Goal: Communication & Community: Answer question/provide support

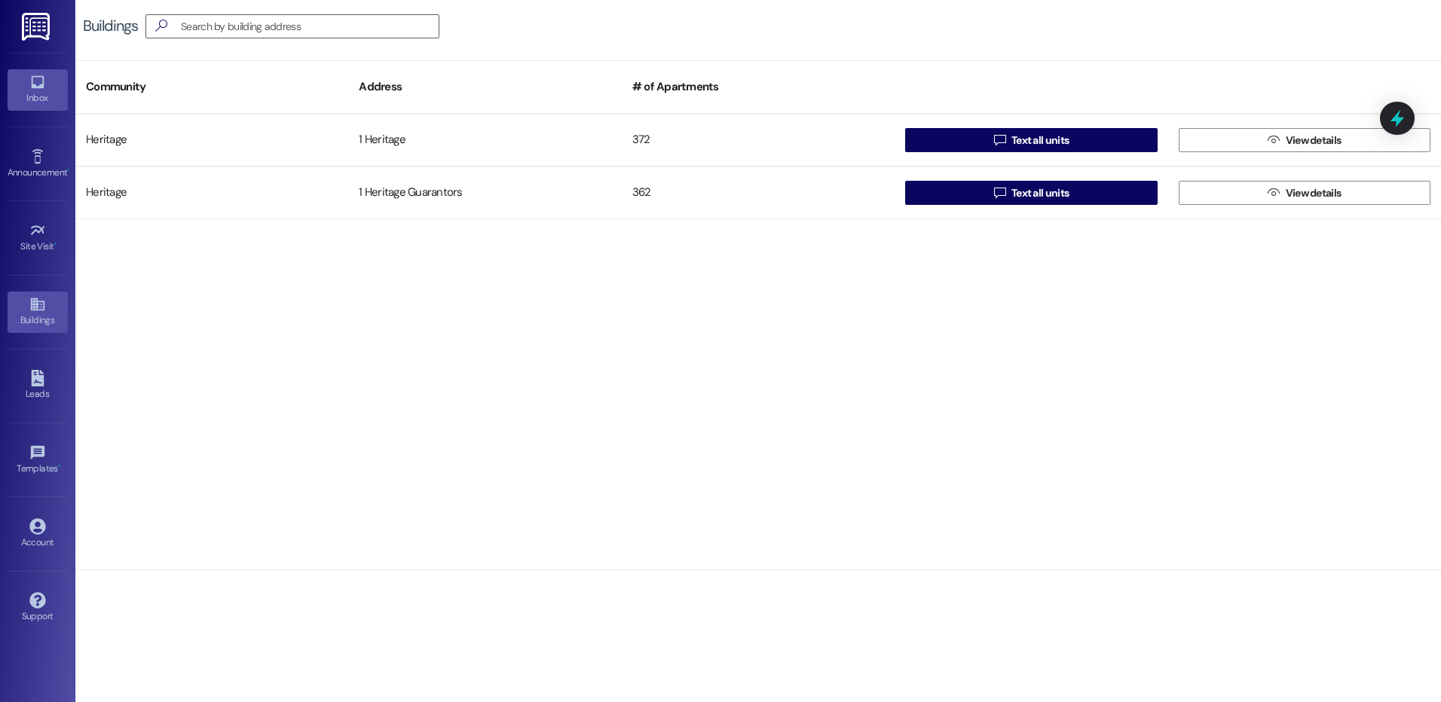
drag, startPoint x: 0, startPoint y: 0, endPoint x: 32, endPoint y: 92, distance: 97.5
click at [34, 104] on div "Inbox" at bounding box center [37, 97] width 75 height 15
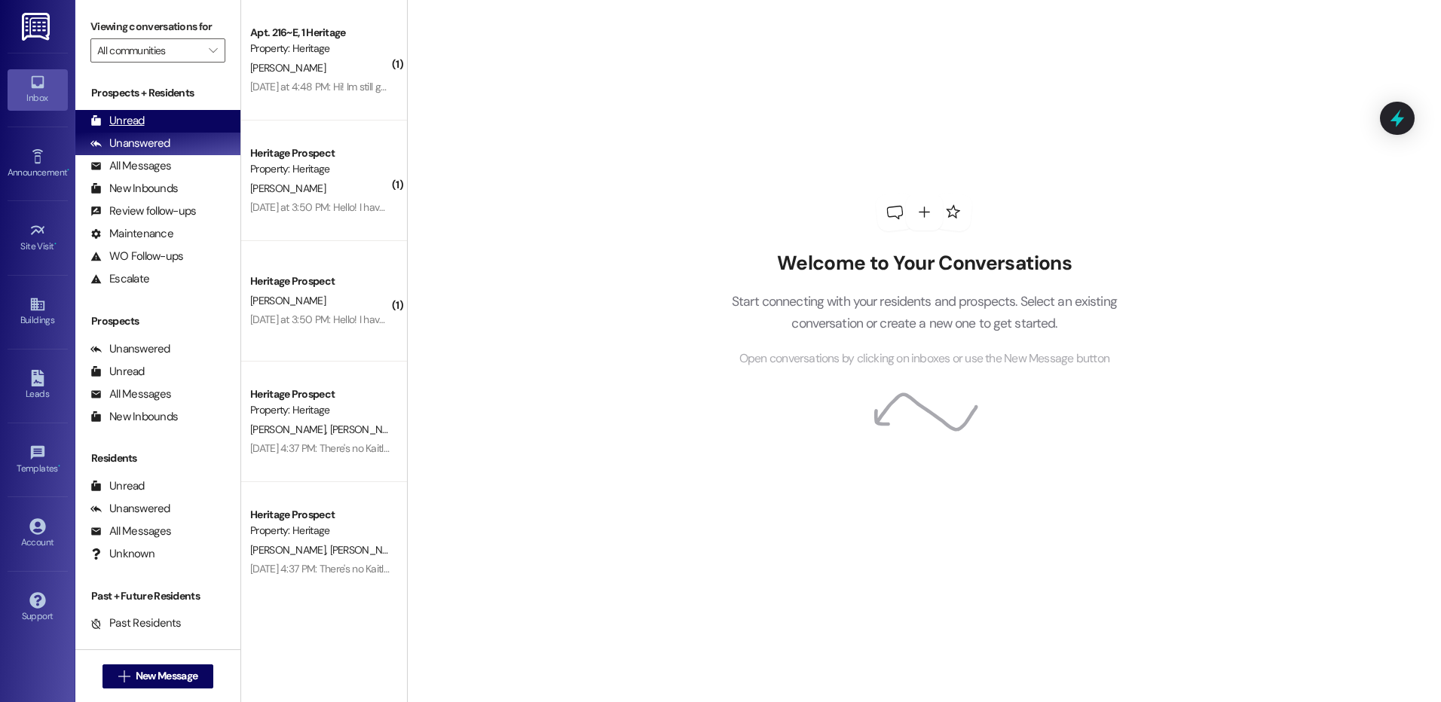
click at [112, 119] on div "Unread" at bounding box center [117, 121] width 54 height 16
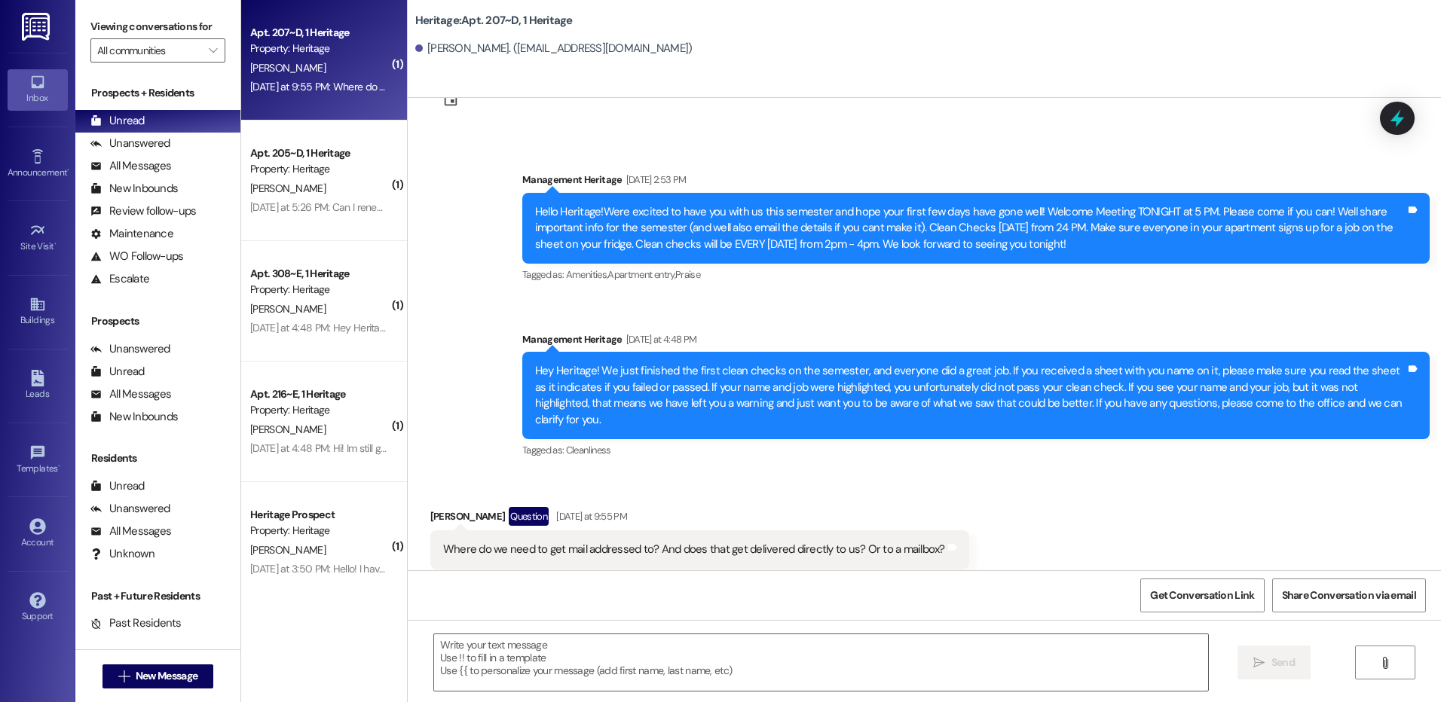
scroll to position [6417, 0]
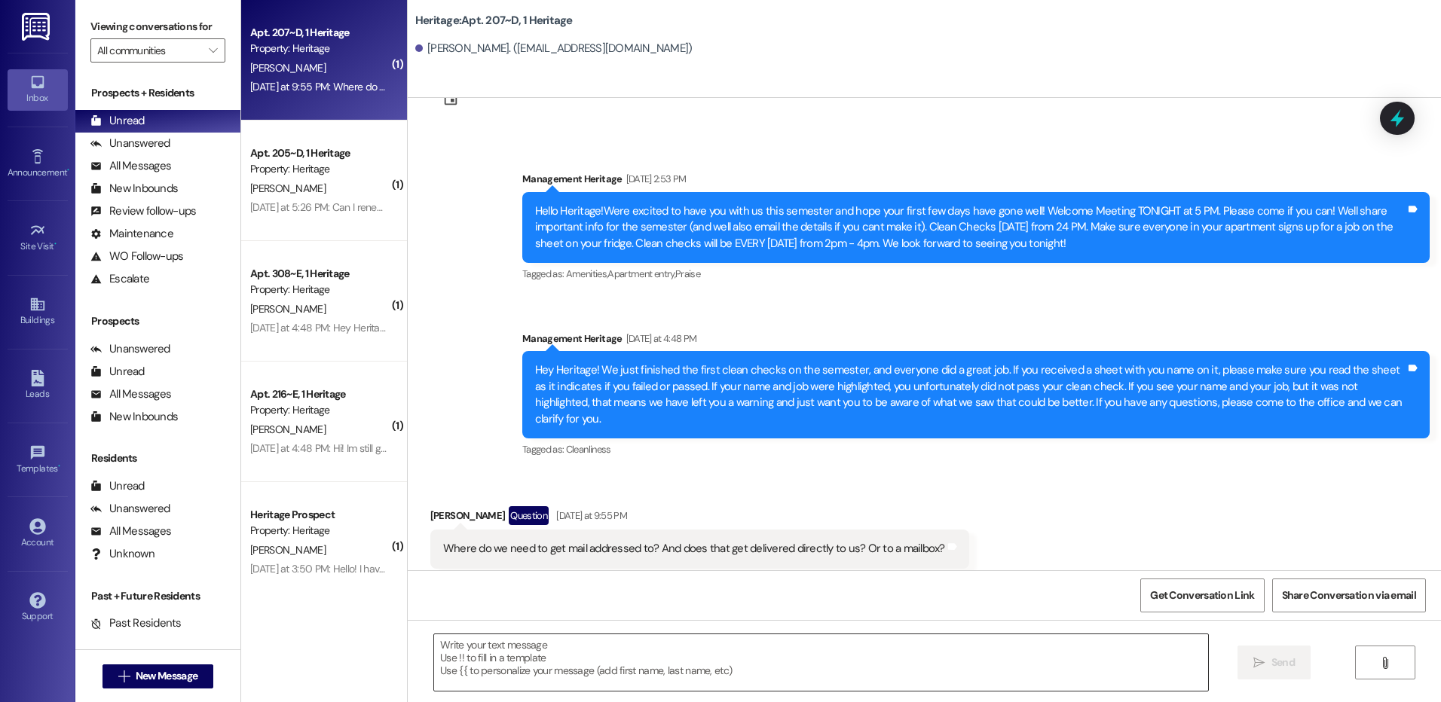
click at [537, 647] on textarea at bounding box center [820, 663] width 773 height 57
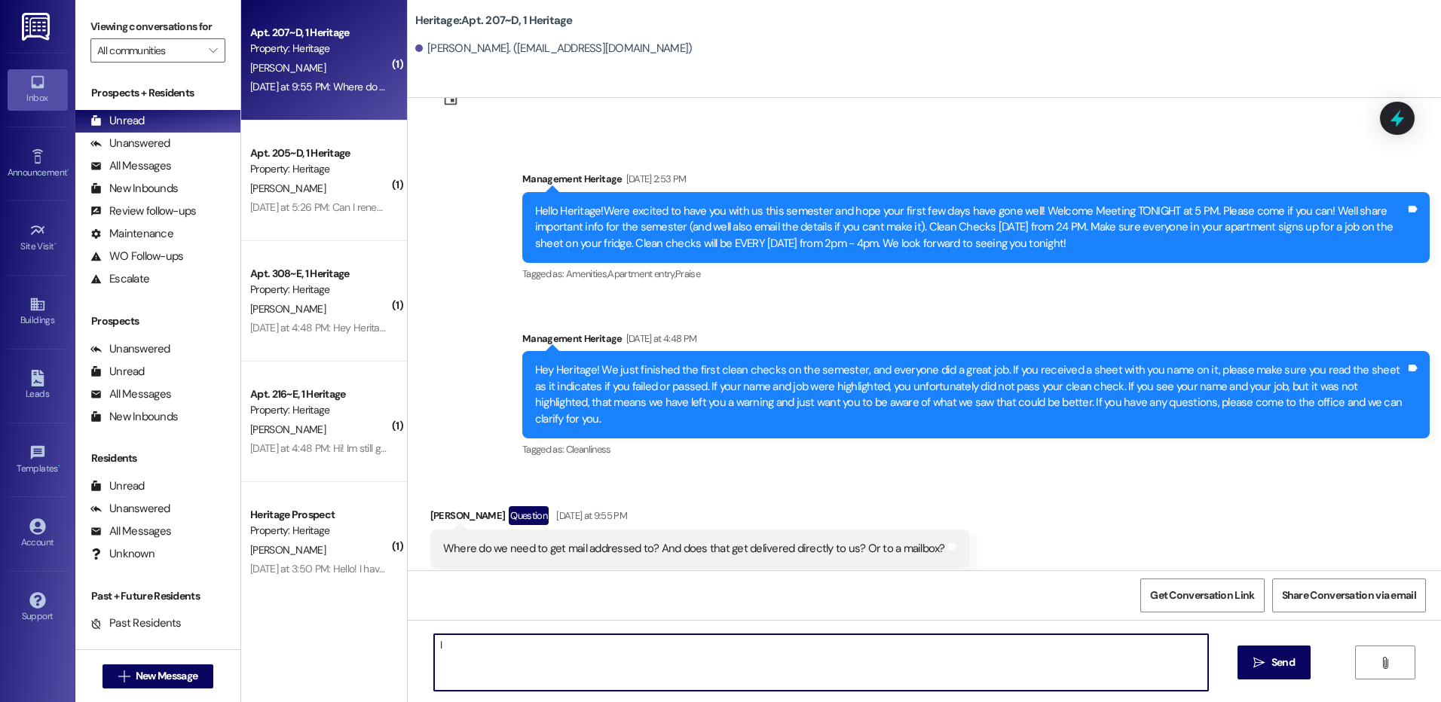
type textarea "I"
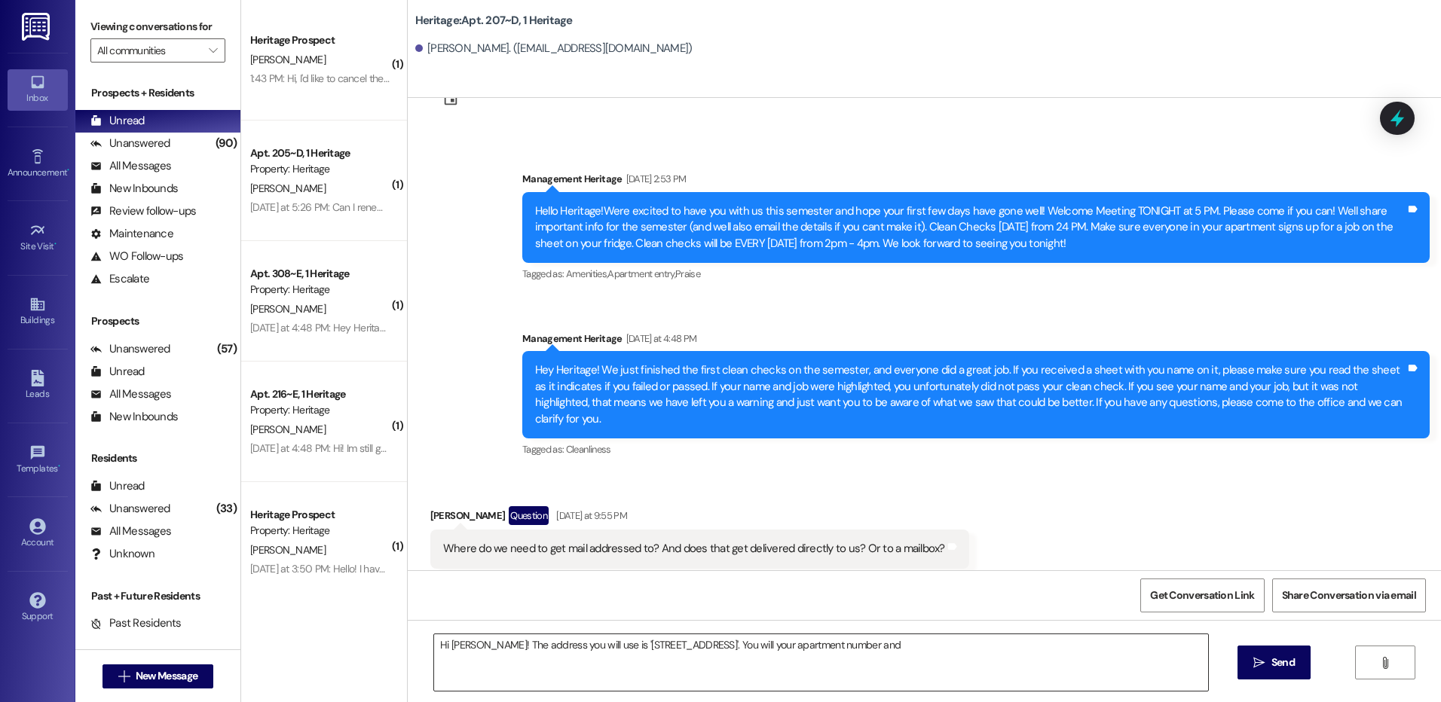
click at [920, 646] on textarea "Hi Emily! The address you will use is '129 W 4th S, Apt #, Rexburg, ID 83440'. …" at bounding box center [820, 663] width 773 height 57
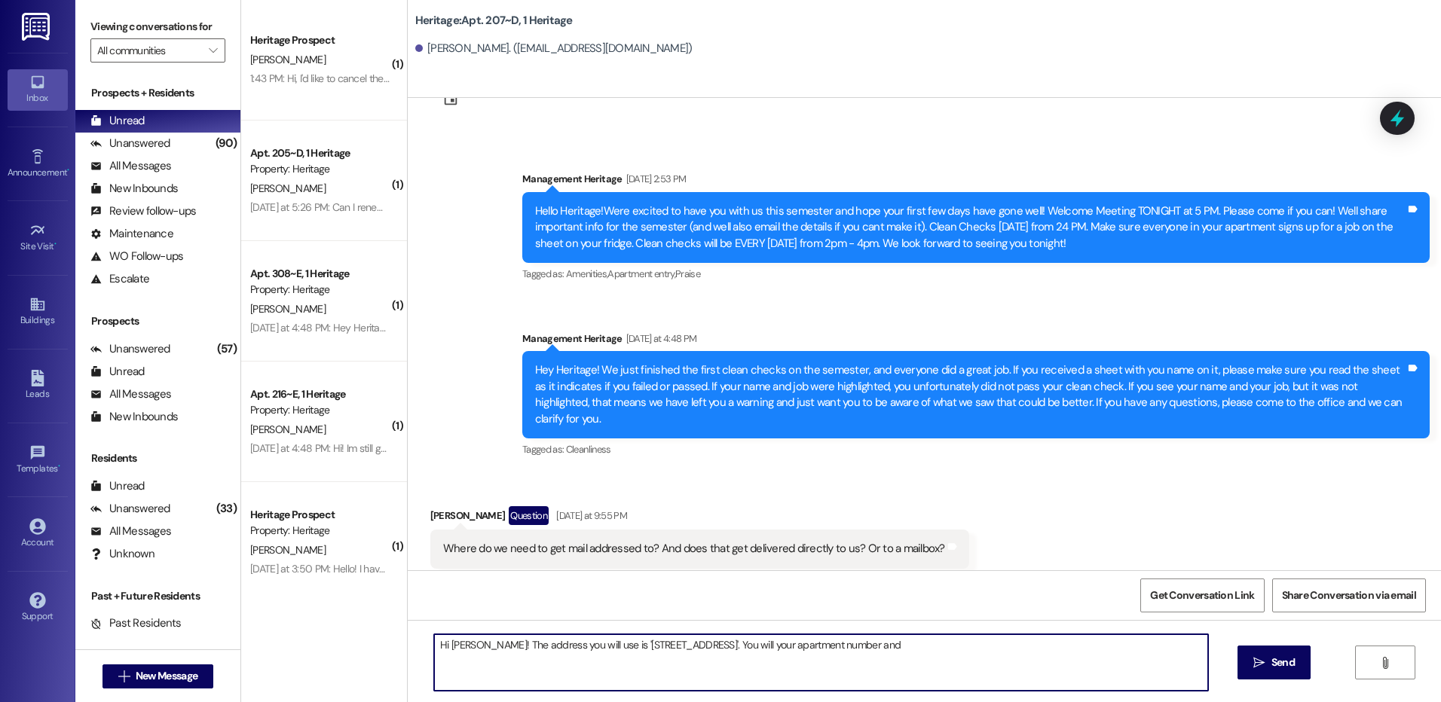
click at [792, 654] on textarea "Hi Emily! The address you will use is '129 W 4th S, Apt #, Rexburg, ID 83440'. …" at bounding box center [820, 663] width 773 height 57
click at [958, 638] on textarea "Hi Emily! The address you will use is '129 W 4th S, Apt #, Rexburg, ID 83440'. …" at bounding box center [820, 663] width 773 height 57
click at [763, 677] on textarea "Hi Emily! The address you will use is '129 W 4th S, Apt #, Rexburg, ID 83440'. …" at bounding box center [820, 663] width 773 height 57
type textarea "Hi Emily! The address you will use is '129 W 4th S, Apt #, Rexburg, ID 83440'. …"
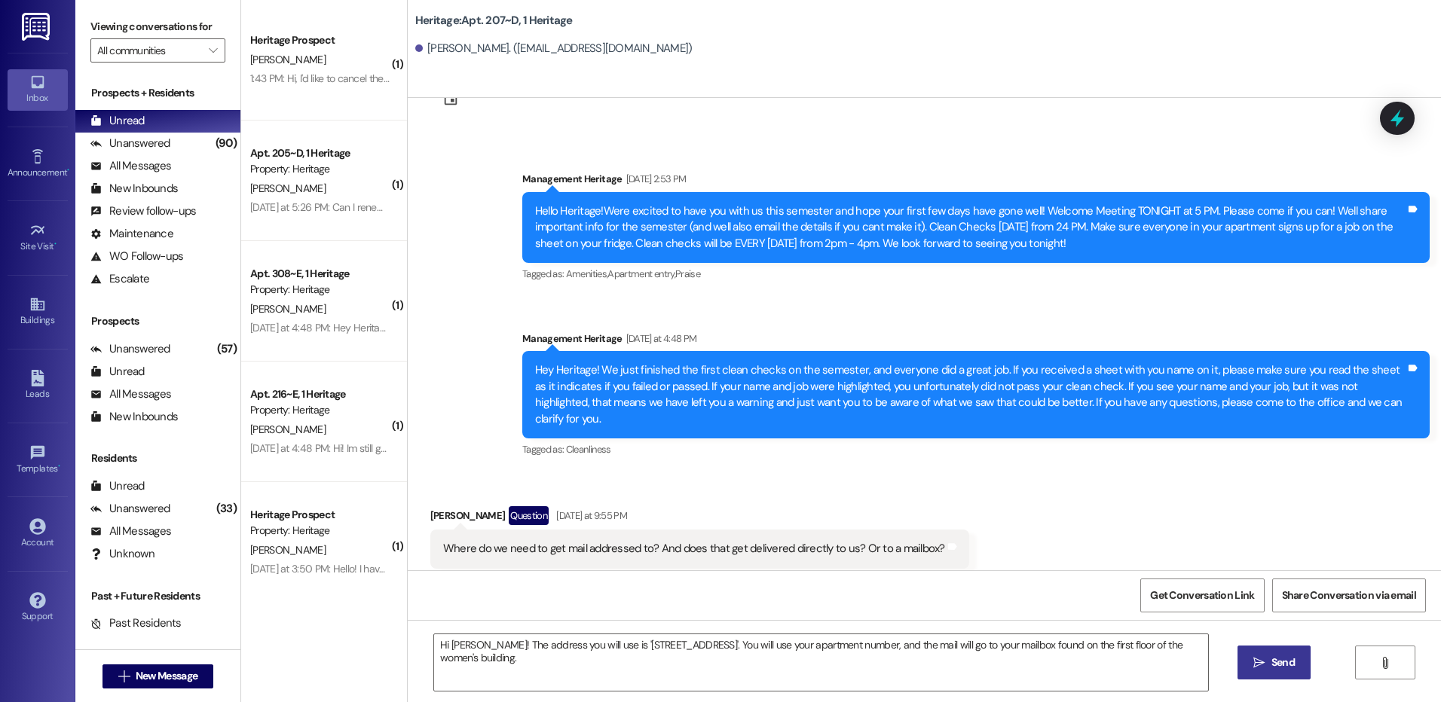
click at [1287, 663] on span "Send" at bounding box center [1282, 663] width 23 height 16
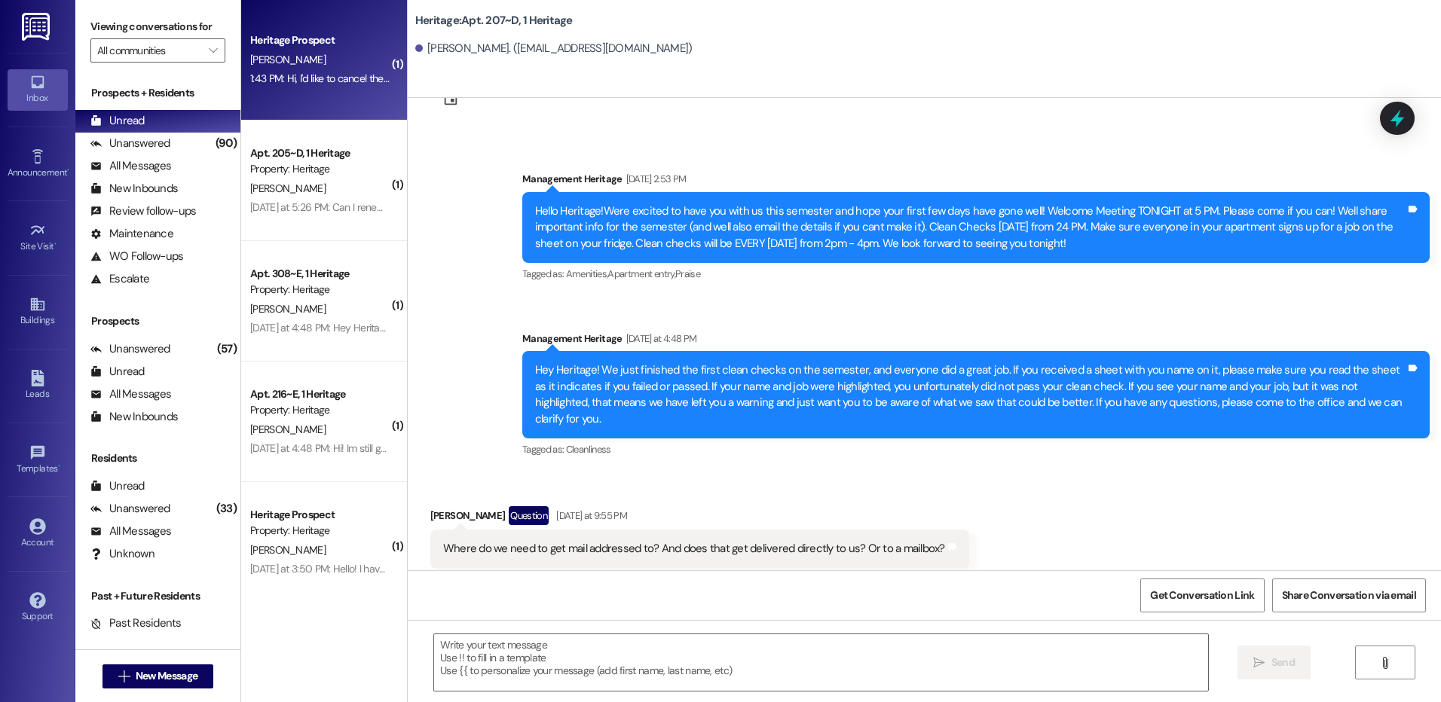
scroll to position [6417, 0]
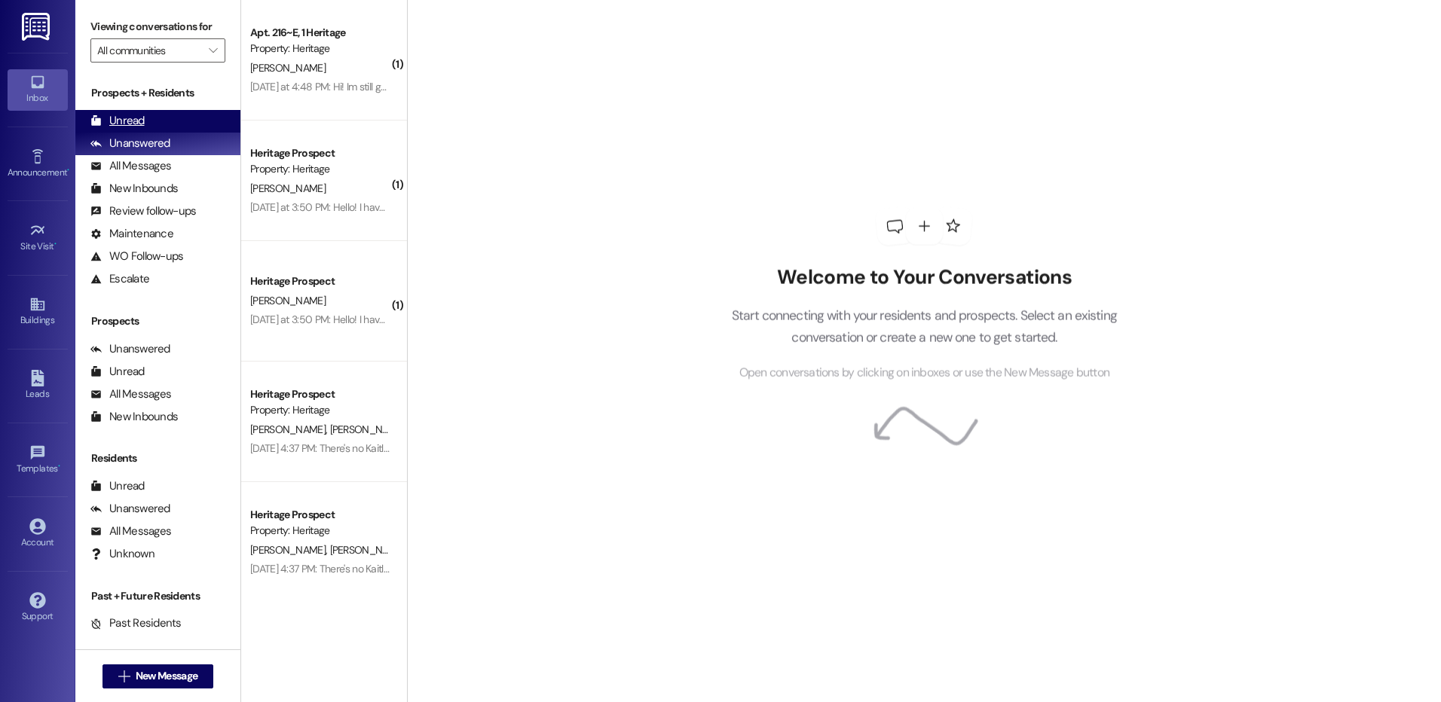
click at [132, 120] on div "Unread" at bounding box center [117, 121] width 54 height 16
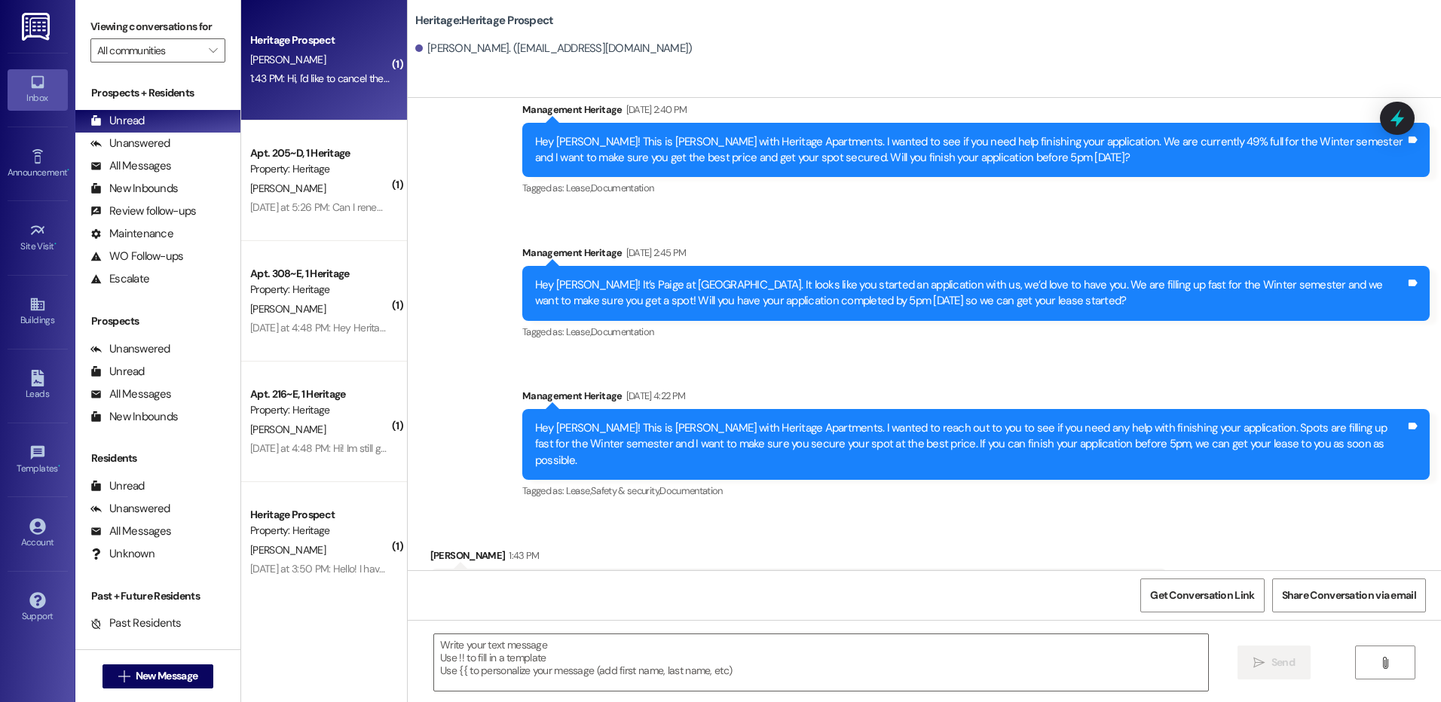
scroll to position [649, 0]
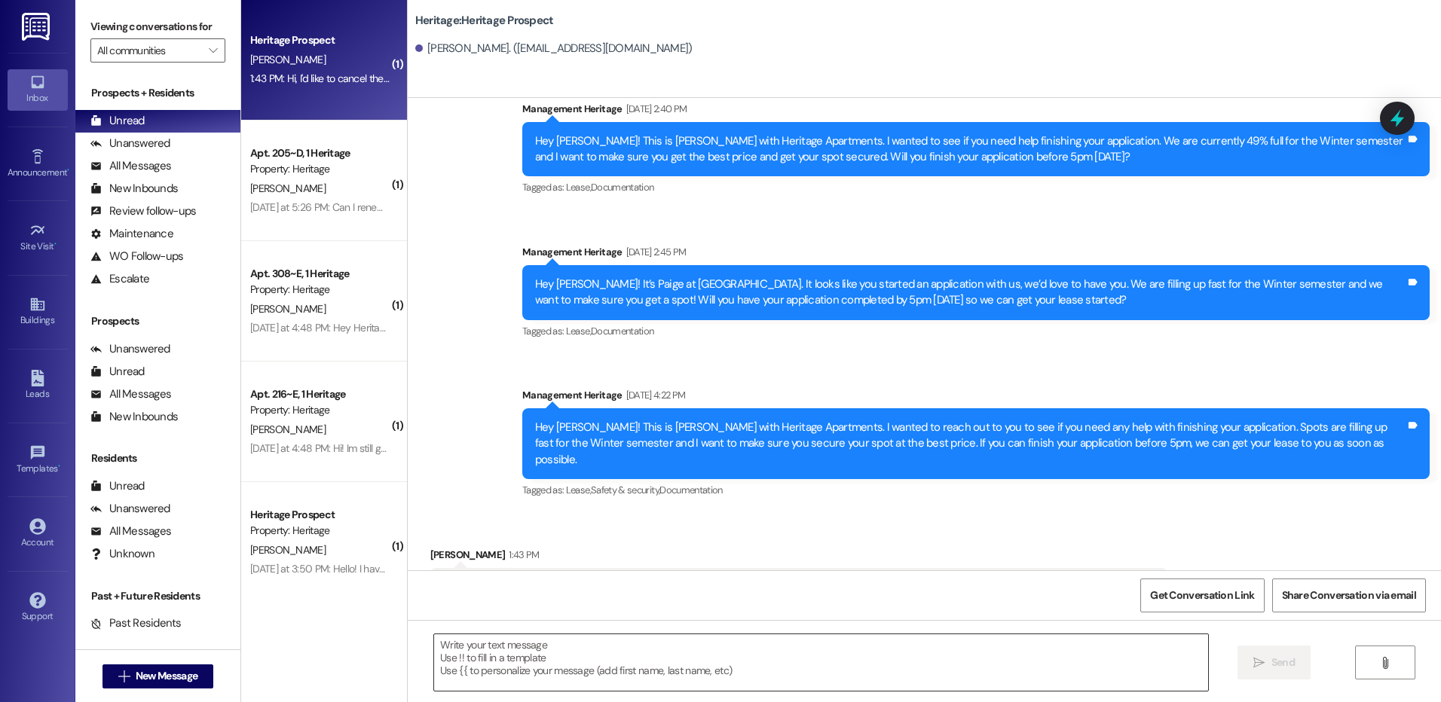
click at [747, 661] on textarea at bounding box center [820, 663] width 773 height 57
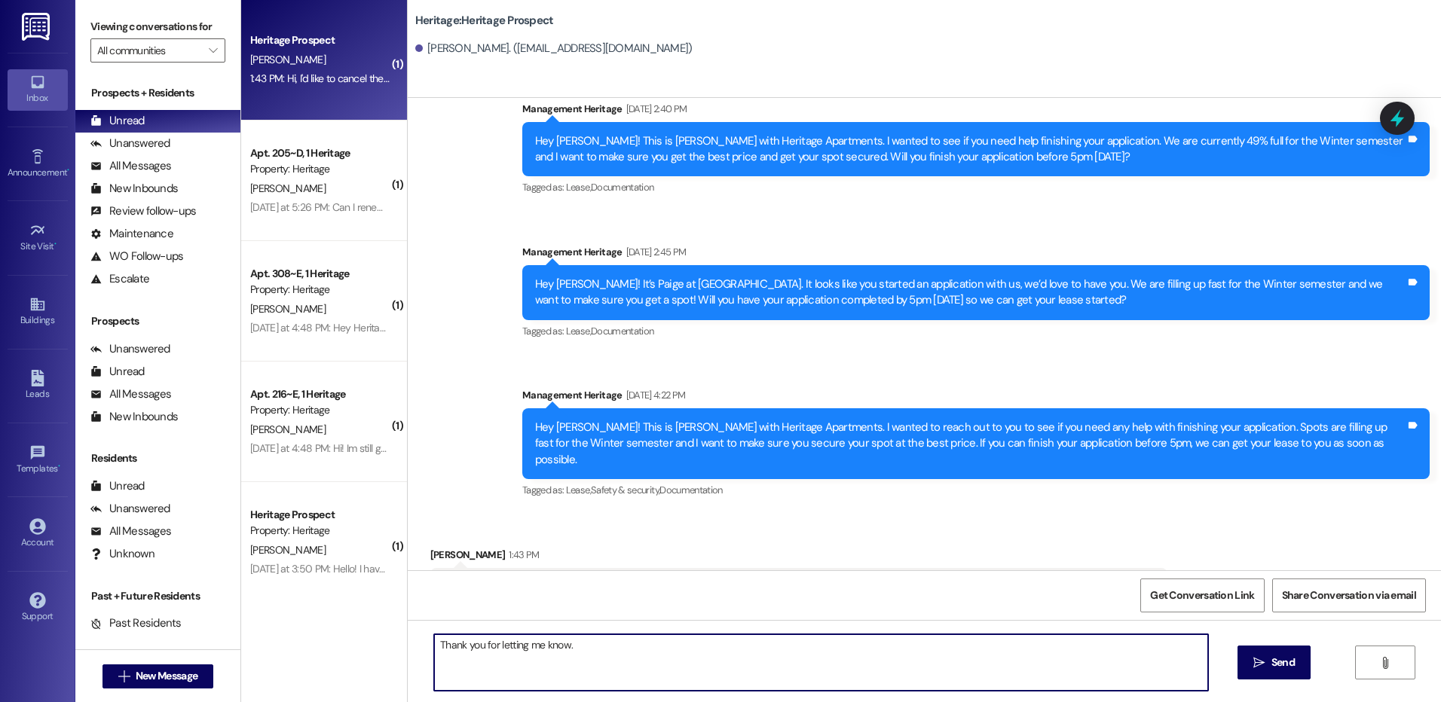
type textarea "Thank you for letting me know."
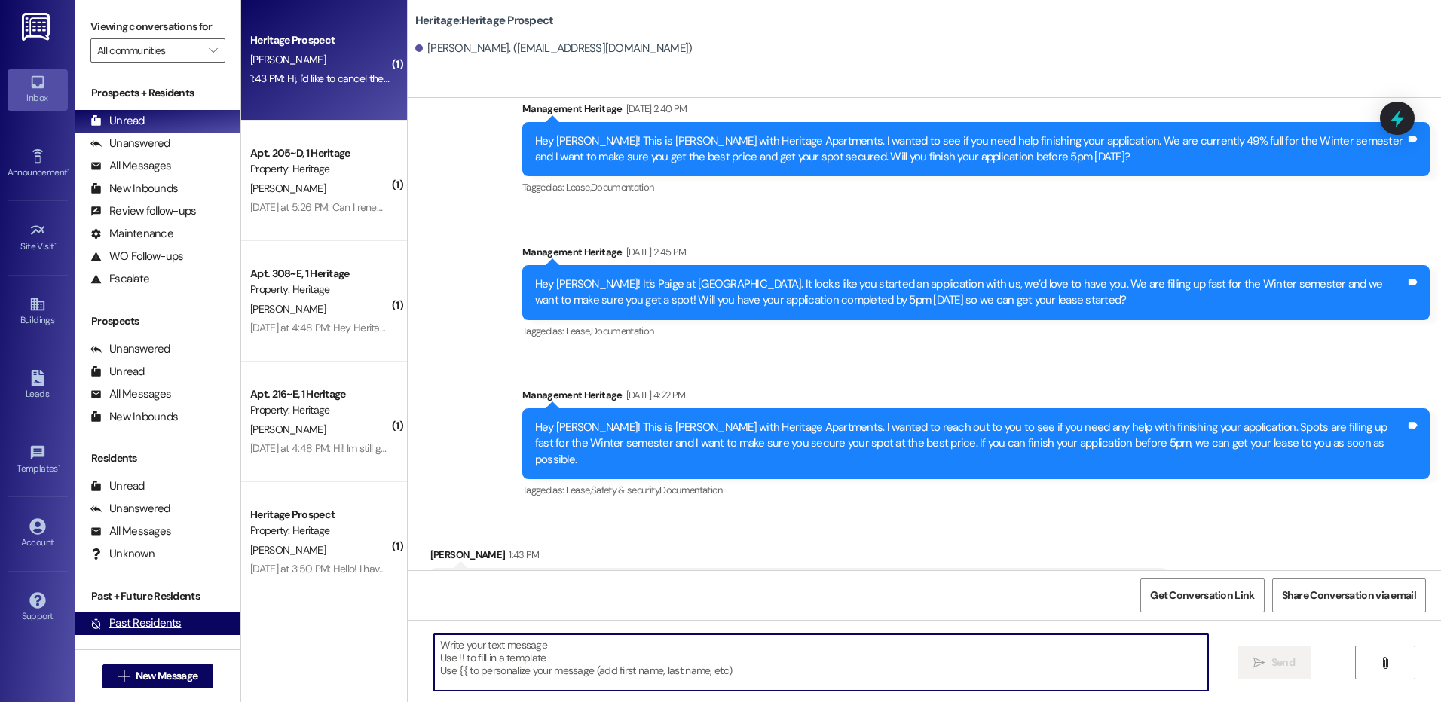
scroll to position [648, 0]
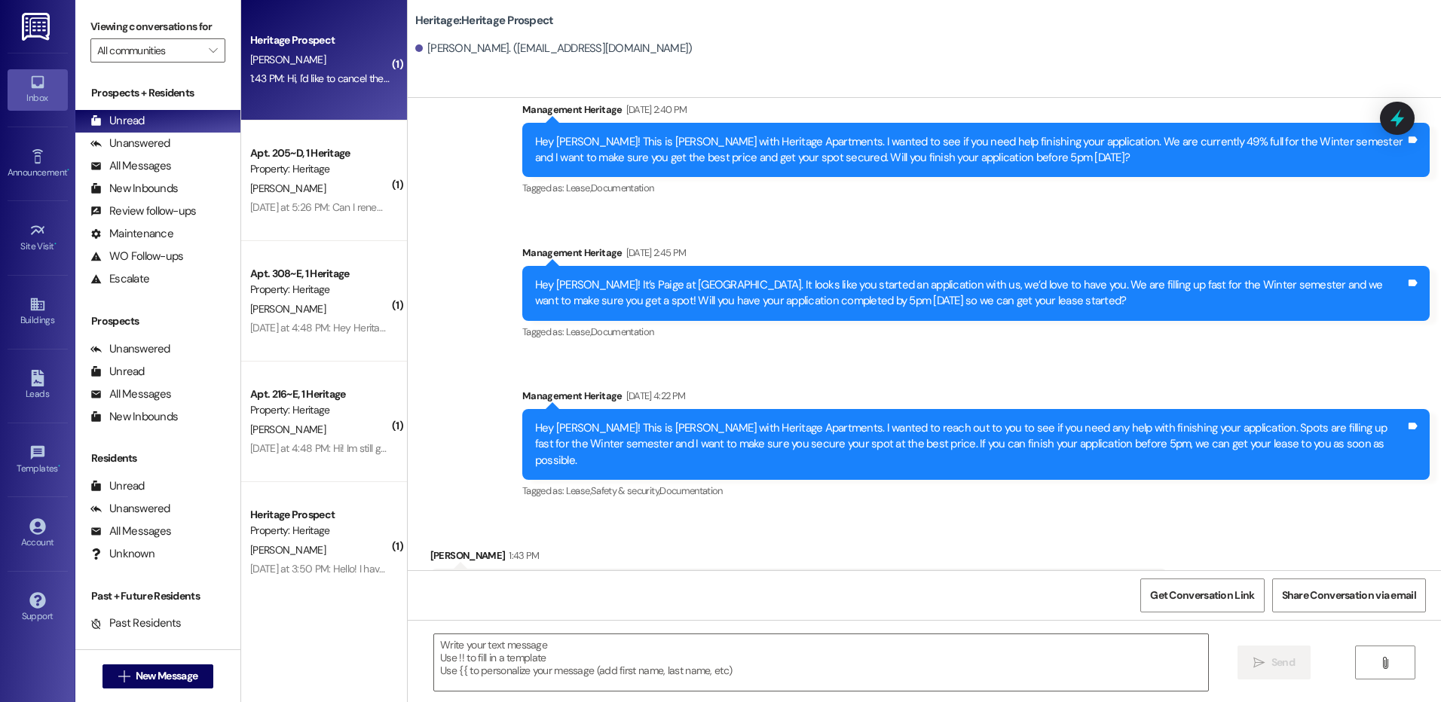
click at [570, 580] on div "Hi, I'd like to cancel the application for the winter semester unfortunately. I…" at bounding box center [793, 588] width 700 height 16
copy div "Hi, I'd like to cancel the application for the winter semester unfortunately. I…"
click at [668, 388] on div "Sep 16, 2025 at 4:22 PM" at bounding box center [653, 396] width 63 height 16
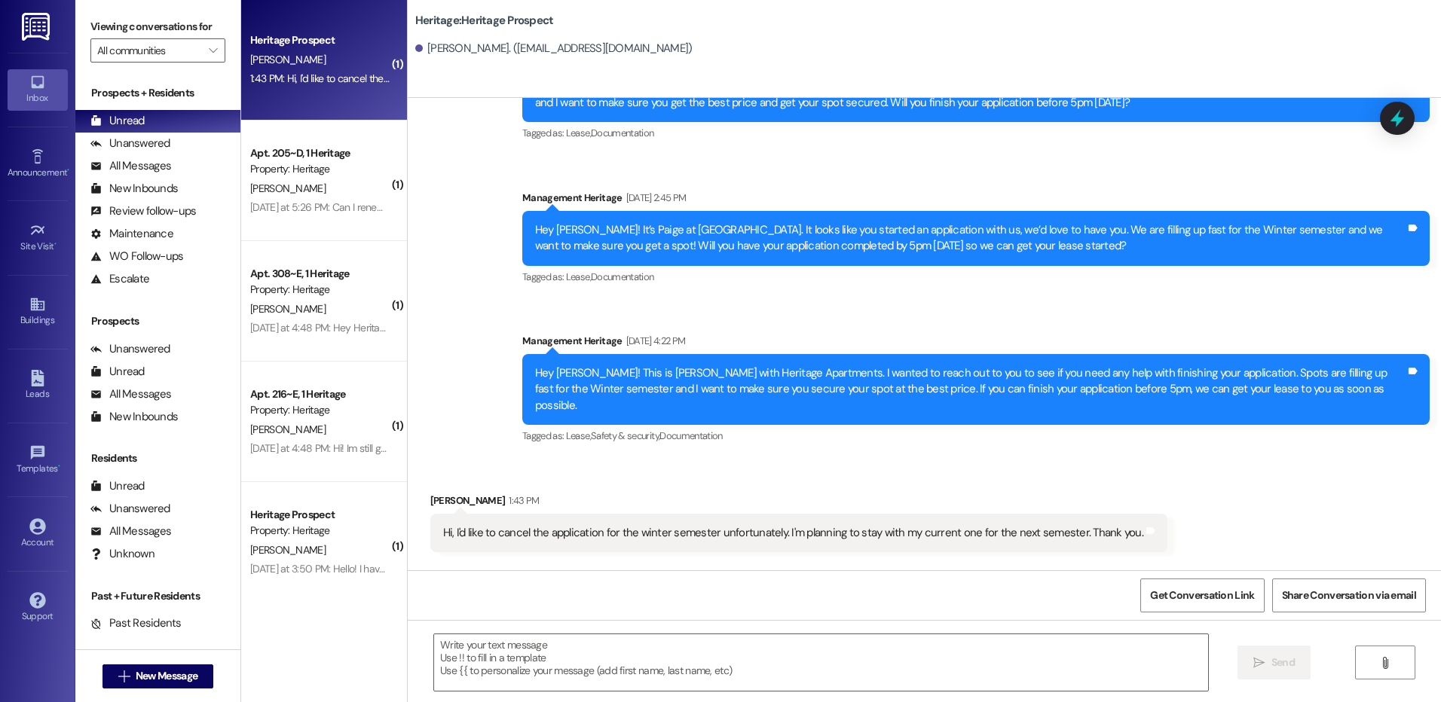
scroll to position [754, 0]
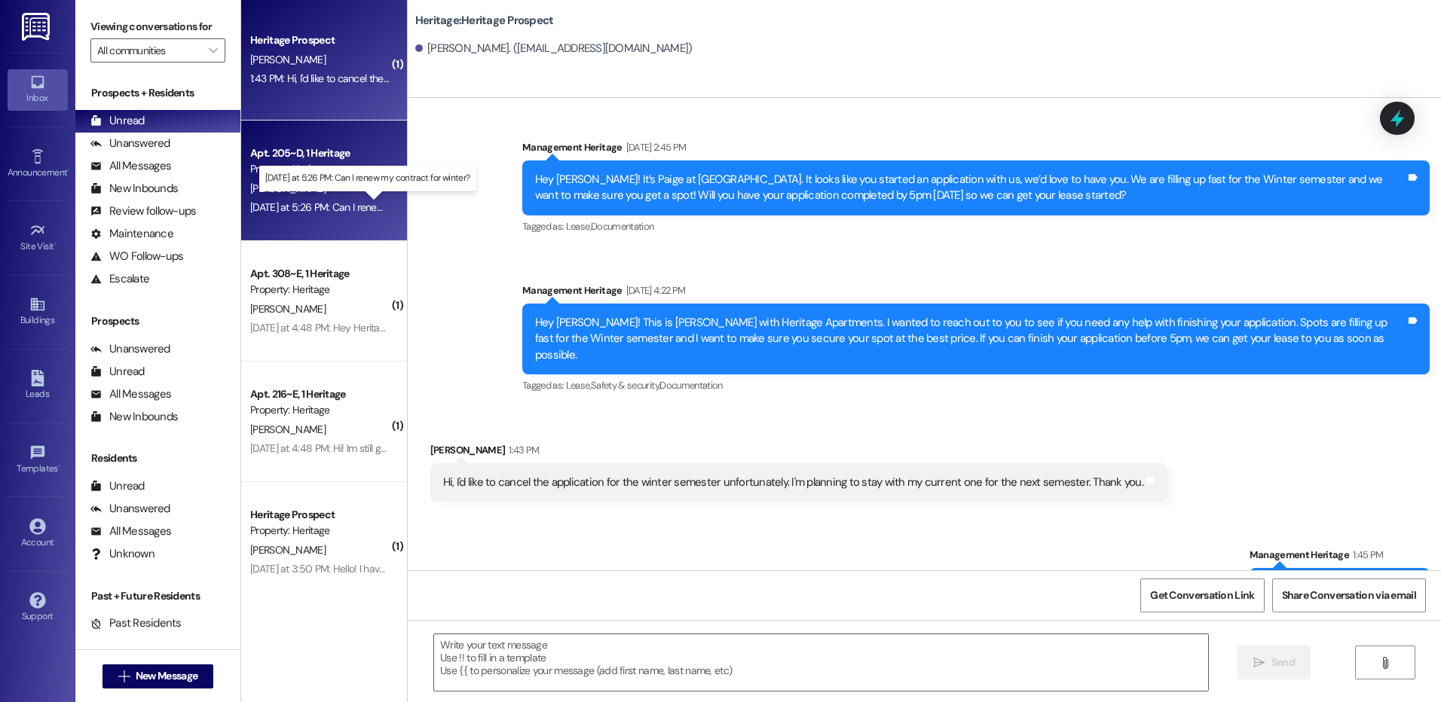
click at [315, 209] on div "Yesterday at 5:26 PM: Can I renew my contract for winter? Yesterday at 5:26 PM:…" at bounding box center [369, 207] width 239 height 14
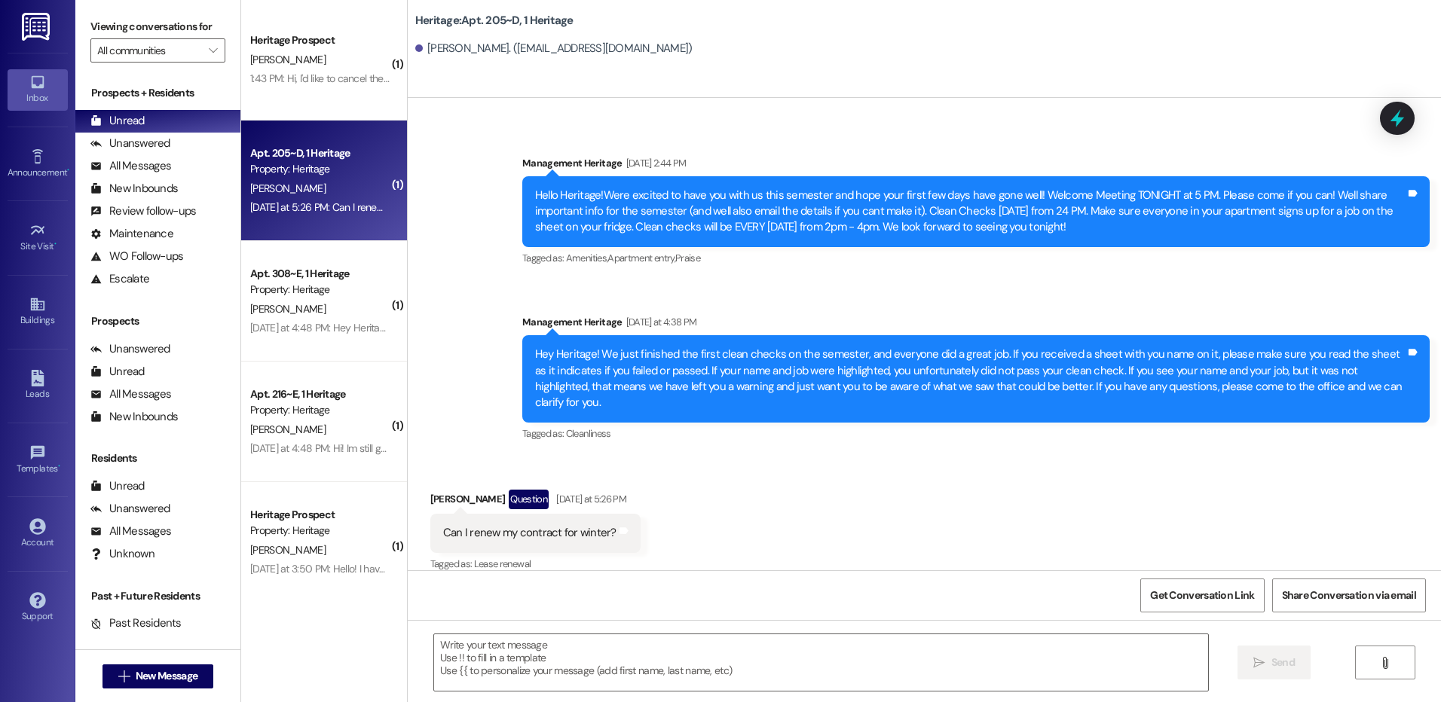
scroll to position [24418, 0]
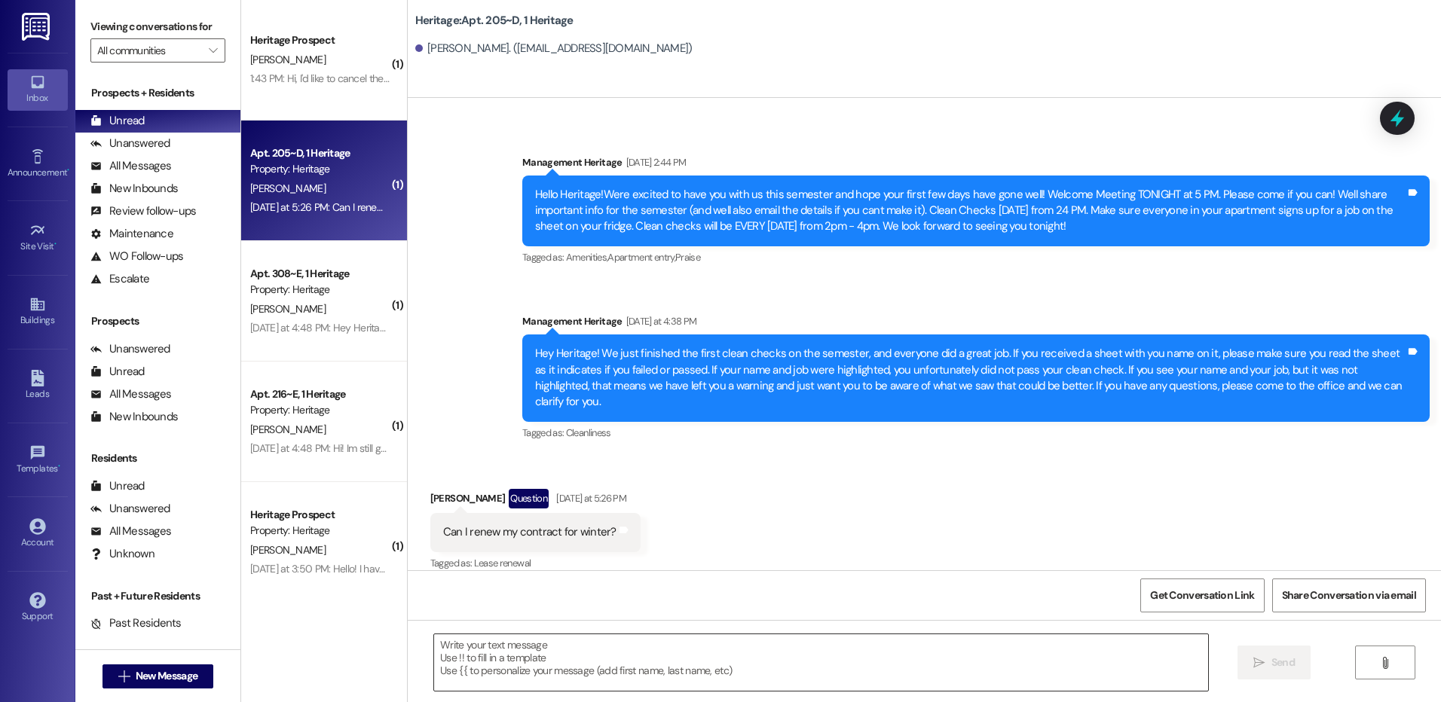
click at [552, 653] on textarea at bounding box center [820, 663] width 773 height 57
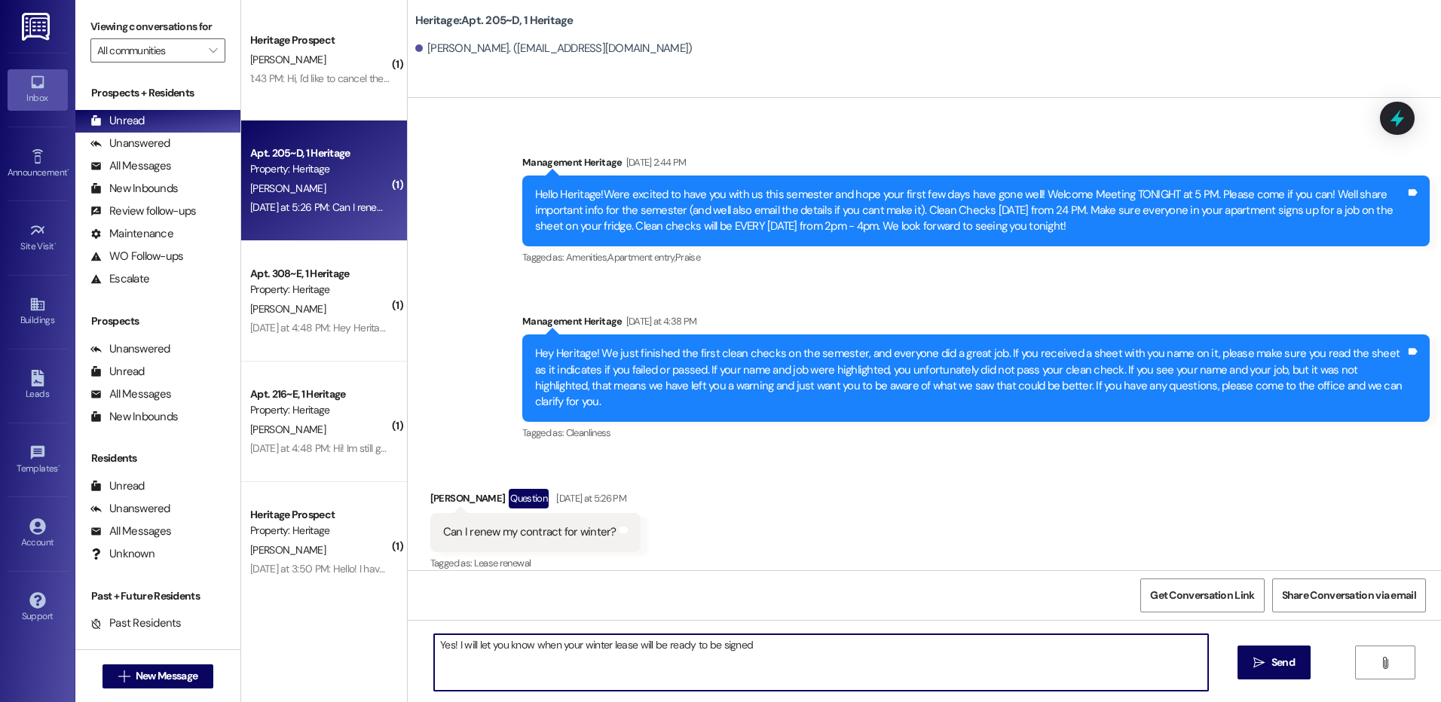
type textarea "Yes! I will let you know when your winter lease will be ready to be signed."
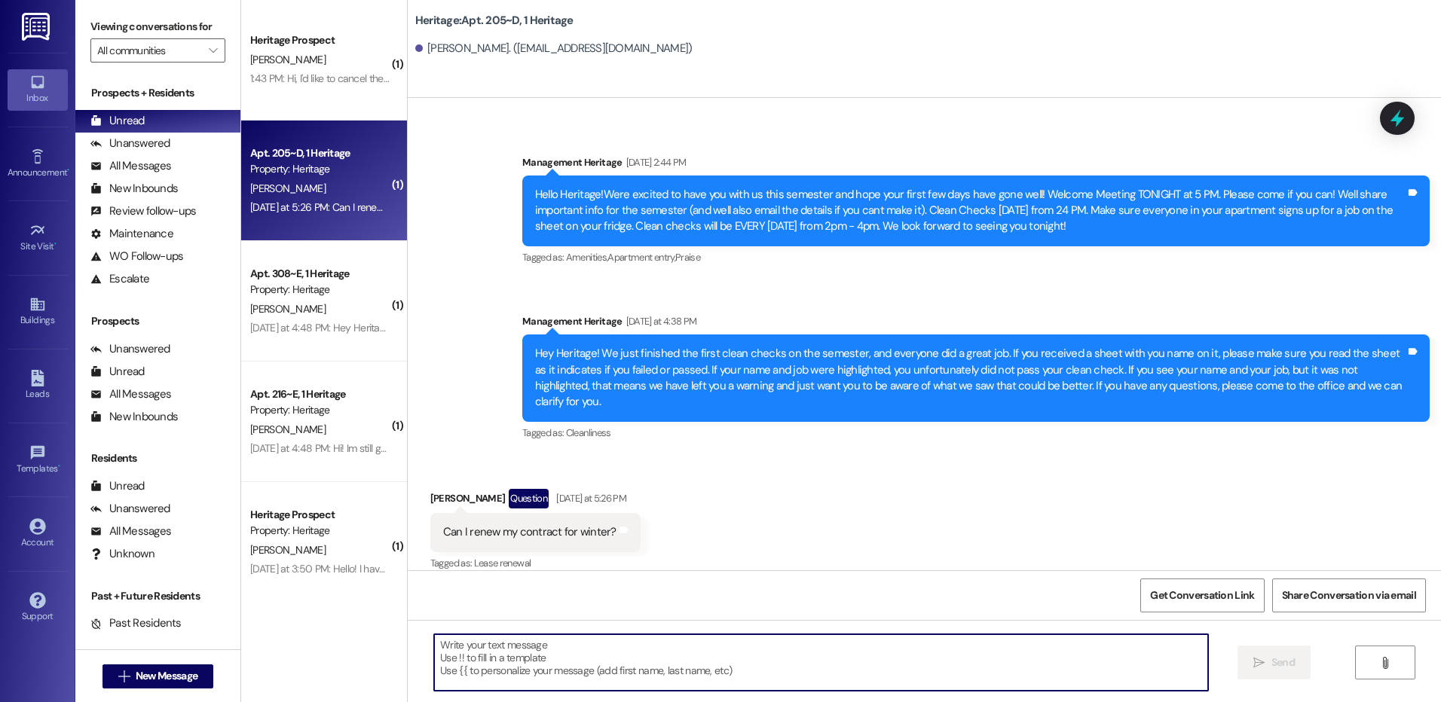
scroll to position [24417, 0]
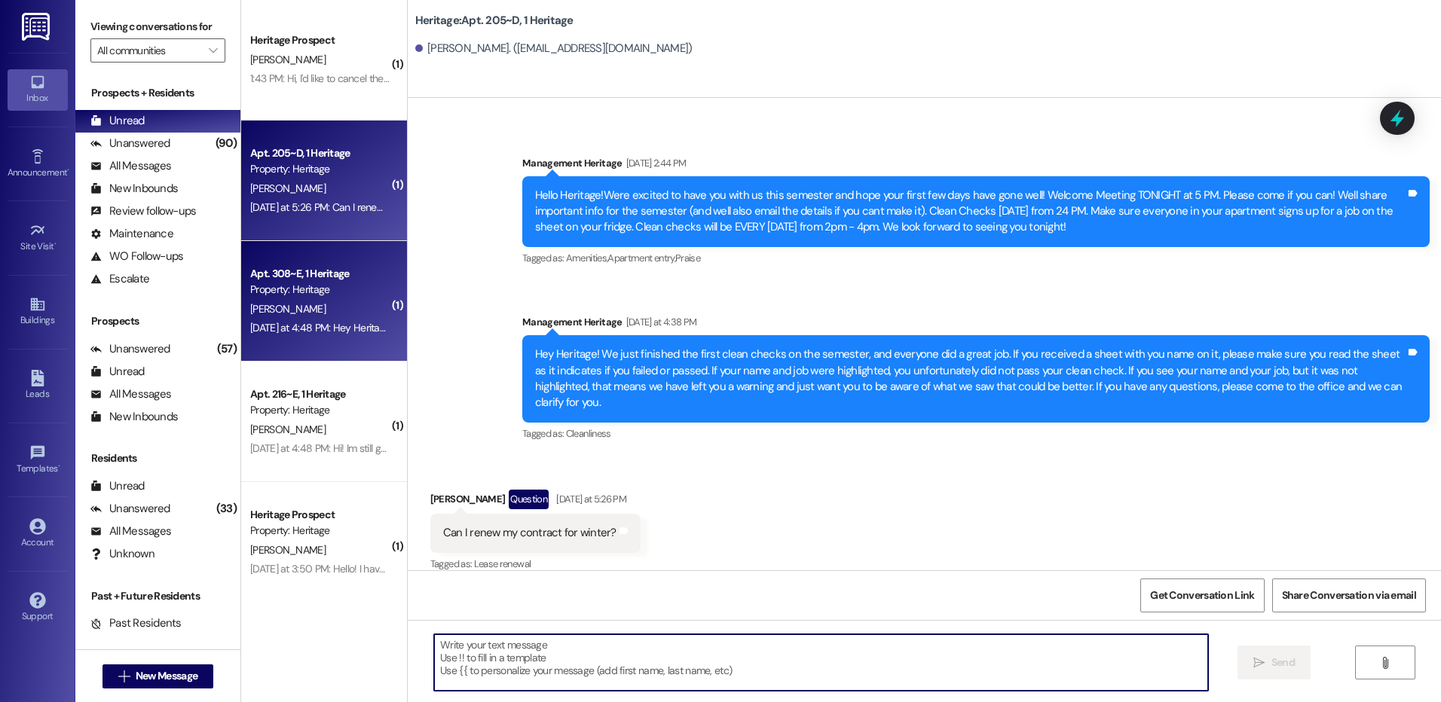
click at [333, 271] on div "Apt. 308~E, 1 Heritage" at bounding box center [319, 274] width 139 height 16
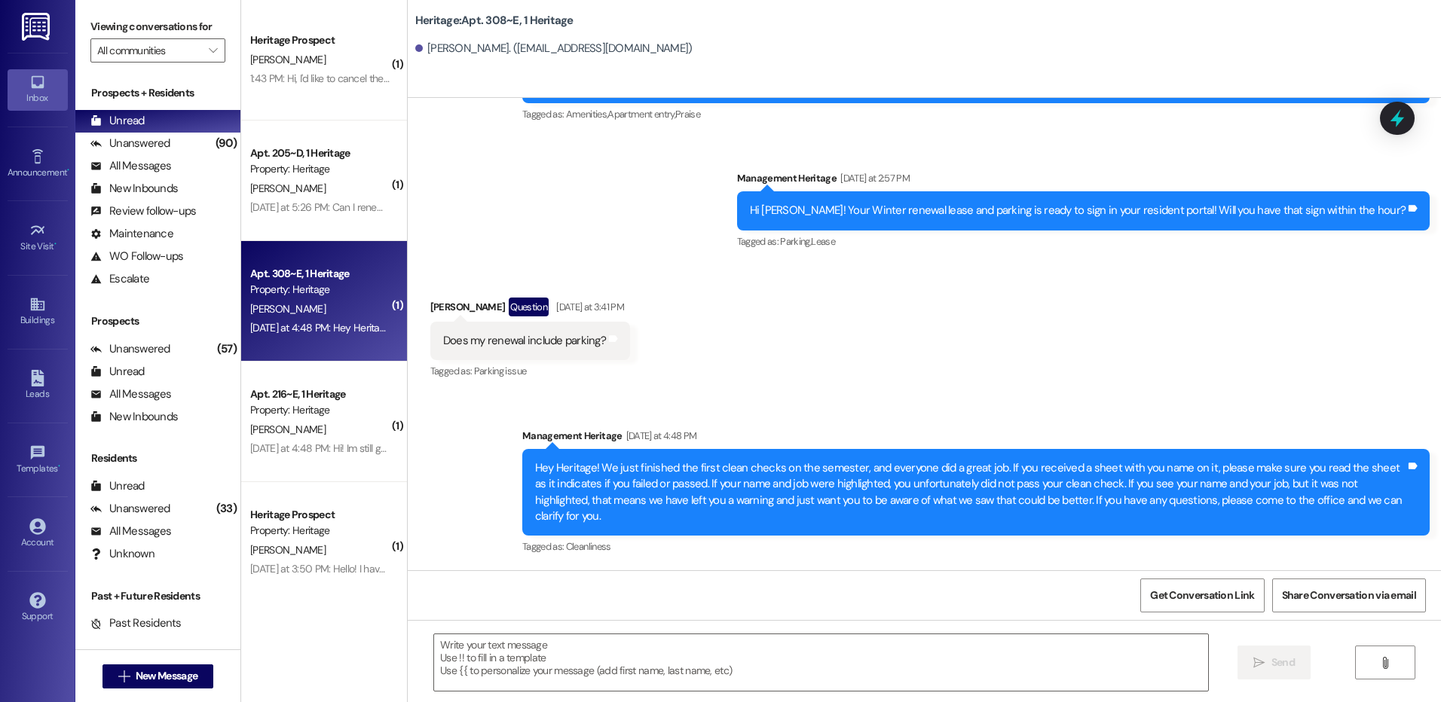
scroll to position [2662, 0]
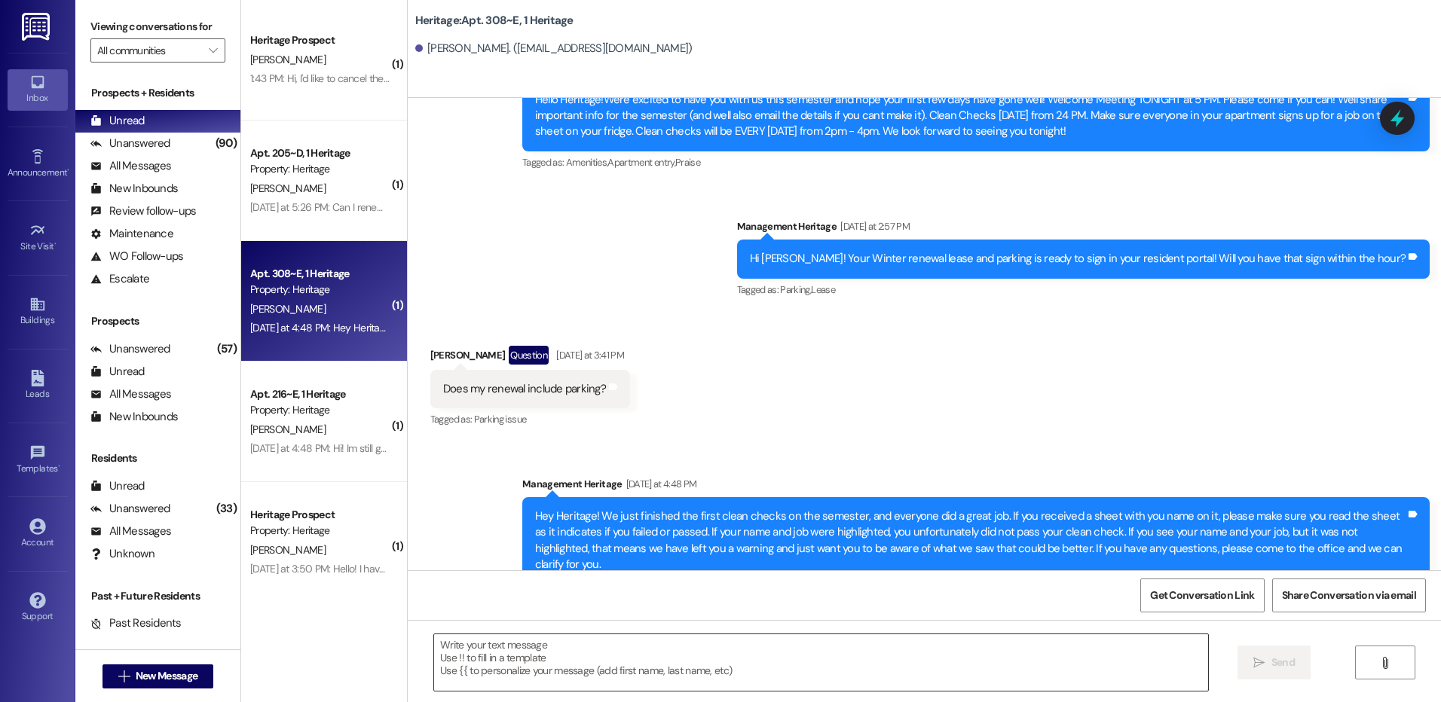
drag, startPoint x: 404, startPoint y: 649, endPoint x: 438, endPoint y: 649, distance: 33.9
click at [408, 649] on div " Send " at bounding box center [924, 676] width 1033 height 113
click at [438, 649] on textarea at bounding box center [820, 663] width 773 height 57
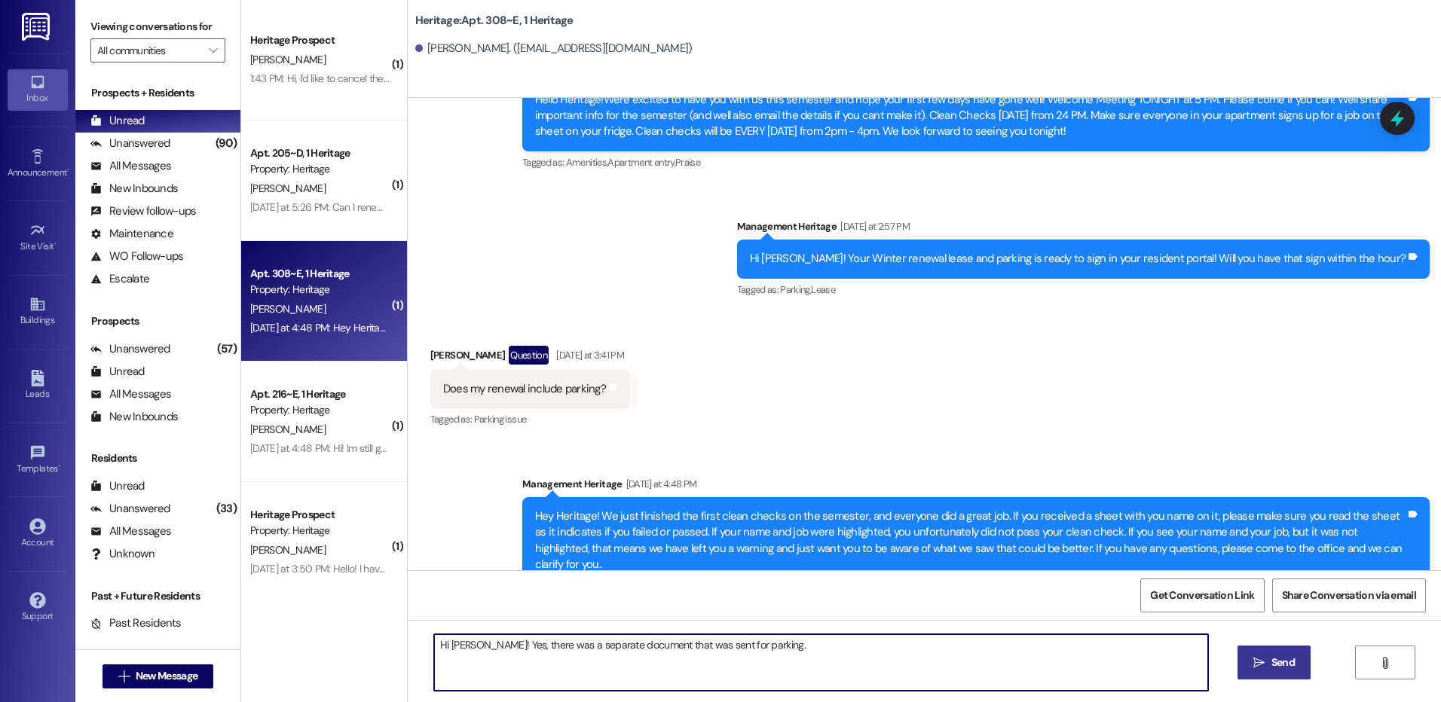
type textarea "Hi Lila! Yes, there was a separate document that was sent for parking."
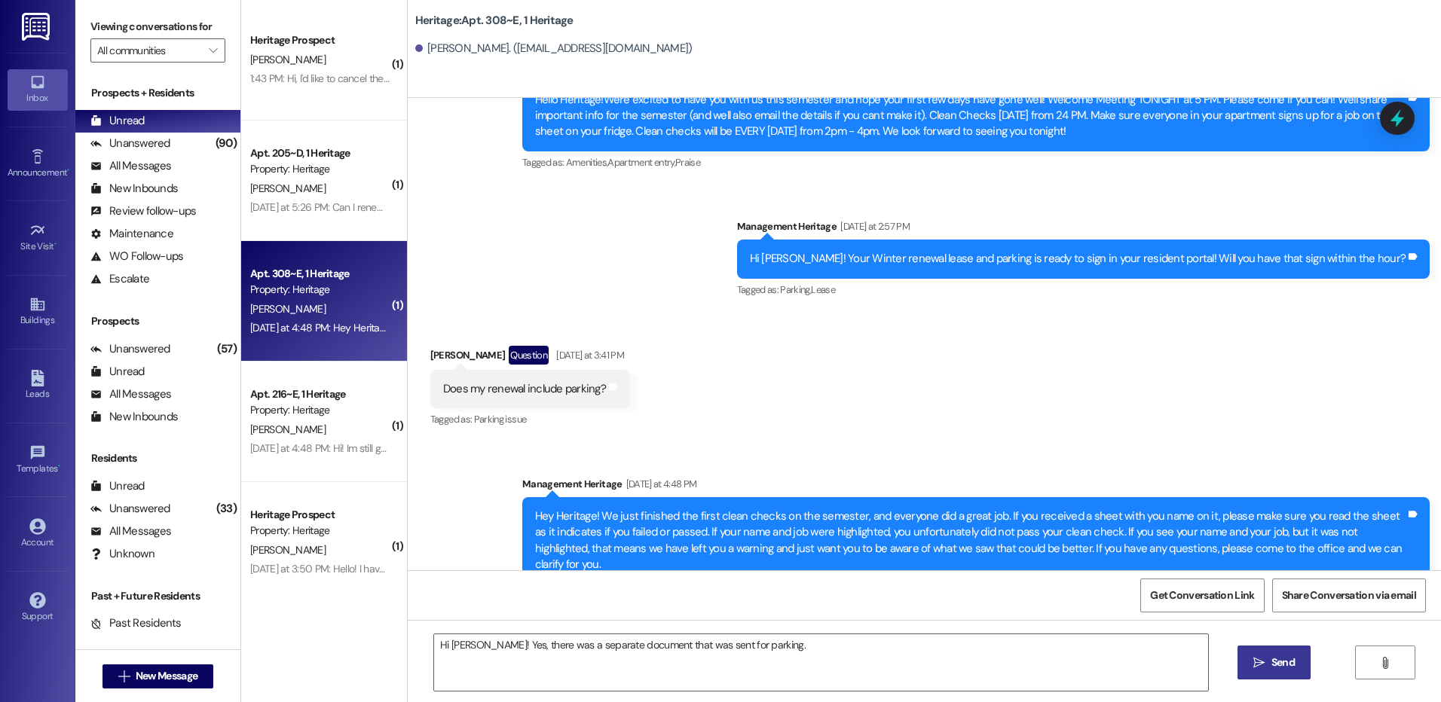
click at [1262, 666] on icon "" at bounding box center [1258, 663] width 11 height 12
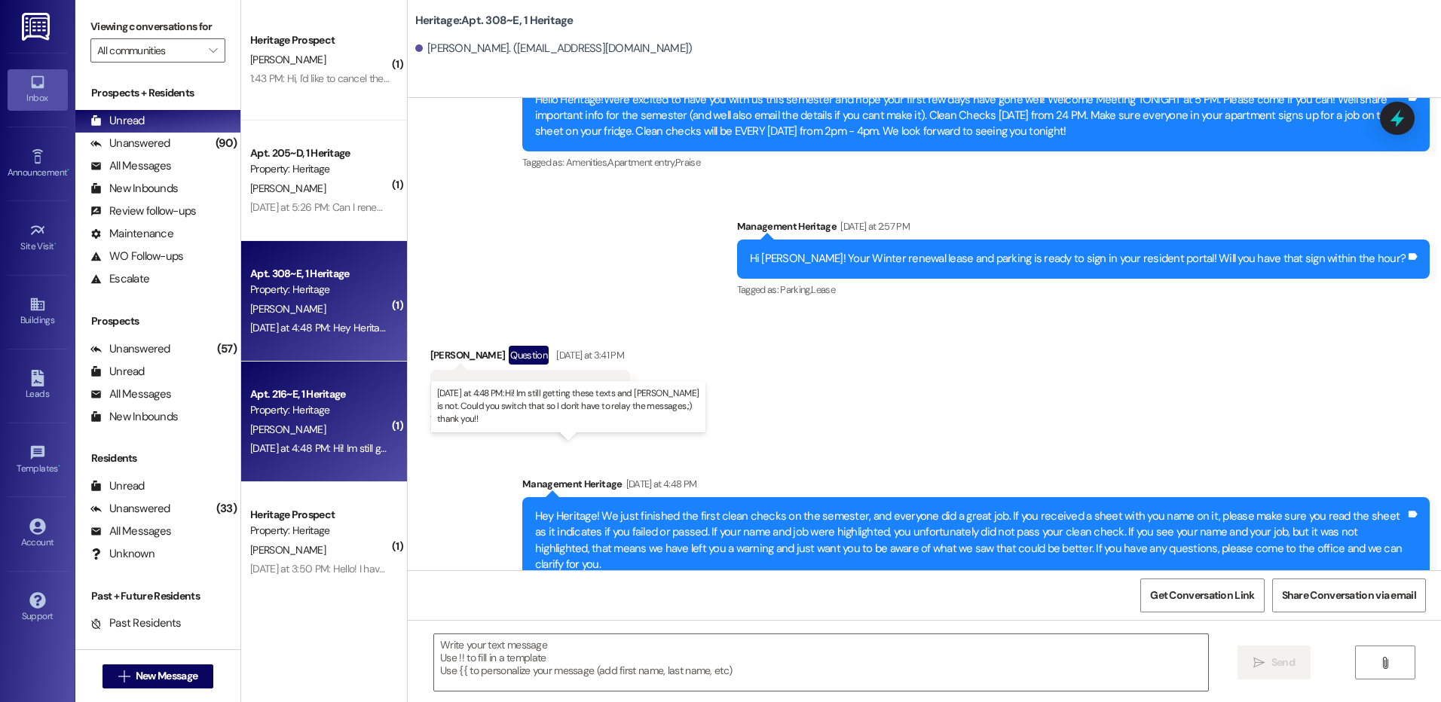
click at [319, 443] on div "Yesterday at 4:48 PM: Hi! Im still getting these texts and bryson is not. Could…" at bounding box center [574, 449] width 649 height 14
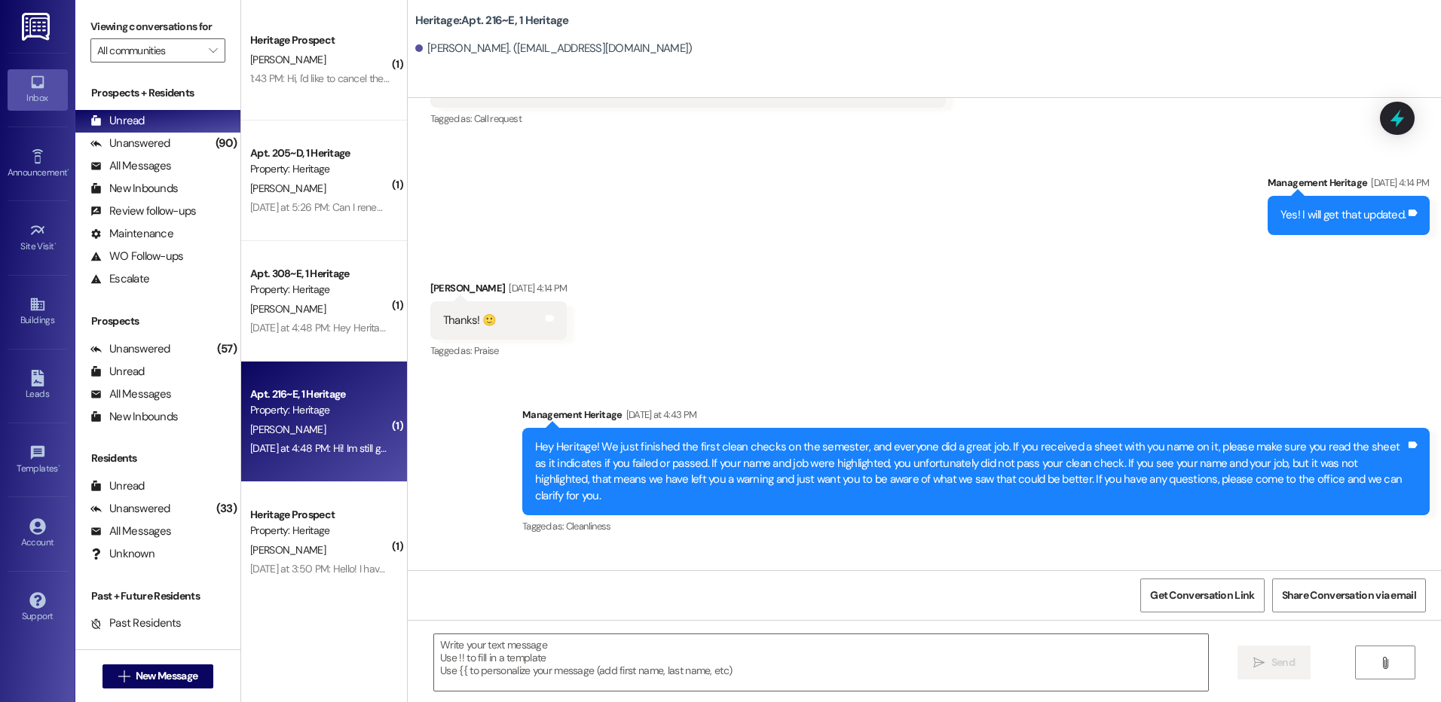
scroll to position [3956, 0]
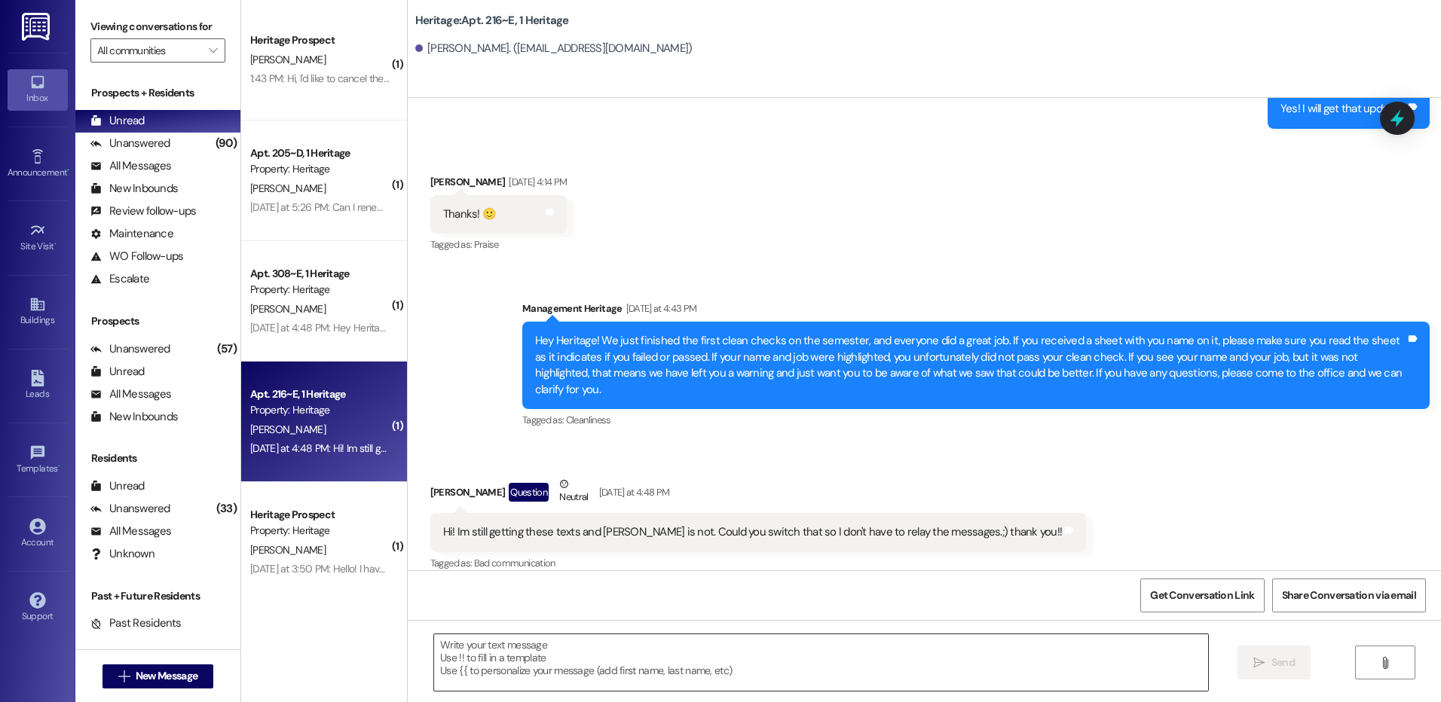
click at [523, 686] on textarea at bounding box center [820, 663] width 773 height 57
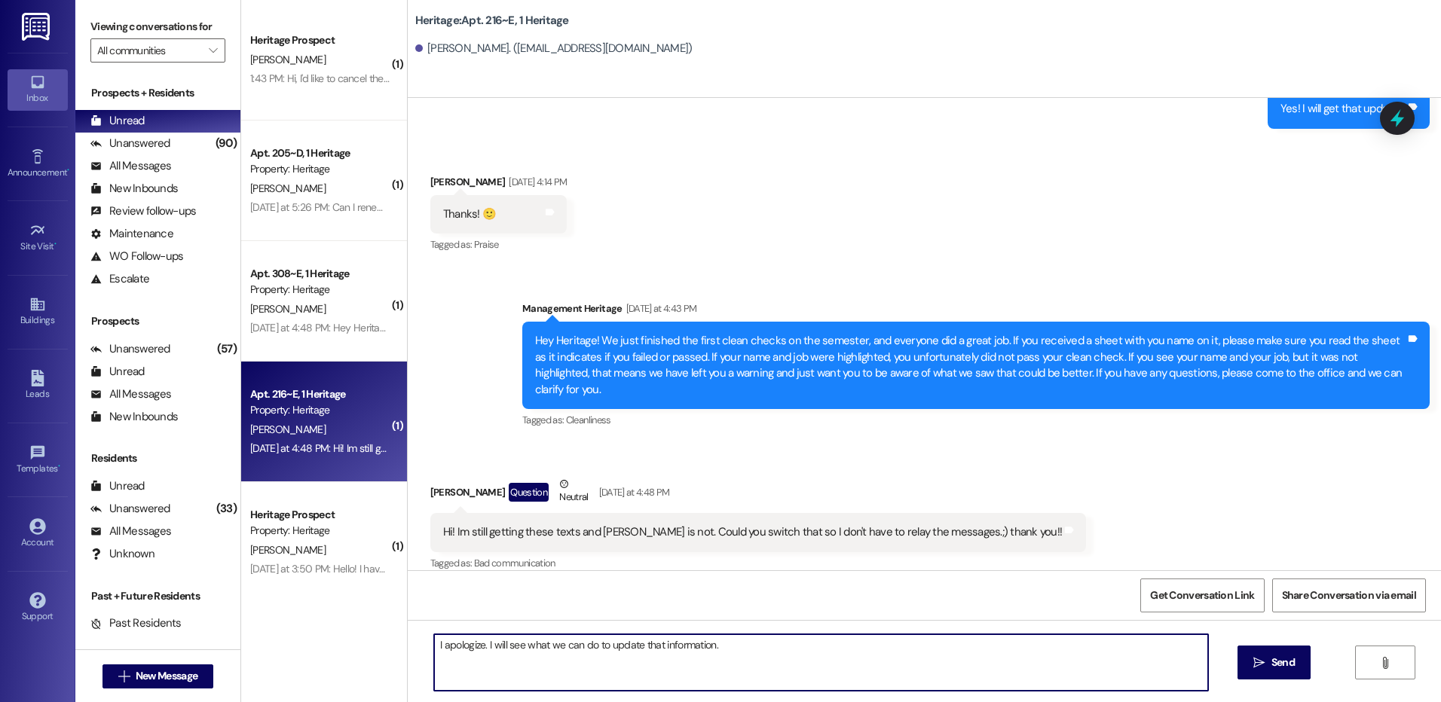
type textarea "I apologize. I will see what we can do to update that information."
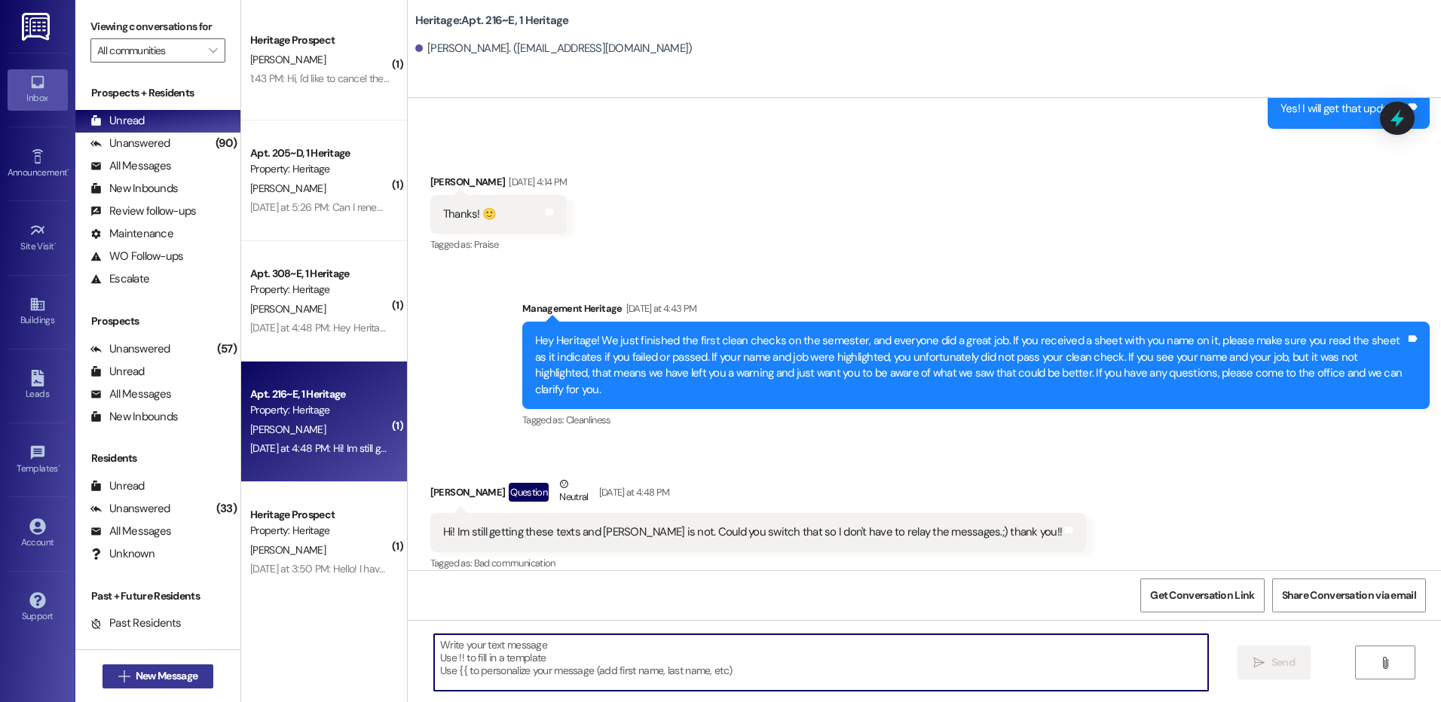
scroll to position [3955, 0]
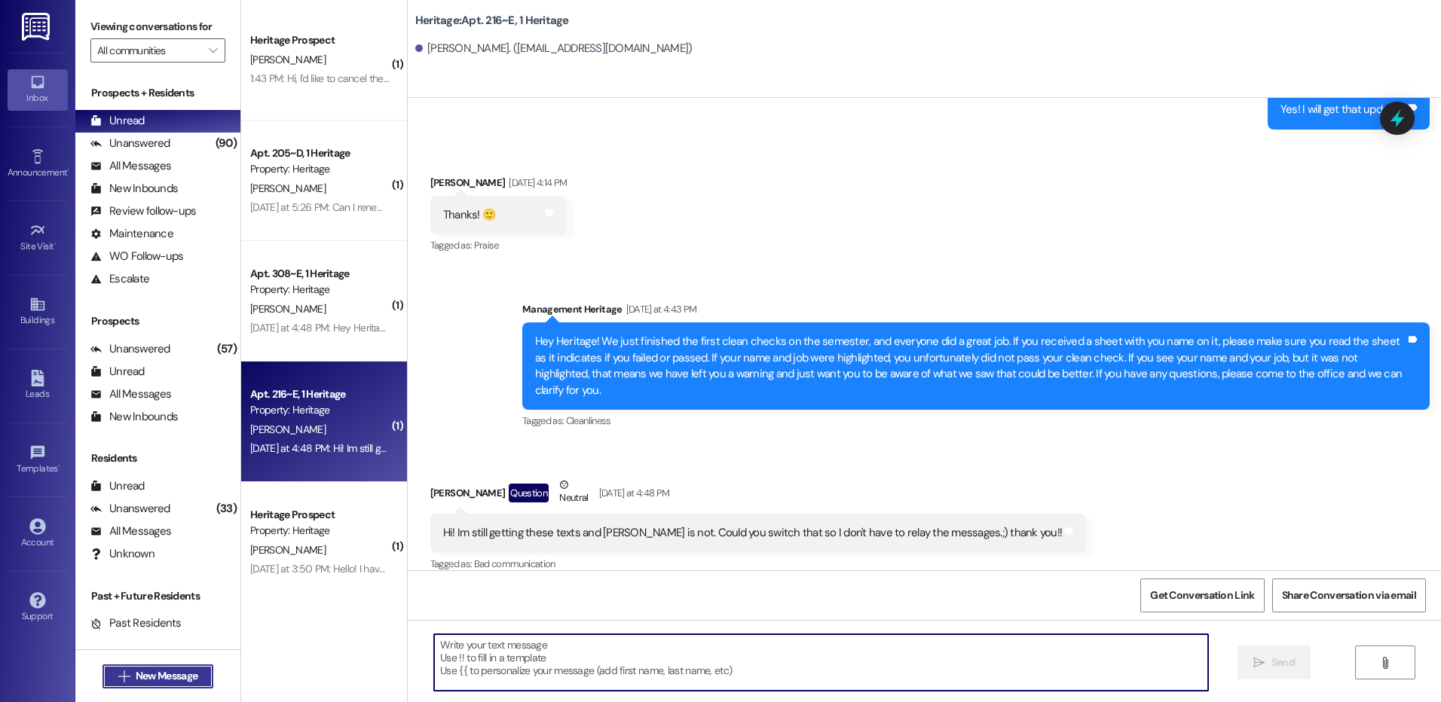
click at [173, 670] on span "New Message" at bounding box center [167, 676] width 62 height 16
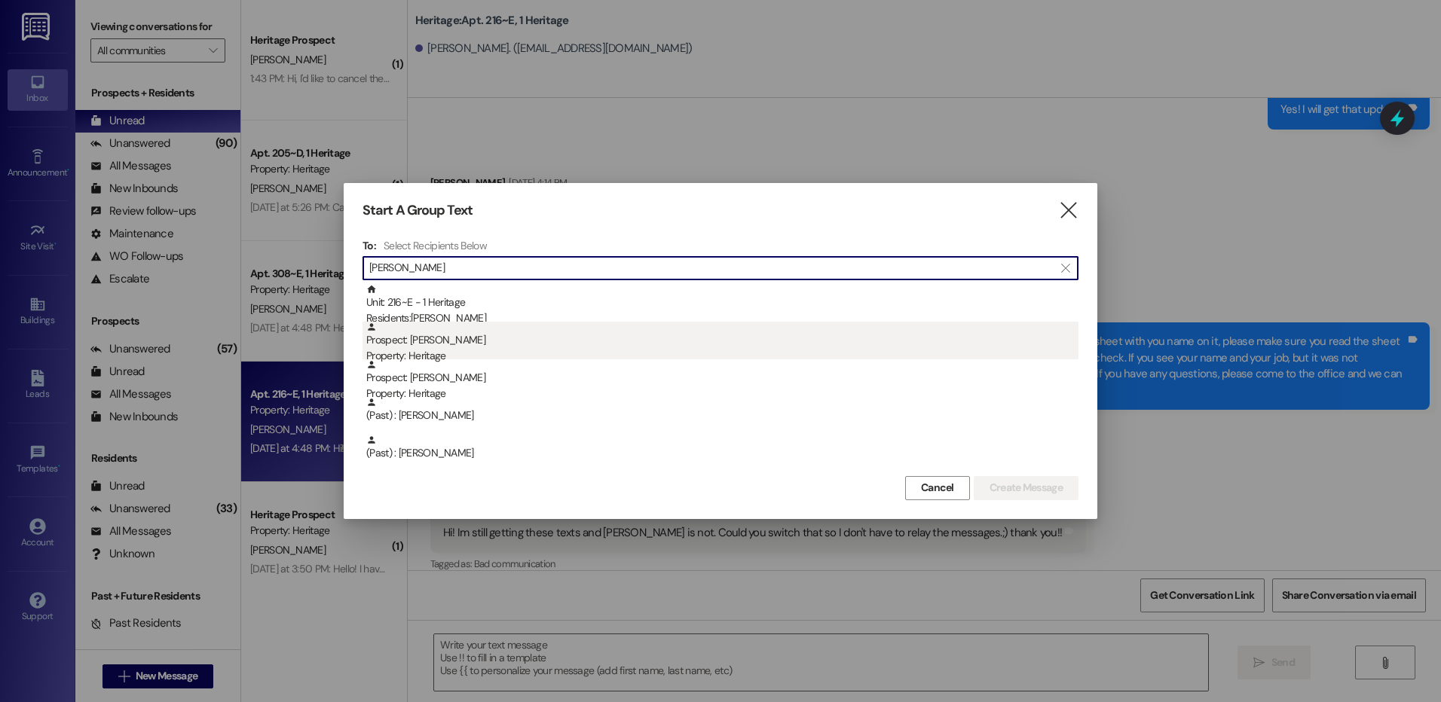
type input "bryson"
click at [639, 346] on div "Prospect: Bryson Spoelstra Property: Heritage" at bounding box center [722, 343] width 712 height 43
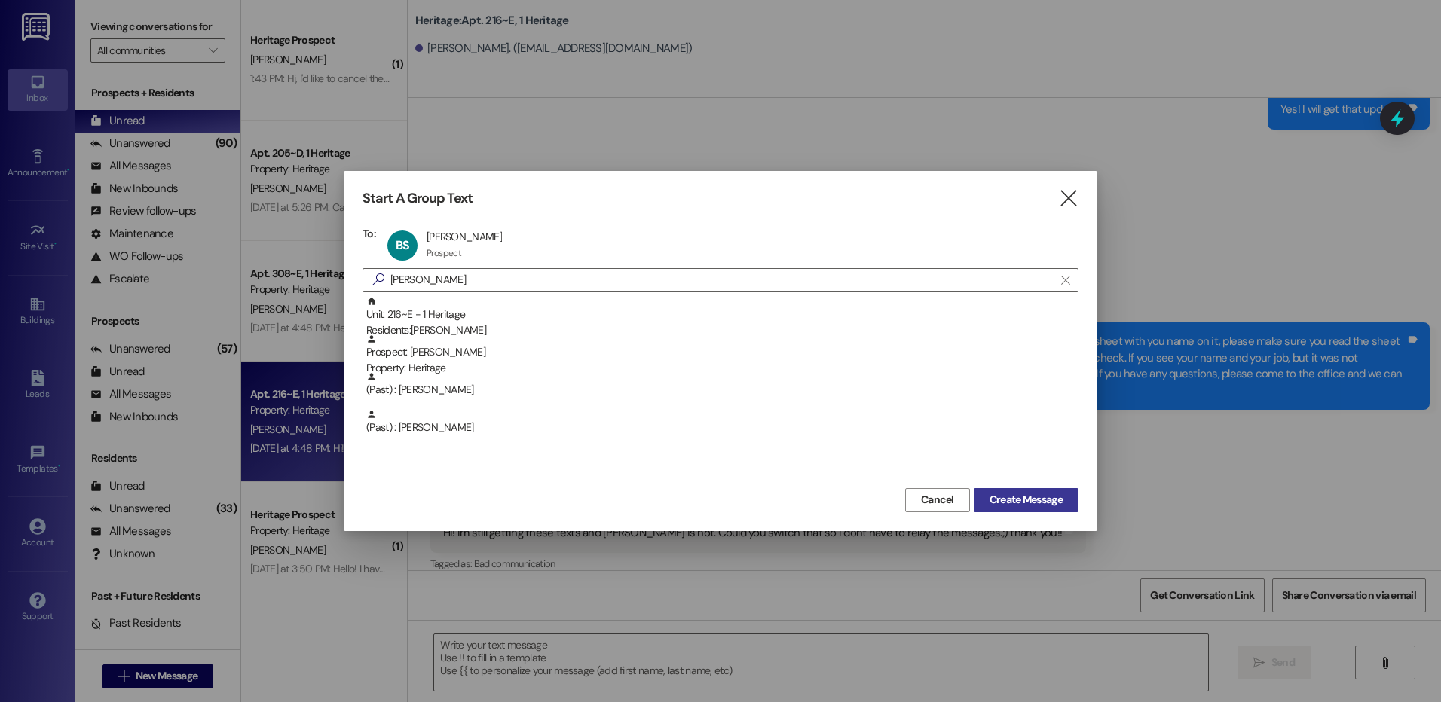
click at [989, 496] on span "Create Message" at bounding box center [1025, 500] width 73 height 16
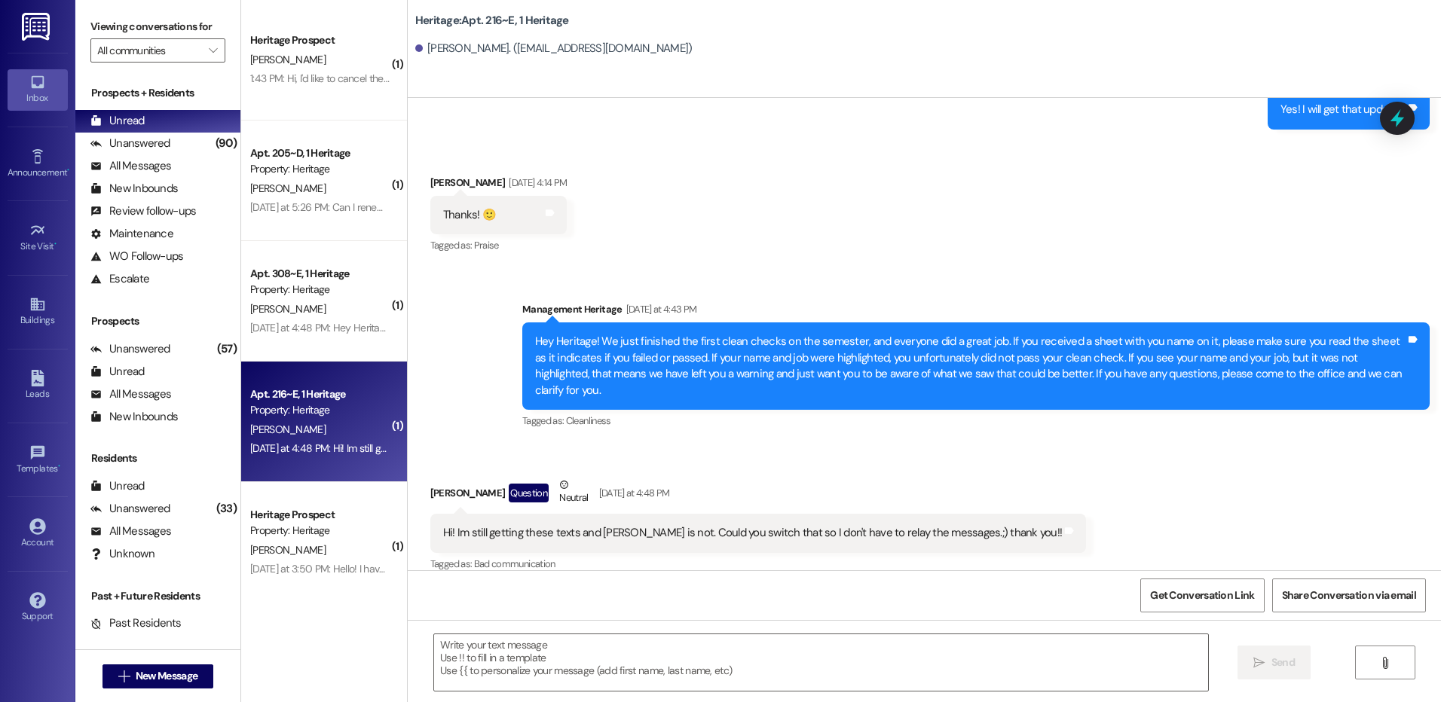
click at [503, 35] on div "Bryson Spoelstra. (kami1432@hotmail.com)" at bounding box center [928, 49] width 1026 height 30
click at [25, 401] on div "Leads" at bounding box center [37, 394] width 75 height 15
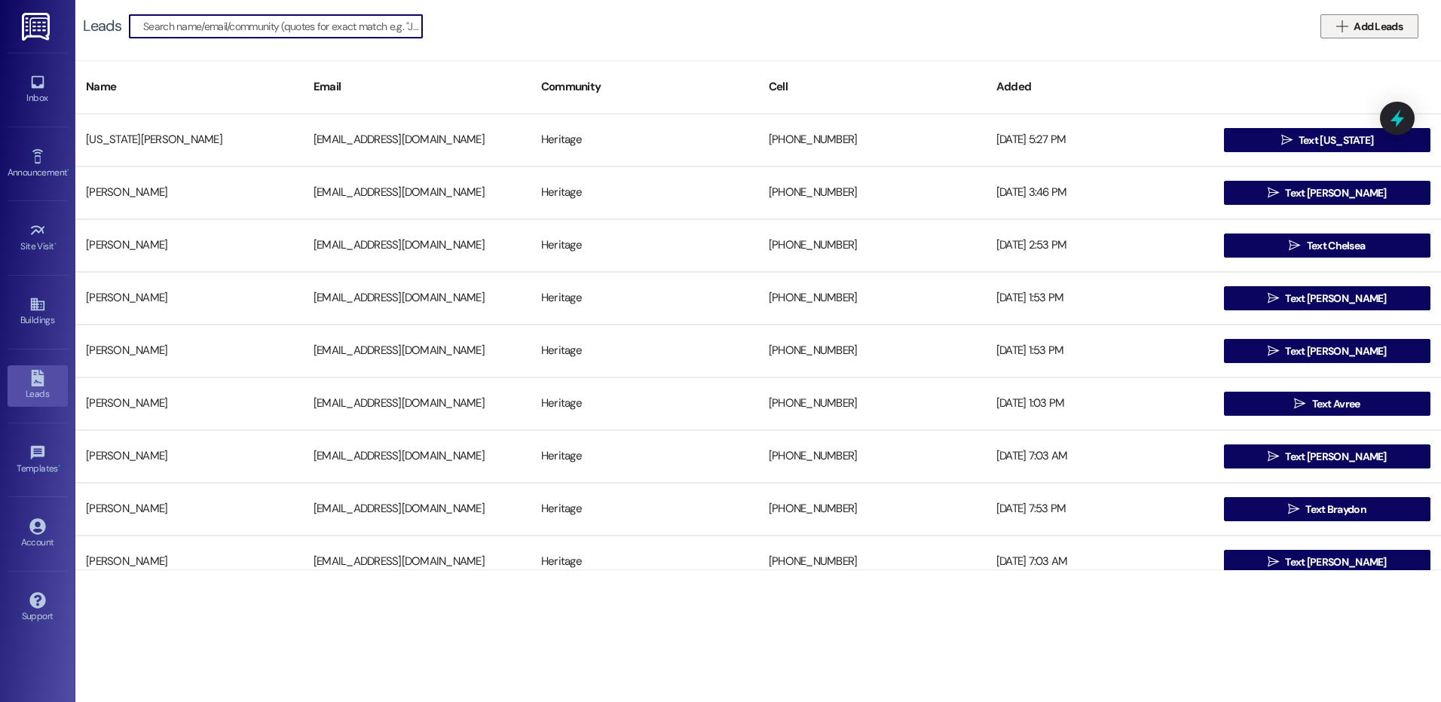
click at [1375, 32] on span "Add Leads" at bounding box center [1377, 27] width 49 height 16
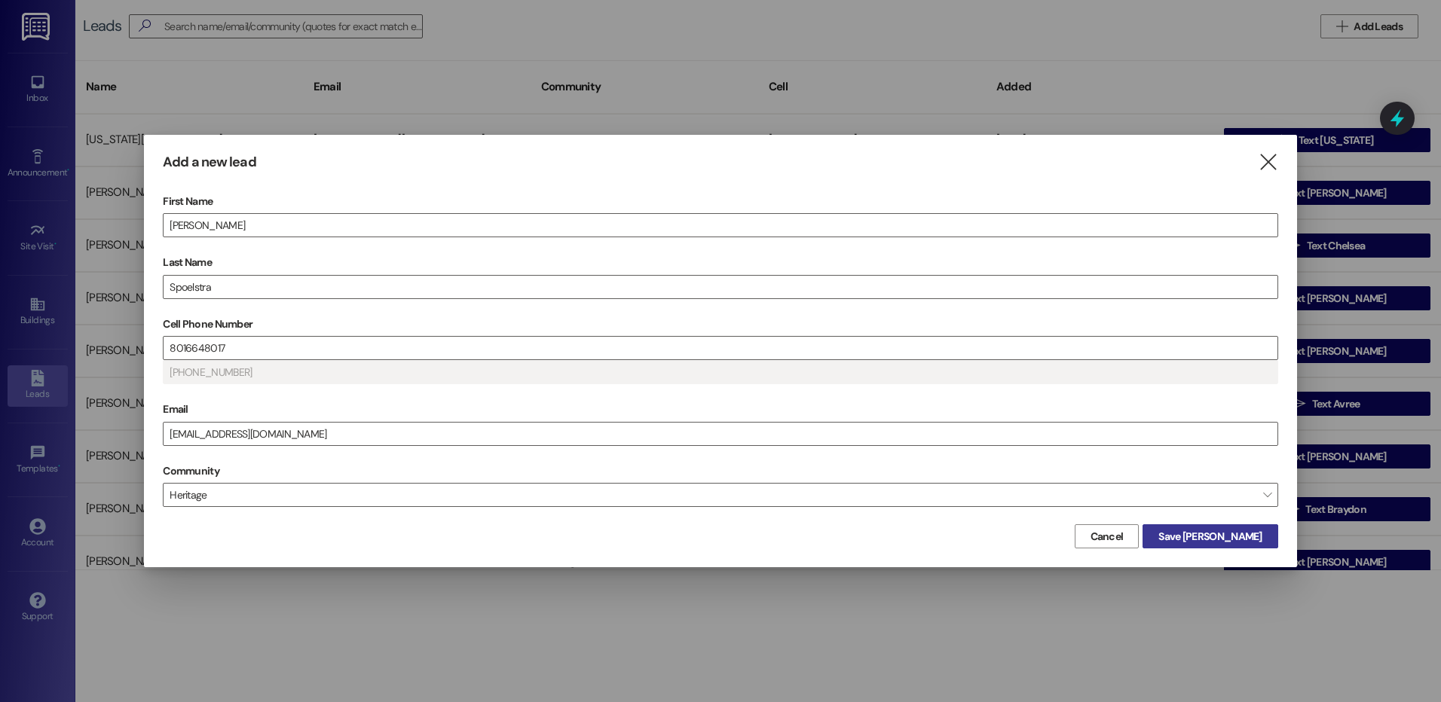
click at [1258, 543] on span "Save Bryson" at bounding box center [1209, 537] width 103 height 16
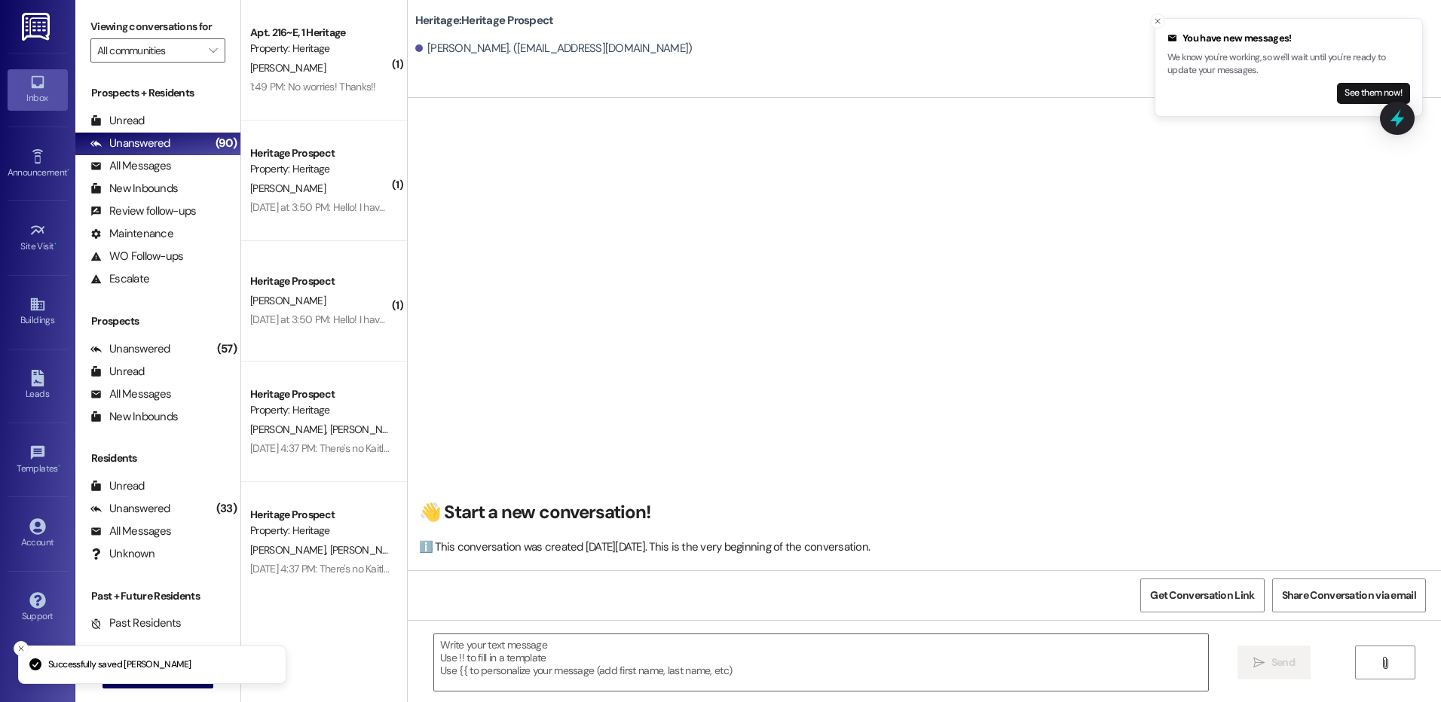
scroll to position [1, 0]
click at [1154, 23] on icon "Close toast" at bounding box center [1157, 21] width 9 height 9
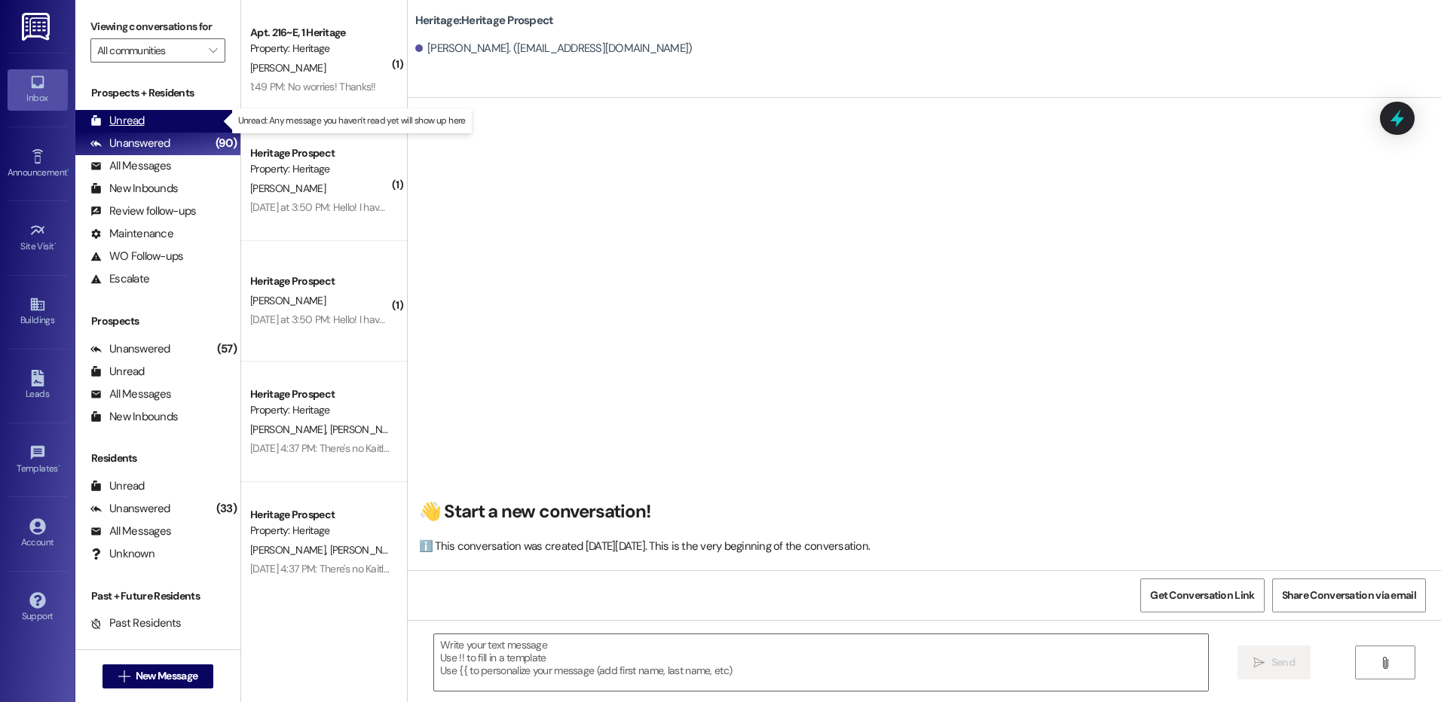
click at [145, 124] on div "Unread (0)" at bounding box center [157, 121] width 165 height 23
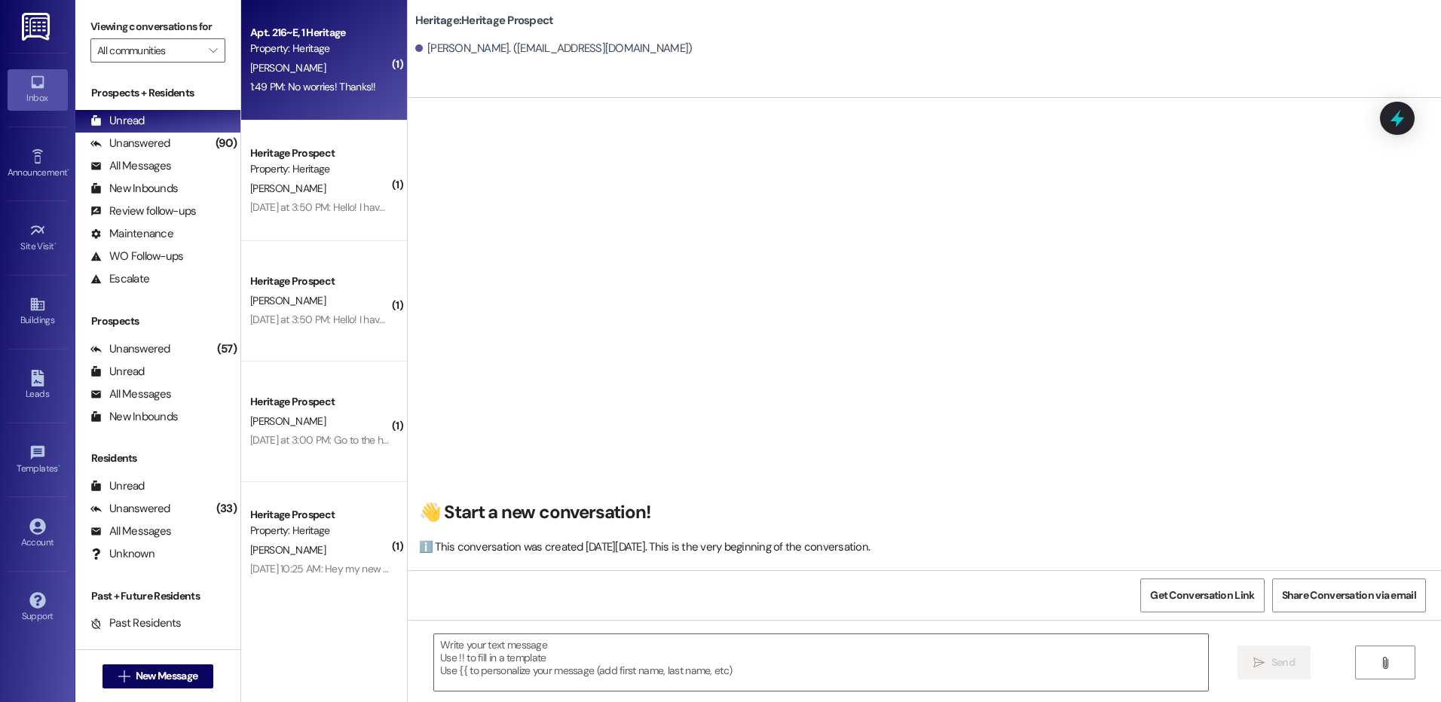
click at [347, 80] on div "1:49 PM: No worries! Thanks!! 1:49 PM: No worries! Thanks!!" at bounding box center [313, 87] width 126 height 14
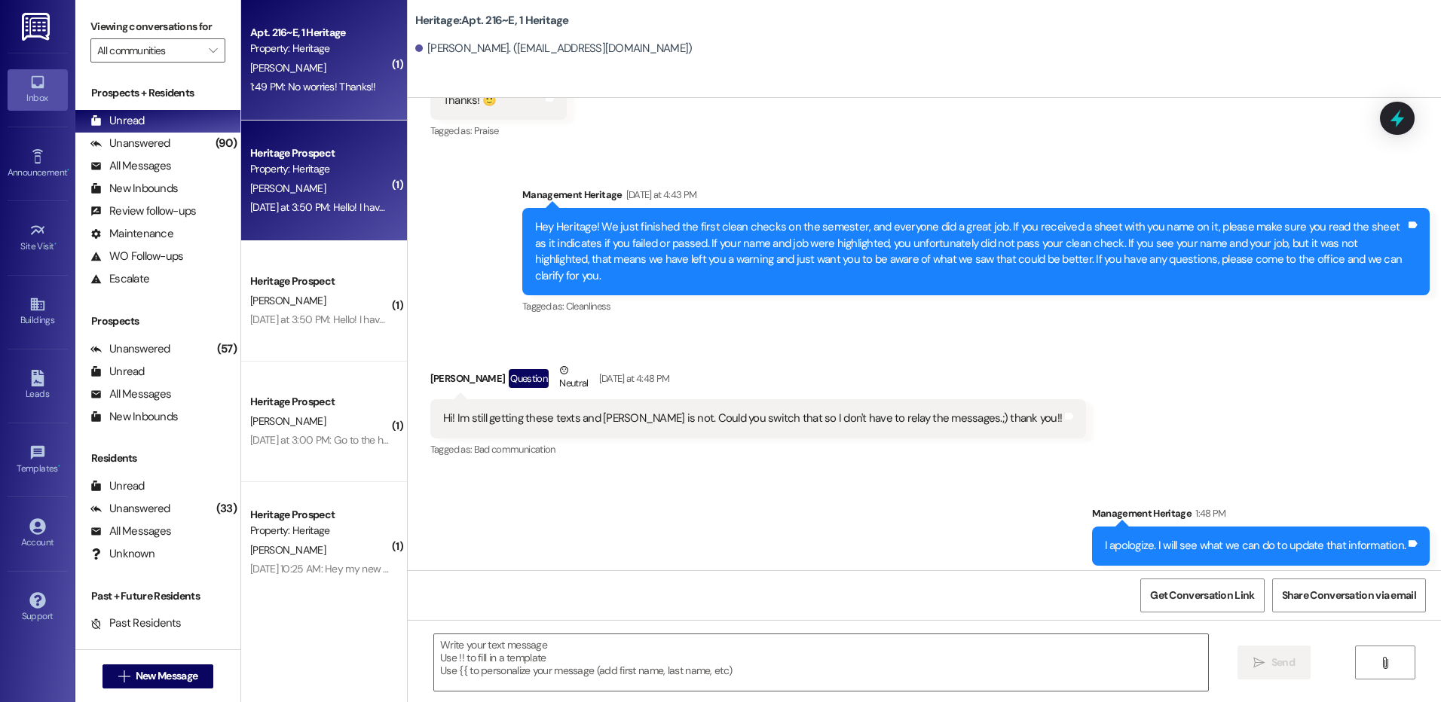
scroll to position [4187, 0]
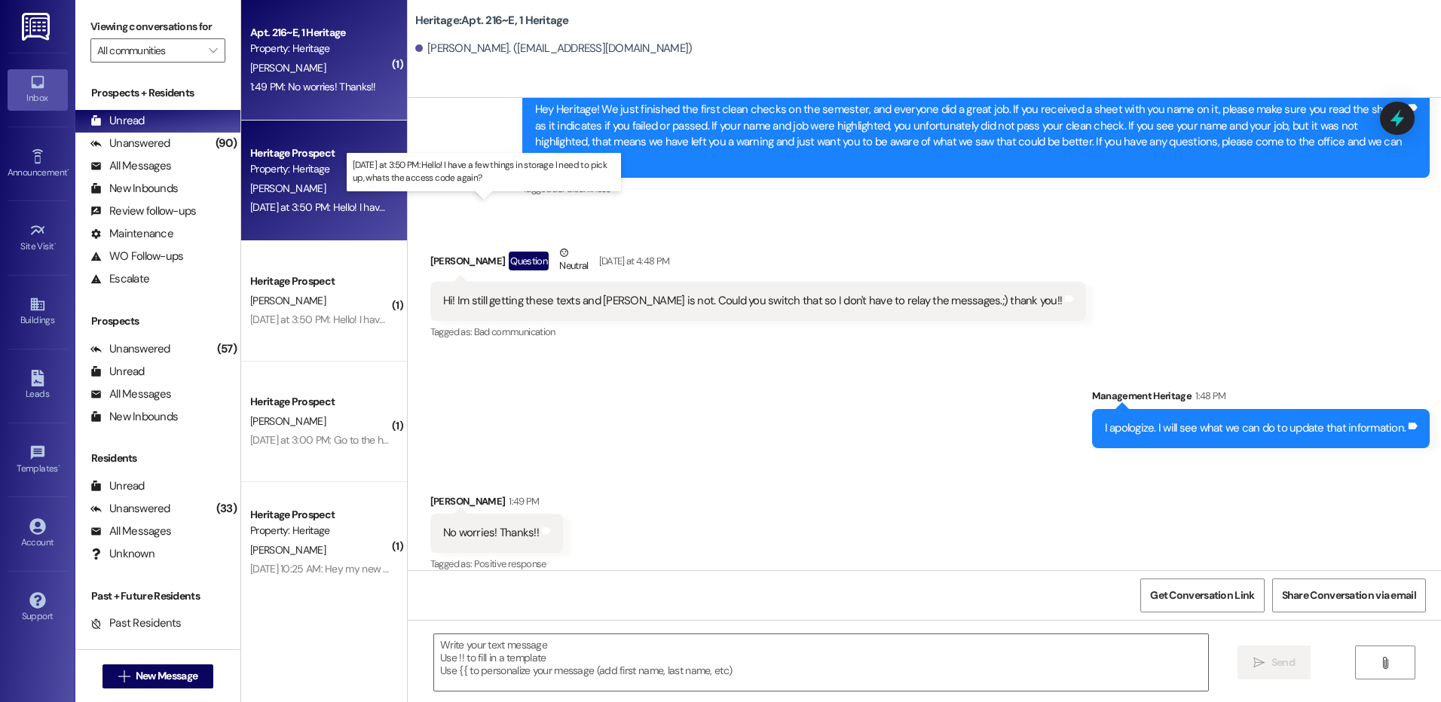
click at [350, 200] on div "Yesterday at 3:50 PM: Hello! I have a few things in storage I need to pick up, …" at bounding box center [474, 207] width 449 height 14
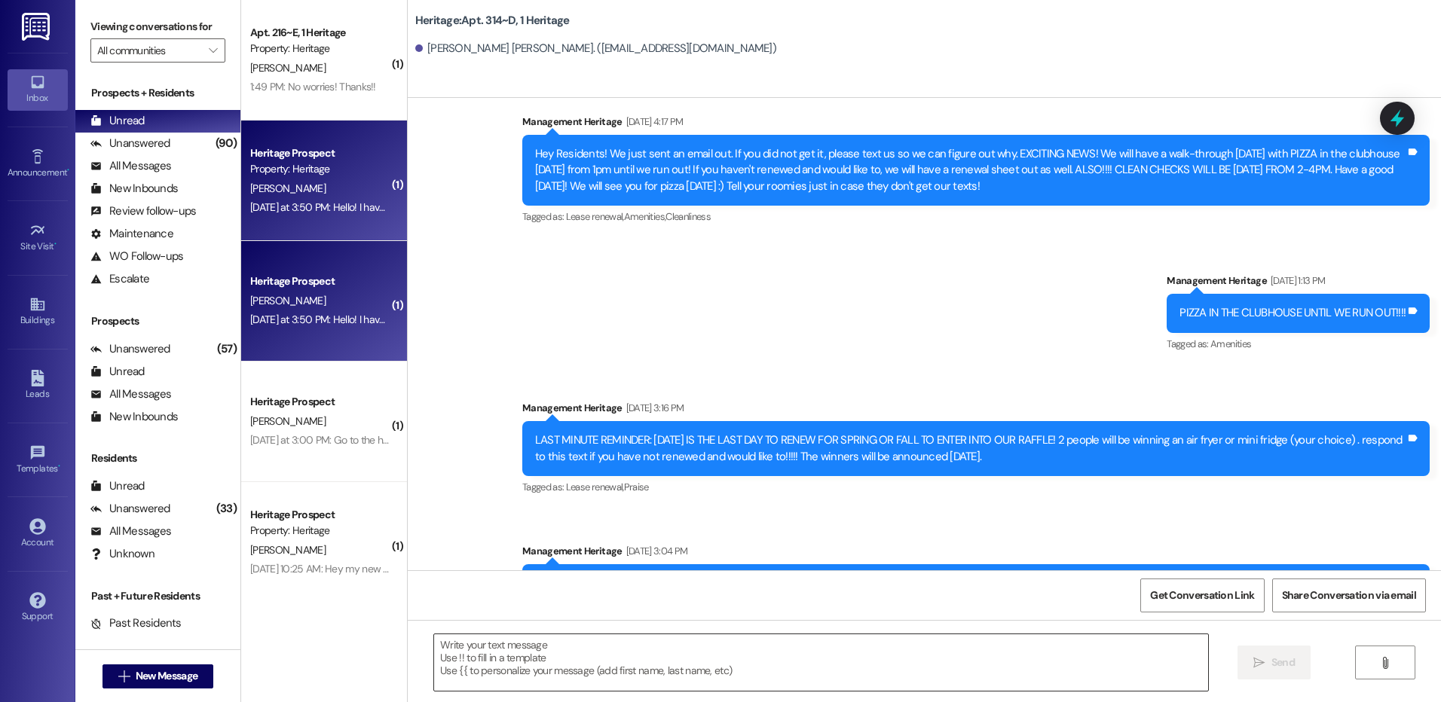
click at [498, 656] on textarea at bounding box center [820, 663] width 773 height 57
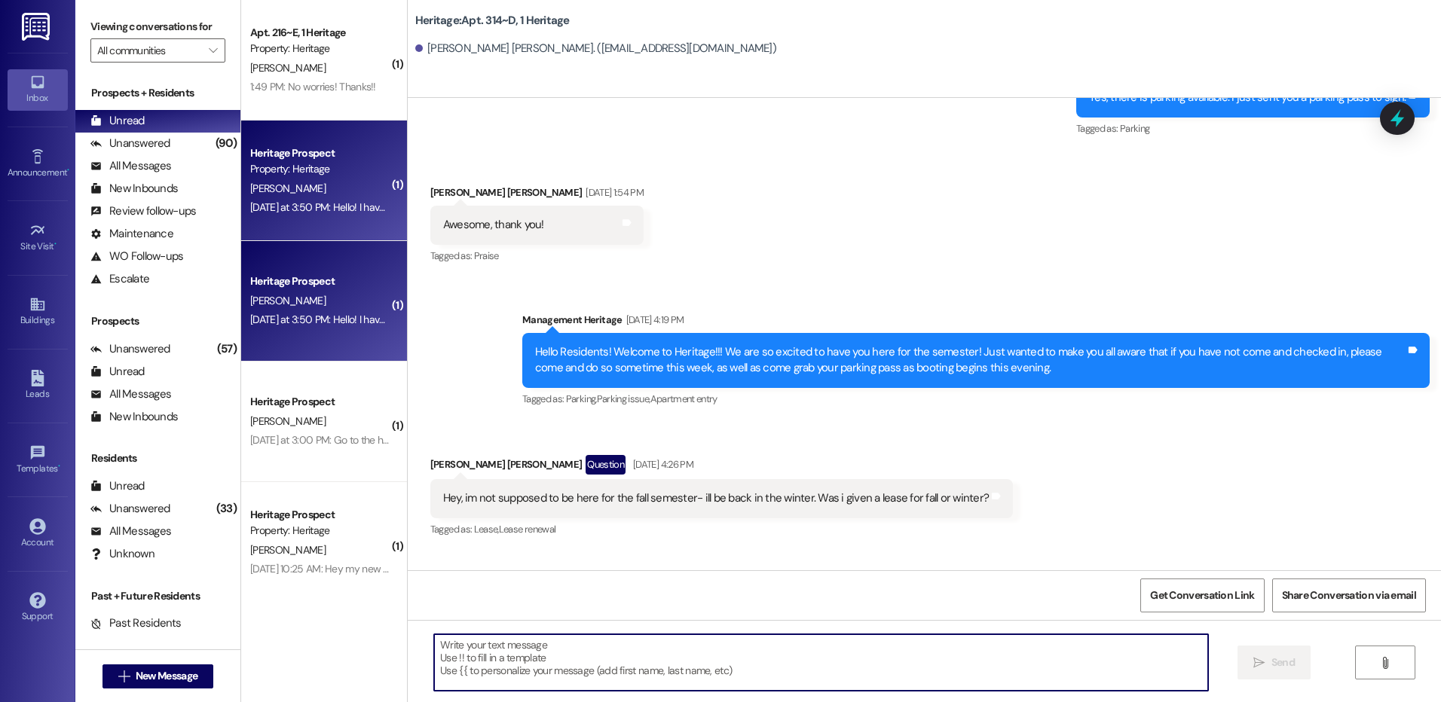
scroll to position [30735, 0]
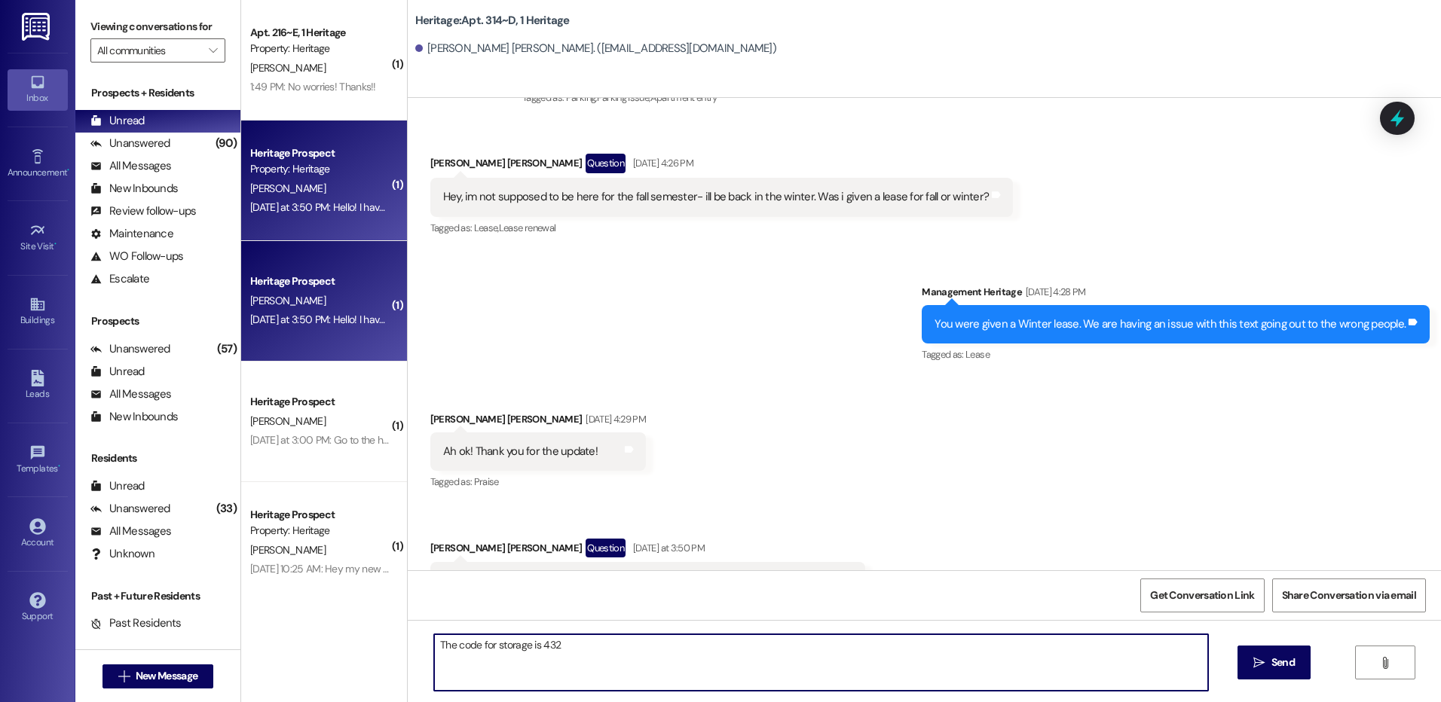
type textarea "The code for storage is 4321"
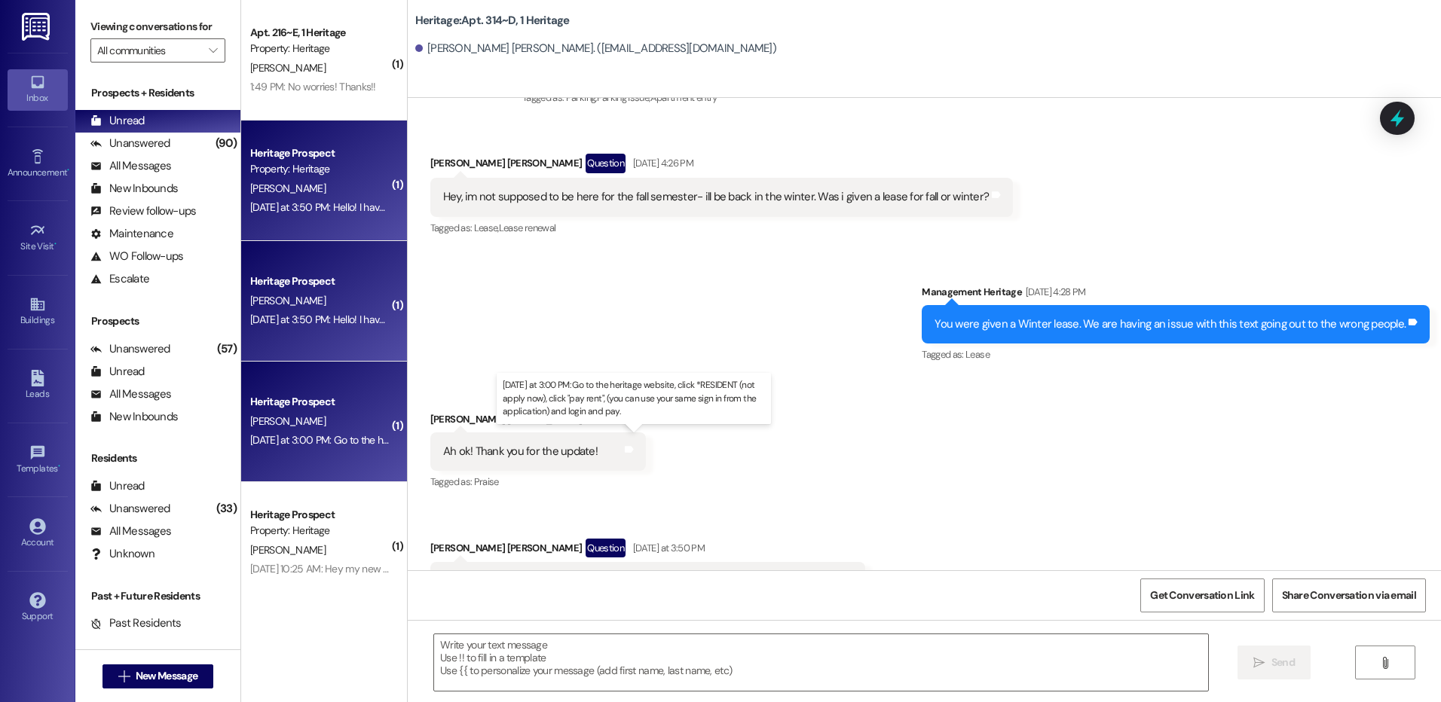
click at [319, 437] on div "Yesterday at 3:00 PM: Go to the heritage website, click *RESIDENT (not apply no…" at bounding box center [614, 440] width 729 height 14
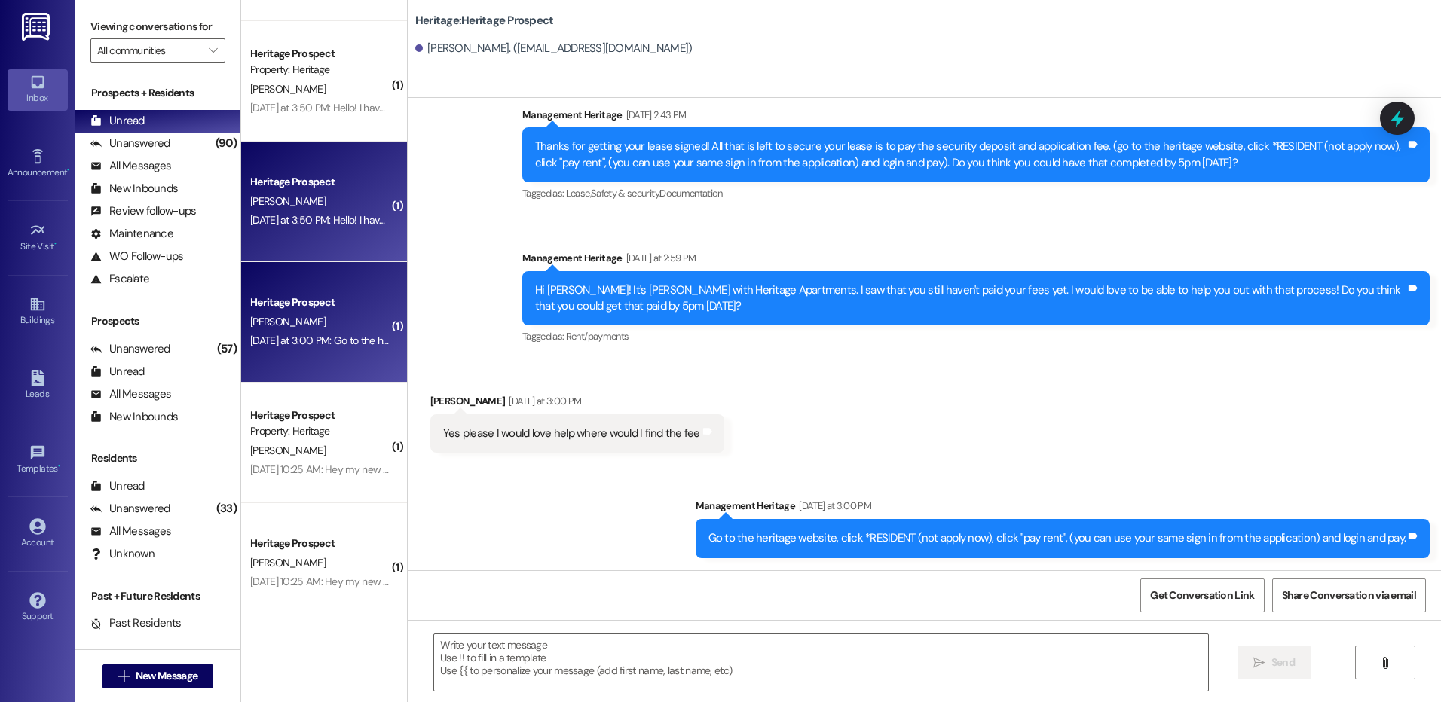
scroll to position [128, 0]
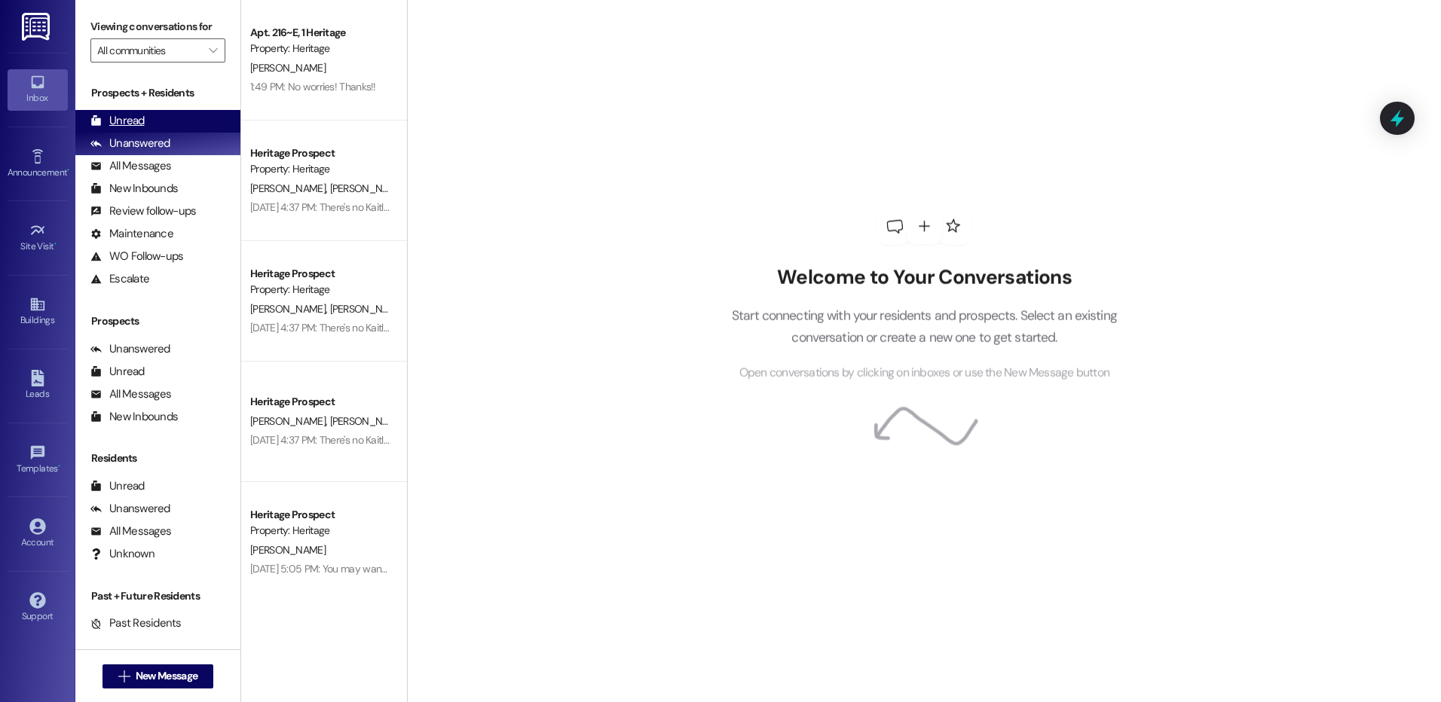
click at [173, 120] on div "Unread (0)" at bounding box center [157, 121] width 165 height 23
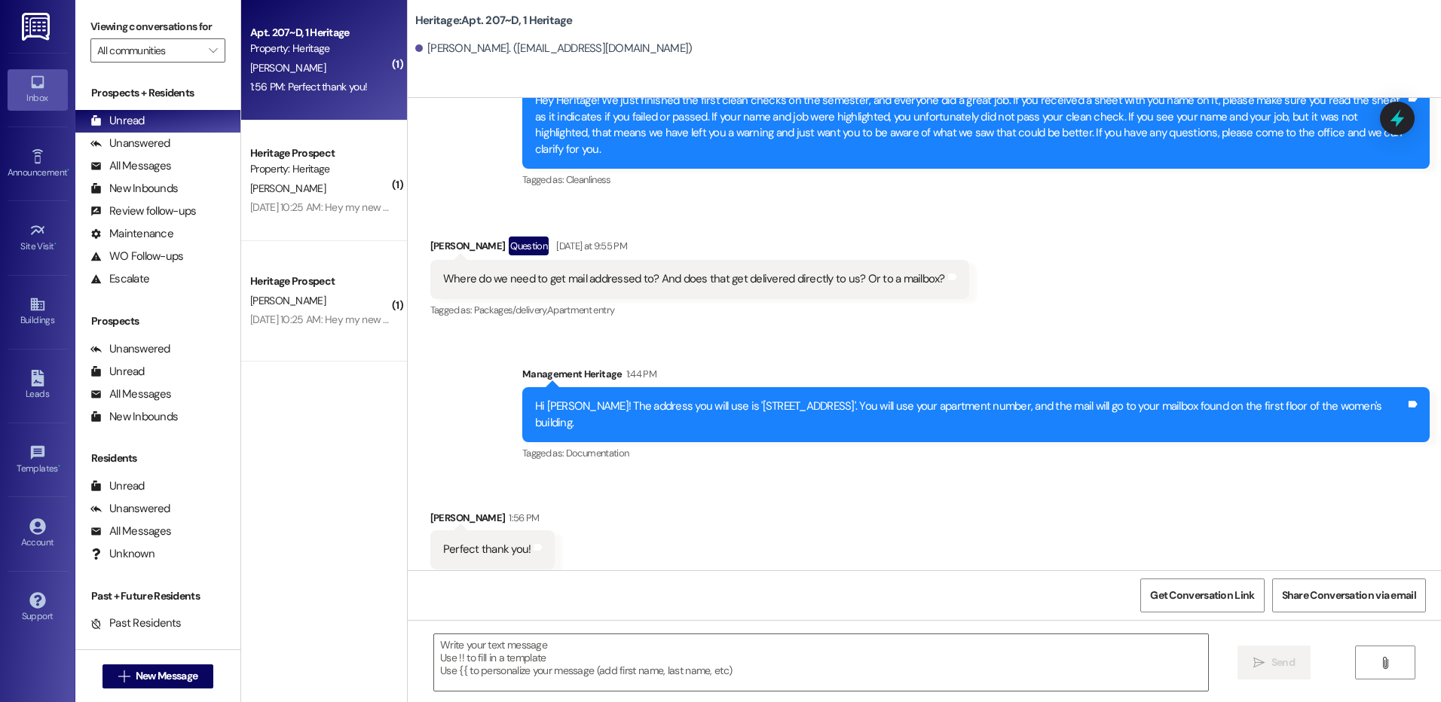
scroll to position [6688, 0]
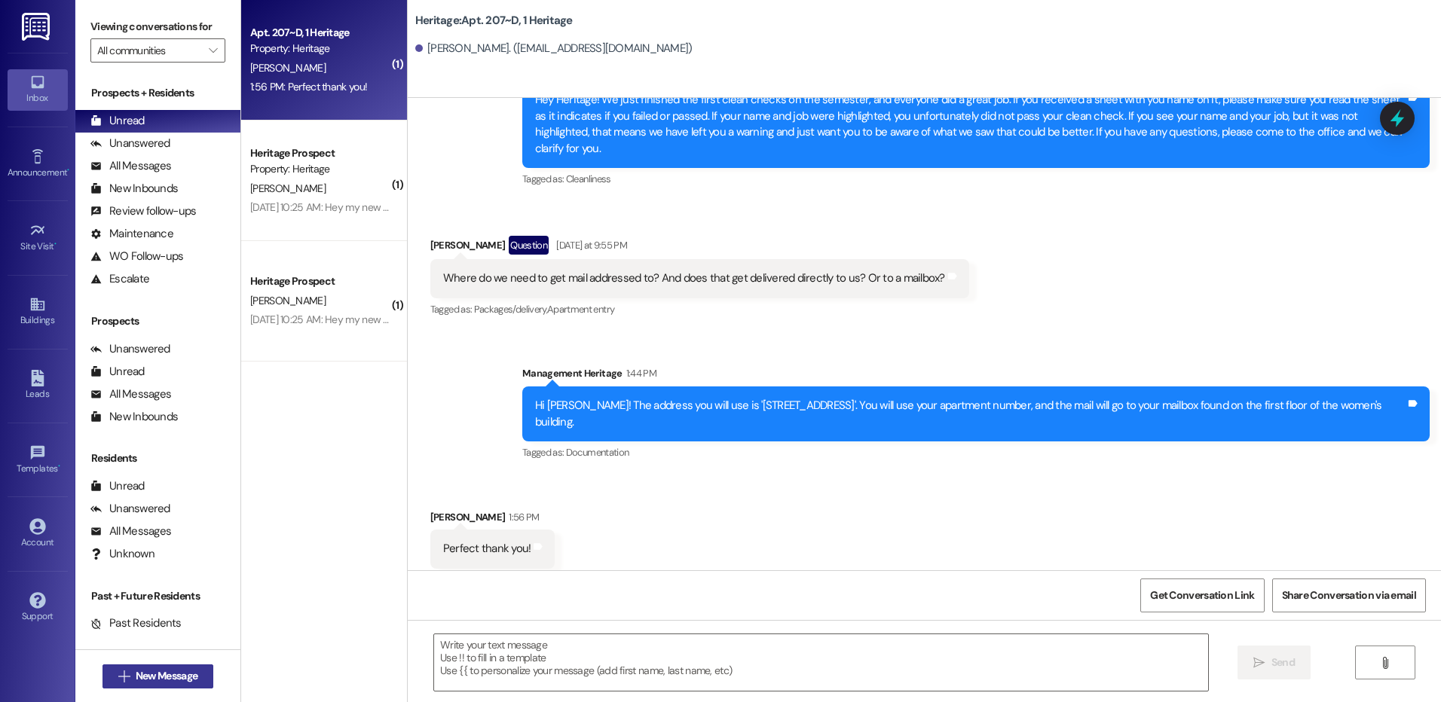
click at [160, 680] on span "New Message" at bounding box center [167, 676] width 62 height 16
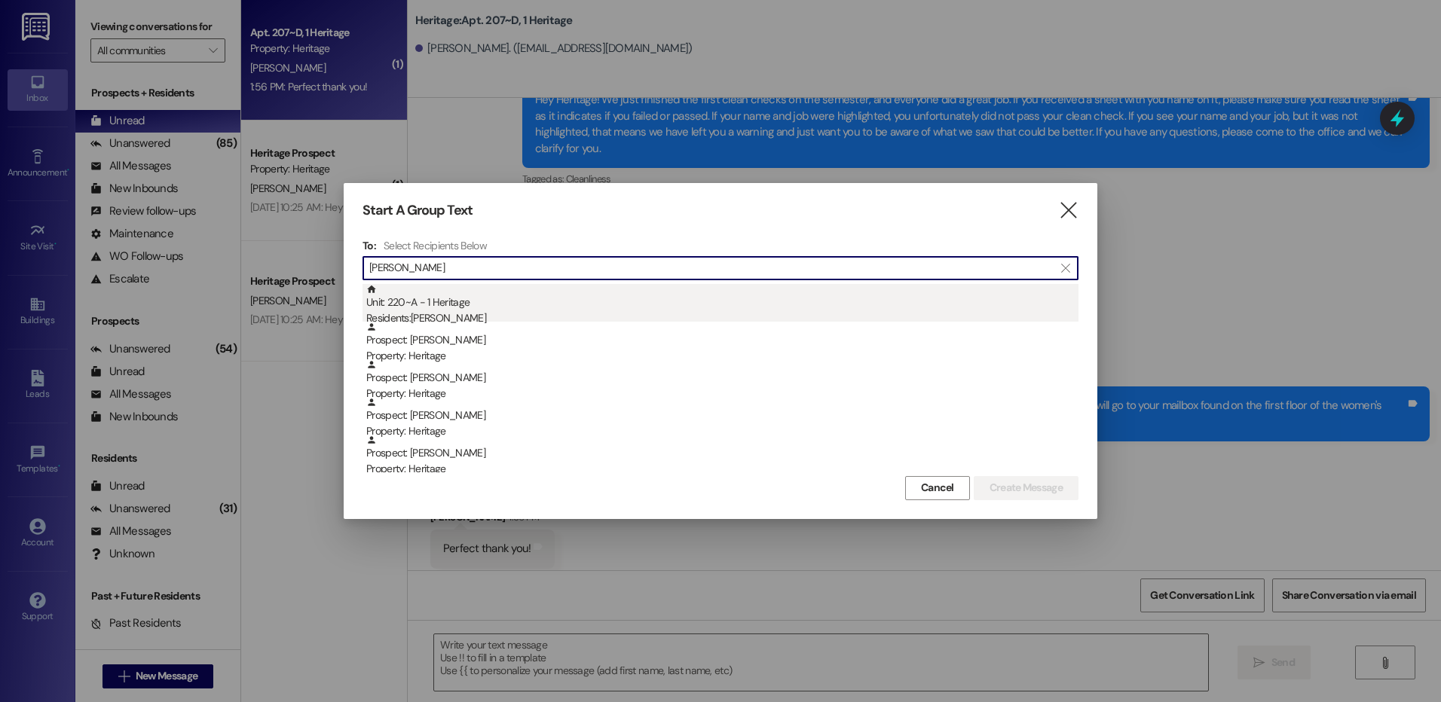
type input "blake m"
click at [490, 317] on div "Residents: Blake Mccoy" at bounding box center [722, 318] width 712 height 16
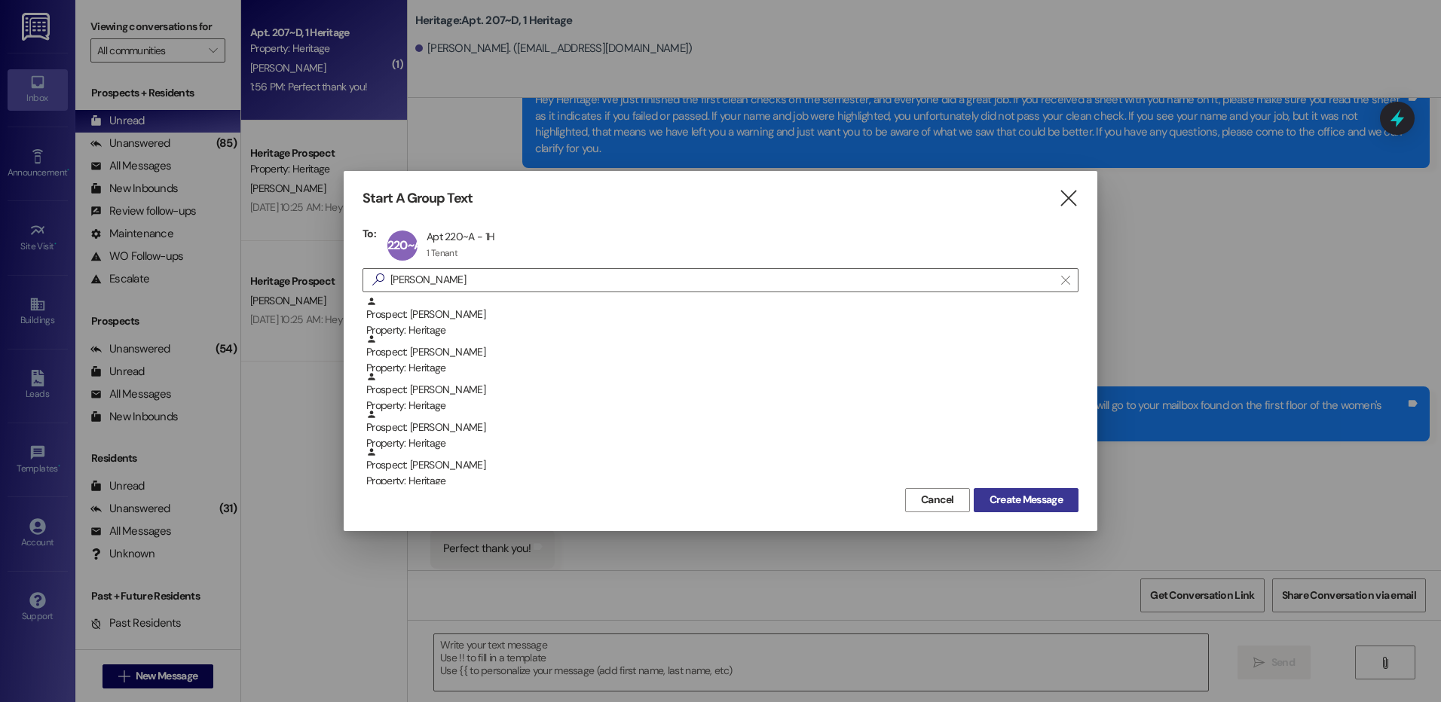
click at [1008, 494] on span "Create Message" at bounding box center [1025, 500] width 73 height 16
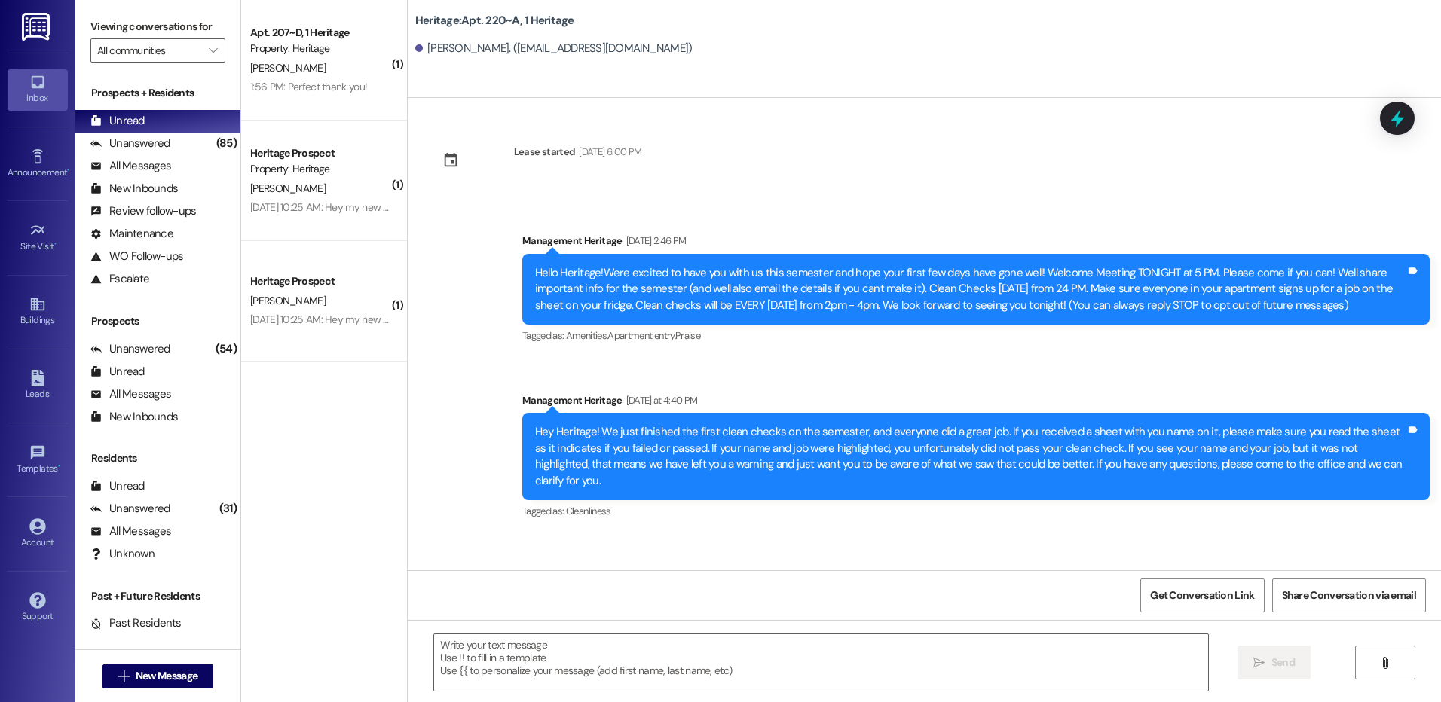
scroll to position [0, 0]
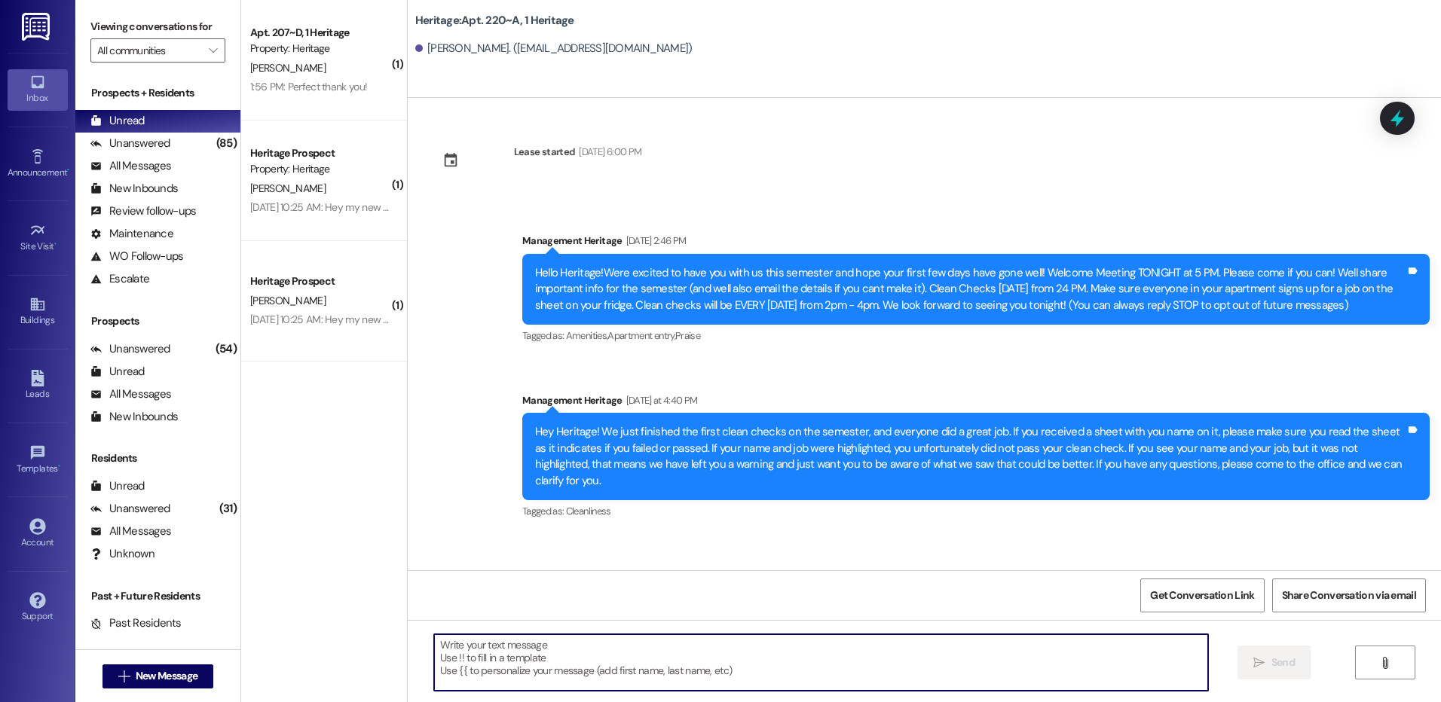
drag, startPoint x: 493, startPoint y: 642, endPoint x: 496, endPoint y: 656, distance: 14.6
click at [493, 647] on textarea at bounding box center [820, 663] width 773 height 57
click at [563, 671] on textarea at bounding box center [820, 663] width 773 height 57
paste textarea "Hi _____! Your _____ renewal lease is ready to sign in your resident portal! Wi…"
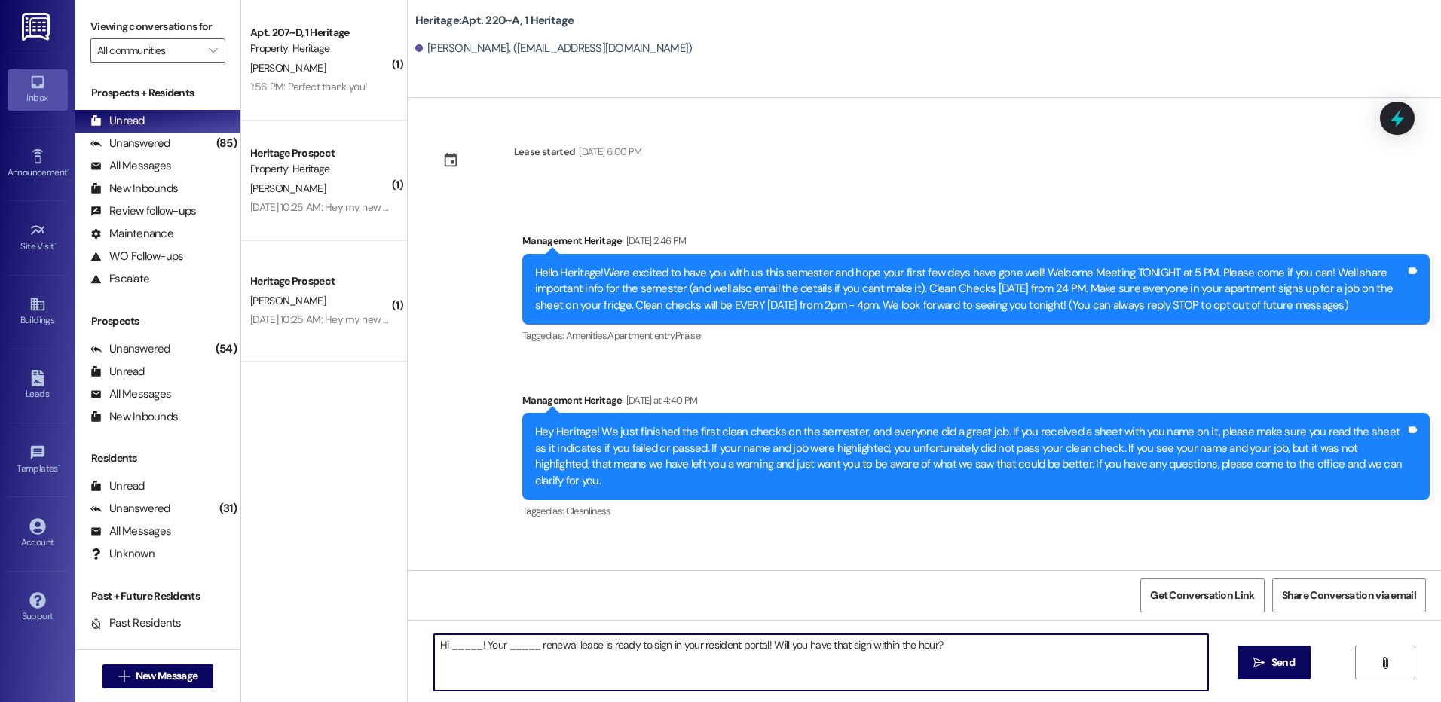
click at [457, 647] on textarea "Hi _____! Your _____ renewal lease is ready to sign in your resident portal! Wi…" at bounding box center [820, 663] width 773 height 57
click at [458, 647] on textarea "Hi _____! Your _____ renewal lease is ready to sign in your resident portal! Wi…" at bounding box center [820, 663] width 773 height 57
click at [495, 644] on textarea "Hi Blake! Your _____ renewal lease is ready to sign in your resident portal! Wi…" at bounding box center [820, 663] width 773 height 57
click at [495, 644] on textarea "Hi Blake! Your Winter renewal lease is ready to sign in your resident portal! W…" at bounding box center [820, 663] width 773 height 57
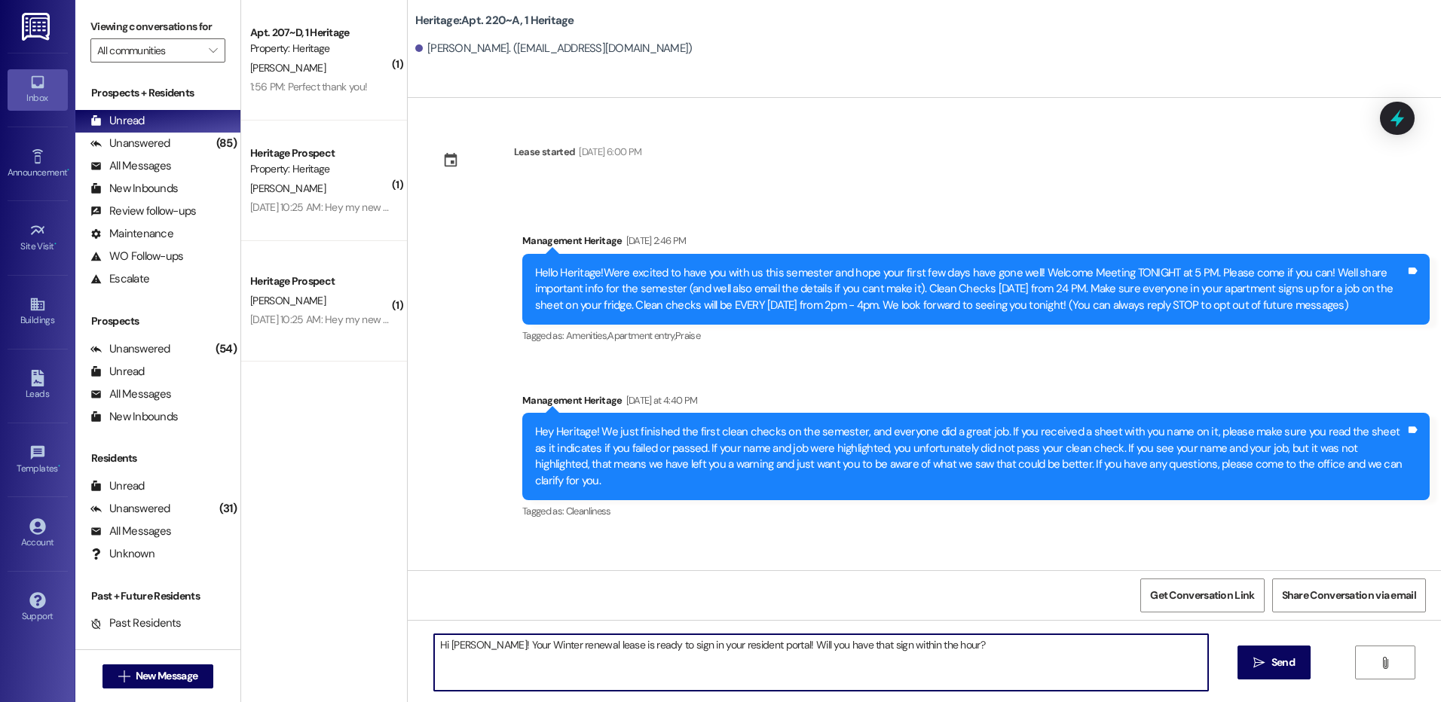
click at [495, 644] on textarea "Hi Blake! Your Winter renewal lease is ready to sign in your resident portal! W…" at bounding box center [820, 663] width 773 height 57
type textarea "Hi Blake! Your Winter renewal lease is ready to sign in your resident portal! W…"
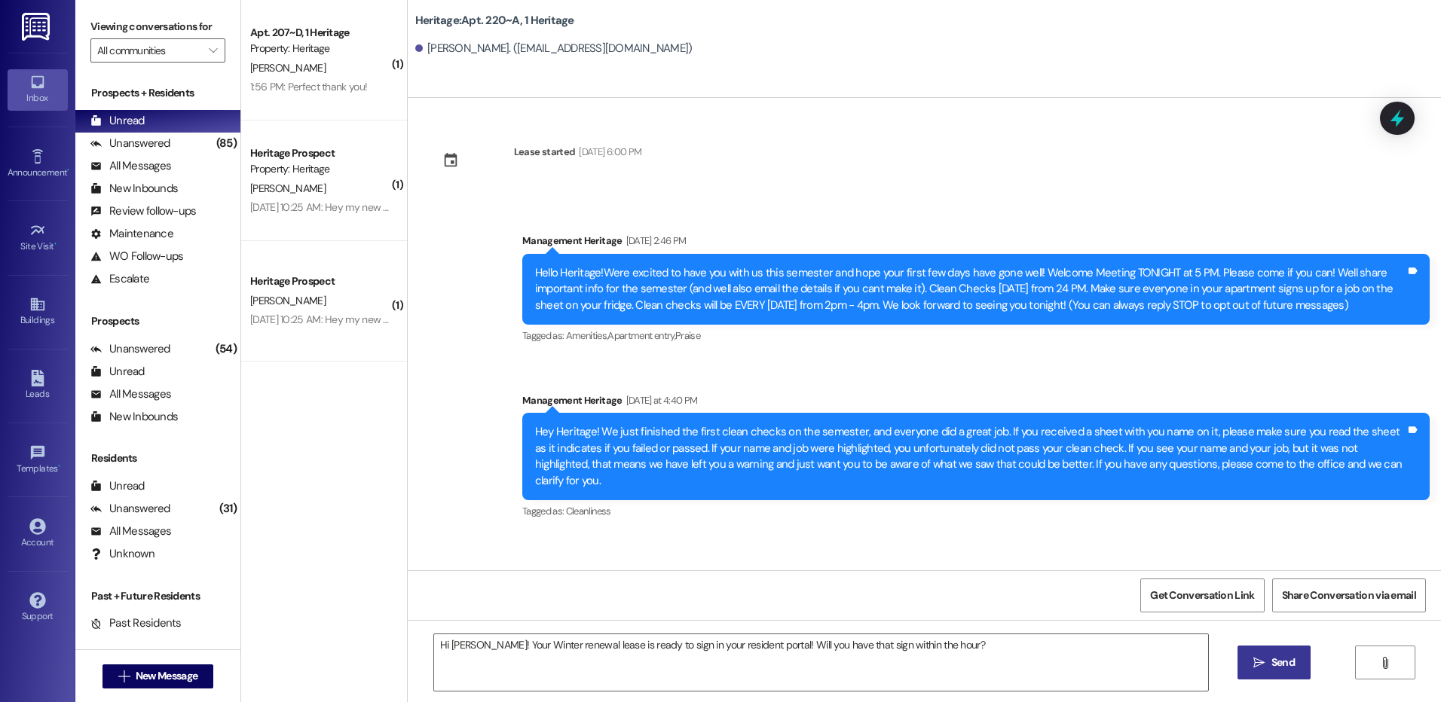
click at [1248, 668] on button " Send" at bounding box center [1273, 663] width 73 height 34
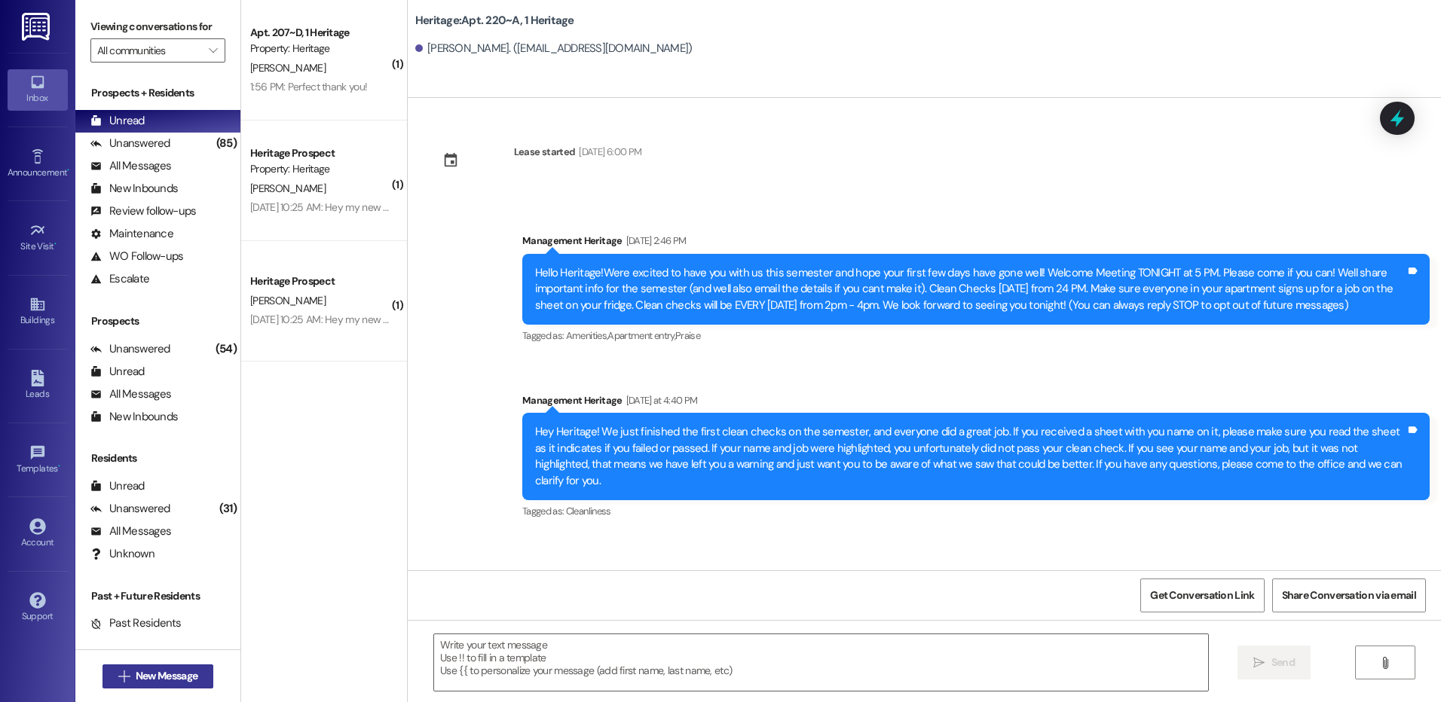
click at [155, 673] on span "New Message" at bounding box center [167, 676] width 62 height 16
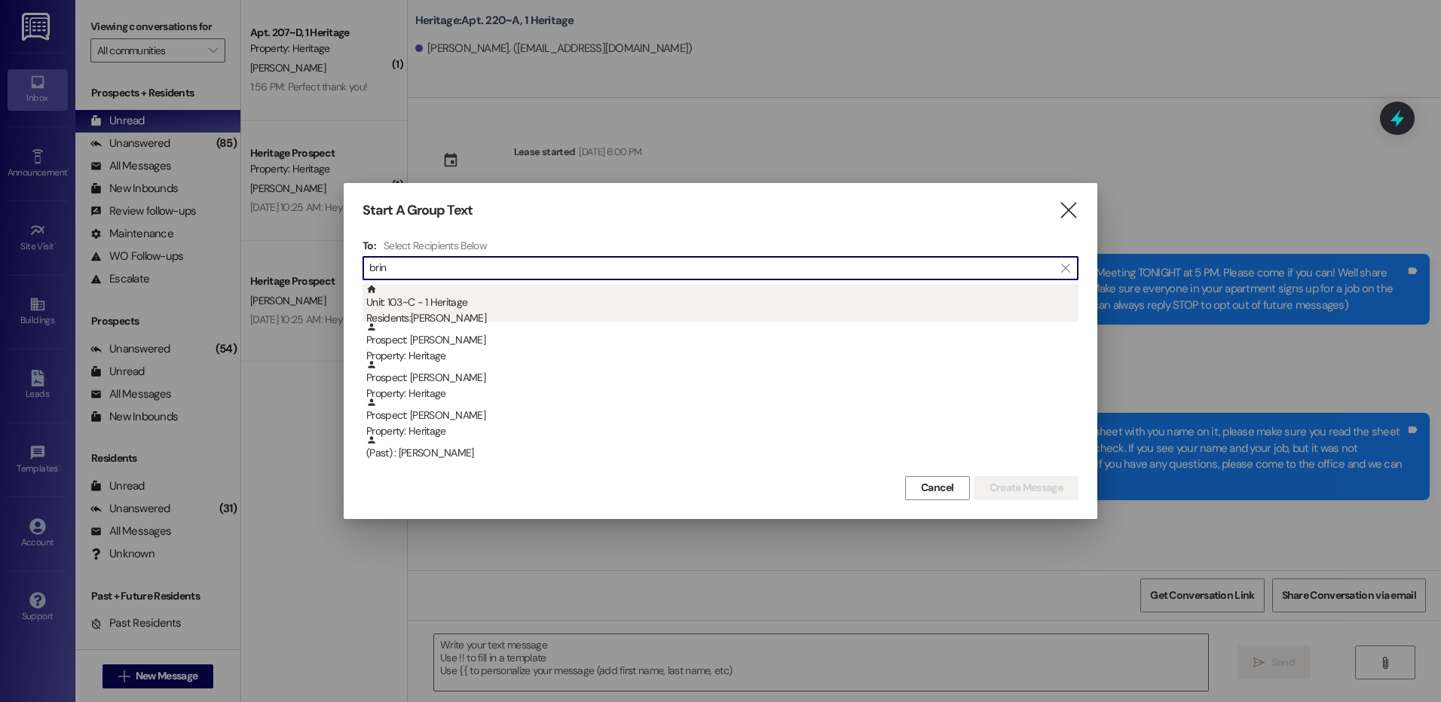
type input "brin"
click at [463, 285] on div "Unit: 103~C - 1 Heritage Residents: Brinley Collins" at bounding box center [722, 305] width 712 height 43
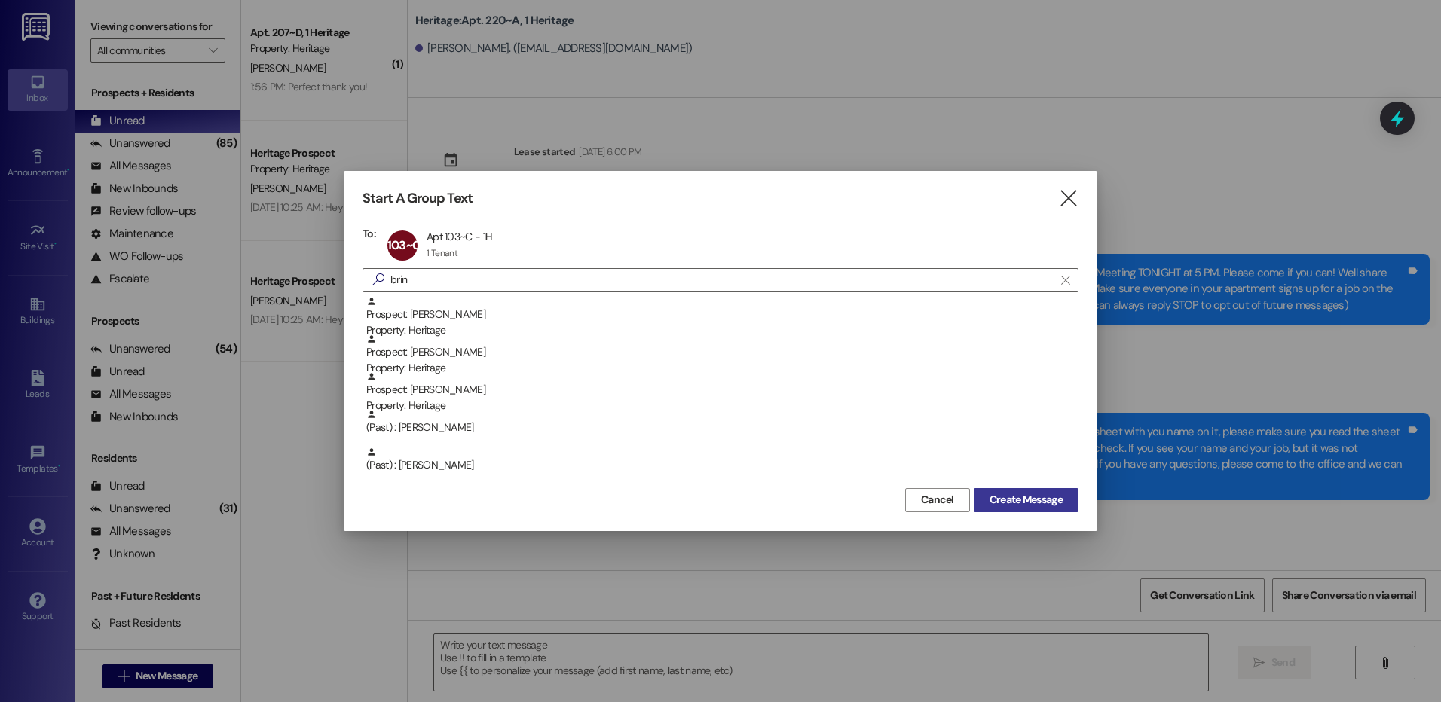
click at [1024, 509] on button "Create Message" at bounding box center [1026, 500] width 105 height 24
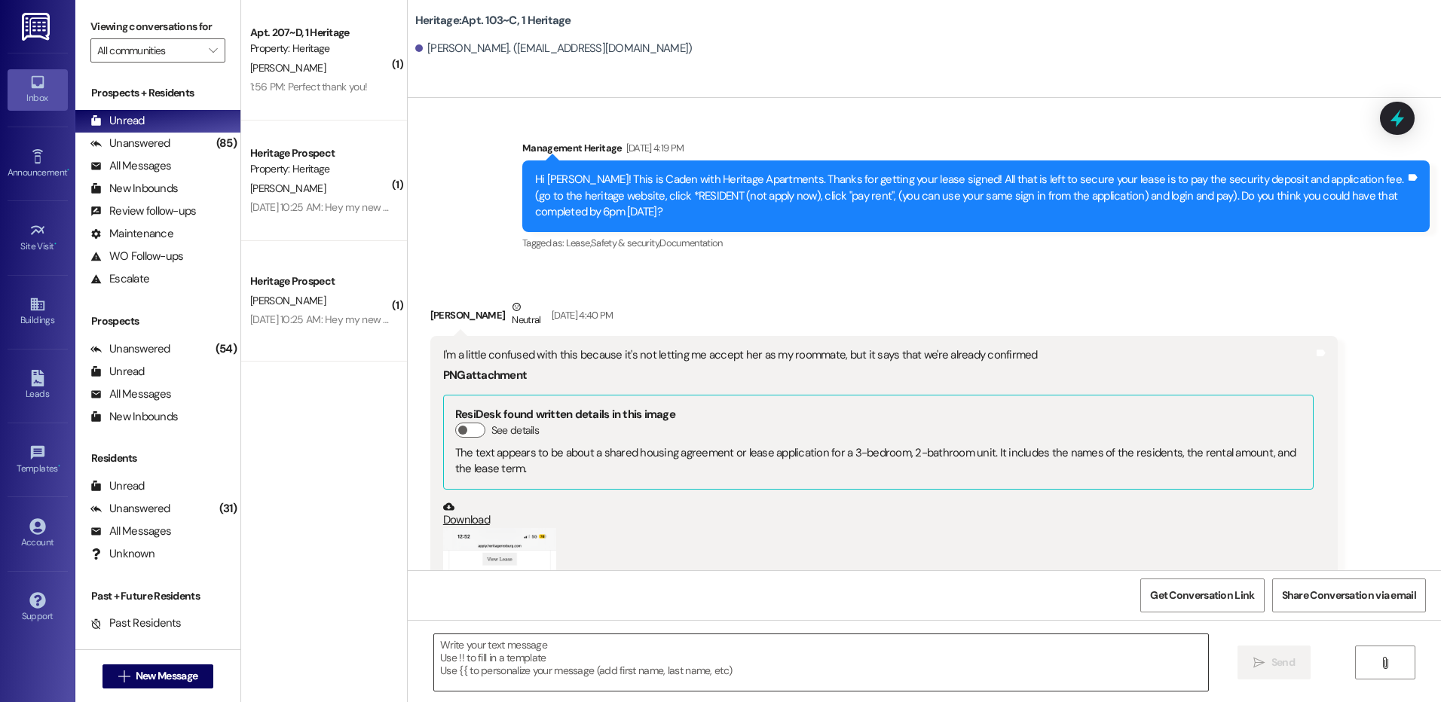
scroll to position [1222, 0]
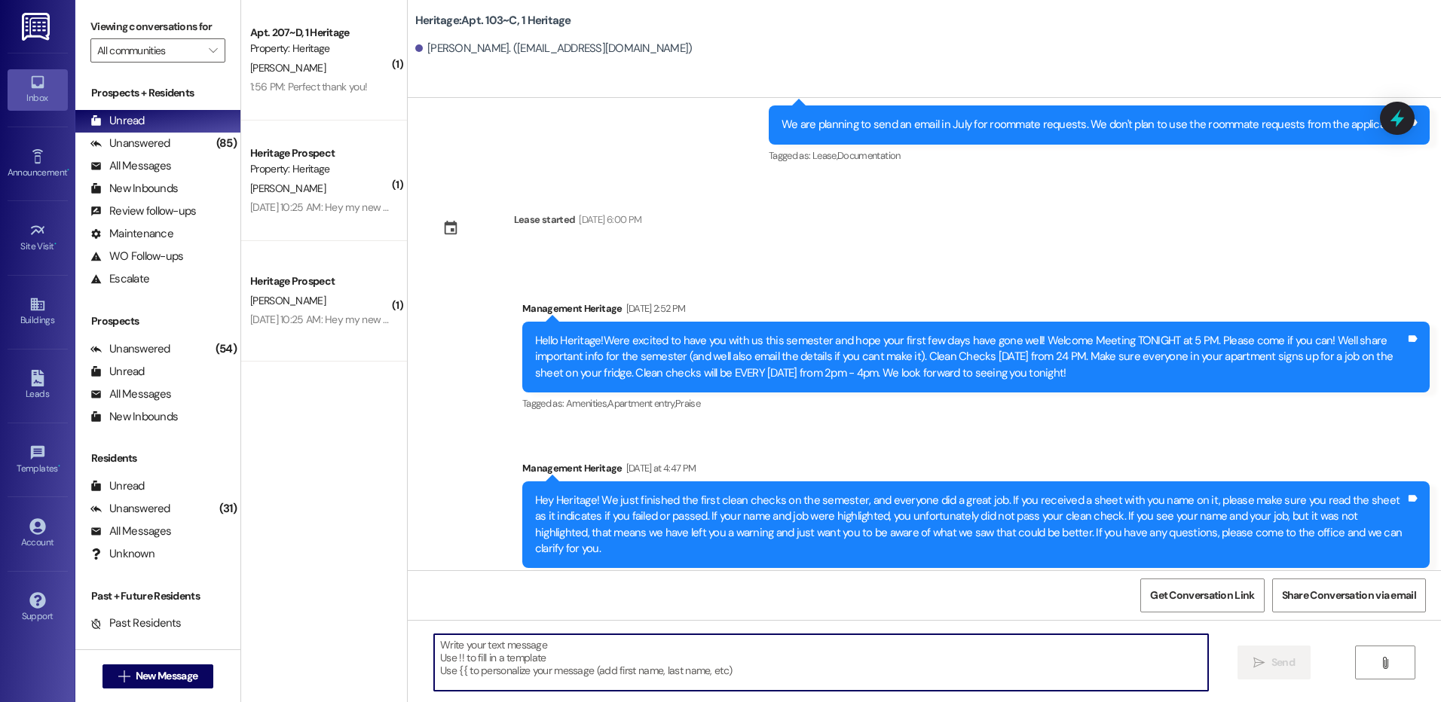
click at [597, 663] on textarea at bounding box center [820, 663] width 773 height 57
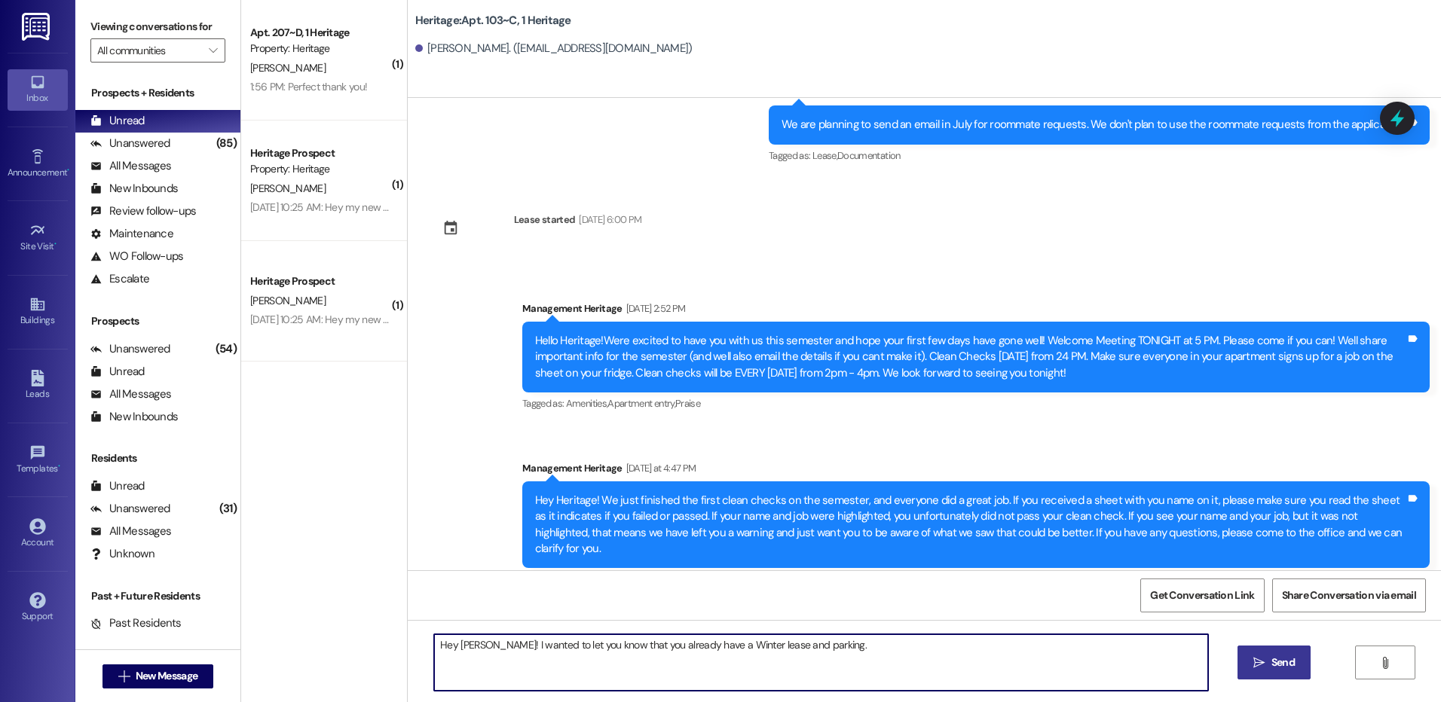
type textarea "Hey Brinley! I wanted to let you know that you already have a Winter lease and …"
click at [1264, 654] on button " Send" at bounding box center [1273, 663] width 73 height 34
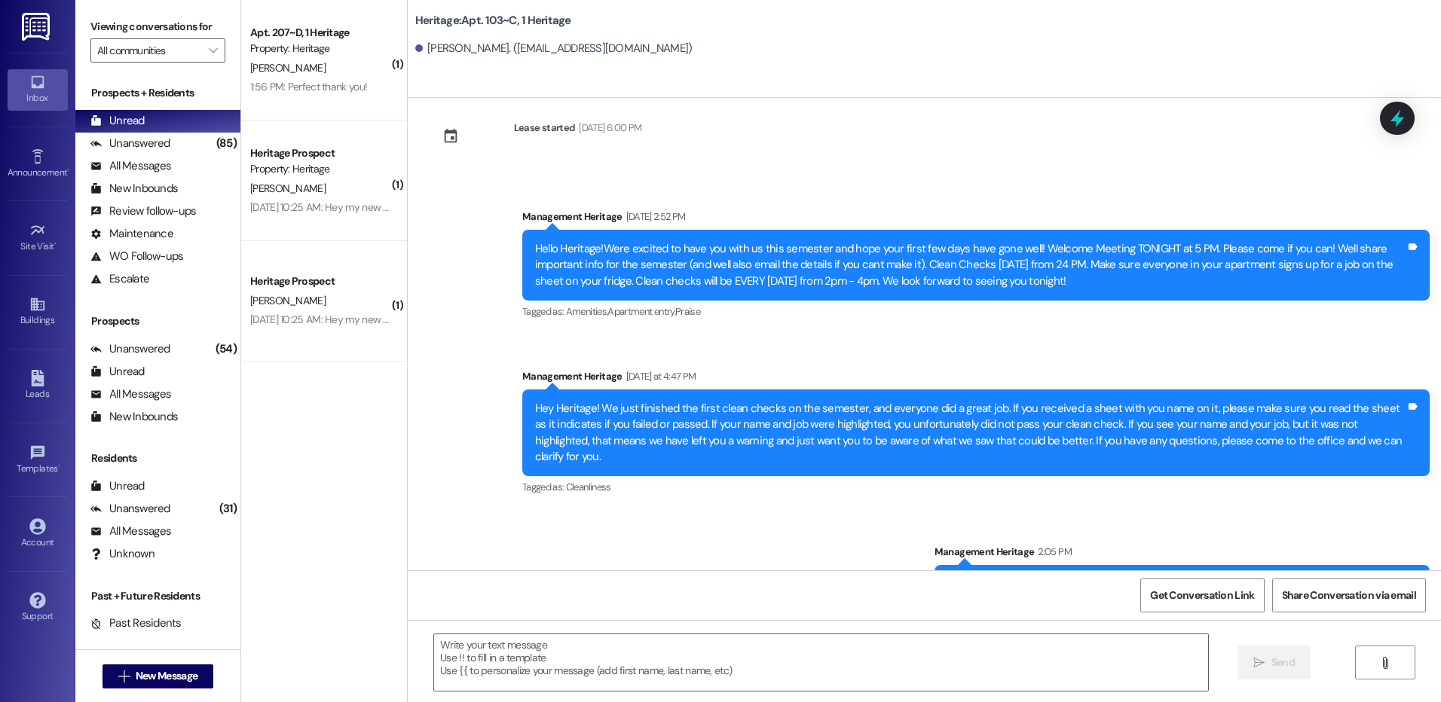
scroll to position [1327, 0]
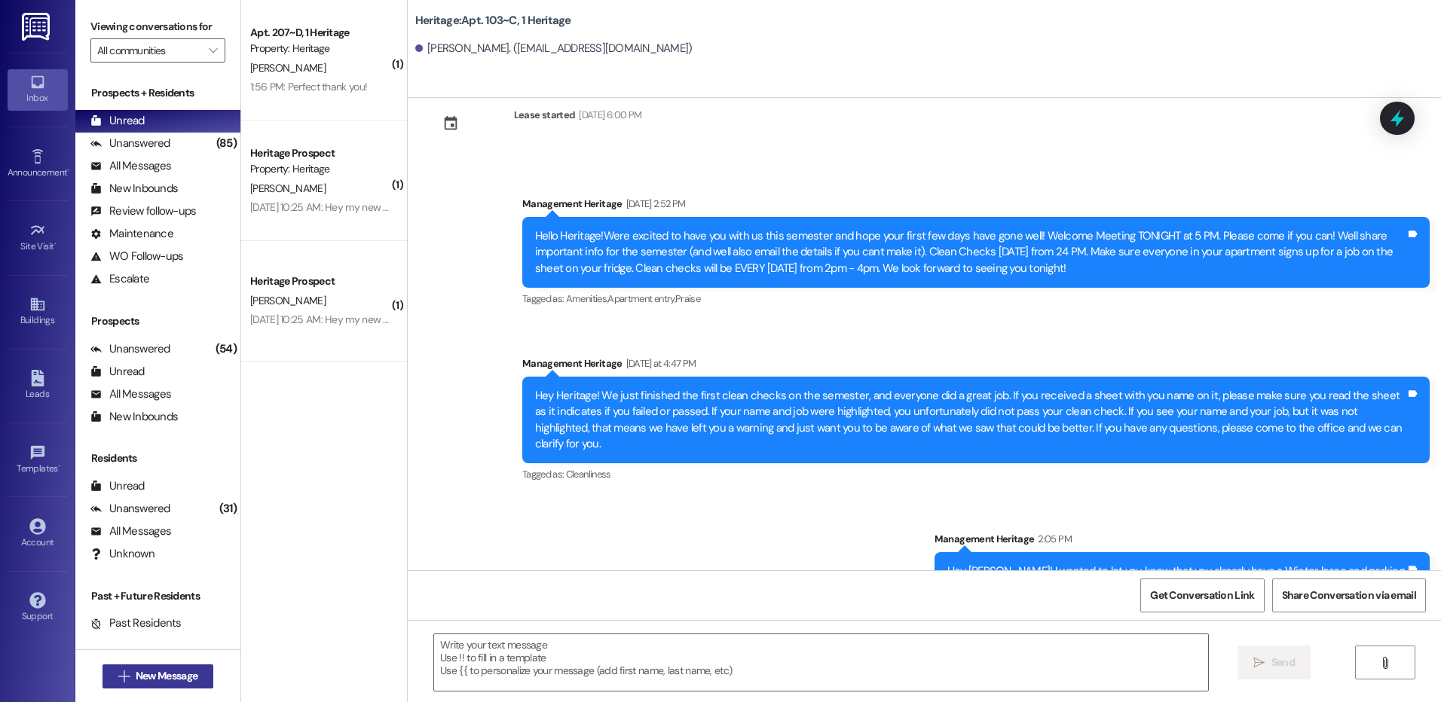
click at [168, 683] on span "New Message" at bounding box center [167, 676] width 62 height 16
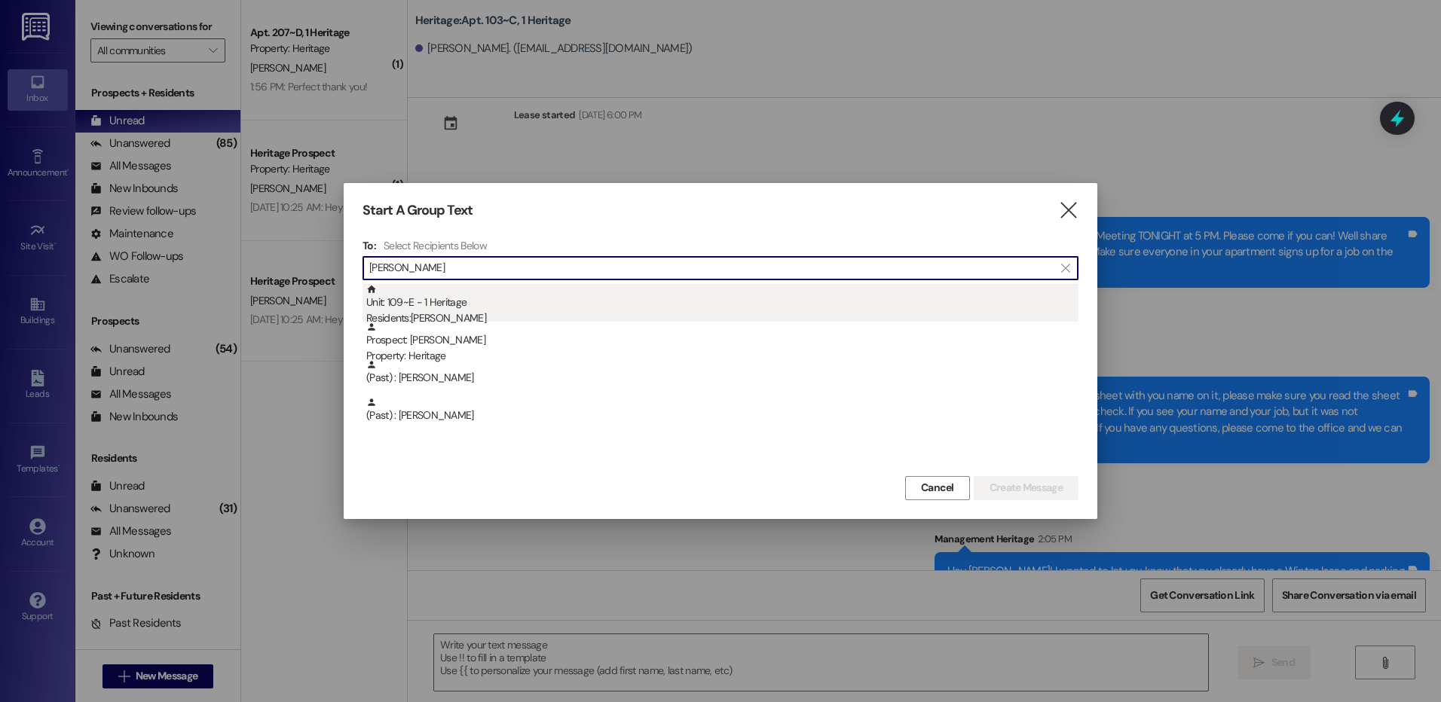
type input "lucille"
click at [430, 317] on div "Residents: lucille holbrook" at bounding box center [722, 318] width 712 height 16
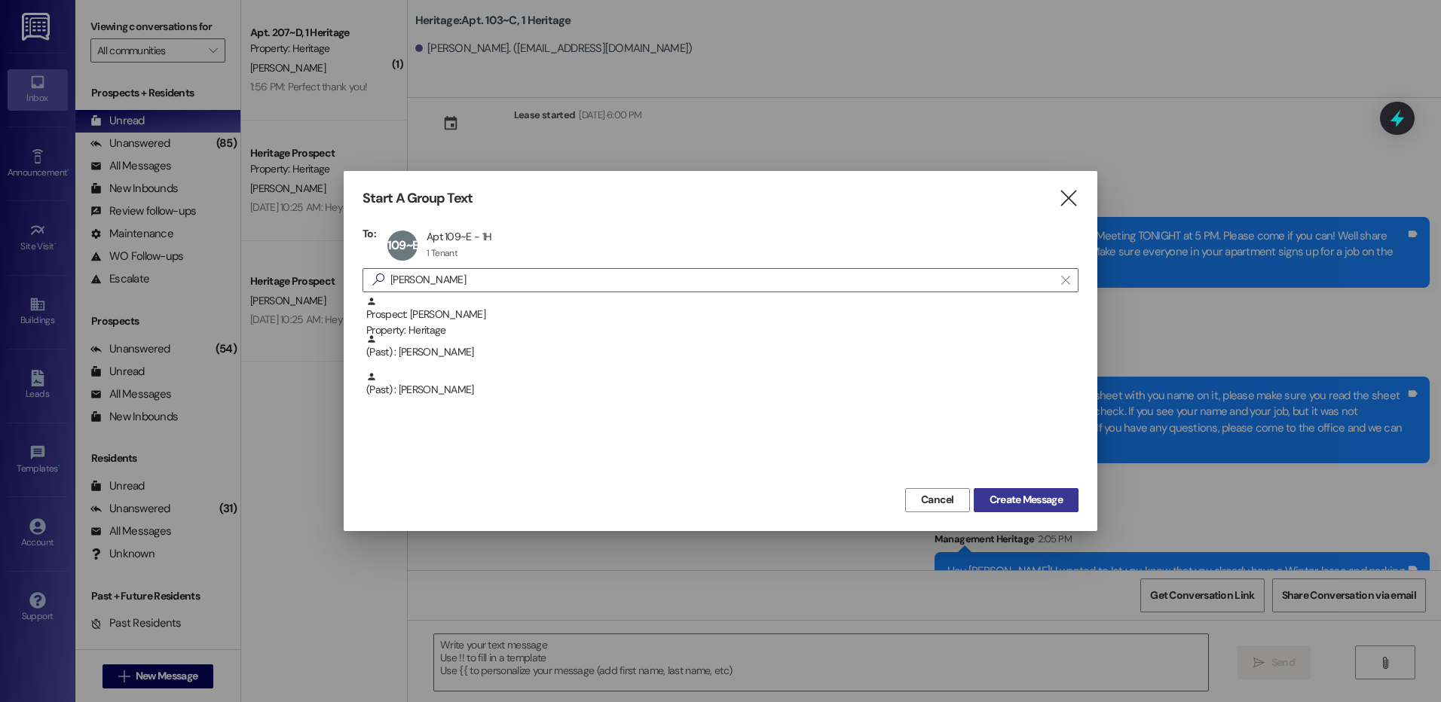
click at [1024, 490] on button "Create Message" at bounding box center [1026, 500] width 105 height 24
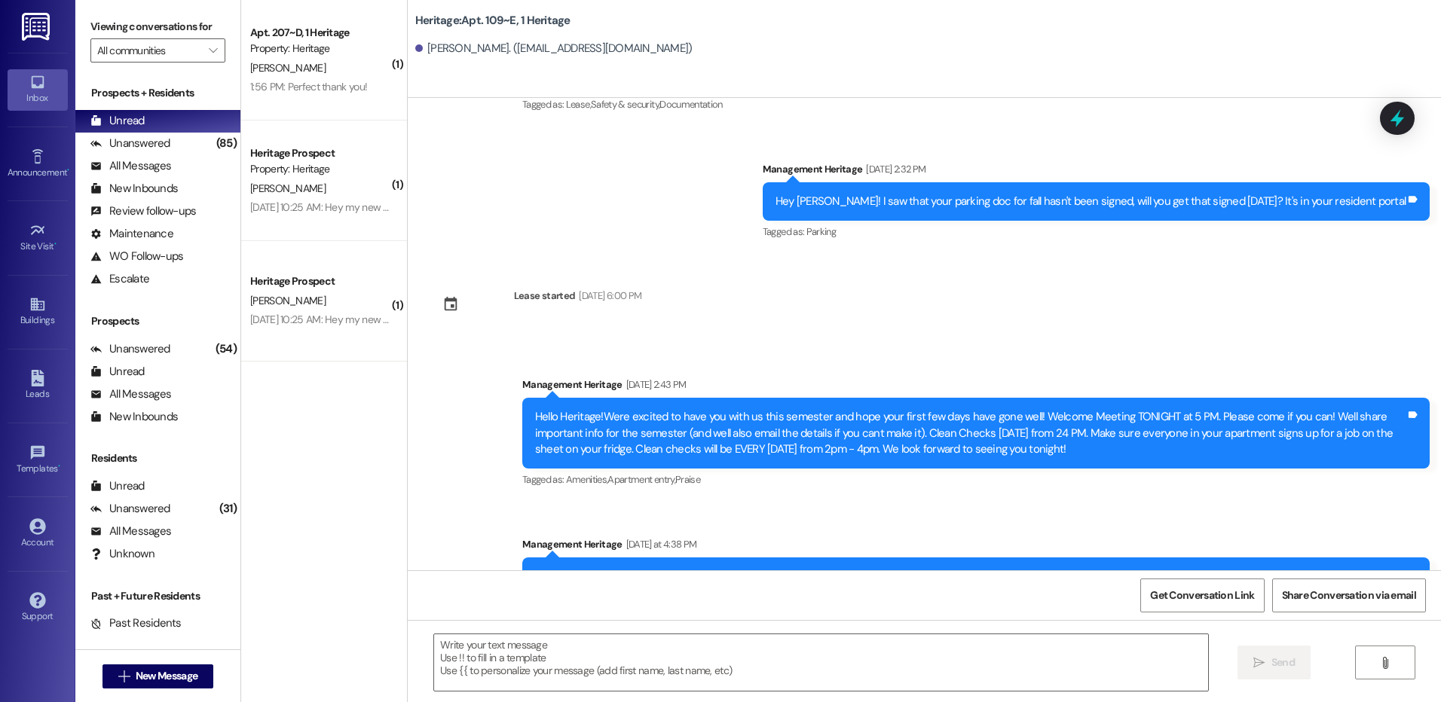
scroll to position [1253, 0]
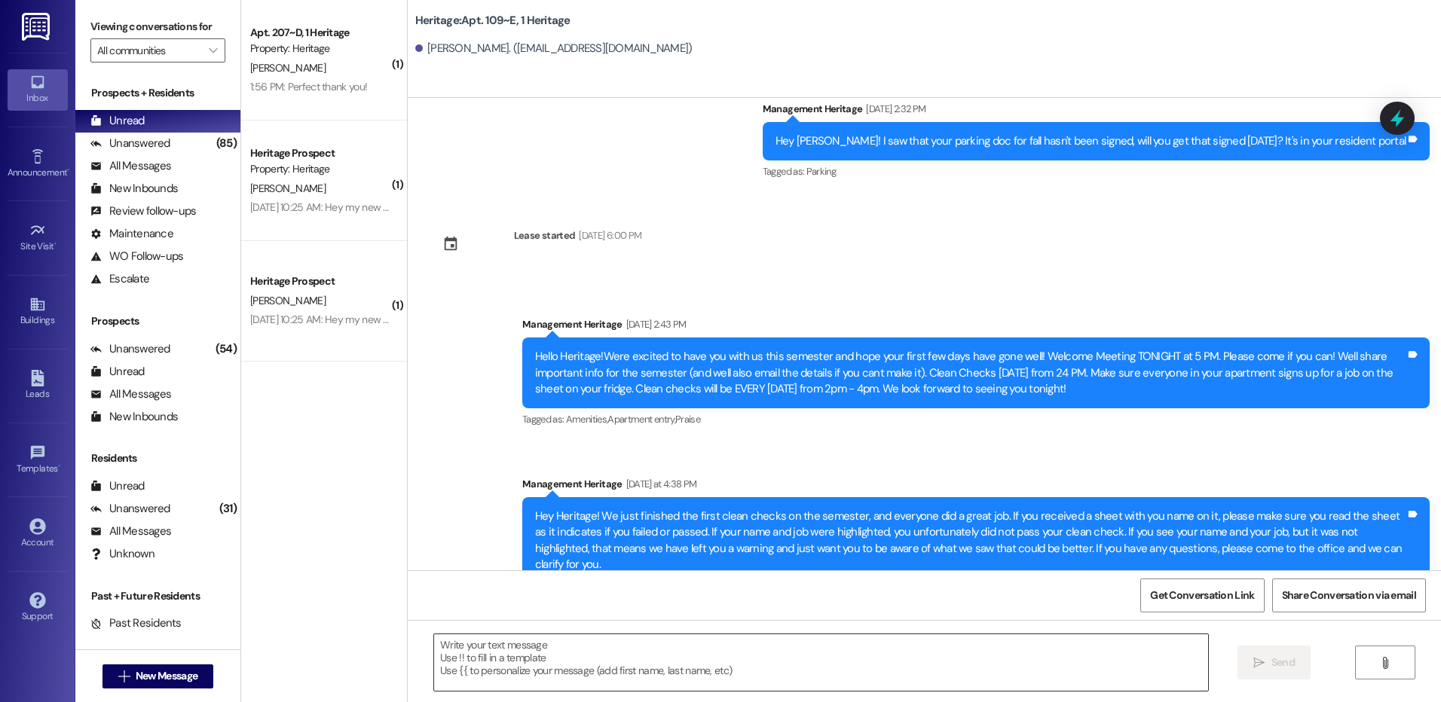
click at [546, 687] on textarea at bounding box center [820, 663] width 773 height 57
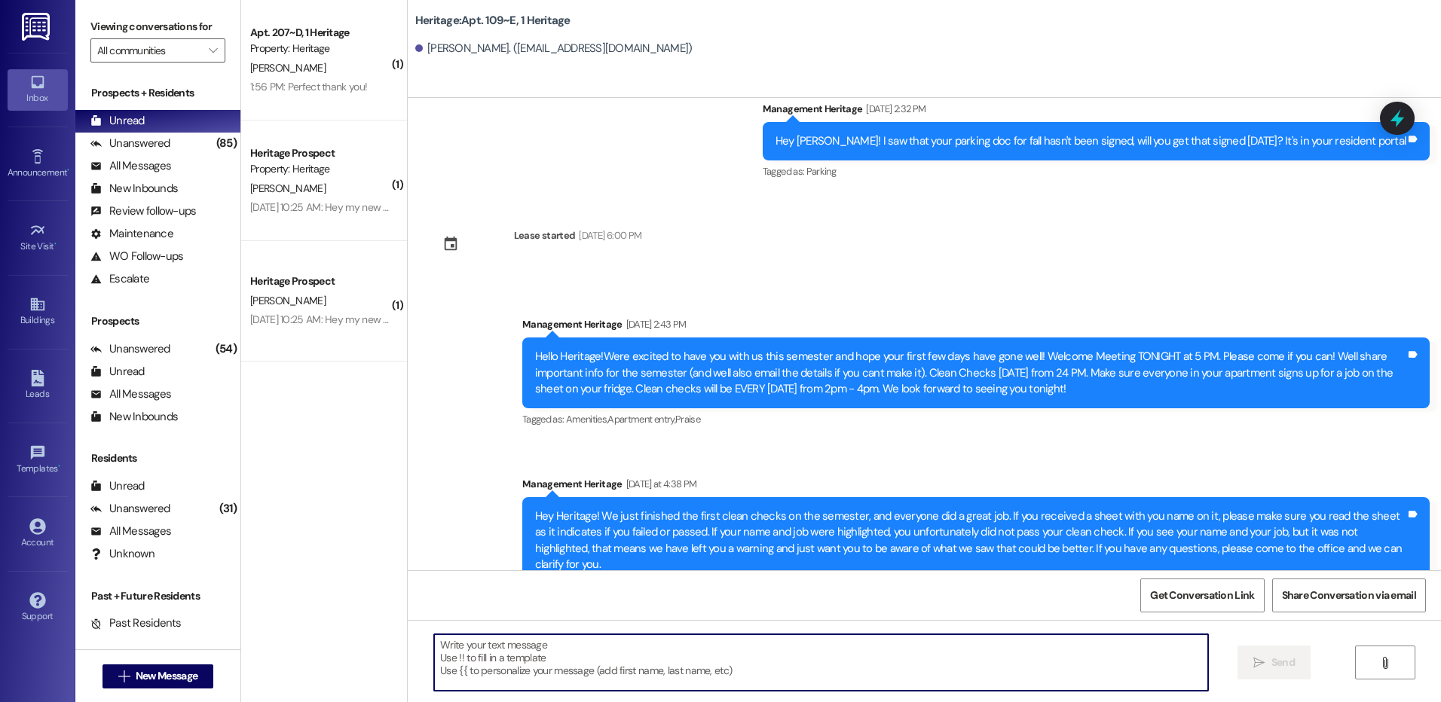
paste textarea "Hi ___! This is Paige with Heritage Apartments. We haven’t heard from you in a …"
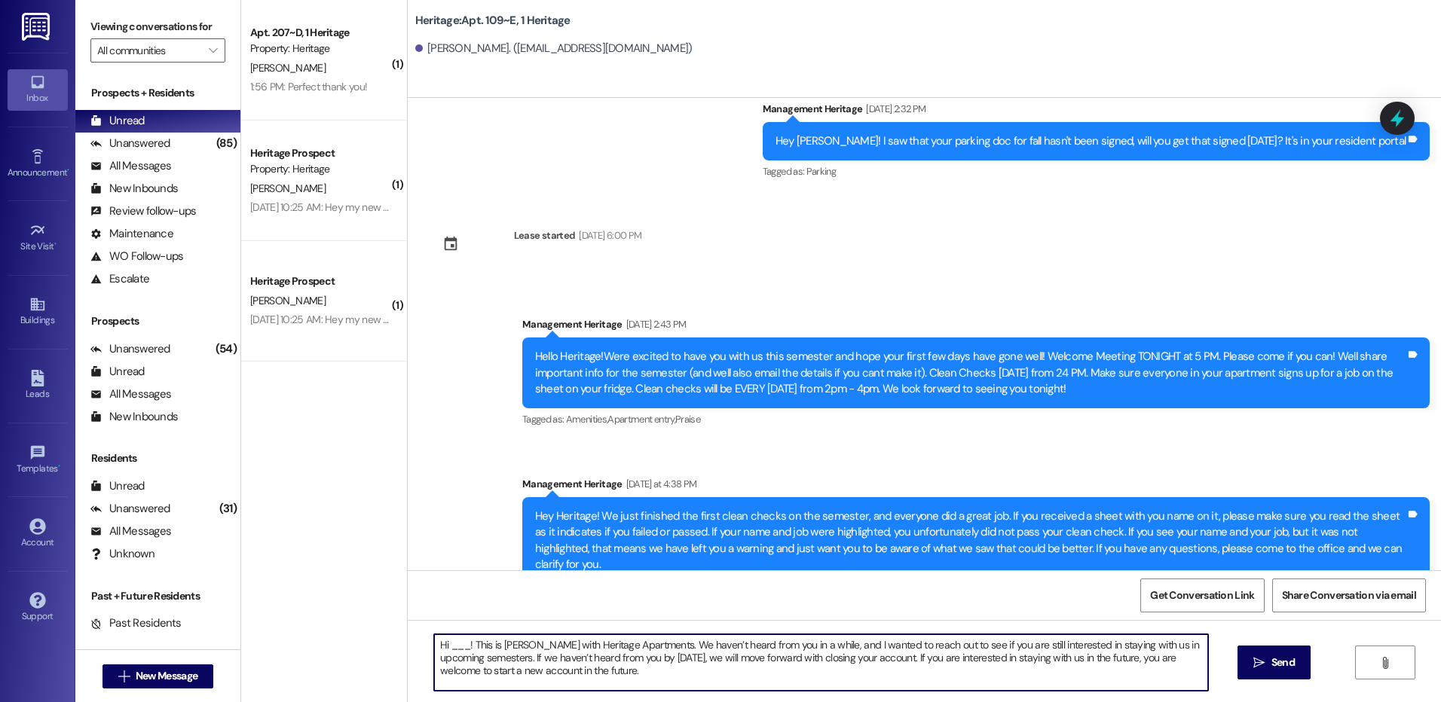
click at [446, 643] on textarea "Hi ___! This is Paige with Heritage Apartments. We haven’t heard from you in a …" at bounding box center [820, 663] width 773 height 57
click at [595, 678] on textarea "Hi Lucille! This is Paige with Heritage Apartments. We haven’t heard from you i…" at bounding box center [820, 663] width 773 height 57
drag, startPoint x: 595, startPoint y: 678, endPoint x: 455, endPoint y: 644, distance: 144.4
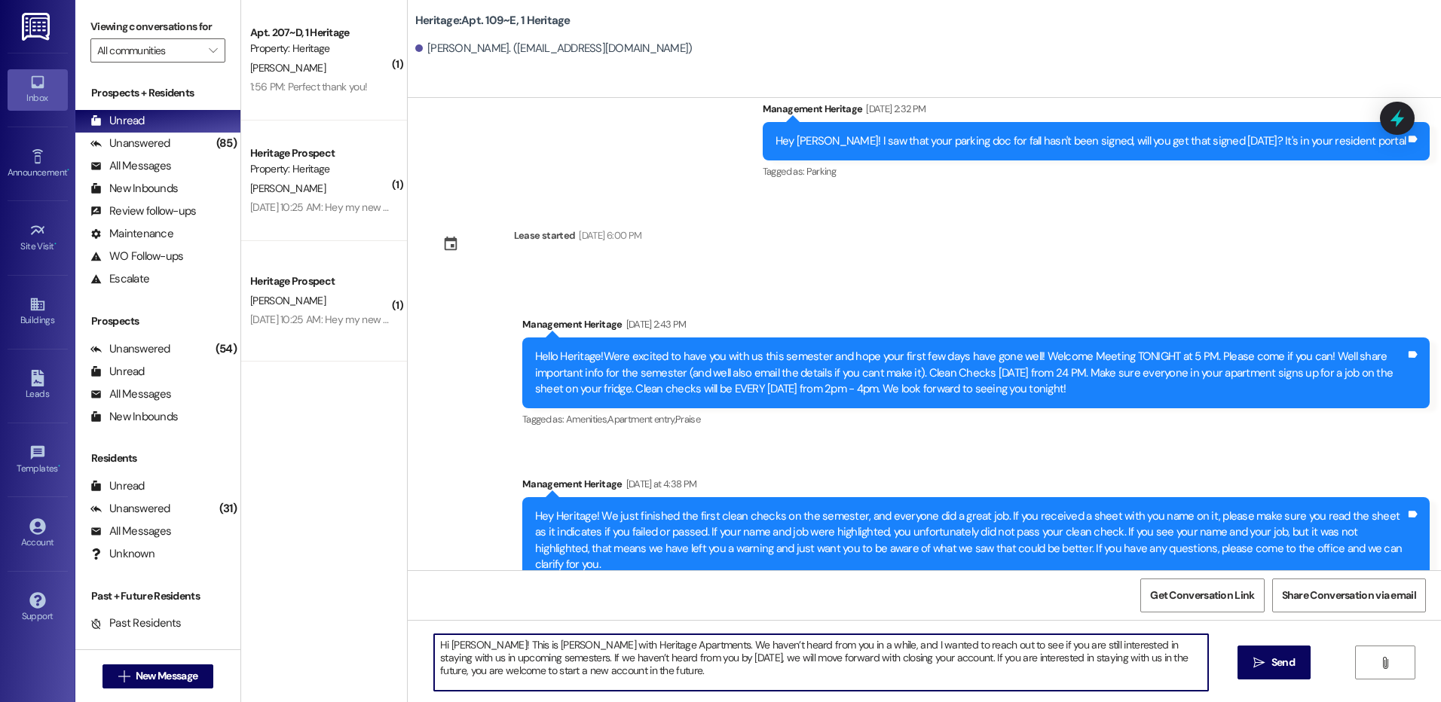
click at [455, 644] on textarea "Hi Lucille! This is Paige with Heritage Apartments. We haven’t heard from you i…" at bounding box center [820, 663] width 773 height 57
paste textarea "ey ____! This is Paige with Heritage Apartments. Thank you for completing an ap…"
click at [460, 649] on textarea "Hey ____! This is Paige with Heritage Apartments. Thank you for completing an a…" at bounding box center [820, 663] width 773 height 57
click at [956, 646] on textarea "Hey Lucille! This is Paige with Heritage Apartments. Thank you for completing a…" at bounding box center [820, 663] width 773 height 57
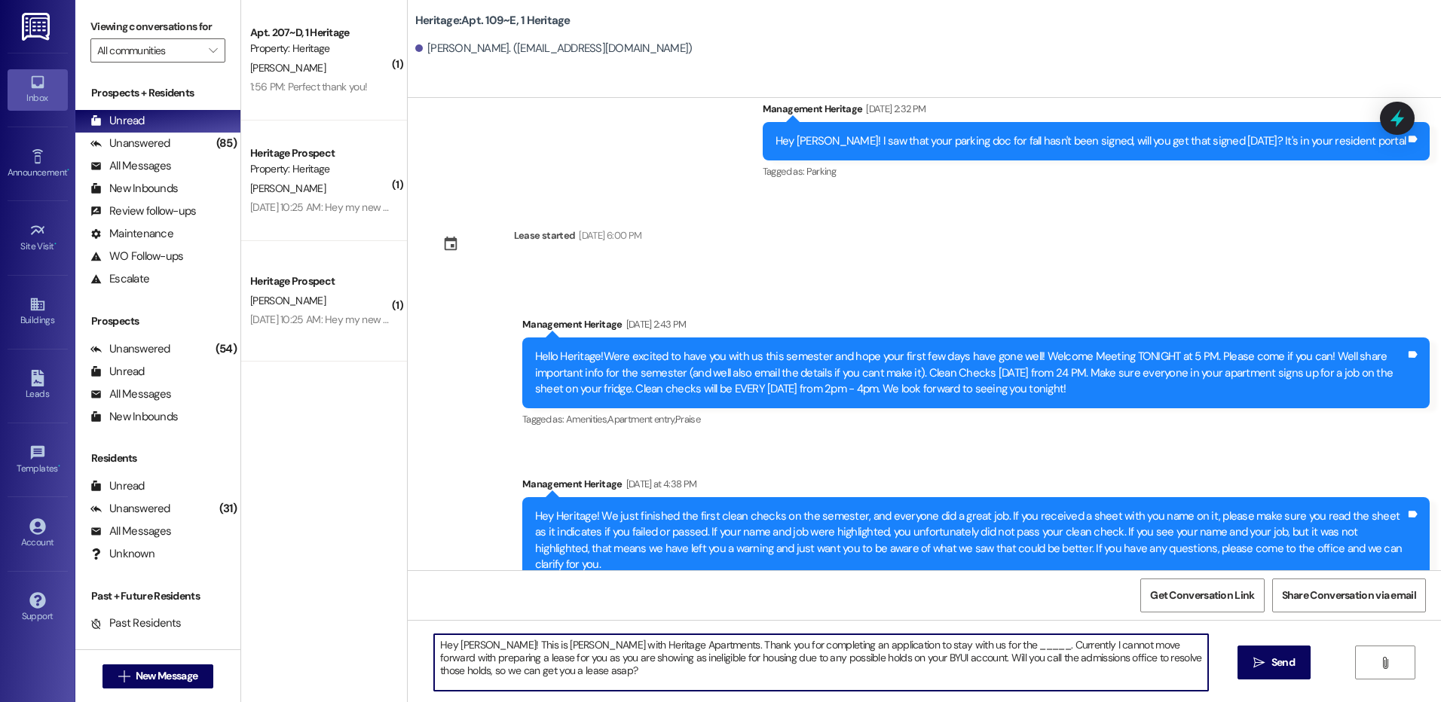
drag, startPoint x: 959, startPoint y: 647, endPoint x: 482, endPoint y: 645, distance: 477.0
click at [482, 645] on textarea "Hey Lucille! This is Paige with Heritage Apartments. Thank you for completing a…" at bounding box center [820, 663] width 773 height 57
click at [690, 646] on textarea "Hey Lucille! Currently I cannot move forward with preparing a lease for you as …" at bounding box center [820, 663] width 773 height 57
click at [696, 646] on textarea "Hey Lucille! Currently I cannot move forward with preparing a lease for you as …" at bounding box center [820, 663] width 773 height 57
click at [1032, 662] on textarea "Hey Lucille! Currently I cannot move forward with preparing a Winter/Spring lea…" at bounding box center [820, 663] width 773 height 57
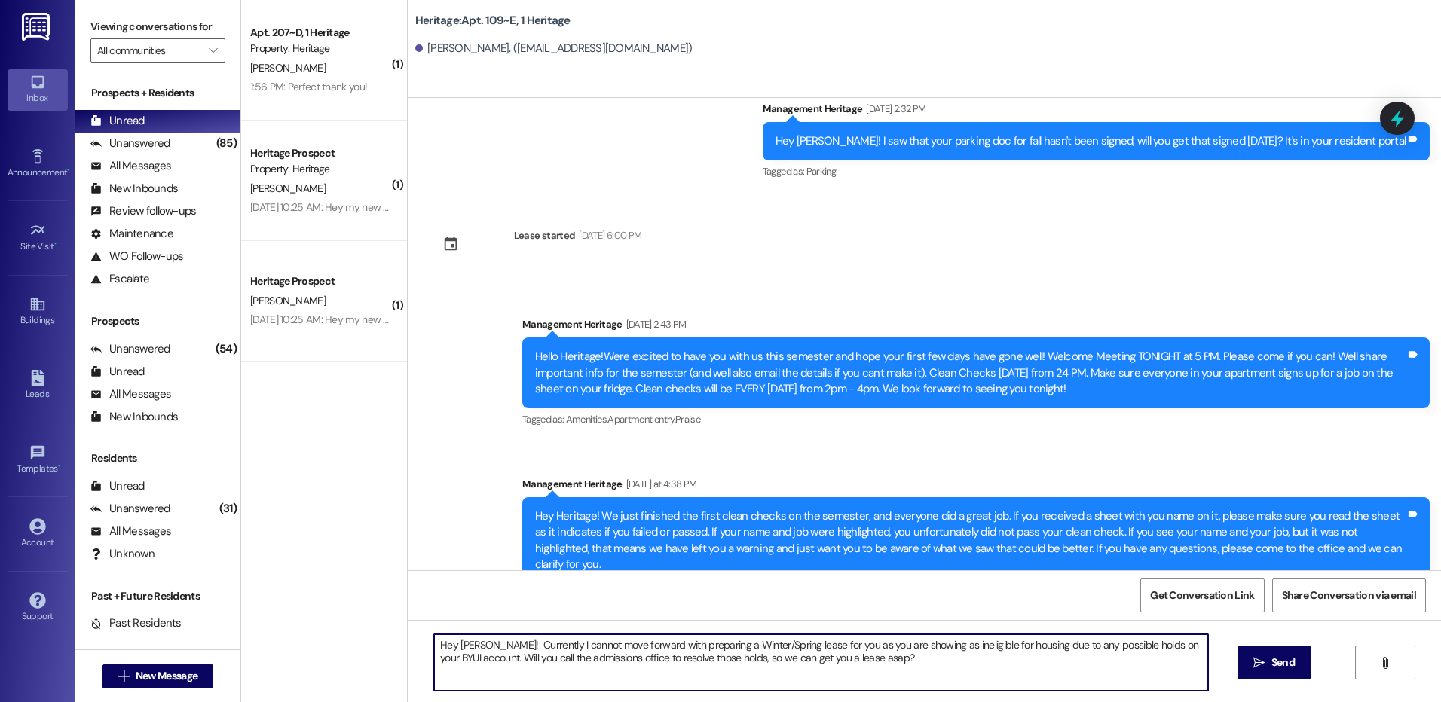
click at [1032, 662] on textarea "Hey Lucille! Currently I cannot move forward with preparing a Winter/Spring lea…" at bounding box center [820, 663] width 773 height 57
type textarea "Hey Lucille! Currently I cannot move forward with preparing a Winter/Spring lea…"
click at [1294, 662] on span "Send" at bounding box center [1282, 663] width 29 height 16
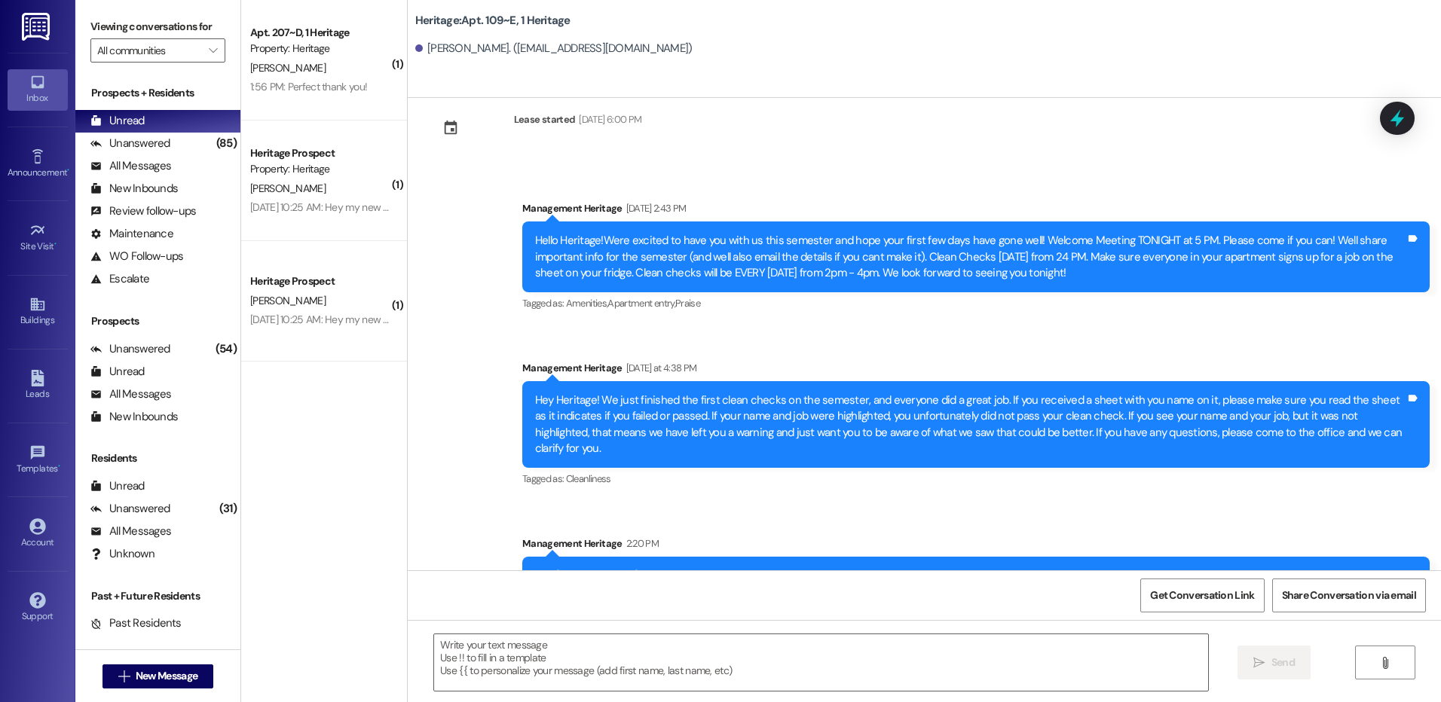
scroll to position [1374, 0]
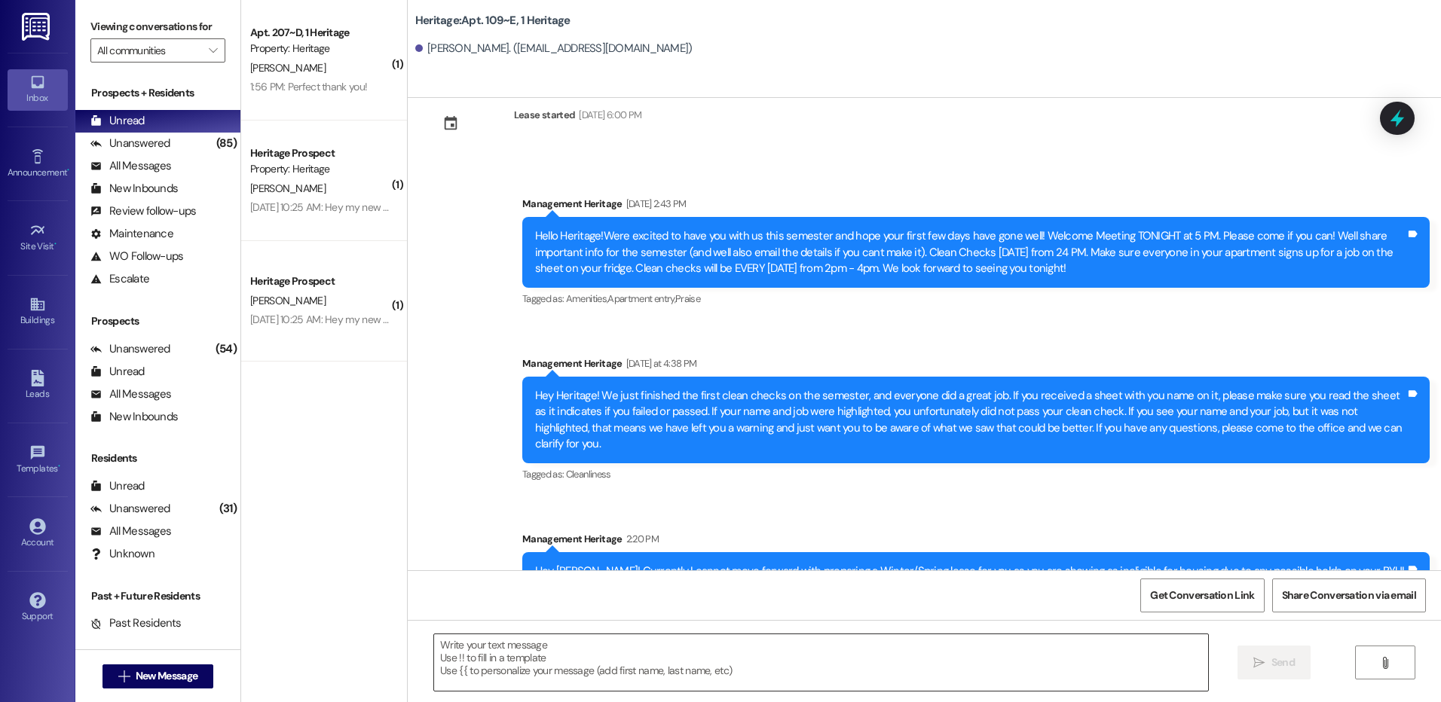
click at [544, 668] on textarea at bounding box center [820, 663] width 773 height 57
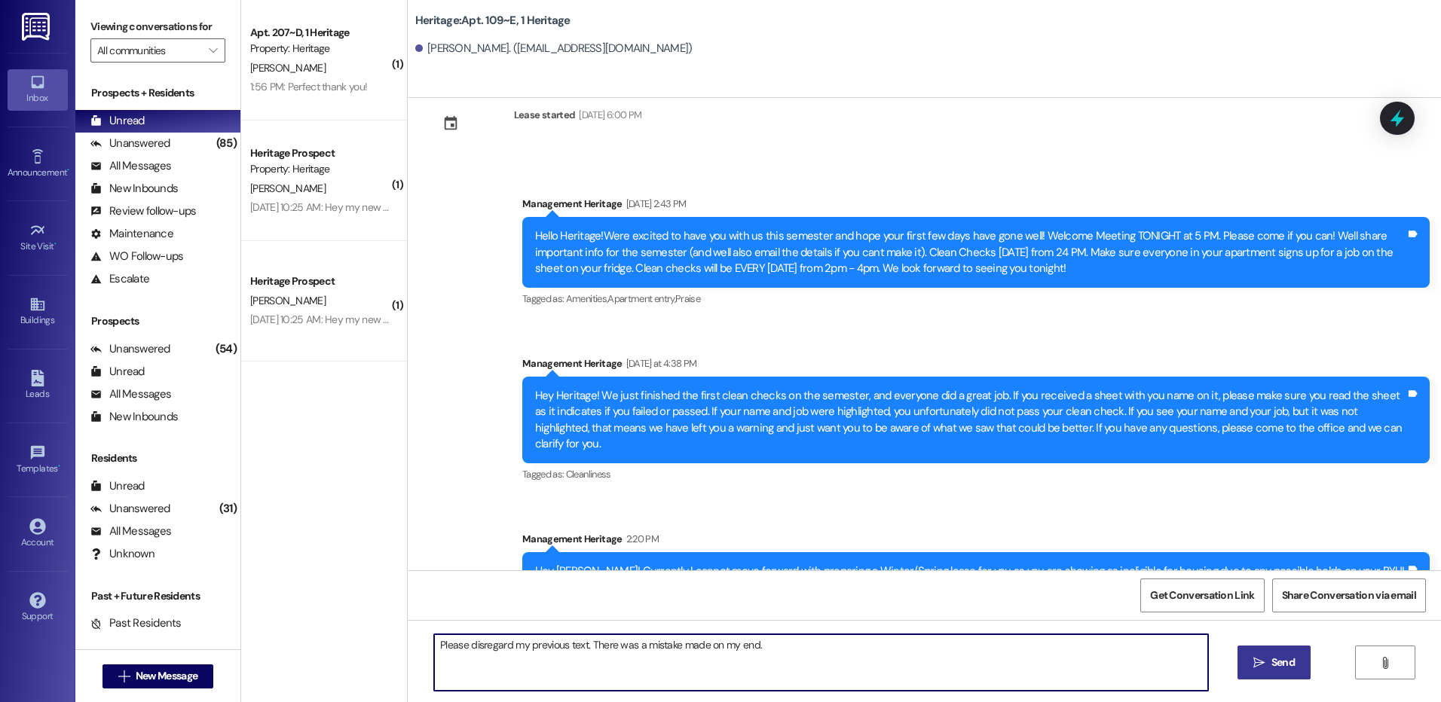
type textarea "Please disregard my previous text. There was a mistake made on my end."
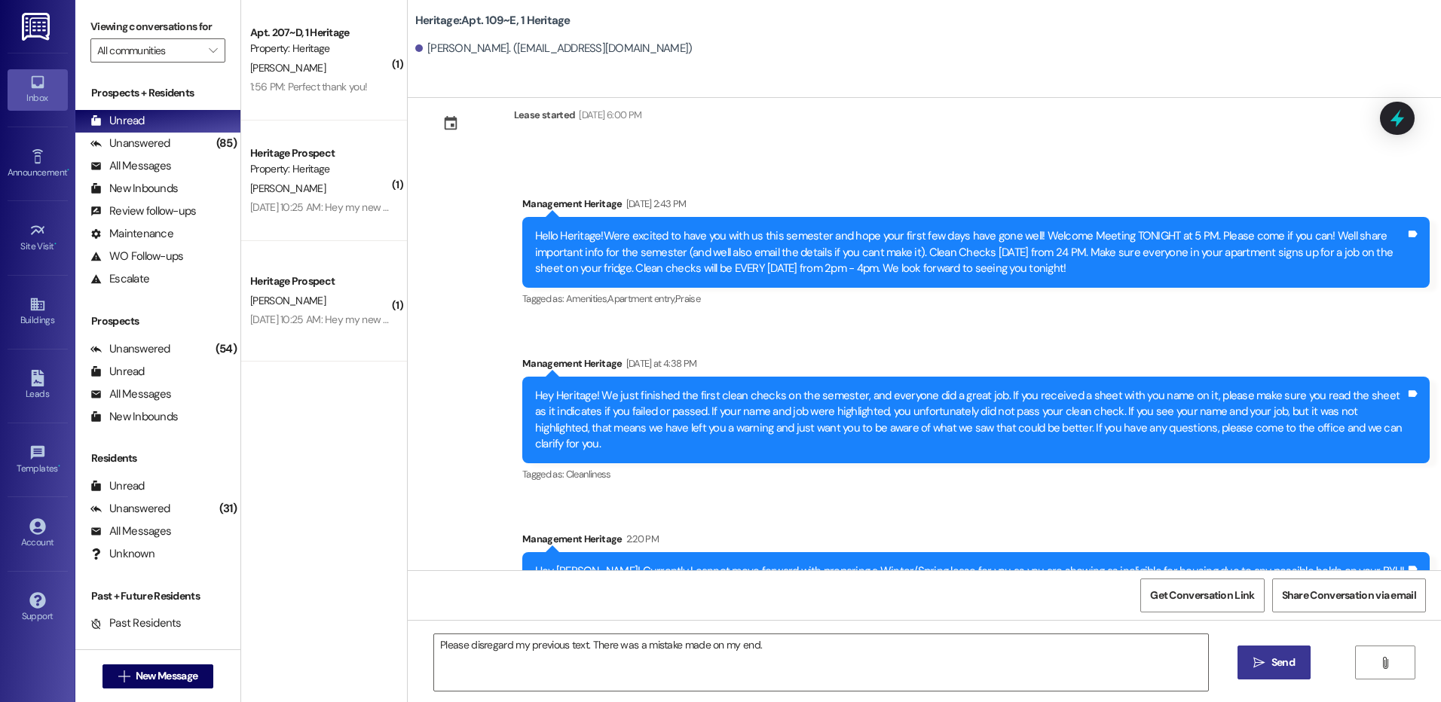
click at [1304, 665] on button " Send" at bounding box center [1273, 663] width 73 height 34
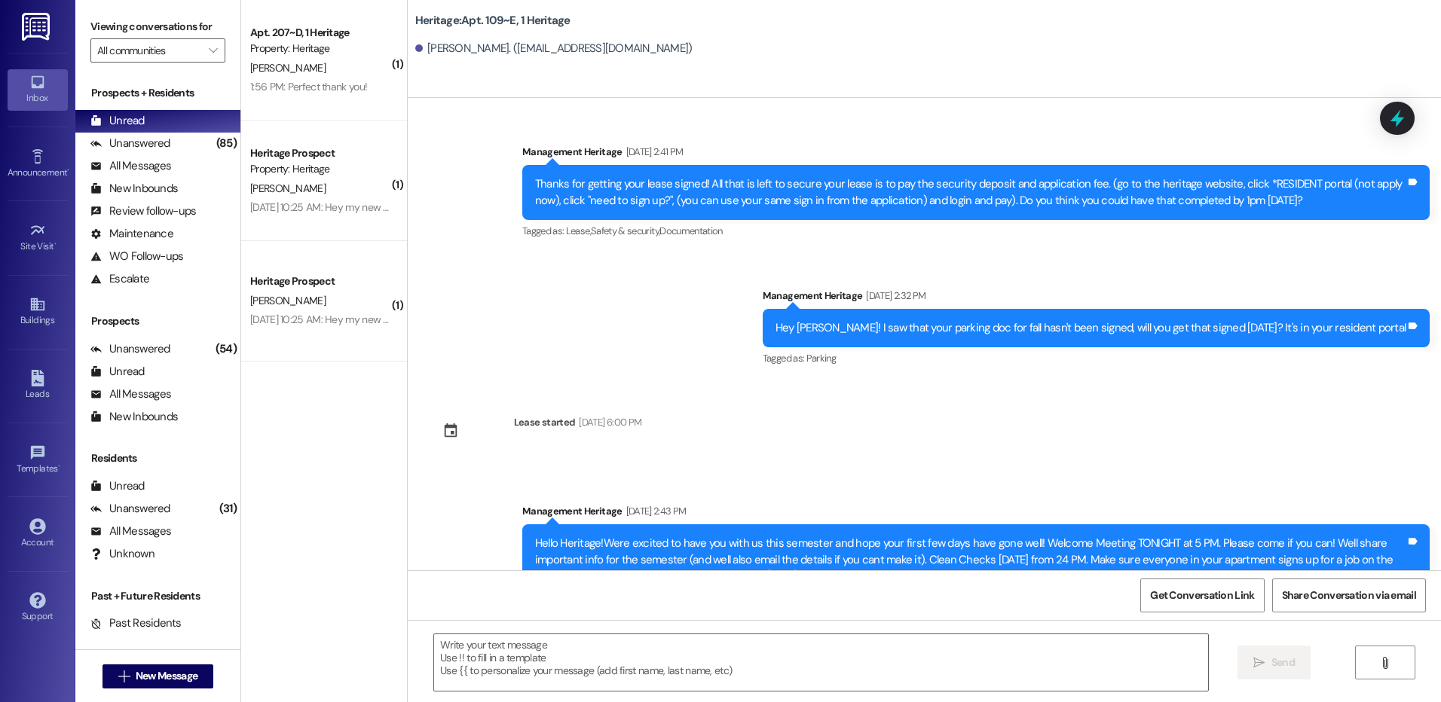
scroll to position [341, 0]
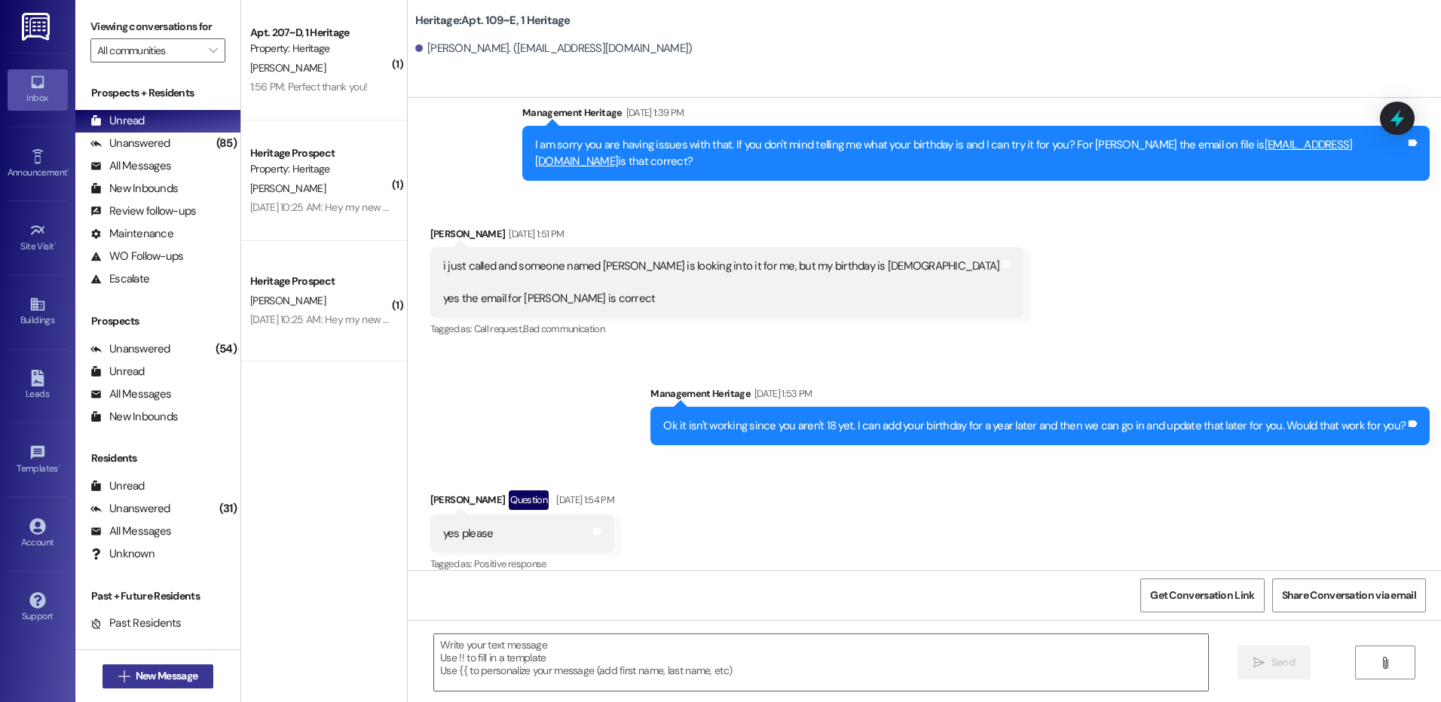
click at [143, 677] on span "New Message" at bounding box center [167, 676] width 62 height 16
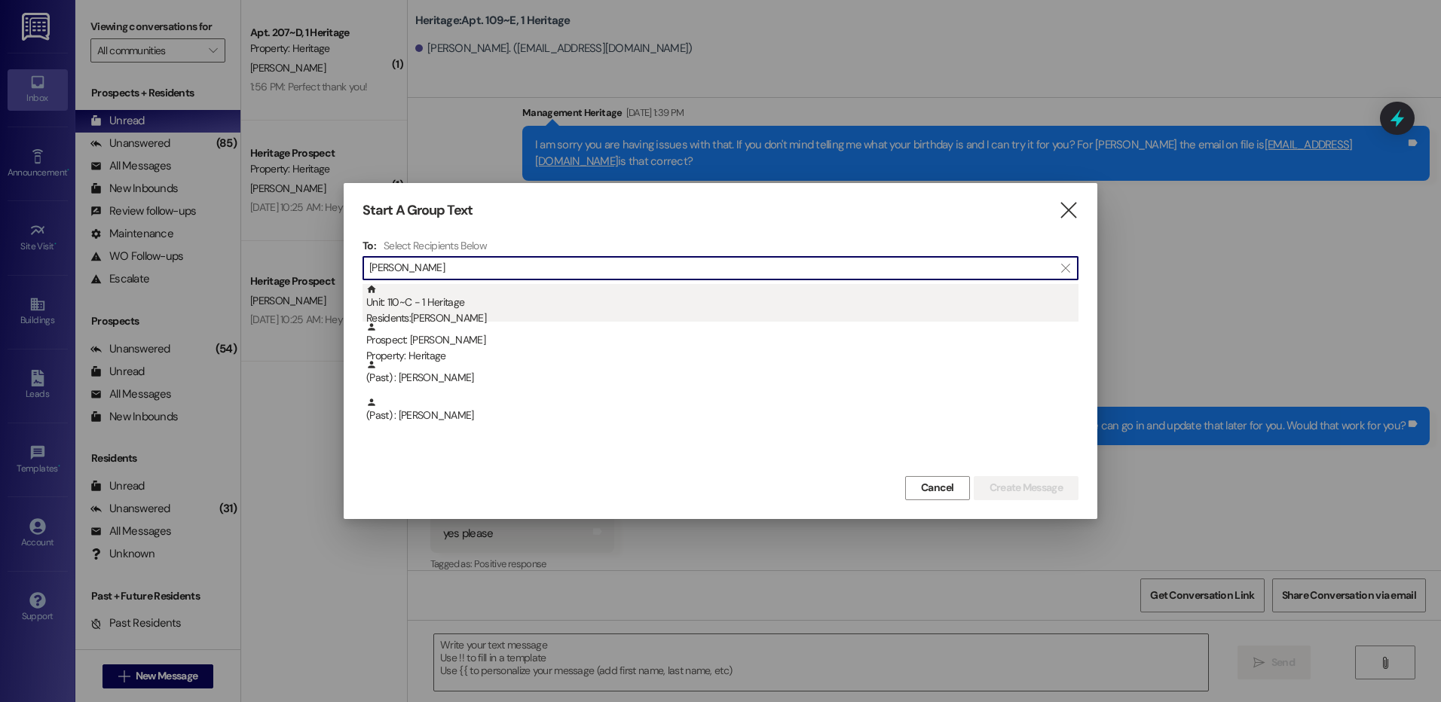
type input "eliza pe"
click at [429, 301] on div "Unit: 110~C - 1 Heritage Residents: Eliza Peterson" at bounding box center [722, 305] width 712 height 43
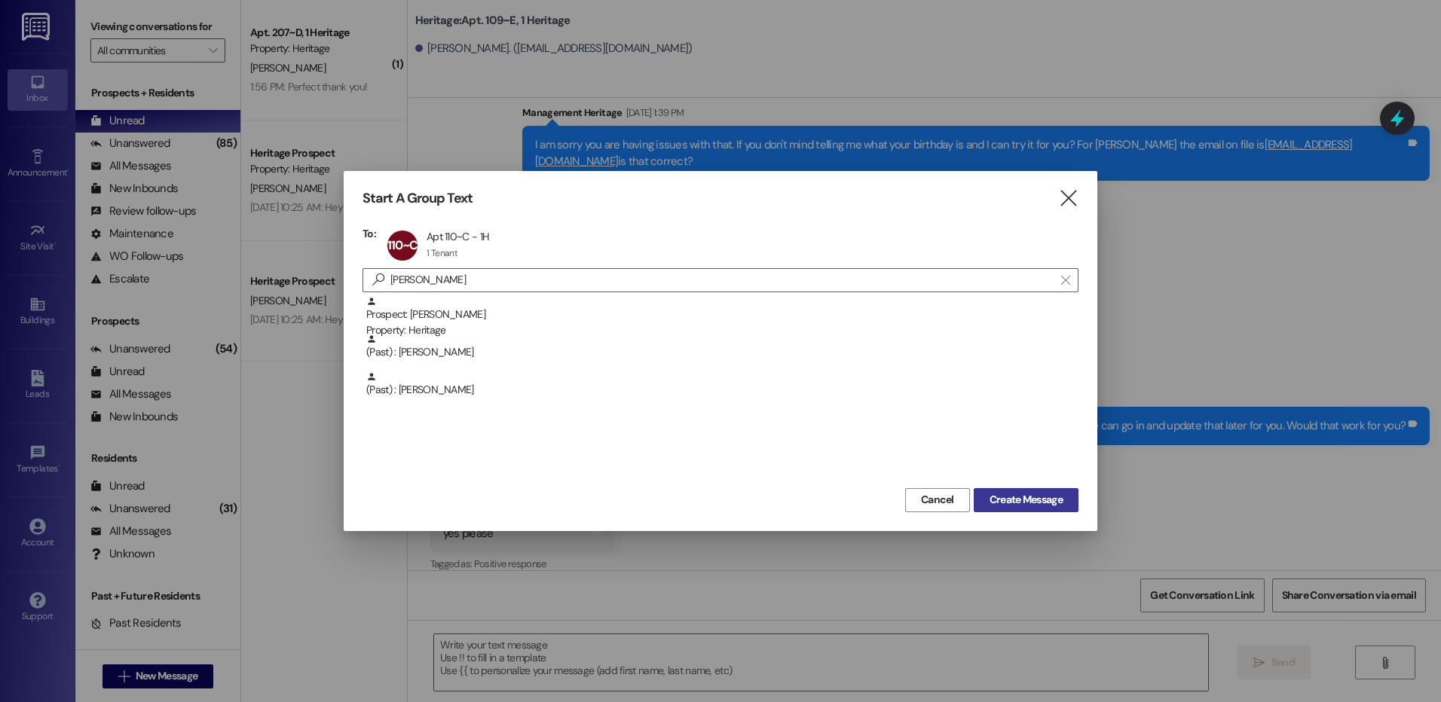
click at [993, 506] on span "Create Message" at bounding box center [1025, 500] width 73 height 16
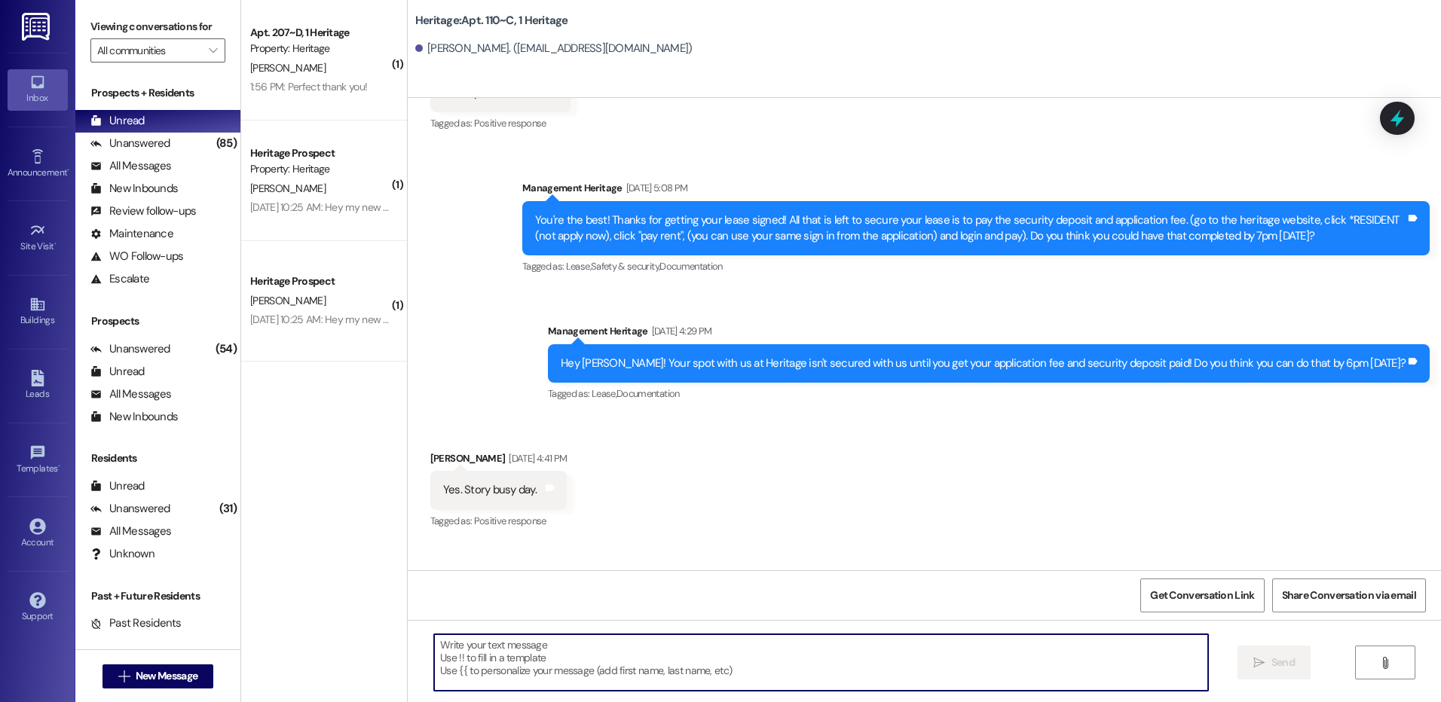
click at [514, 662] on textarea at bounding box center [820, 663] width 773 height 57
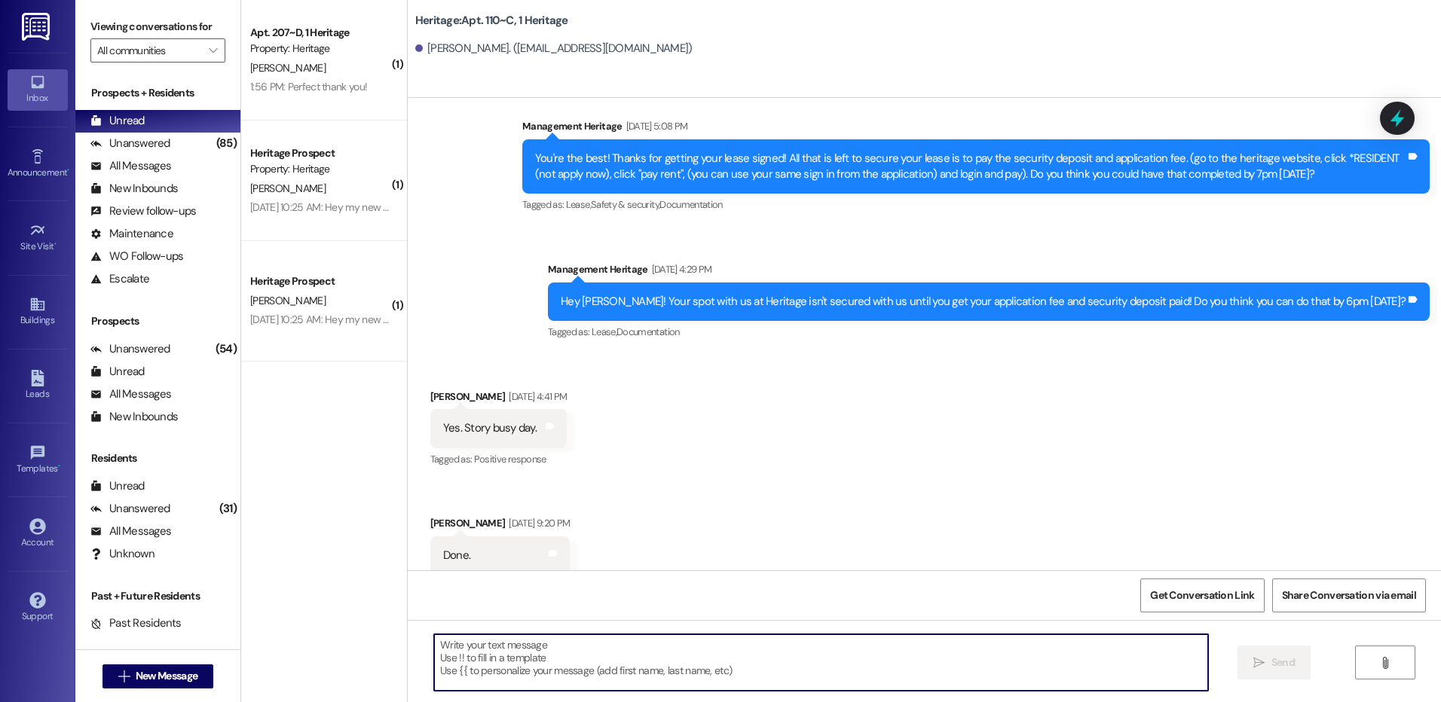
paste textarea "Hi _____! Your _____ renewal lease is ready to sign in your resident portal! Wi…"
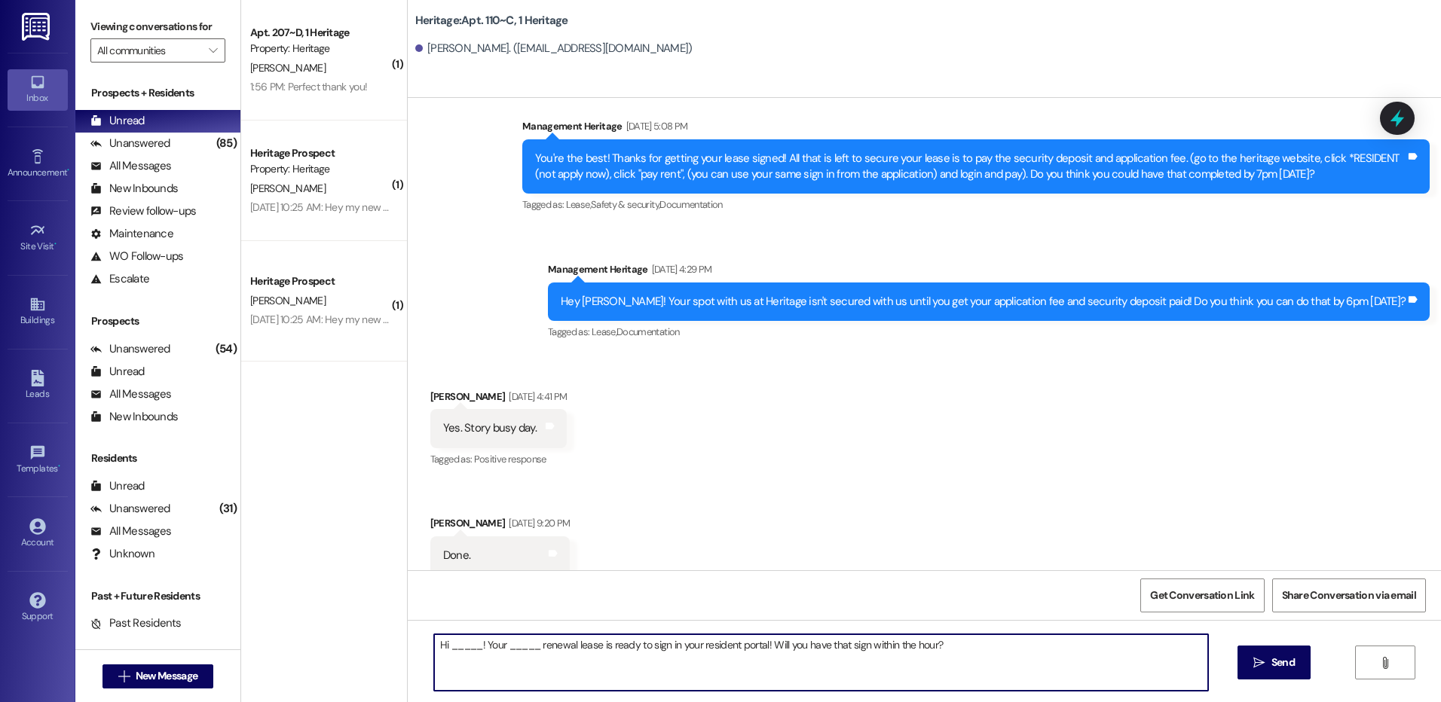
click at [461, 647] on textarea "Hi _____! Your _____ renewal lease is ready to sign in your resident portal! Wi…" at bounding box center [820, 663] width 773 height 57
click at [462, 647] on textarea "Hi _____! Your _____ renewal lease is ready to sign in your resident portal! Wi…" at bounding box center [820, 663] width 773 height 57
click at [492, 642] on textarea "Hi Eliza! Your _____ renewal lease is ready to sign in your resident portal! Wi…" at bounding box center [820, 663] width 773 height 57
click at [500, 650] on textarea "Hi Eliza! Your _____ renewal lease is ready to sign in your resident portal! Wi…" at bounding box center [820, 663] width 773 height 57
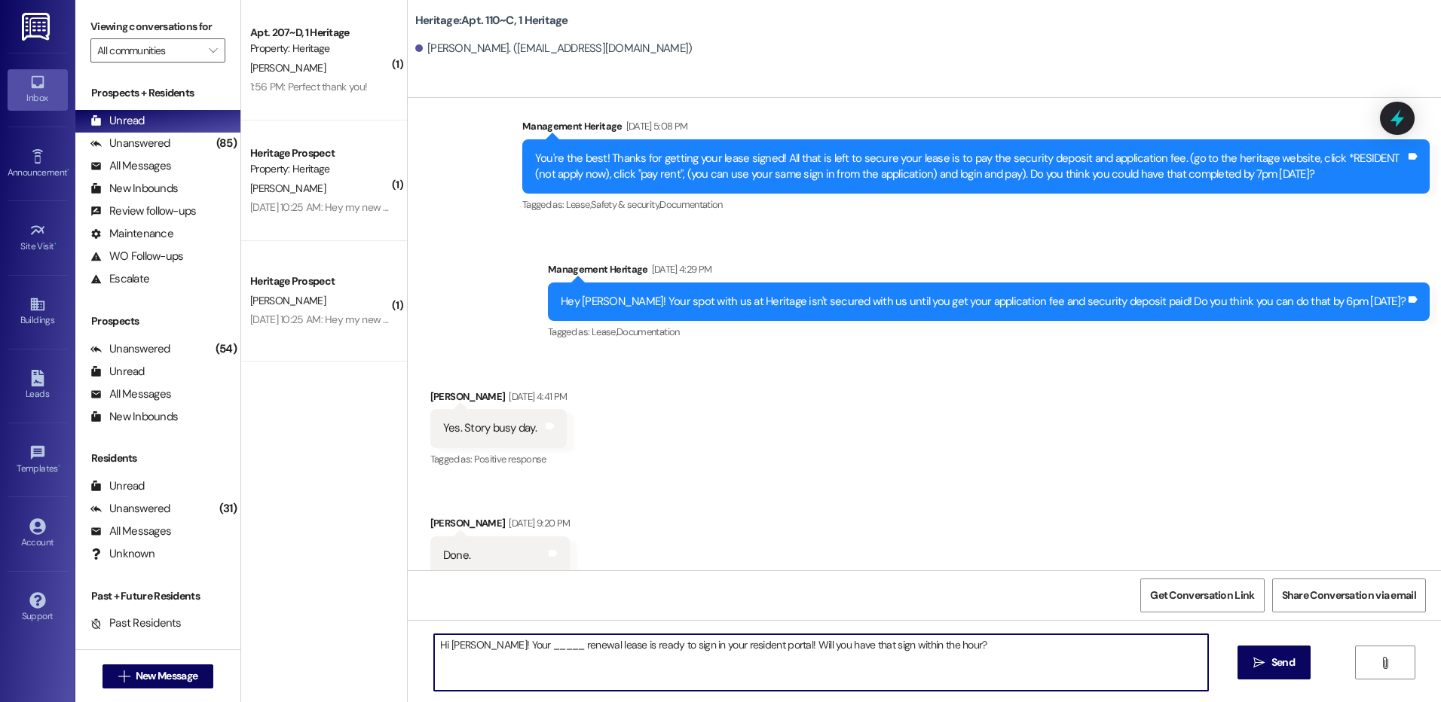
click at [500, 650] on textarea "Hi Eliza! Your _____ renewal lease is ready to sign in your resident portal! Wi…" at bounding box center [820, 663] width 773 height 57
type textarea "Hi Eliza! Your Winter renewal lease is ready to sign in your resident portal! W…"
click at [1248, 661] on button " Send" at bounding box center [1273, 663] width 73 height 34
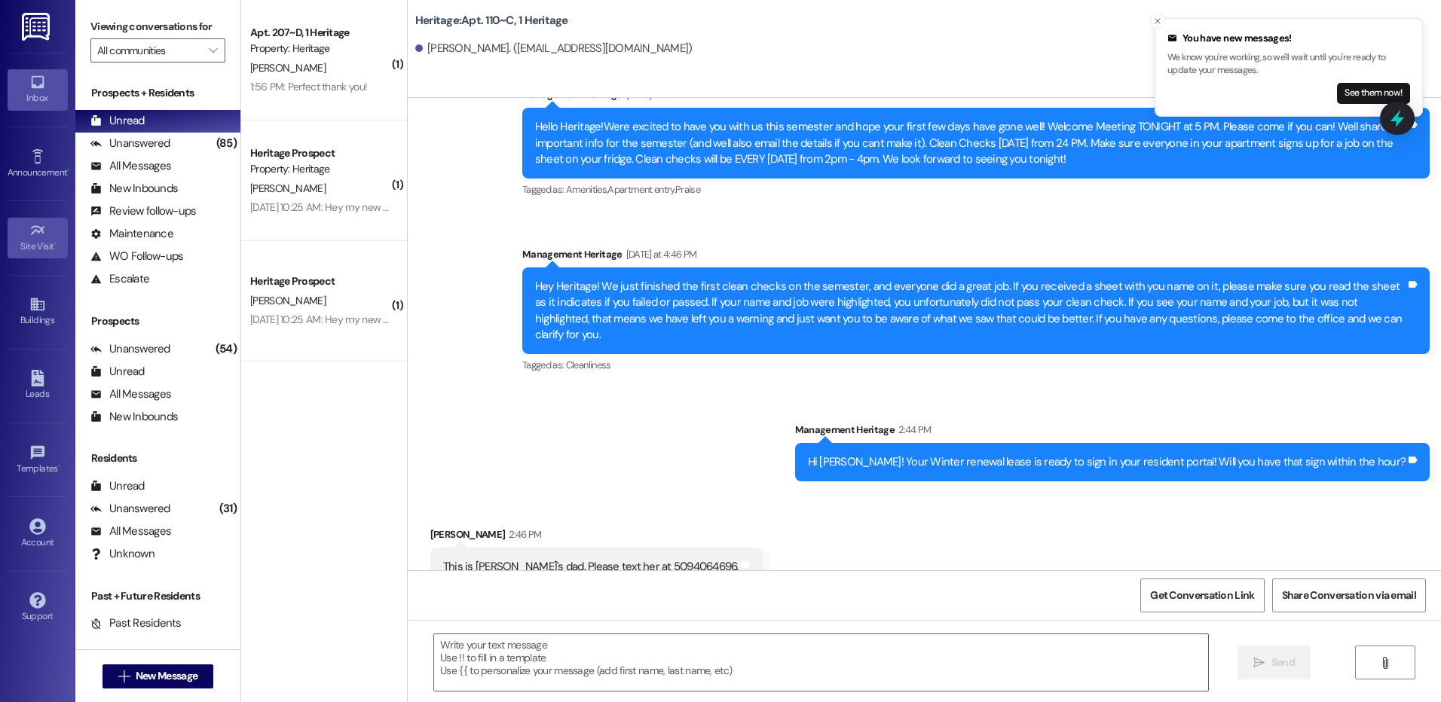
scroll to position [1603, 0]
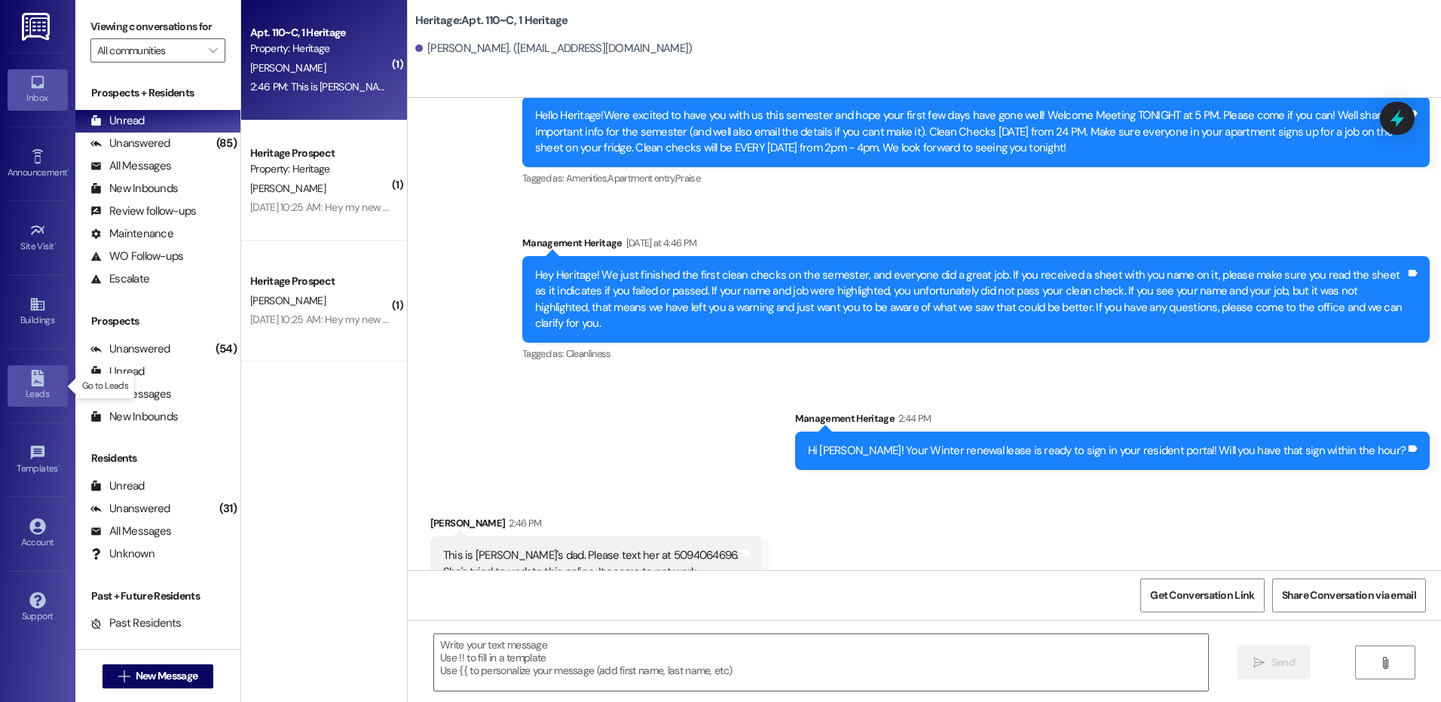
click at [42, 389] on div "Leads" at bounding box center [37, 394] width 75 height 15
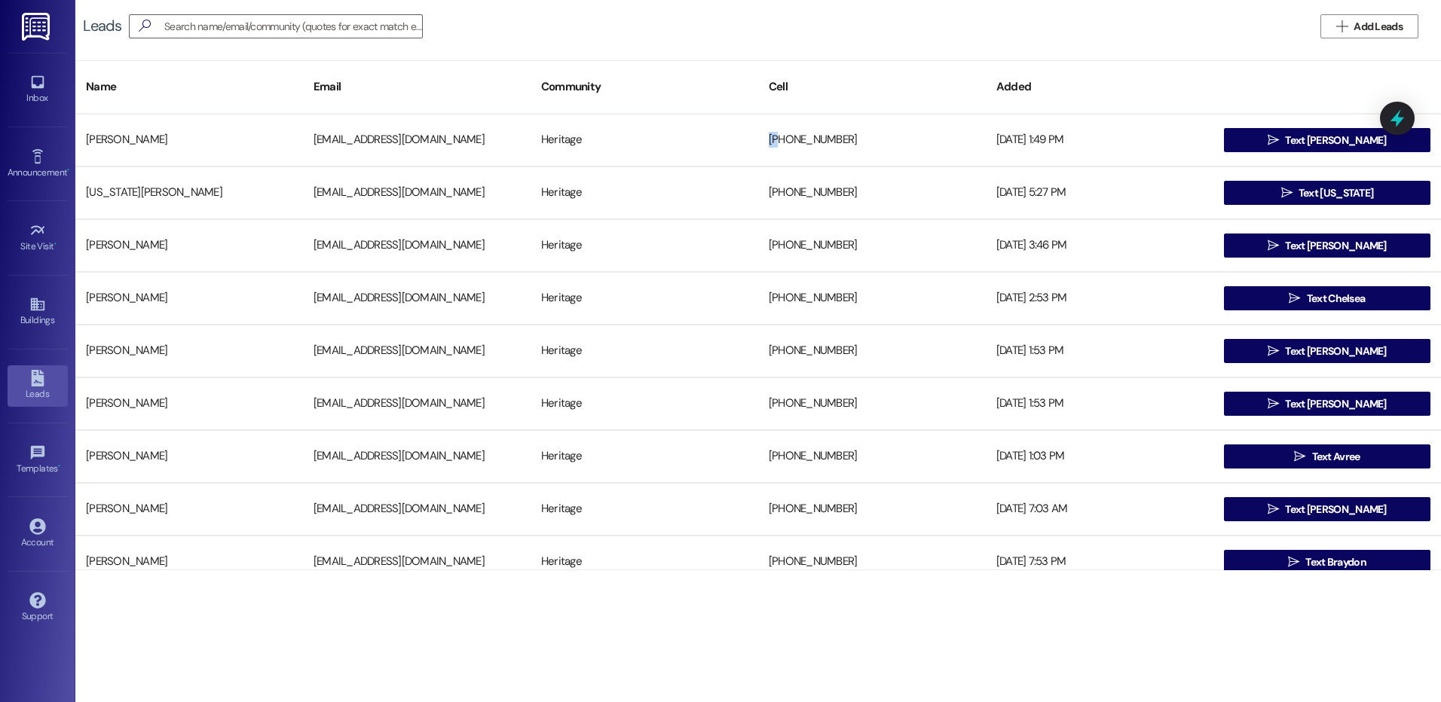
drag, startPoint x: 773, startPoint y: 140, endPoint x: 738, endPoint y: 99, distance: 54.5
click at [747, 121] on div "Bryson Spoelstra kami1432@hotmail.com Heritage +18016648017 09/19/2025 at 1:49 …" at bounding box center [757, 140] width 1365 height 53
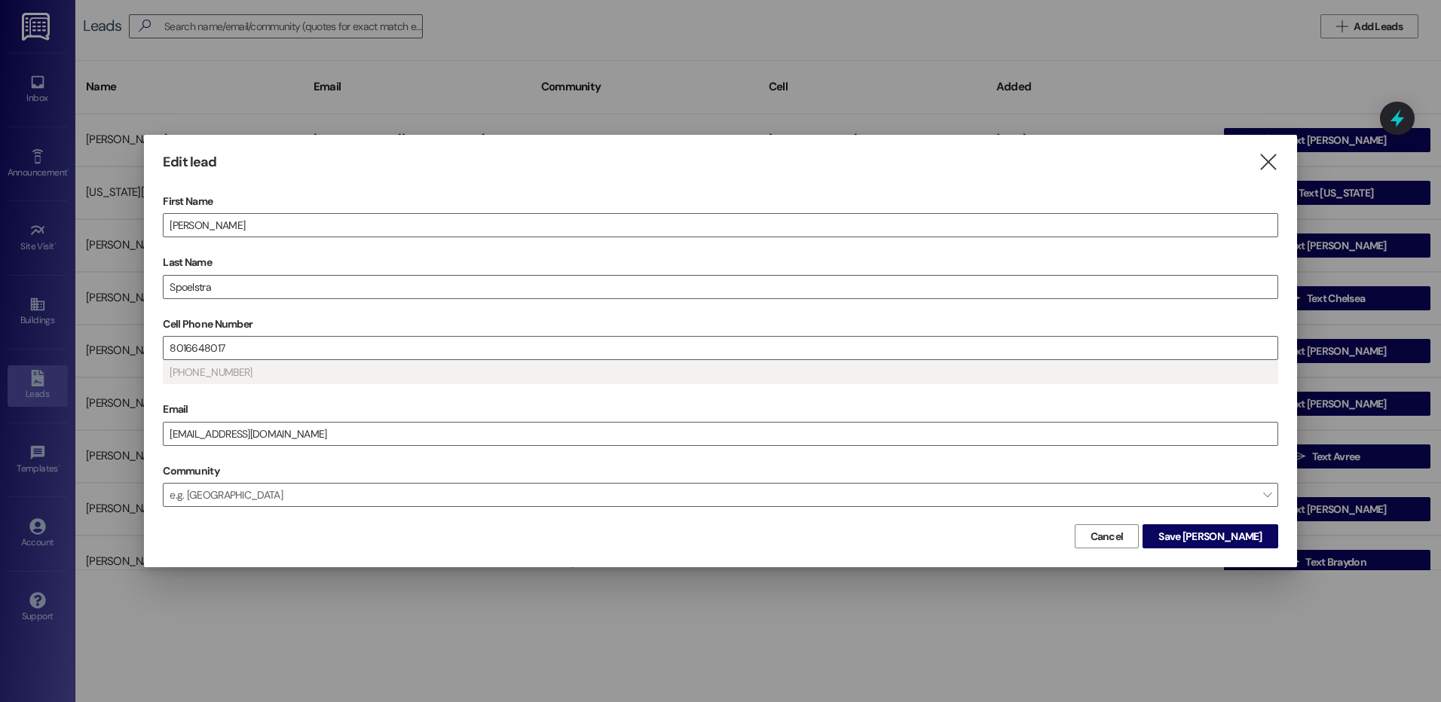
click at [815, 84] on div at bounding box center [720, 351] width 1441 height 702
click at [1263, 165] on icon "" at bounding box center [1268, 162] width 20 height 16
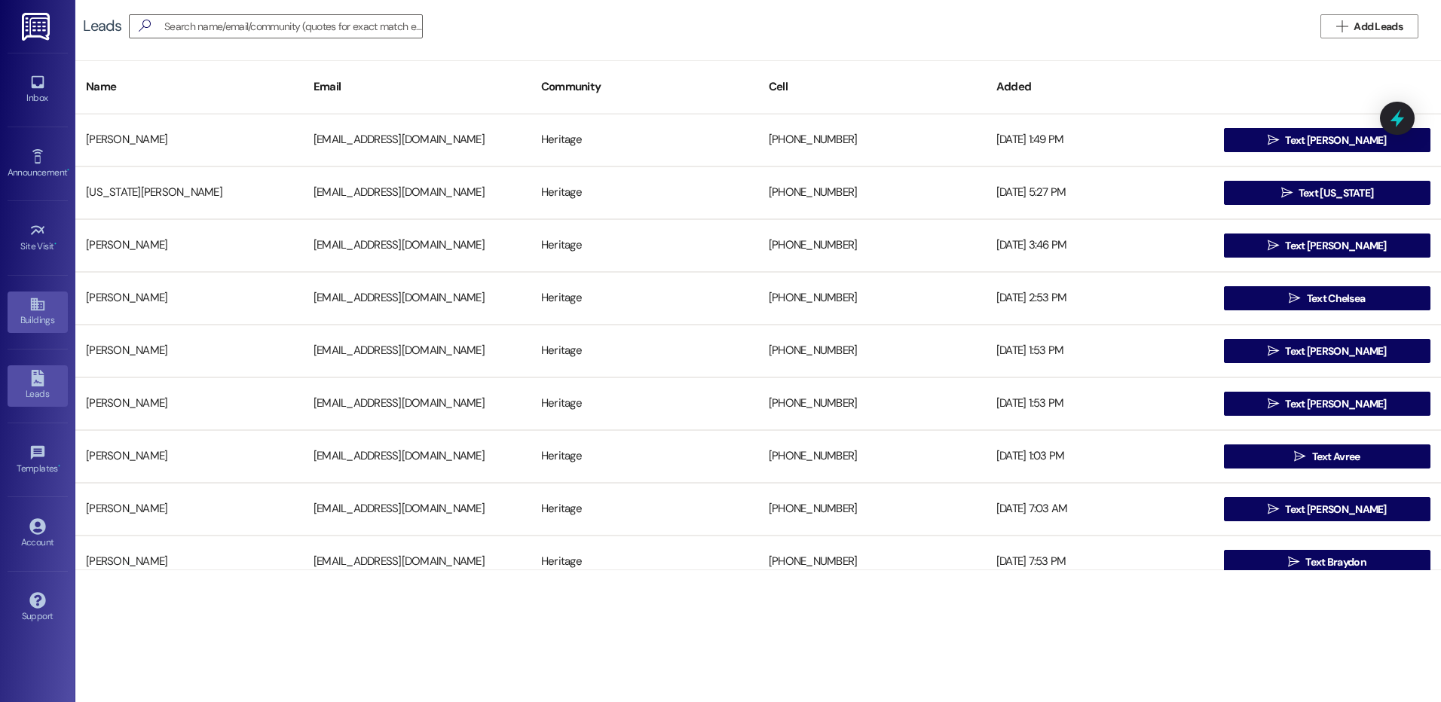
click at [29, 314] on div "Buildings" at bounding box center [37, 320] width 75 height 15
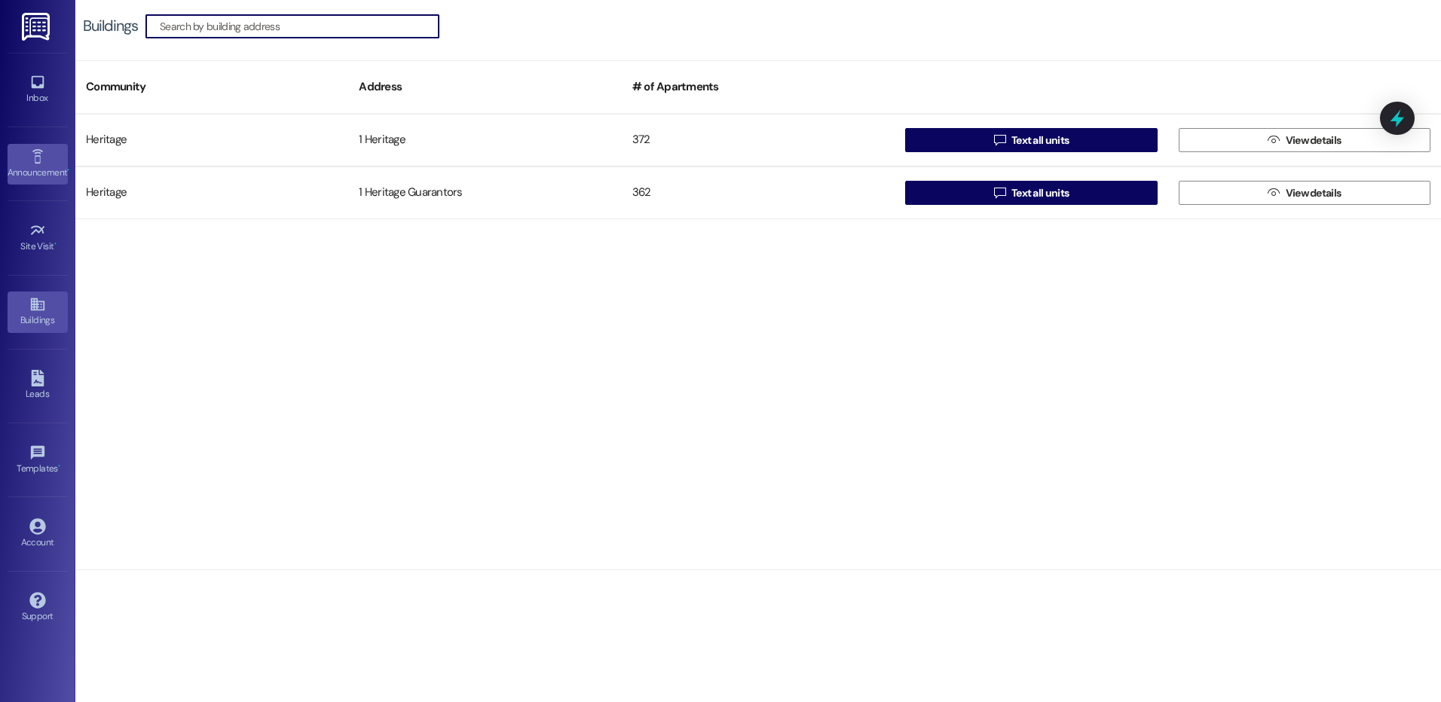
click at [38, 157] on icon at bounding box center [37, 156] width 17 height 17
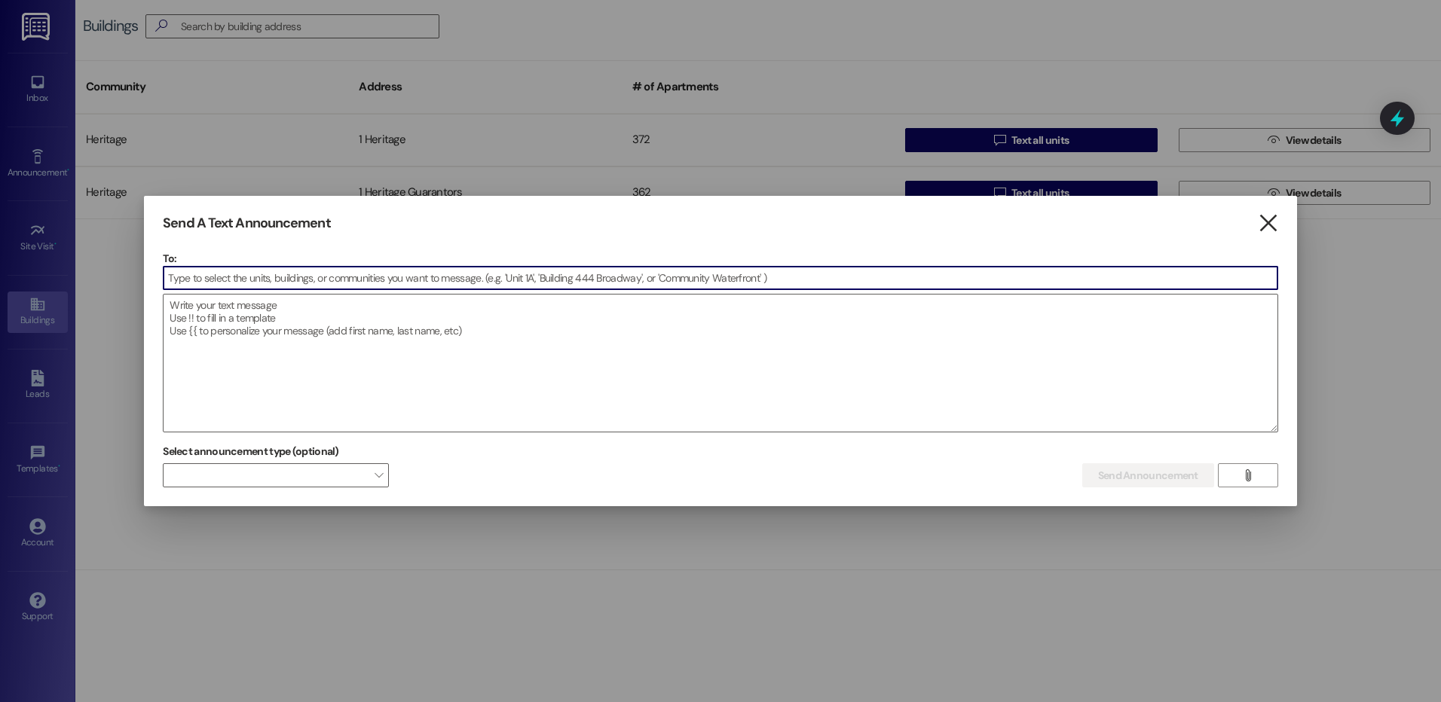
click at [1270, 228] on icon "" at bounding box center [1268, 224] width 20 height 16
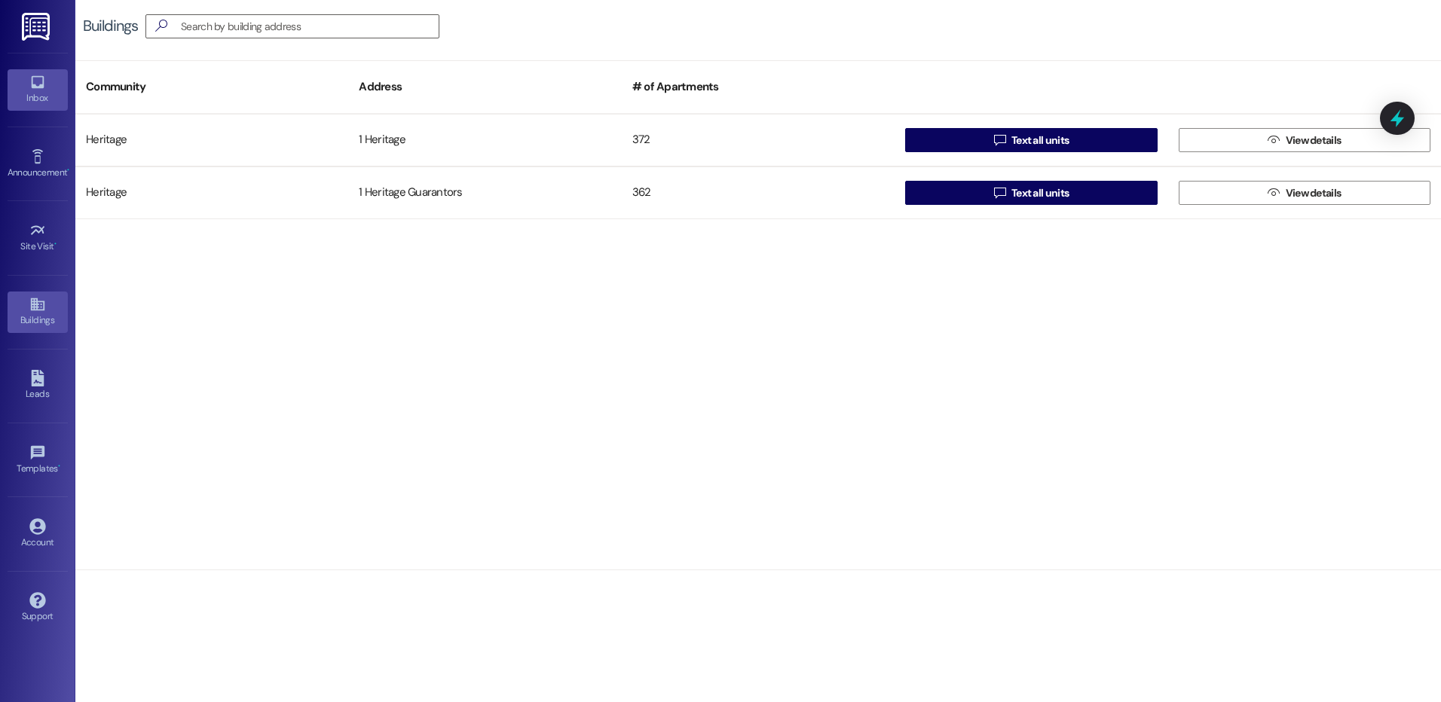
click at [47, 96] on div "Inbox" at bounding box center [37, 97] width 75 height 15
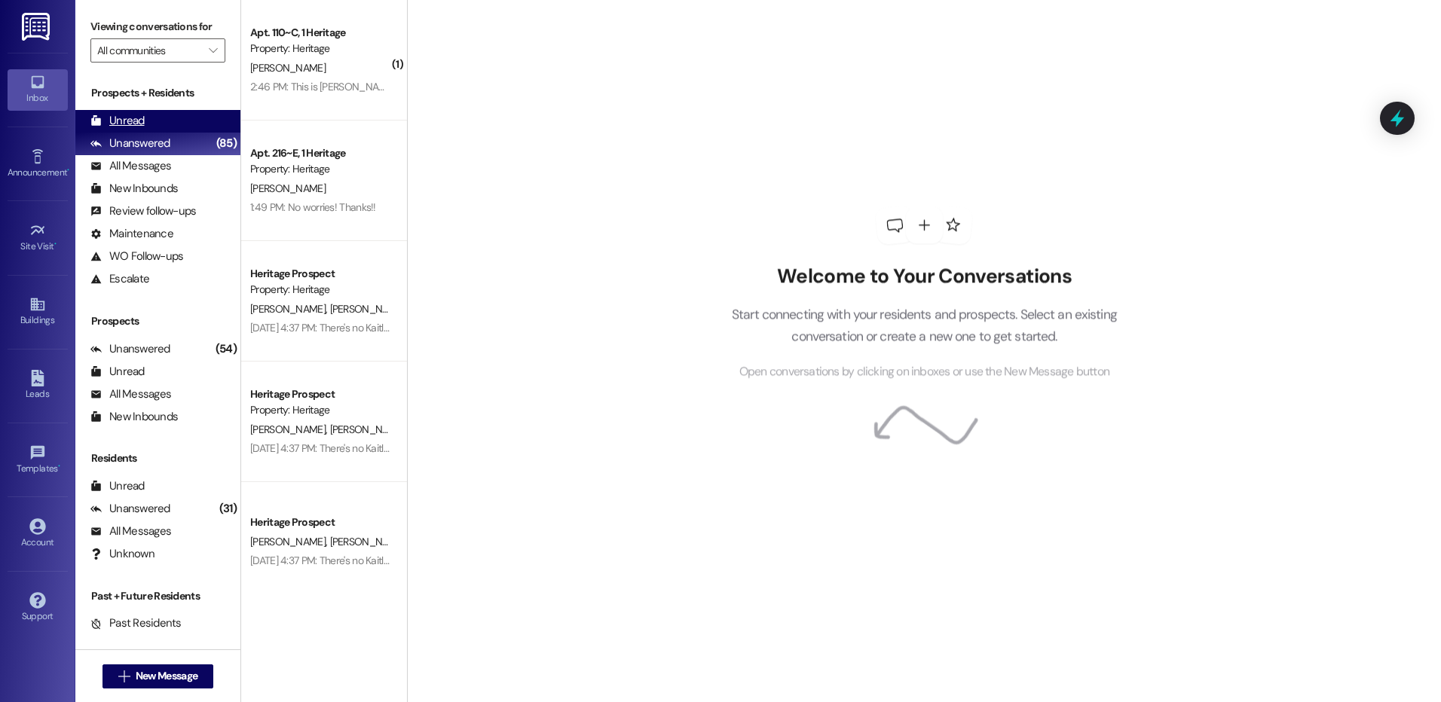
click at [109, 125] on div "Unread" at bounding box center [117, 121] width 54 height 16
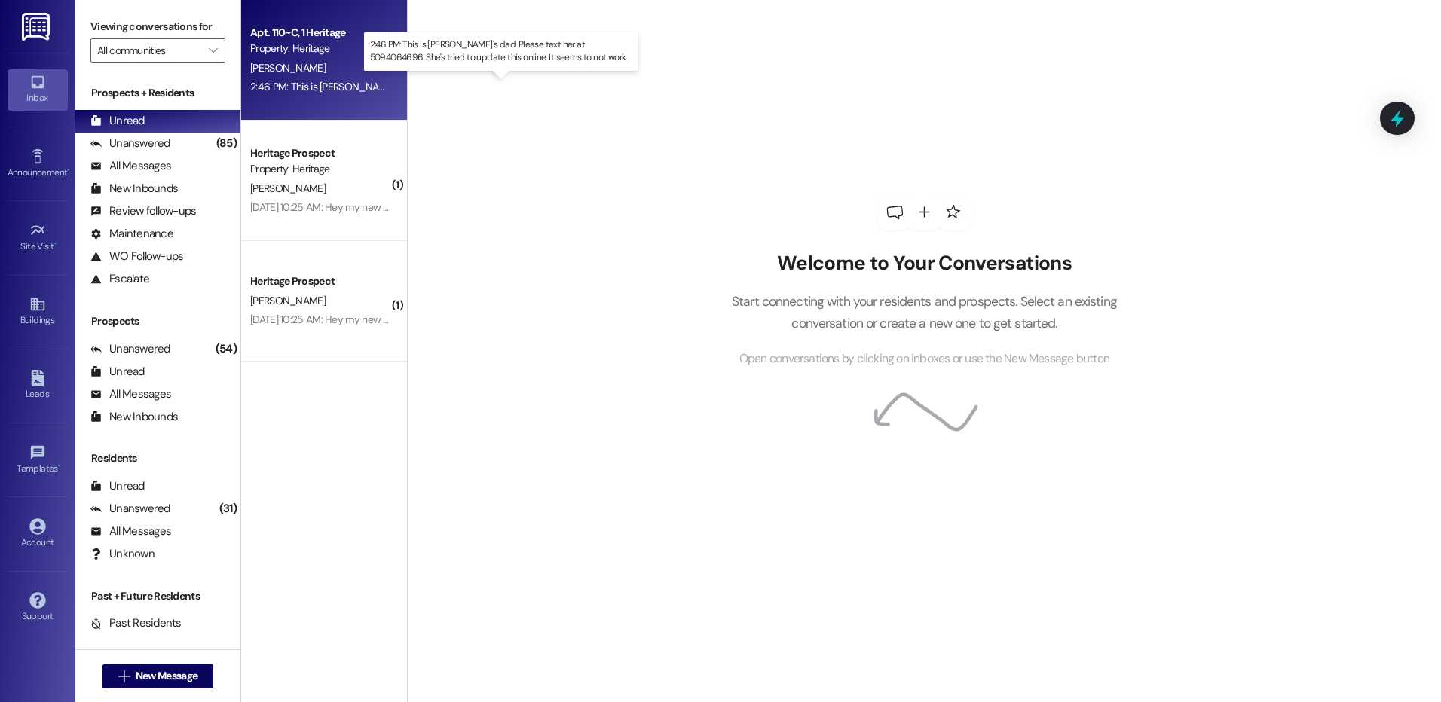
click at [277, 80] on div "2:46 PM: This is Eliza's dad. Please text her at 5094064696. She's tried to upd…" at bounding box center [525, 87] width 551 height 14
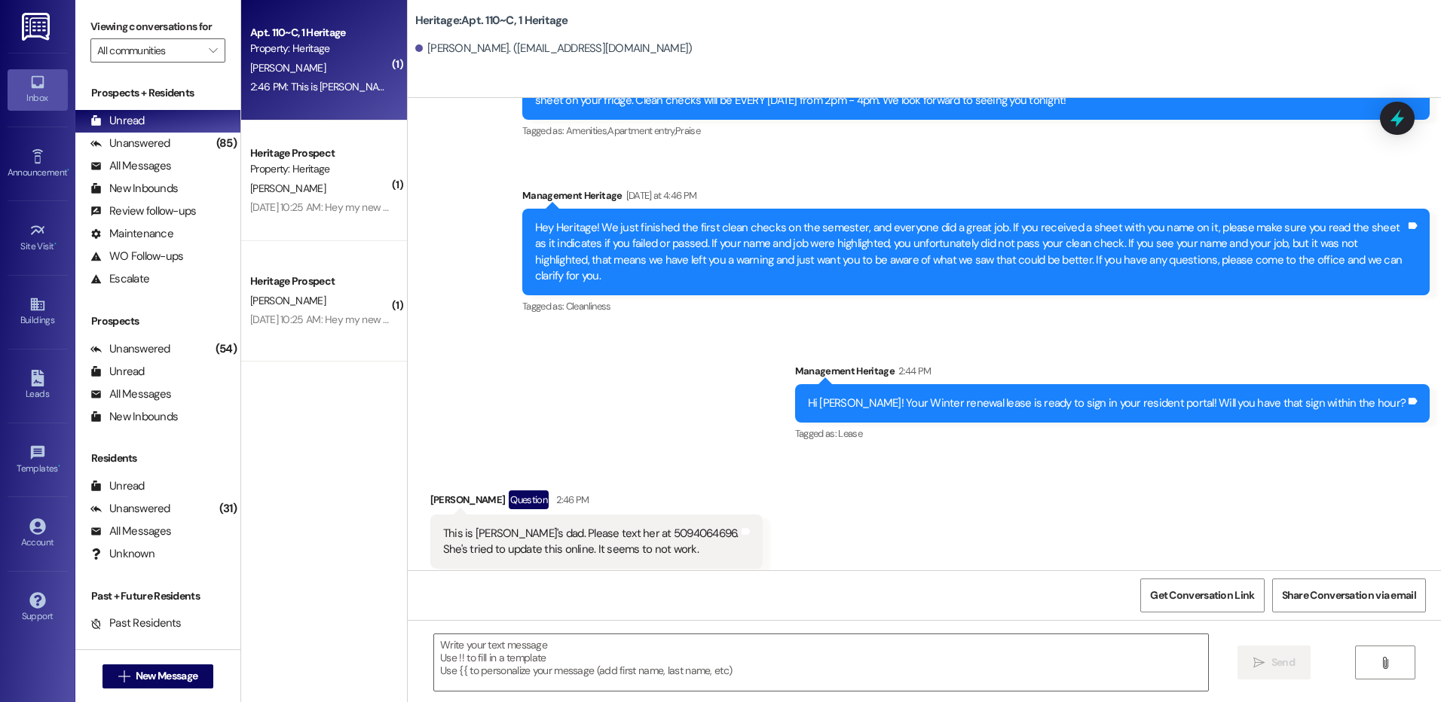
scroll to position [1651, 0]
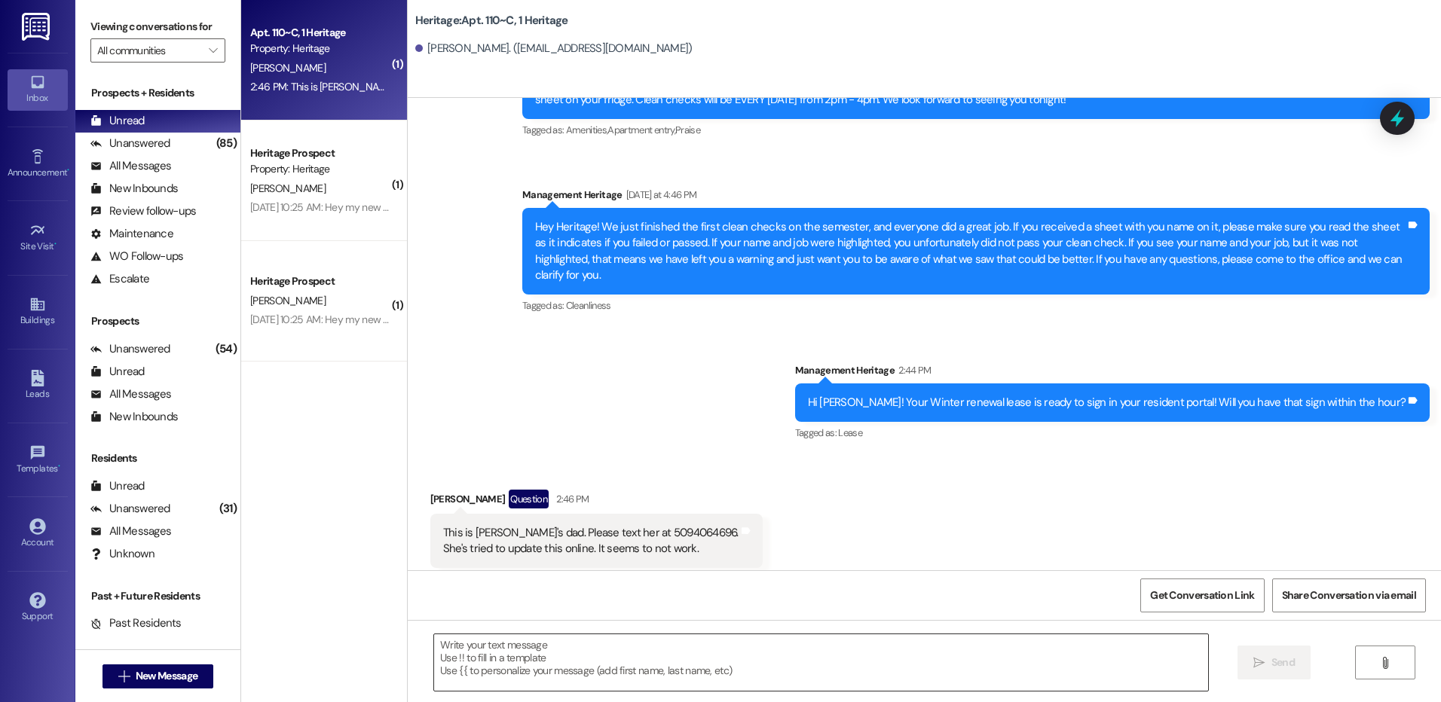
click at [621, 671] on textarea at bounding box center [820, 663] width 773 height 57
click at [503, 686] on textarea at bounding box center [820, 663] width 773 height 57
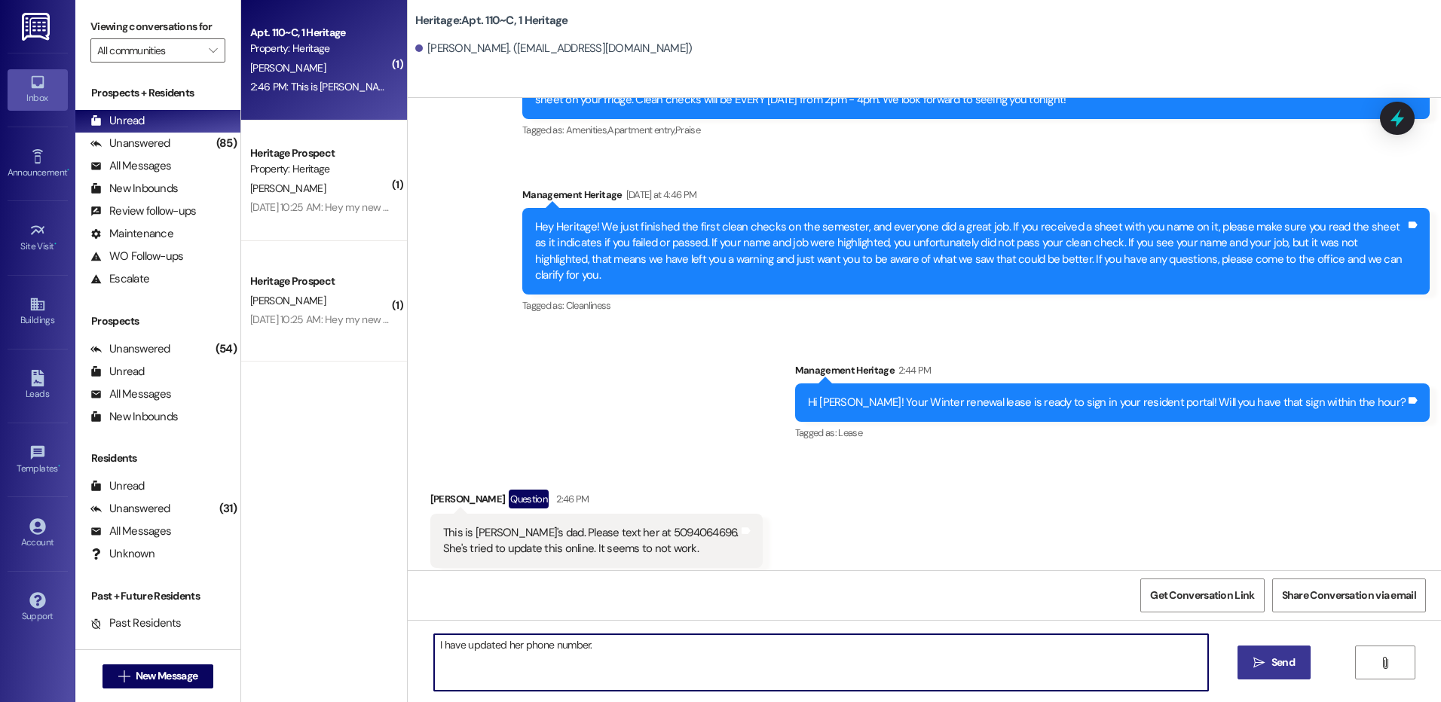
type textarea "I have updated her phone number."
click at [1265, 658] on span " Send" at bounding box center [1273, 663] width 47 height 16
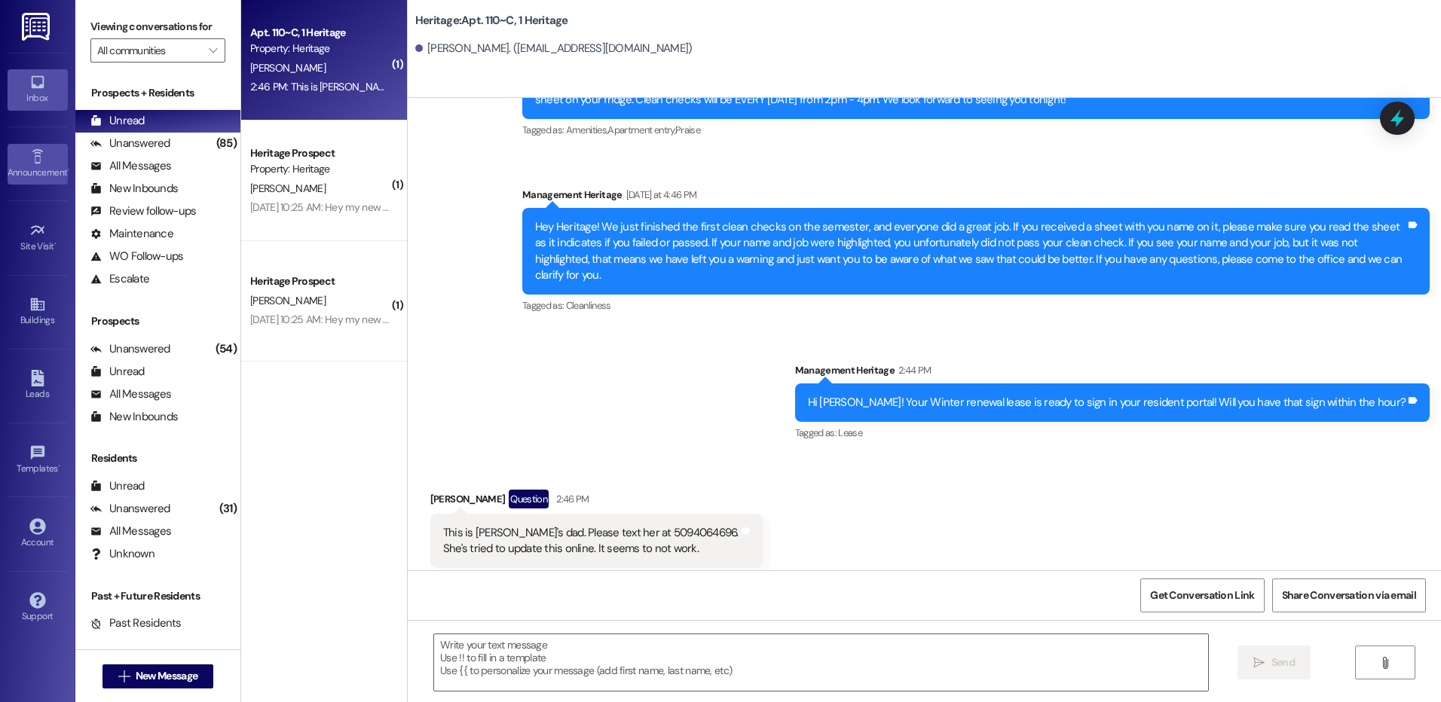
scroll to position [1650, 0]
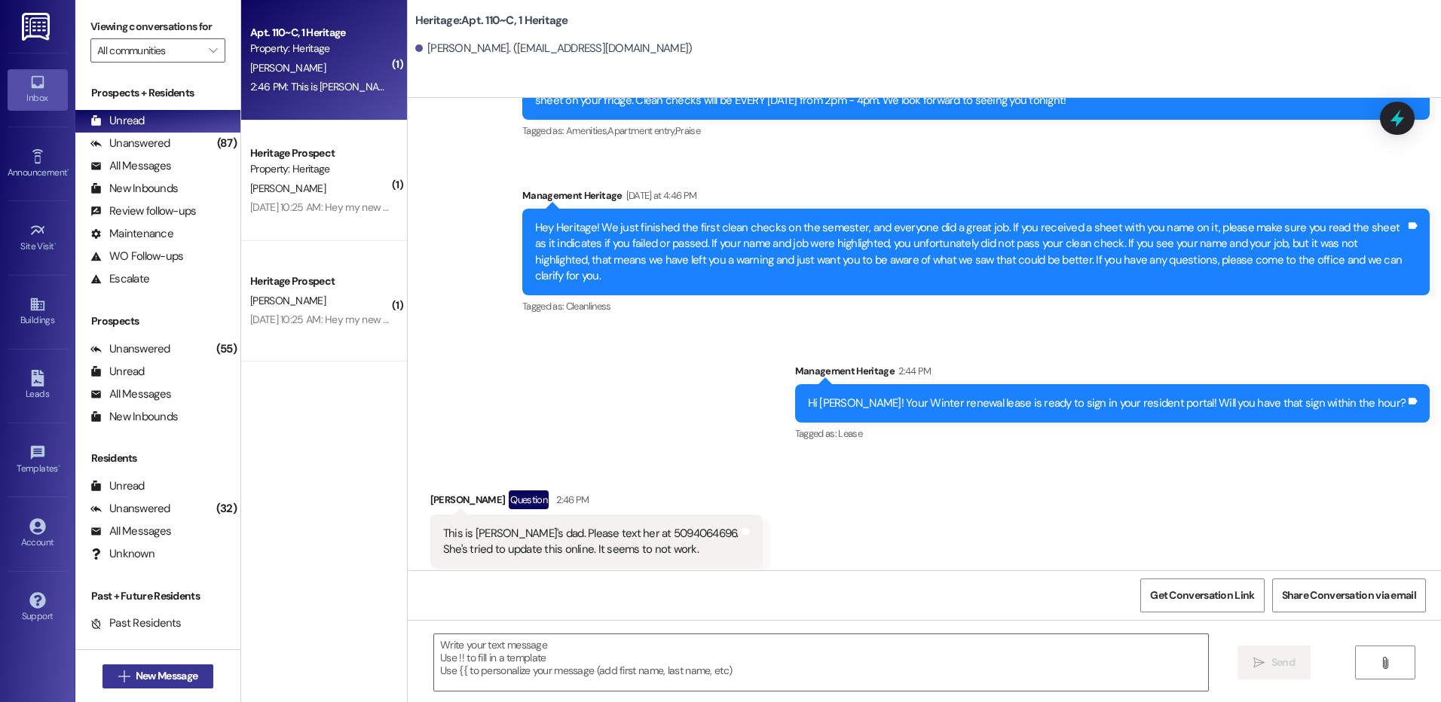
click at [149, 679] on span "New Message" at bounding box center [167, 676] width 62 height 16
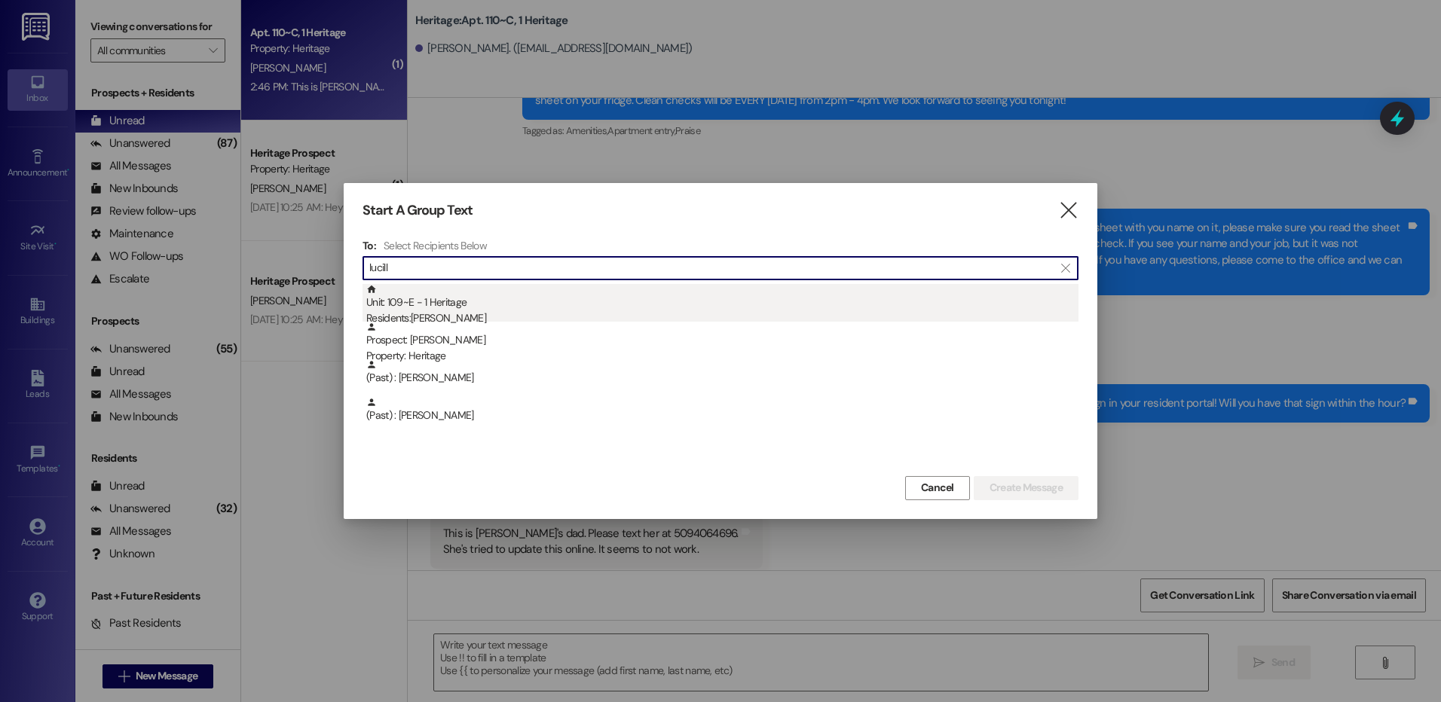
type input "lucill"
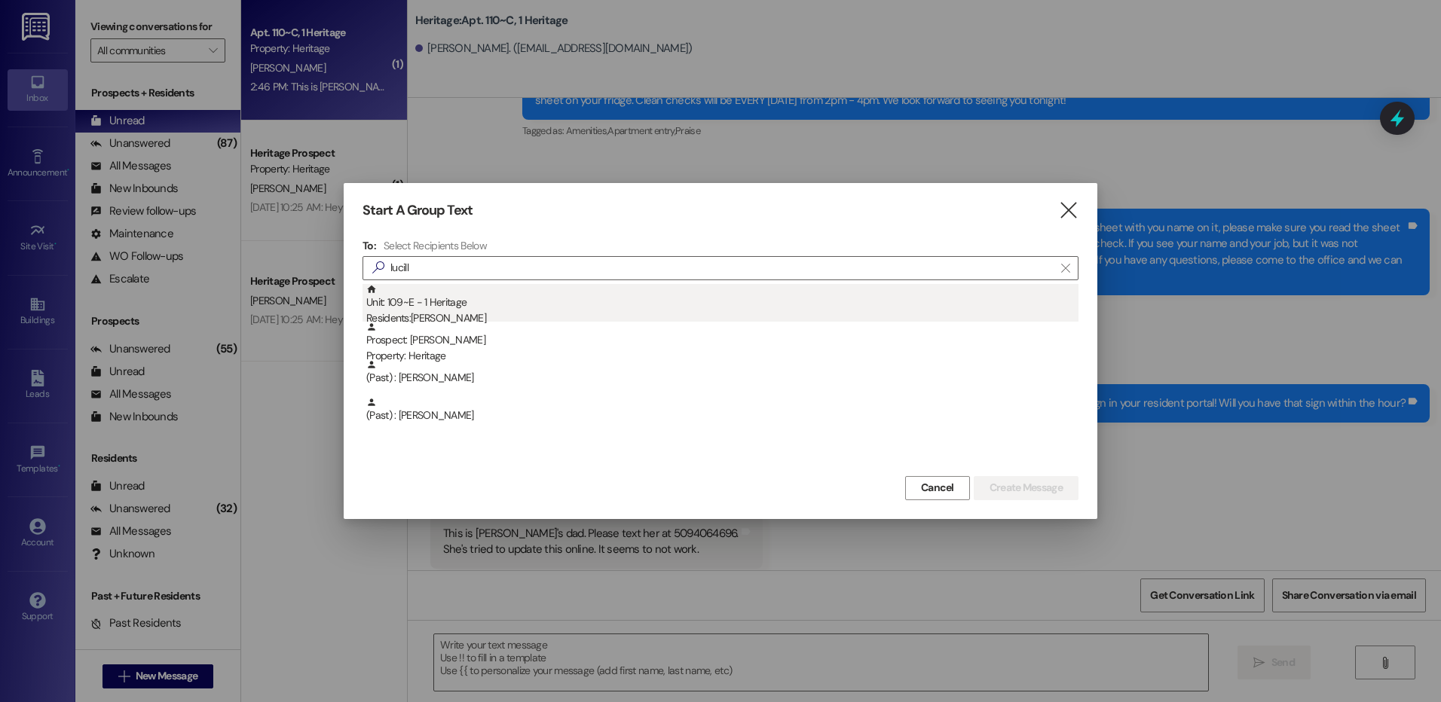
click at [552, 295] on div "Unit: 109~E - 1 Heritage Residents: lucille holbrook" at bounding box center [722, 305] width 712 height 43
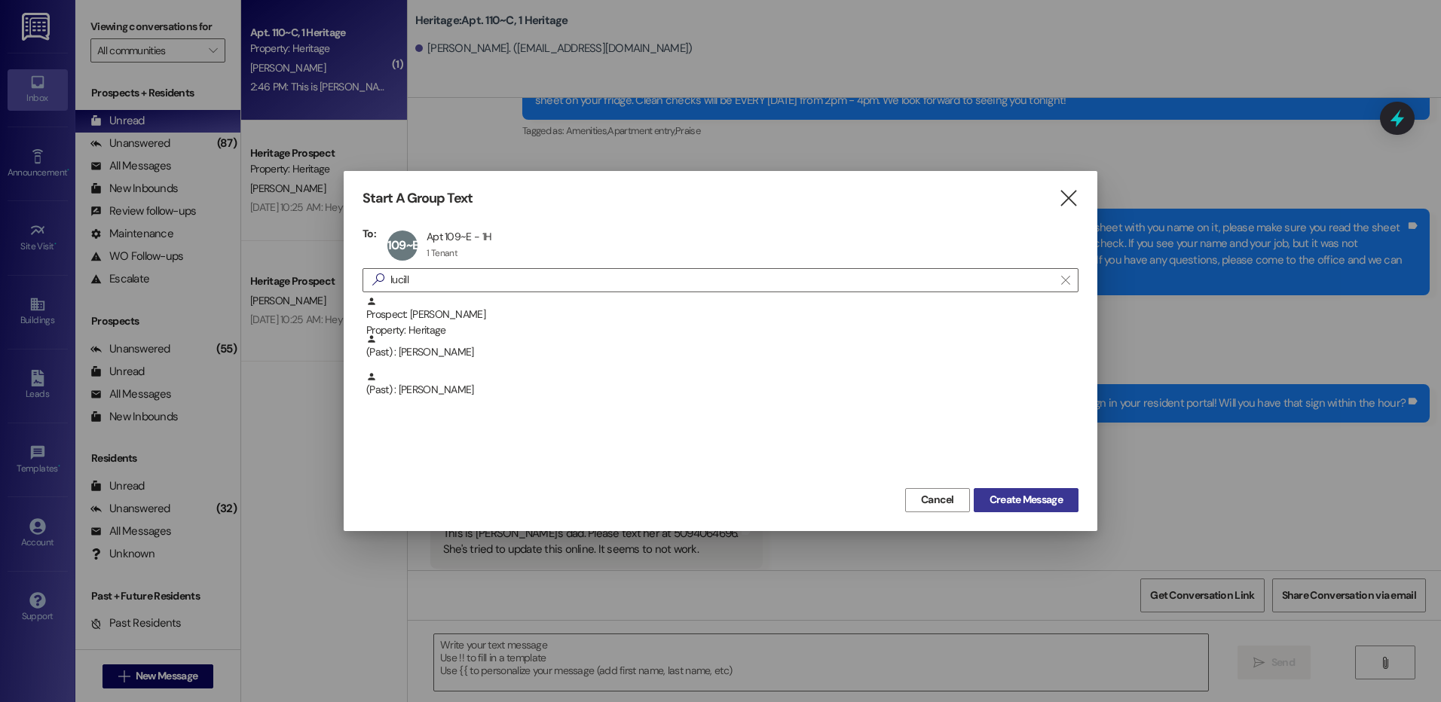
click at [1003, 490] on button "Create Message" at bounding box center [1026, 500] width 105 height 24
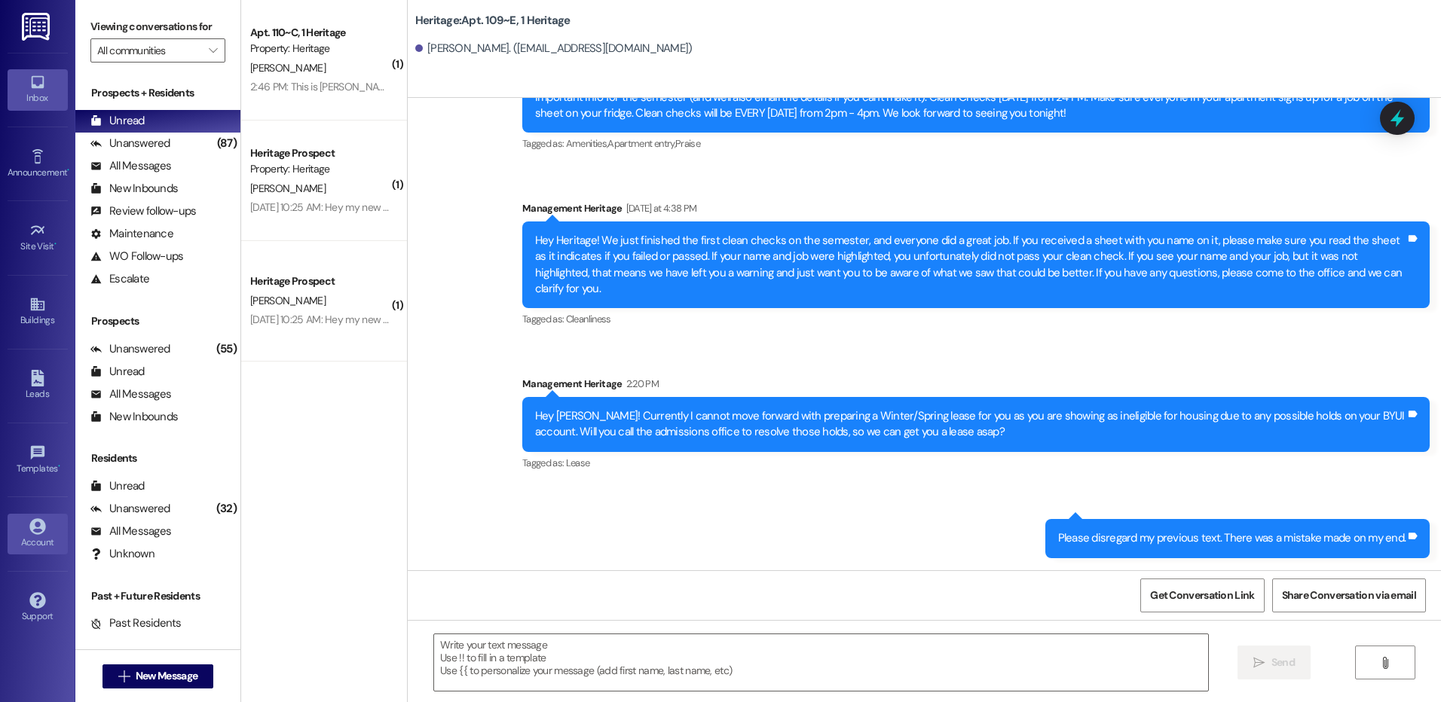
scroll to position [1480, 0]
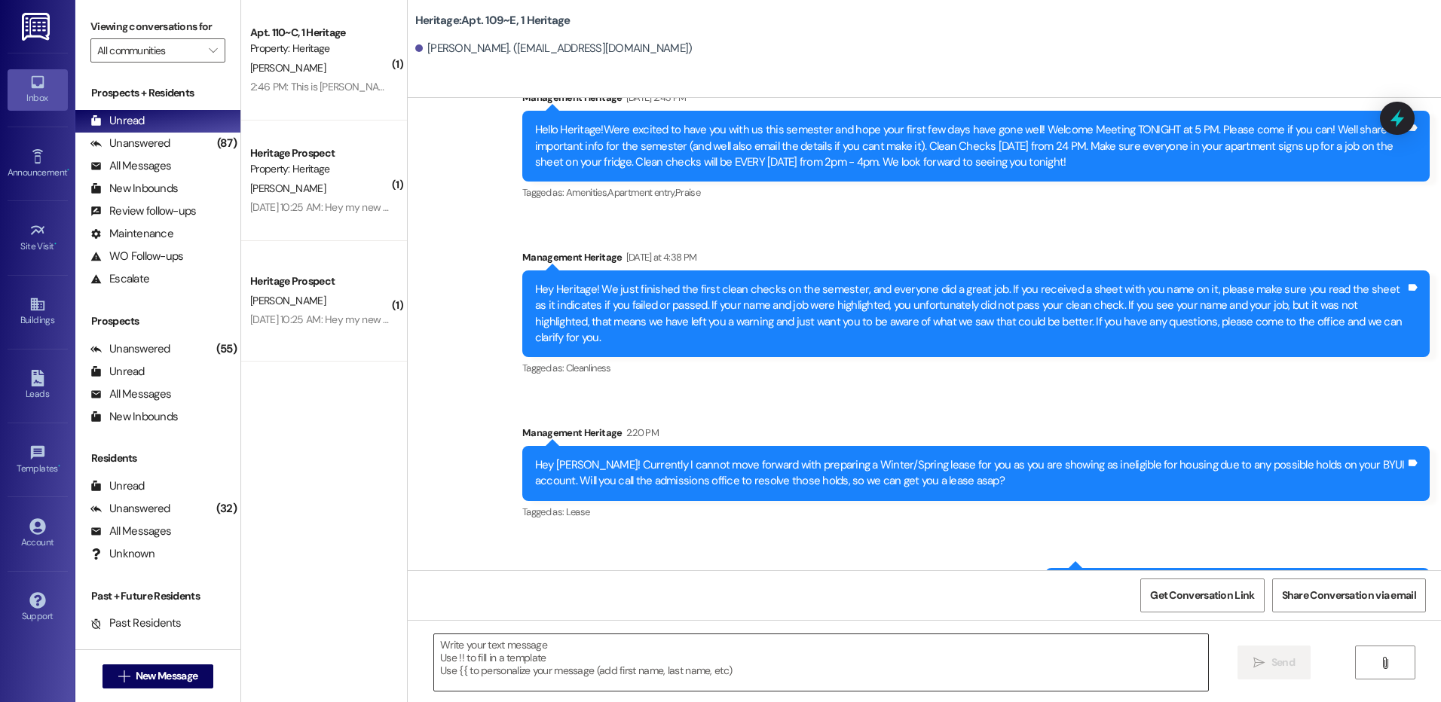
click at [466, 671] on textarea at bounding box center [820, 663] width 773 height 57
paste textarea "Hi _____! Your _____ renewal lease is ready to sign in your resident portal! Wi…"
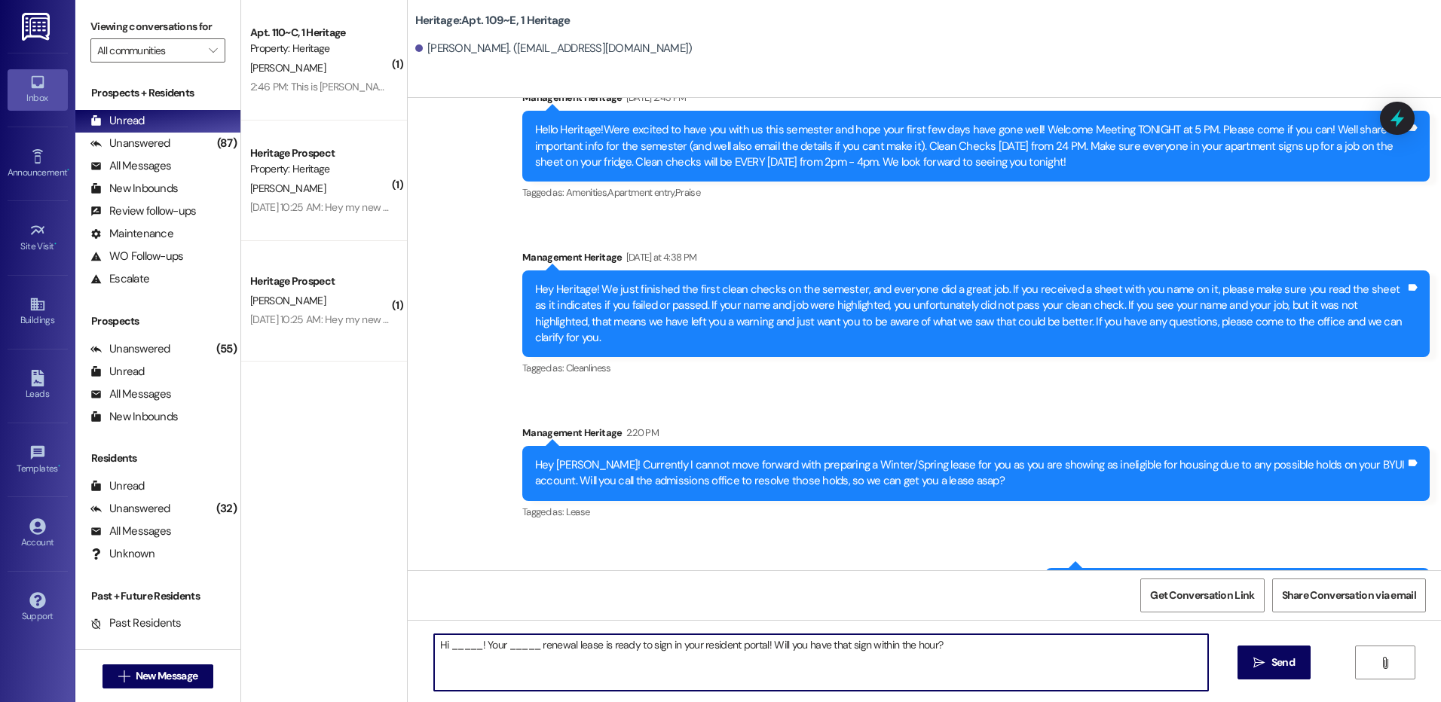
click at [454, 644] on textarea "Hi _____! Your _____ renewal lease is ready to sign in your resident portal! Wi…" at bounding box center [820, 663] width 773 height 57
click at [490, 645] on textarea "Hi Lucille! Your _____ renewal lease is ready to sign in your resident portal! …" at bounding box center [820, 663] width 773 height 57
click at [497, 645] on textarea "Hi Lucille! Your _____ renewal lease is ready to sign in your resident portal! …" at bounding box center [820, 663] width 773 height 57
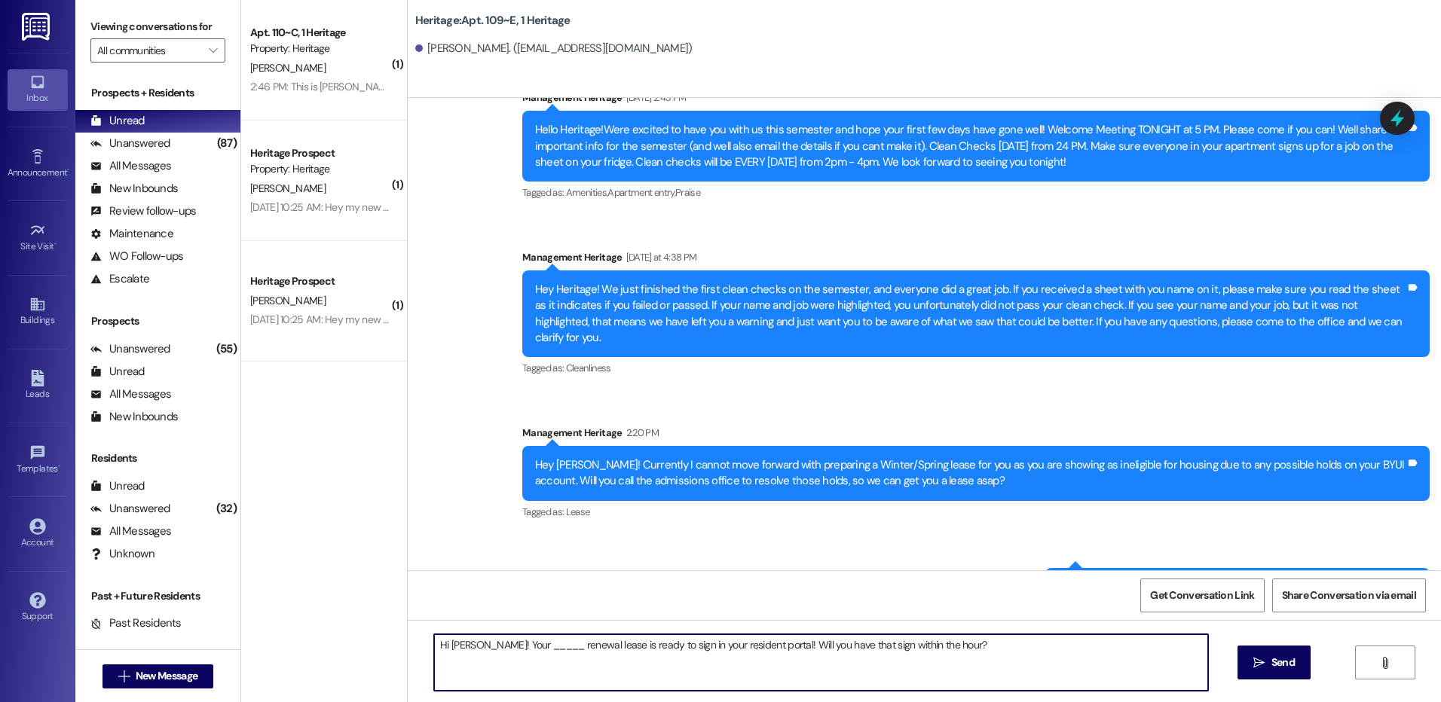
click at [497, 645] on textarea "Hi Lucille! Your _____ renewal lease is ready to sign in your resident portal! …" at bounding box center [820, 663] width 773 height 57
click at [623, 641] on textarea "Hi Lucille! Your Winter/Spring renewal lease is ready to sign in your resident …" at bounding box center [820, 663] width 773 height 57
type textarea "Hi Lucille! Your Winter/Spring renewal lease is ready to sign in your resident …"
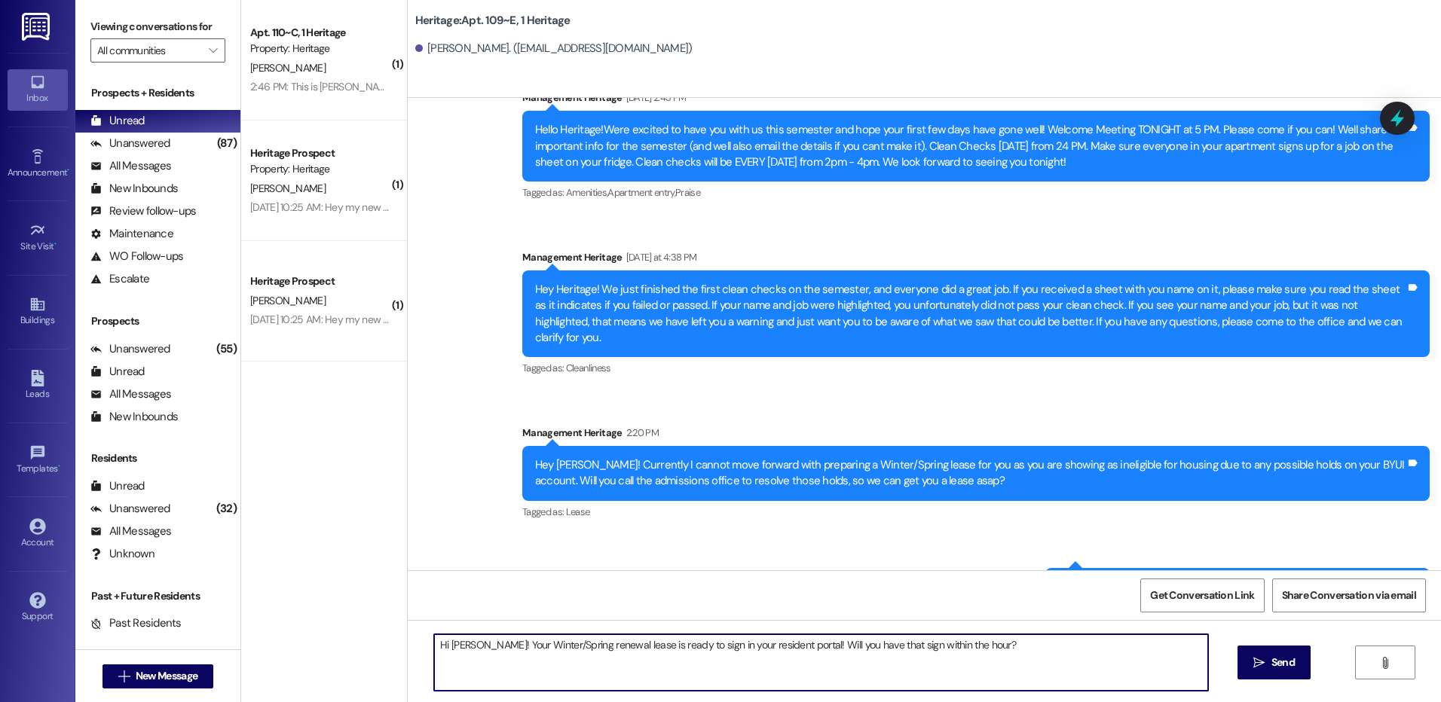
click at [1316, 665] on div "Hi Lucille! Your Winter/Spring renewal lease is ready to sign in your resident …" at bounding box center [924, 676] width 1033 height 113
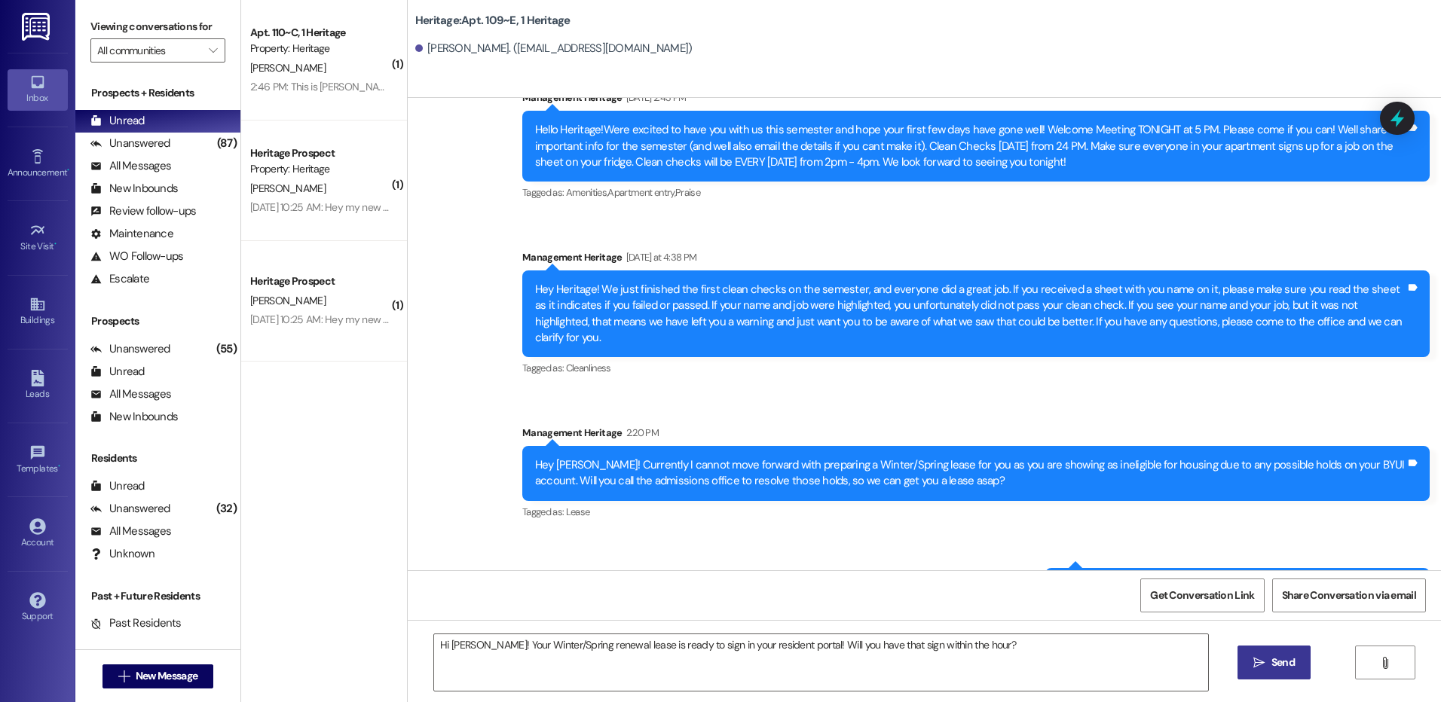
click at [1286, 665] on span "Send" at bounding box center [1282, 663] width 23 height 16
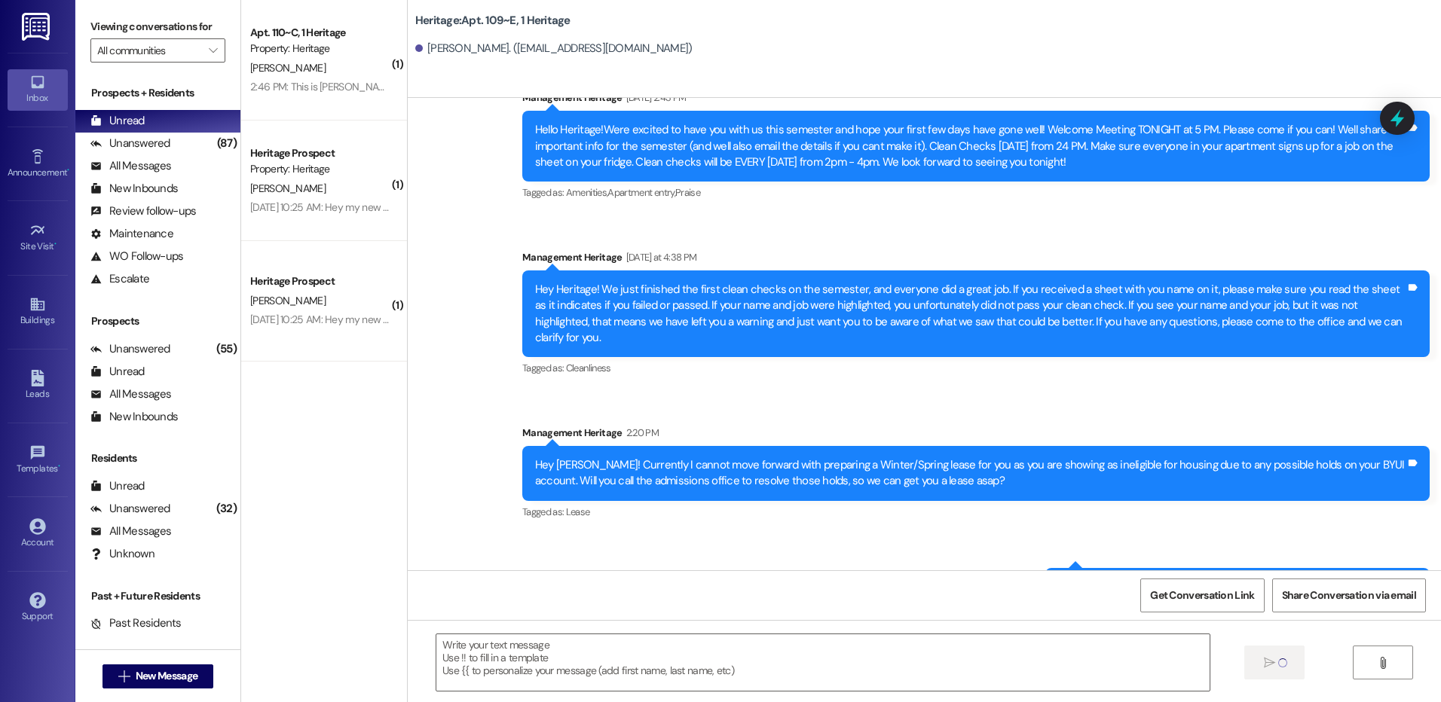
scroll to position [1586, 0]
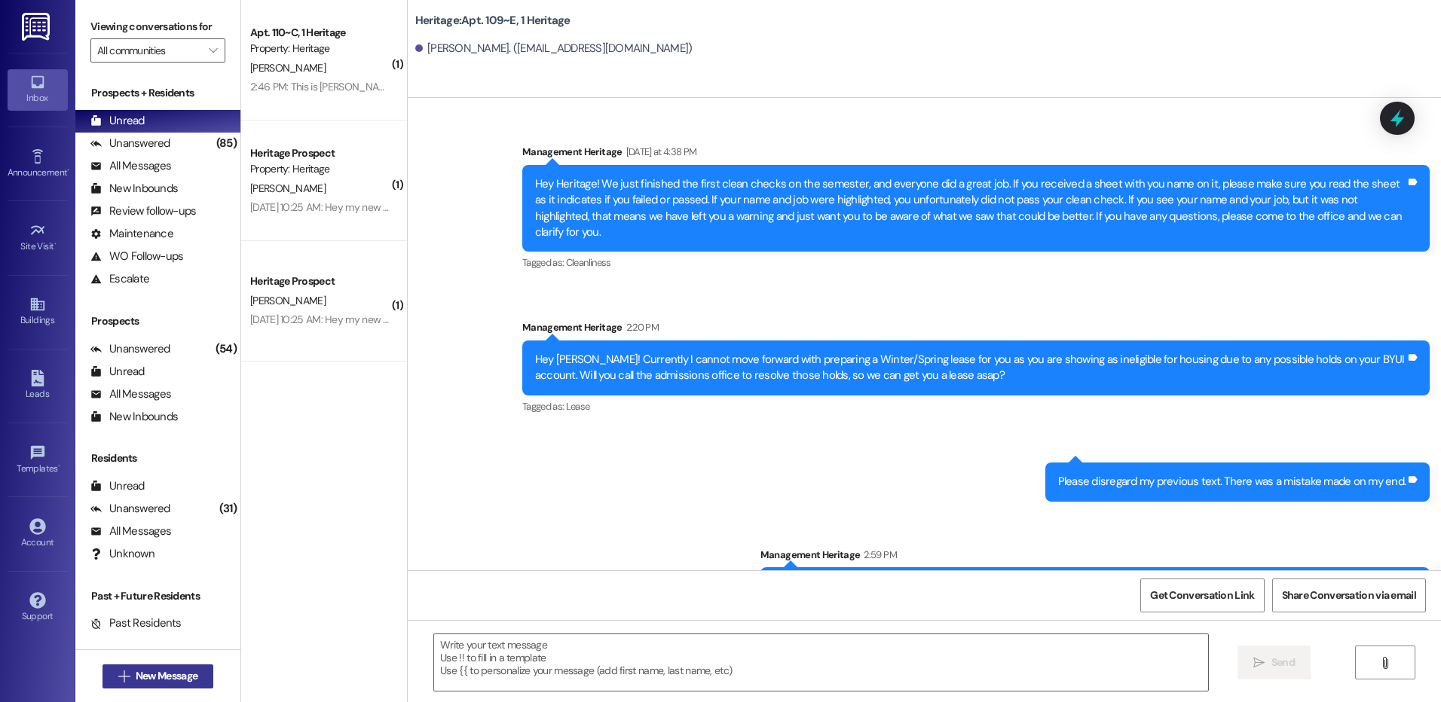
click at [166, 676] on span "New Message" at bounding box center [167, 676] width 62 height 16
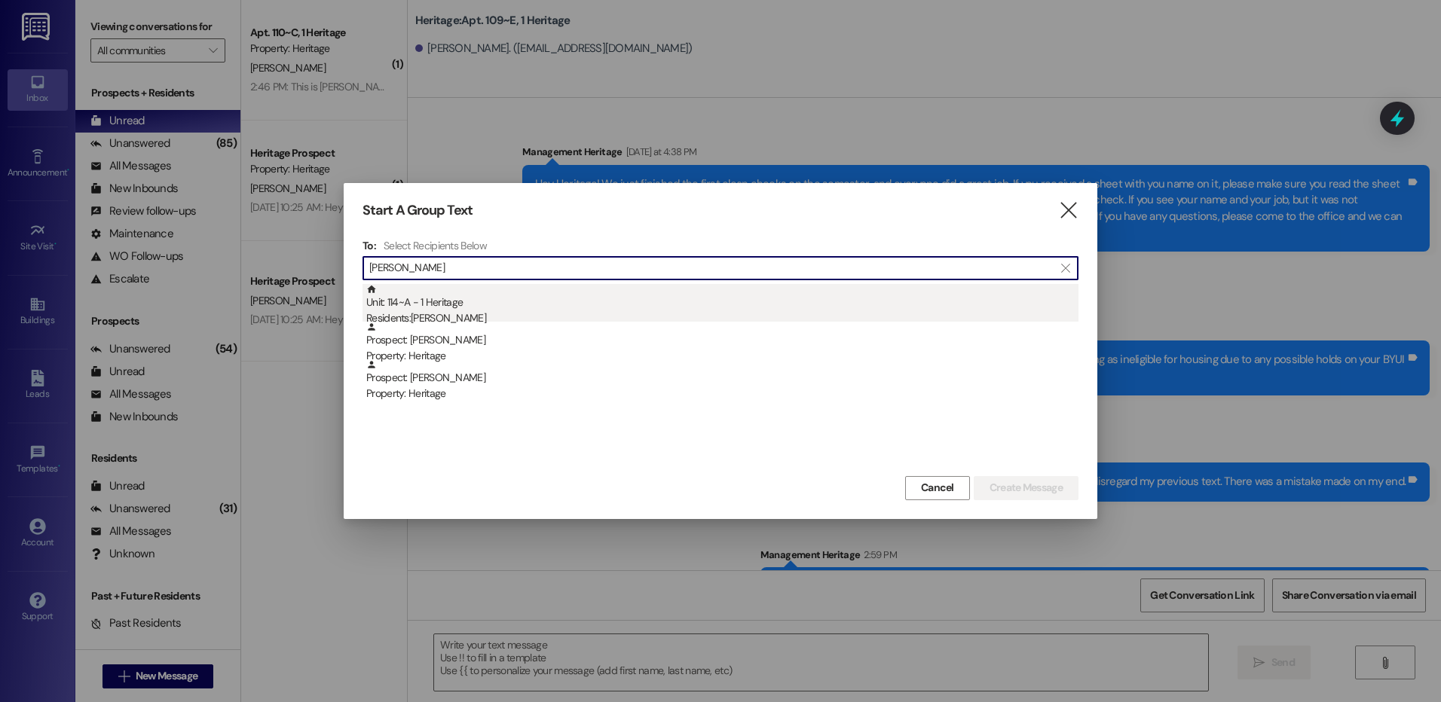
type input "nicoll"
click at [515, 302] on div "Unit: 114~A - 1 Heritage Residents: Jacob Nicoll" at bounding box center [722, 305] width 712 height 43
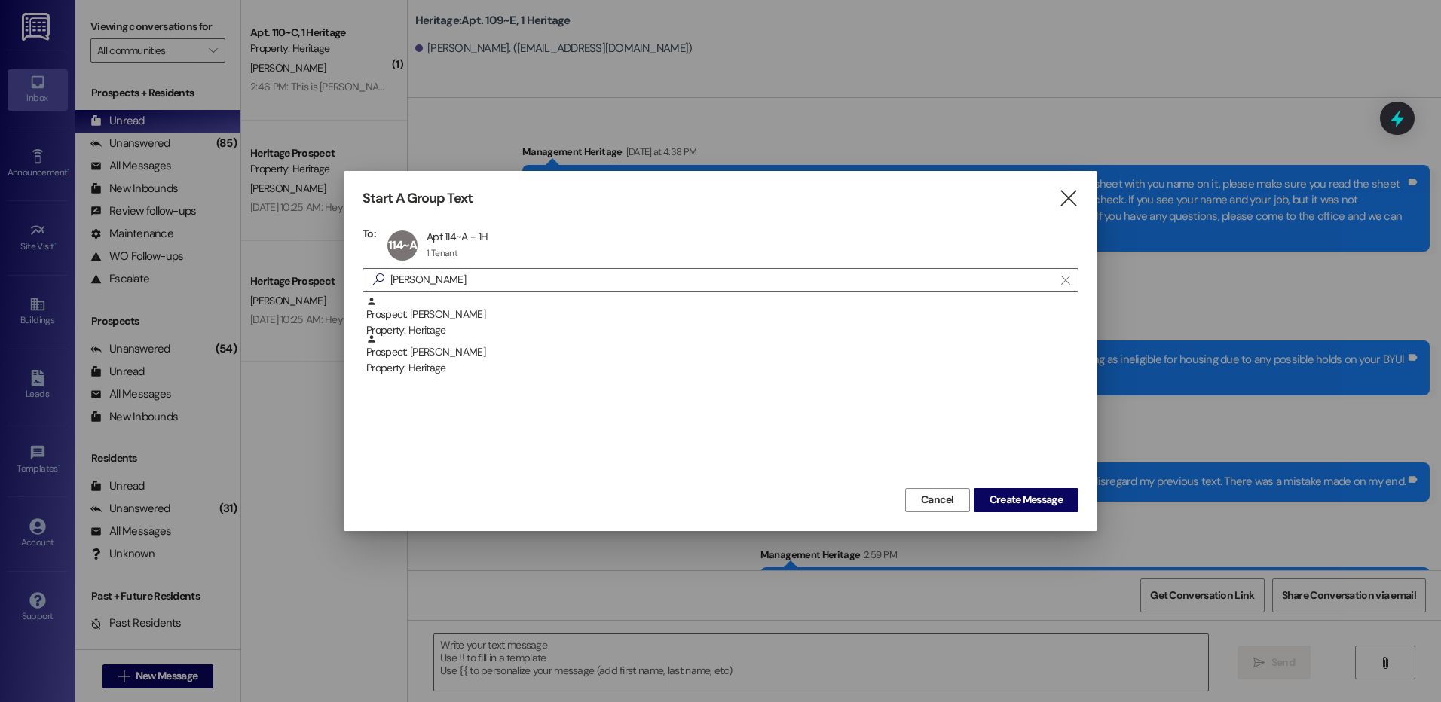
click at [968, 503] on div "Cancel Create Message" at bounding box center [720, 499] width 716 height 28
click at [994, 494] on span "Create Message" at bounding box center [1025, 500] width 73 height 16
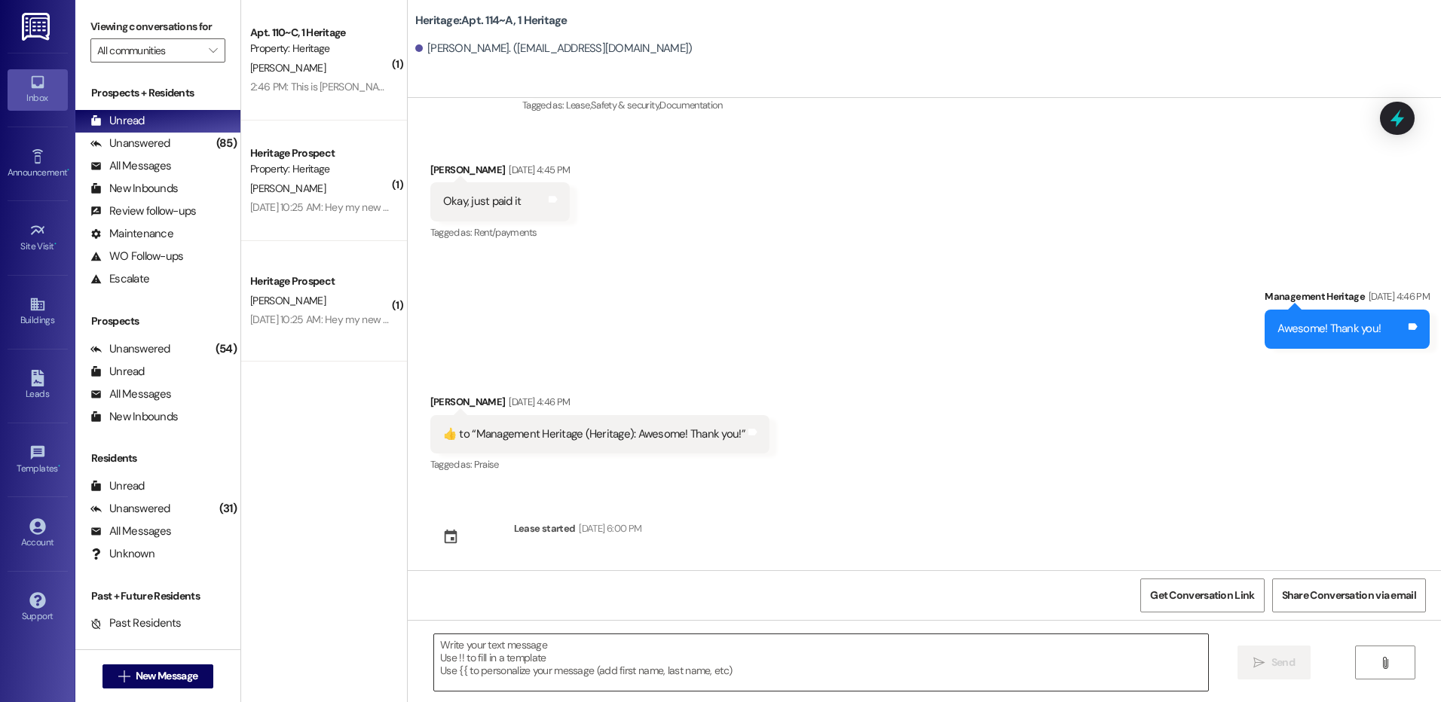
scroll to position [329, 0]
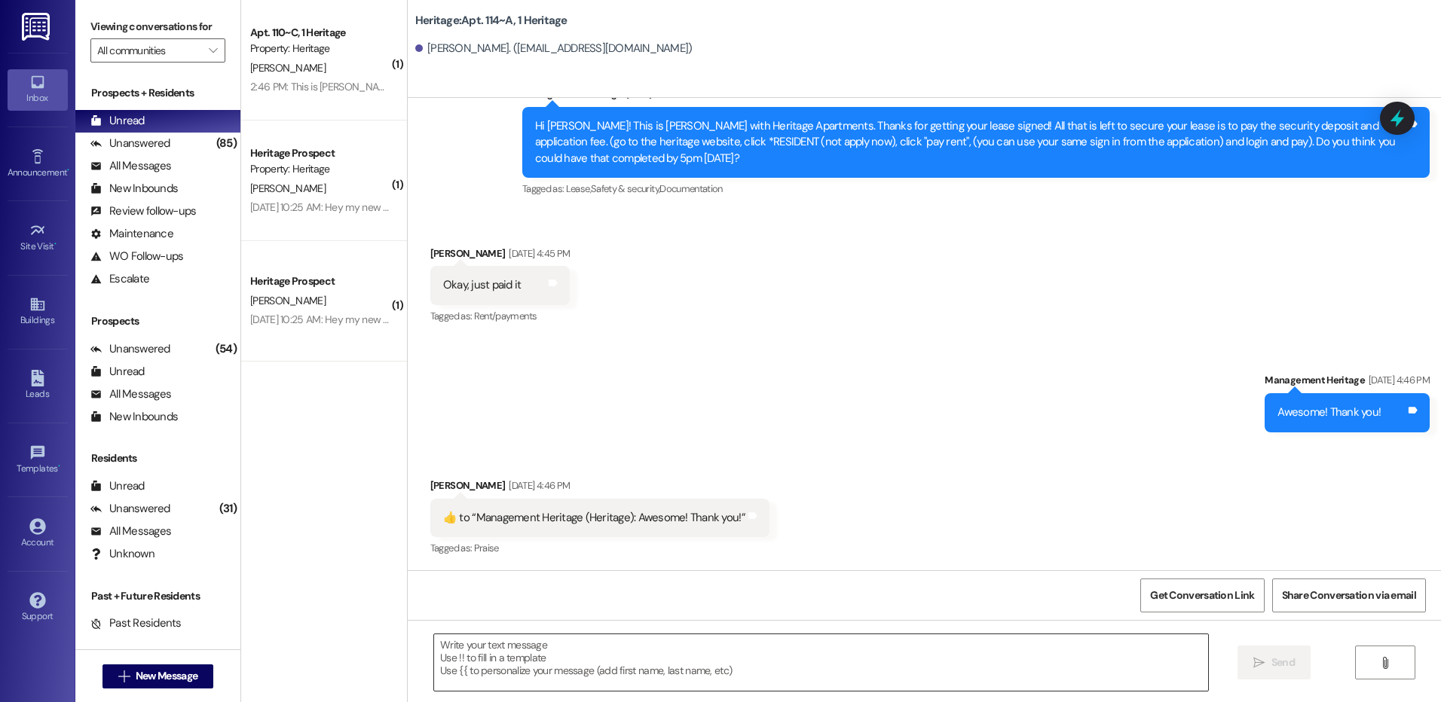
click at [546, 665] on textarea at bounding box center [820, 663] width 773 height 57
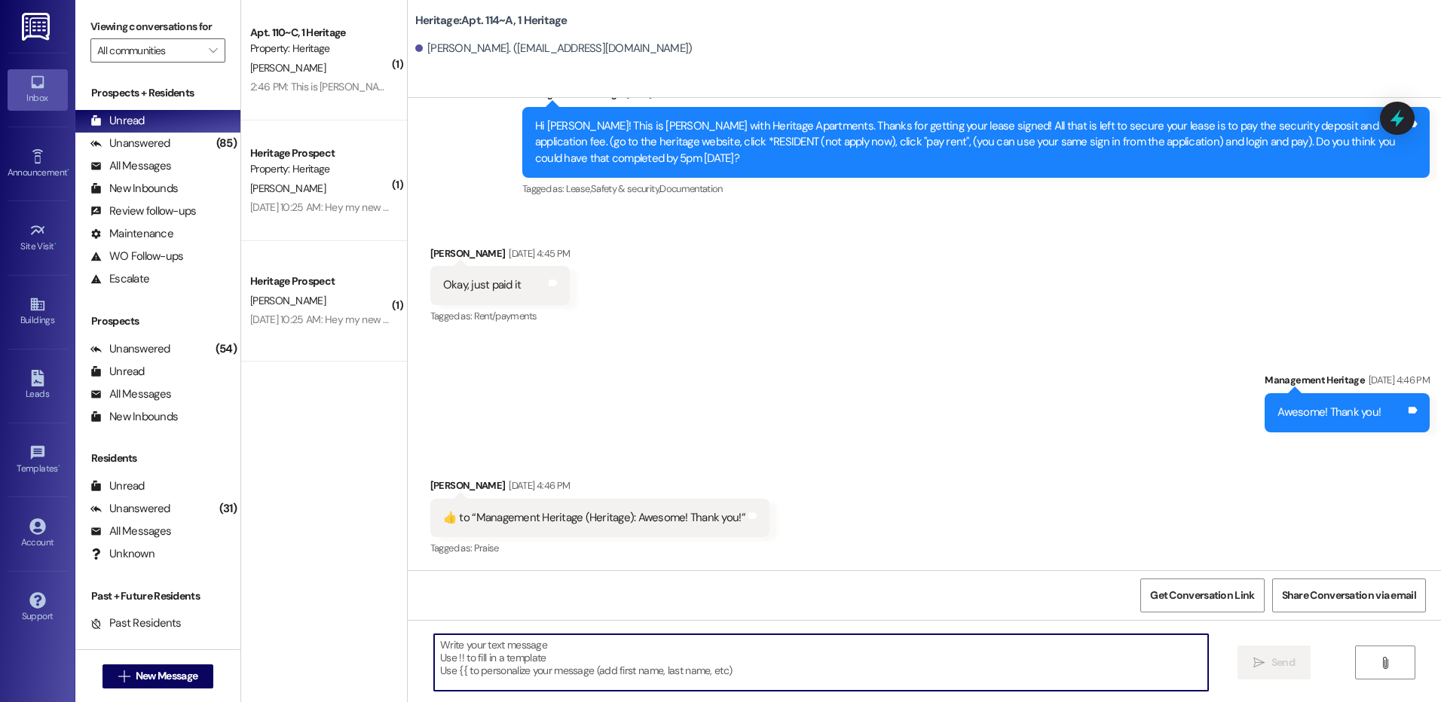
paste textarea "Hi _____! Your _____ renewal lease is ready to sign in your resident portal! Wi…"
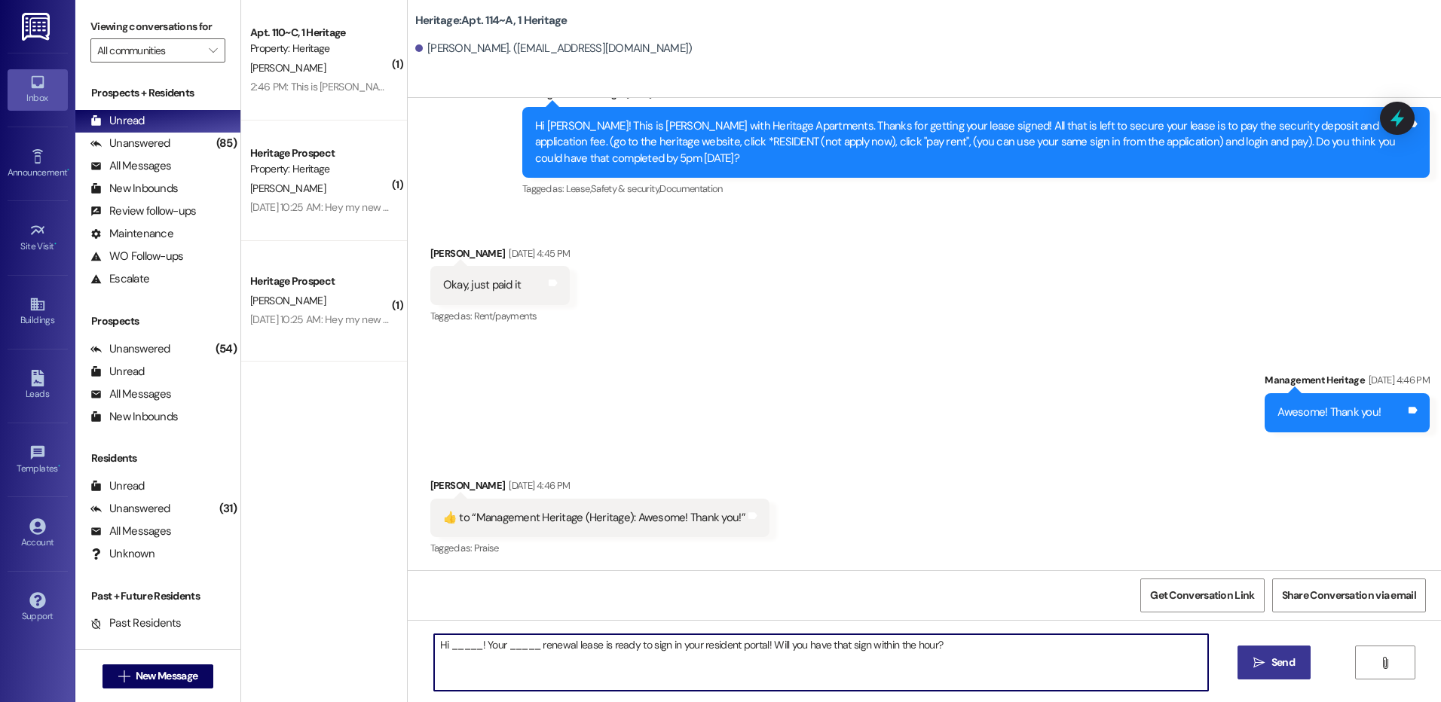
click at [444, 642] on textarea "Hi _____! Your _____ renewal lease is ready to sign in your resident portal! Wi…" at bounding box center [820, 663] width 773 height 57
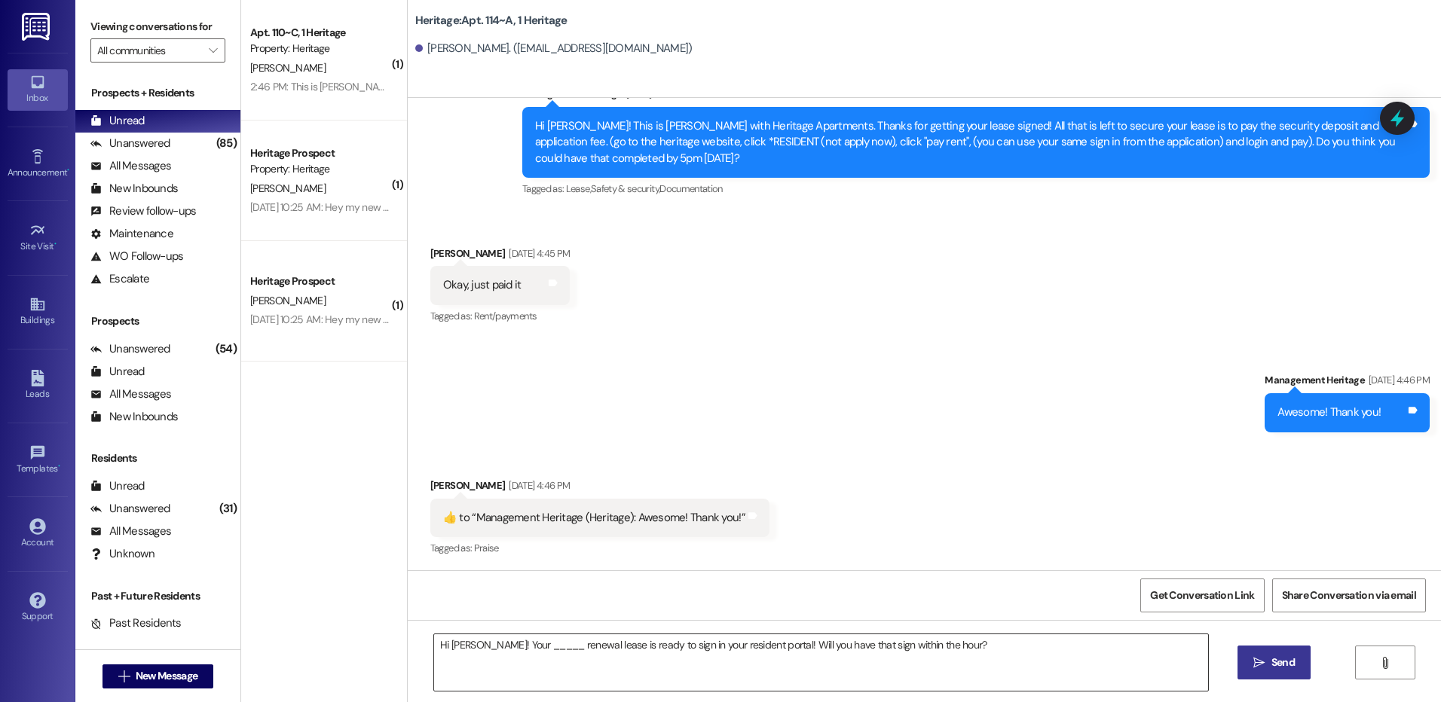
drag, startPoint x: 503, startPoint y: 628, endPoint x: 506, endPoint y: 651, distance: 22.8
click at [504, 628] on div "Hi Jacob! Your _____ renewal lease is ready to sign in your resident portal! Wi…" at bounding box center [924, 676] width 1033 height 113
click at [506, 651] on textarea "Hi Jacob! Your _____ renewal lease is ready to sign in your resident portal! Wi…" at bounding box center [820, 663] width 773 height 57
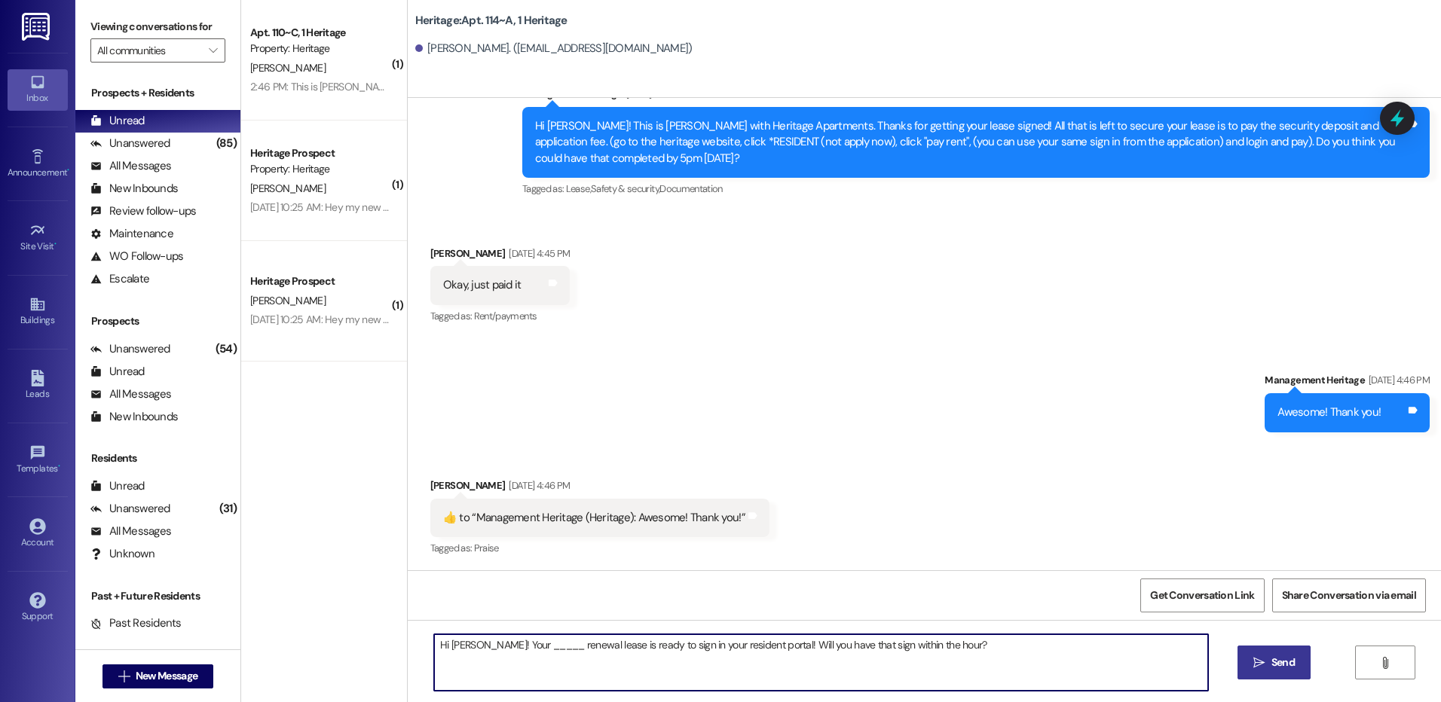
click at [506, 651] on textarea "Hi Jacob! Your _____ renewal lease is ready to sign in your resident portal! Wi…" at bounding box center [820, 663] width 773 height 57
type textarea "Hi Jacob! Your Winter renewal lease is ready to sign in your resident portal! W…"
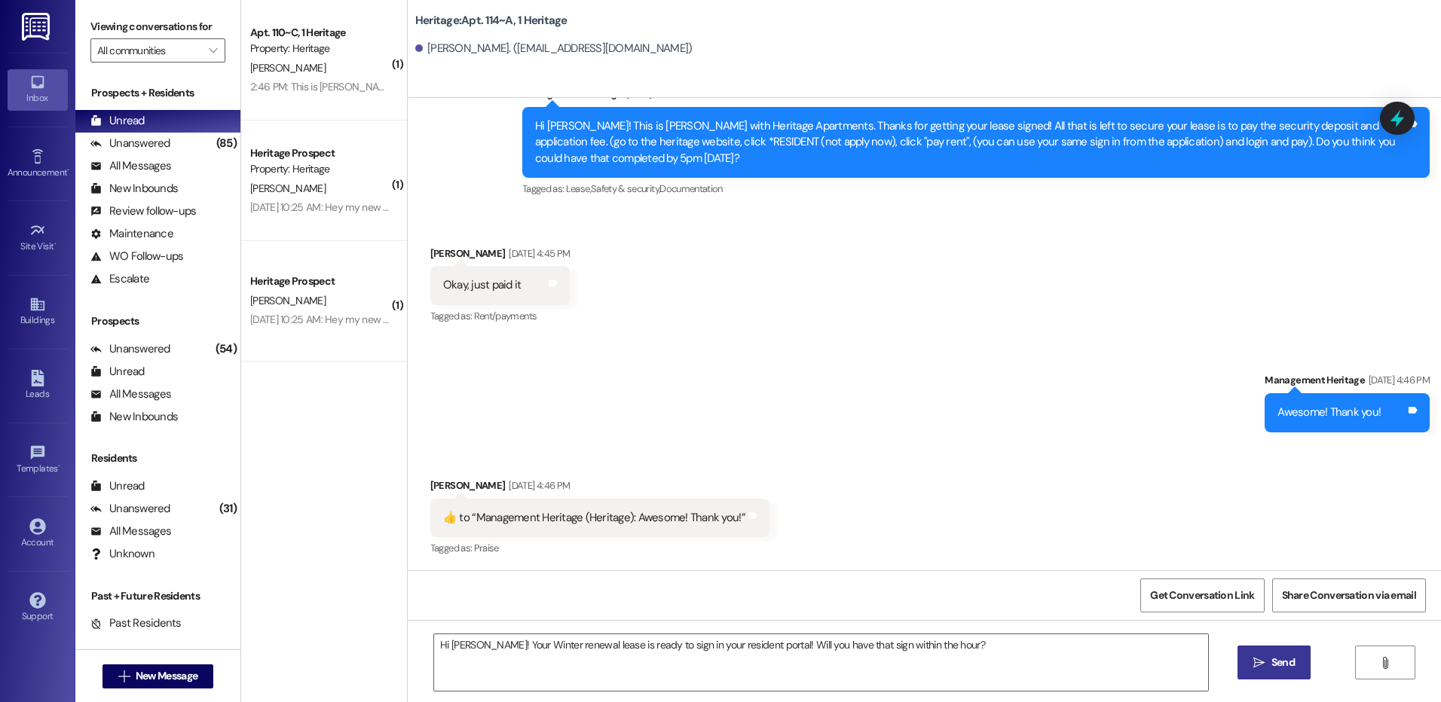
click at [1254, 680] on div "Hi Jacob! Your Winter renewal lease is ready to sign in your resident portal! W…" at bounding box center [924, 676] width 1033 height 113
click at [1263, 659] on icon "" at bounding box center [1258, 663] width 11 height 12
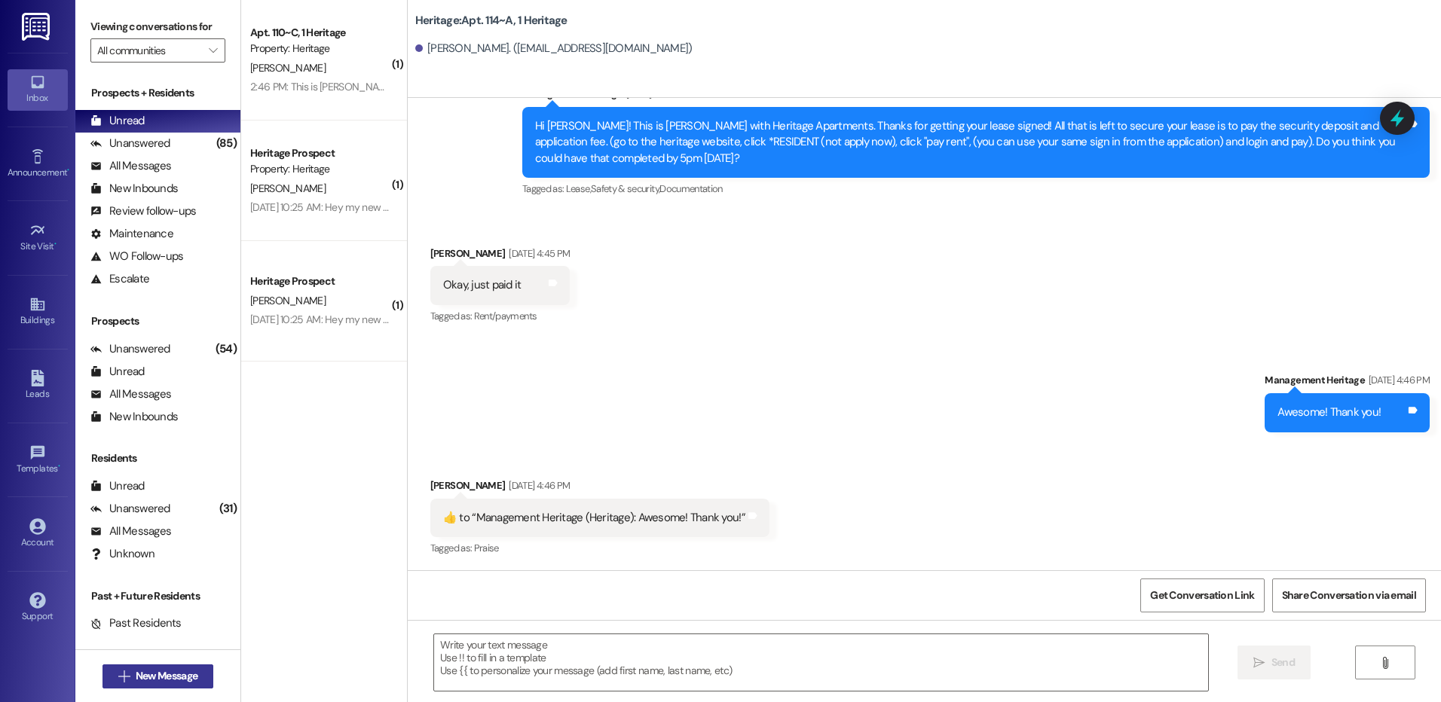
click at [200, 674] on button " New Message" at bounding box center [158, 677] width 112 height 24
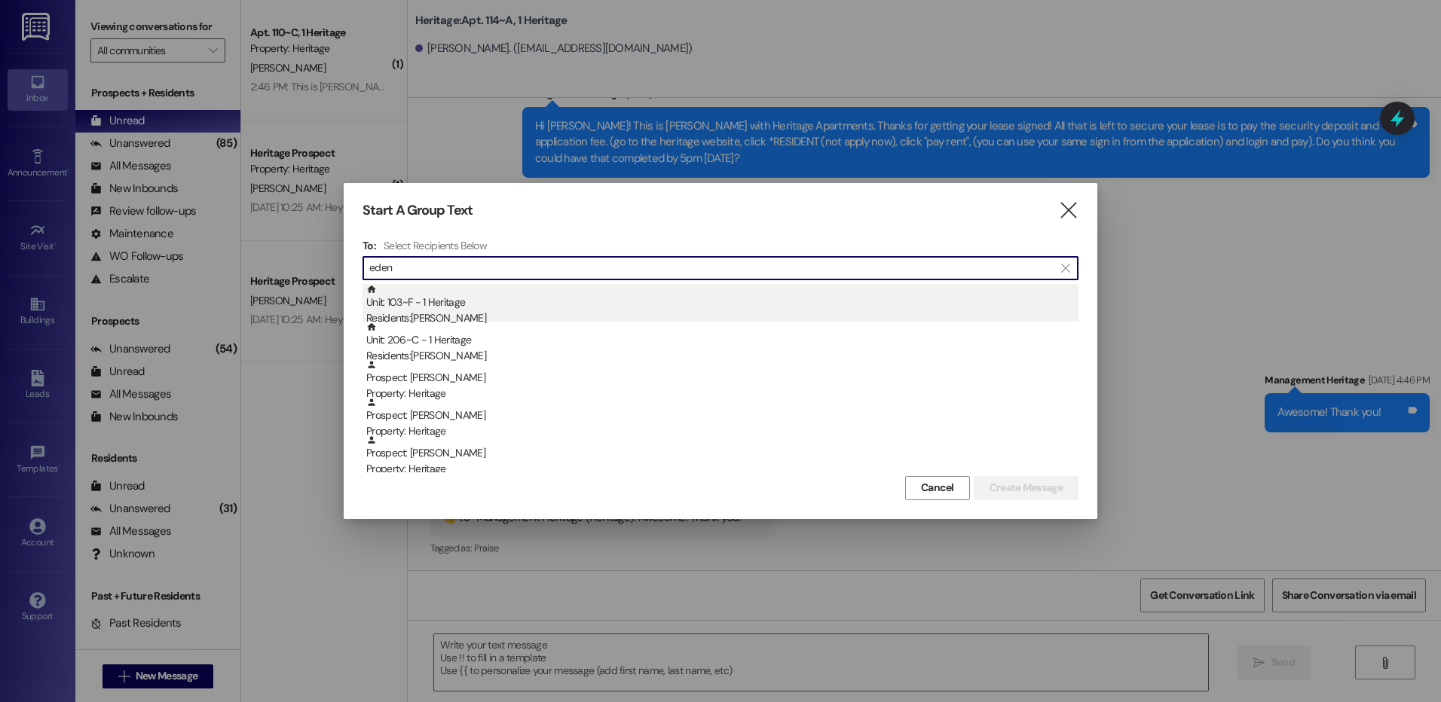
type input "eden"
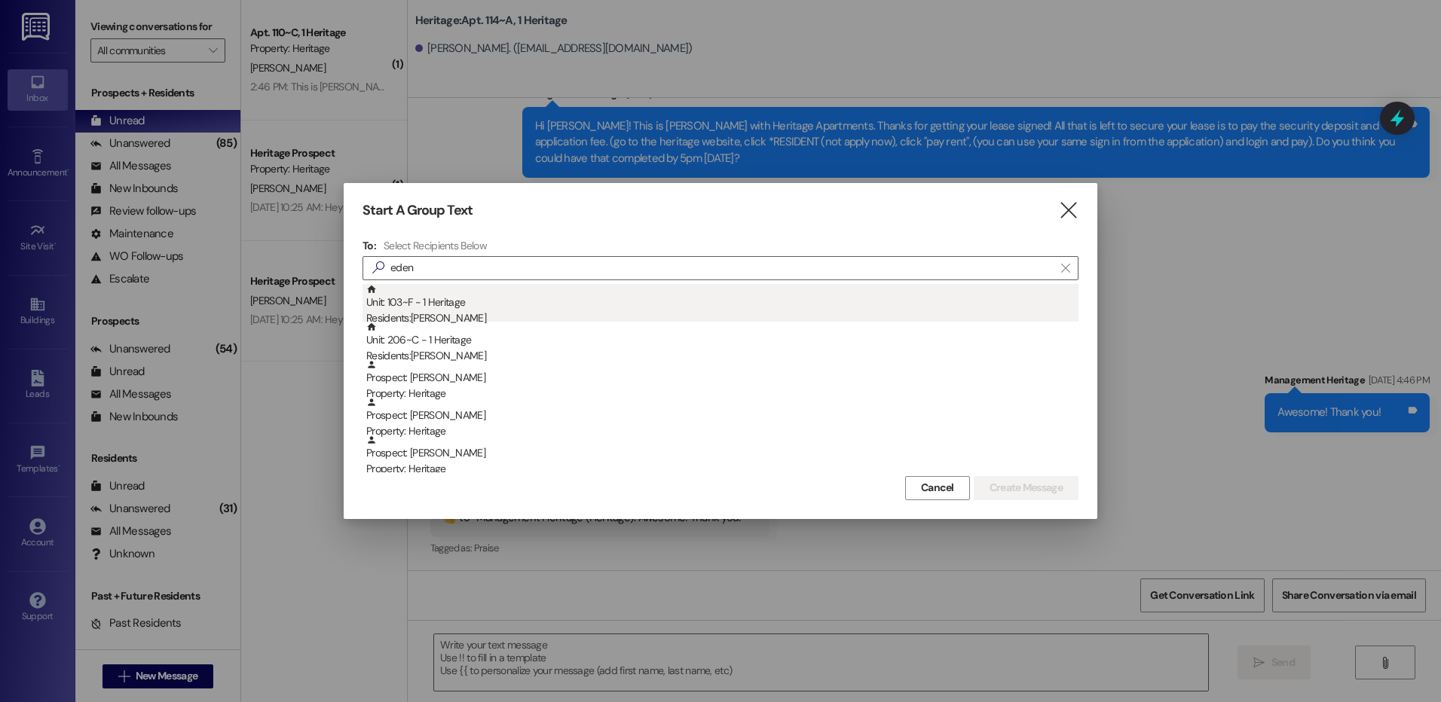
click at [469, 309] on div "Unit: 103~F - 1 Heritage Residents: Eden Andersen" at bounding box center [722, 305] width 712 height 43
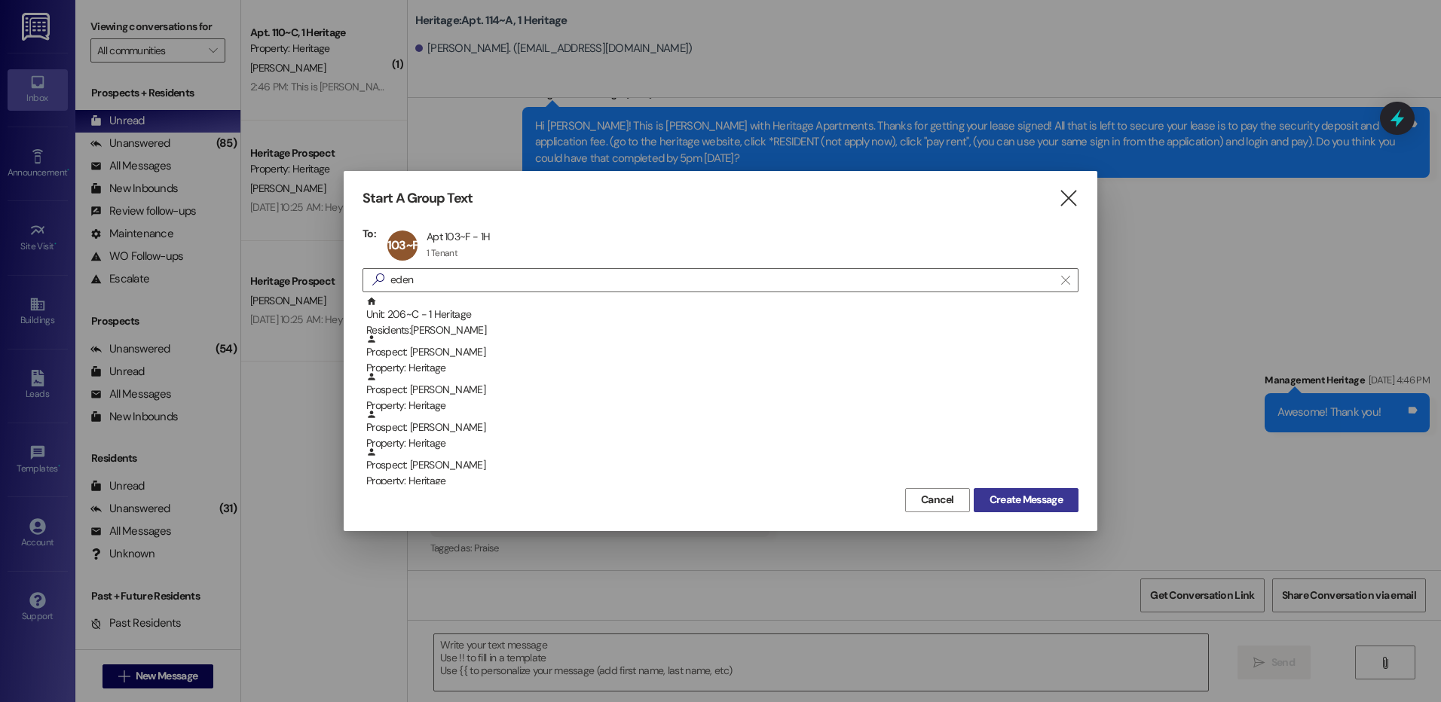
click at [1008, 503] on span "Create Message" at bounding box center [1025, 500] width 73 height 16
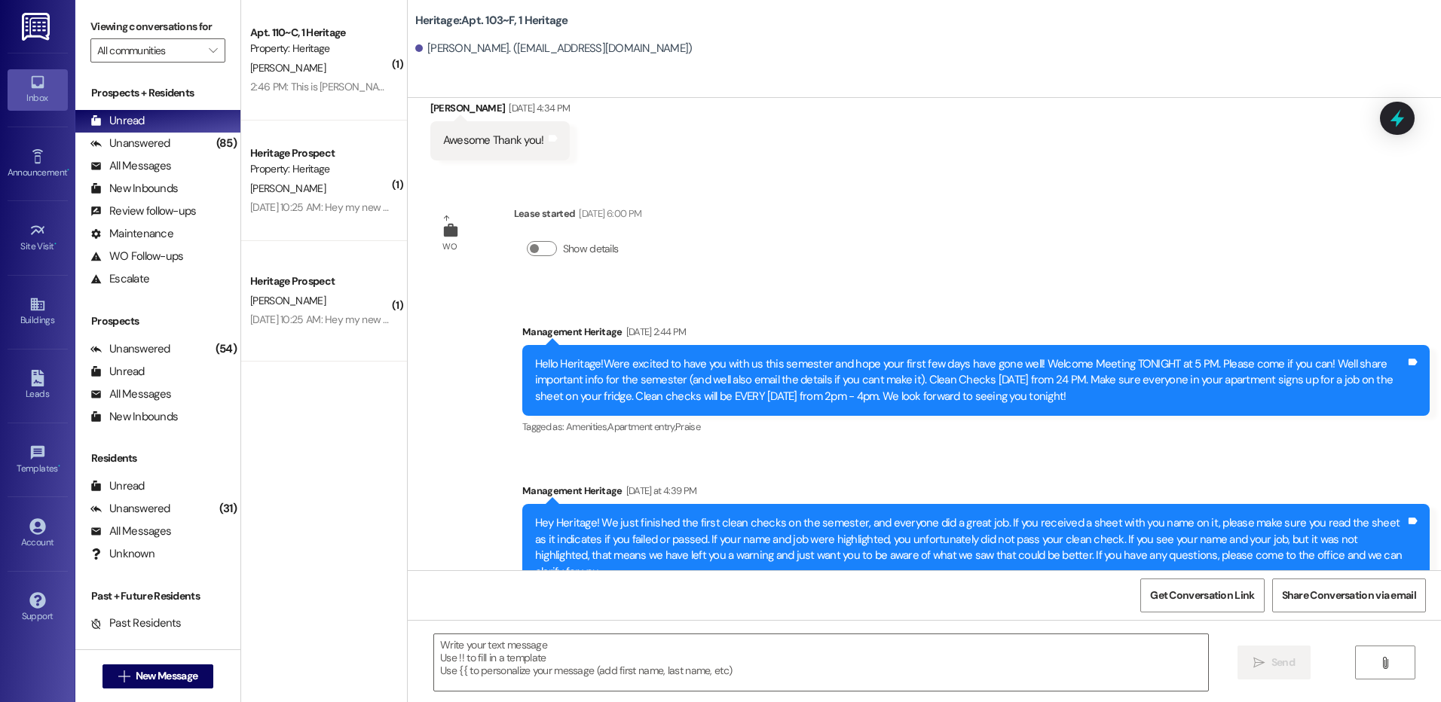
scroll to position [1404, 0]
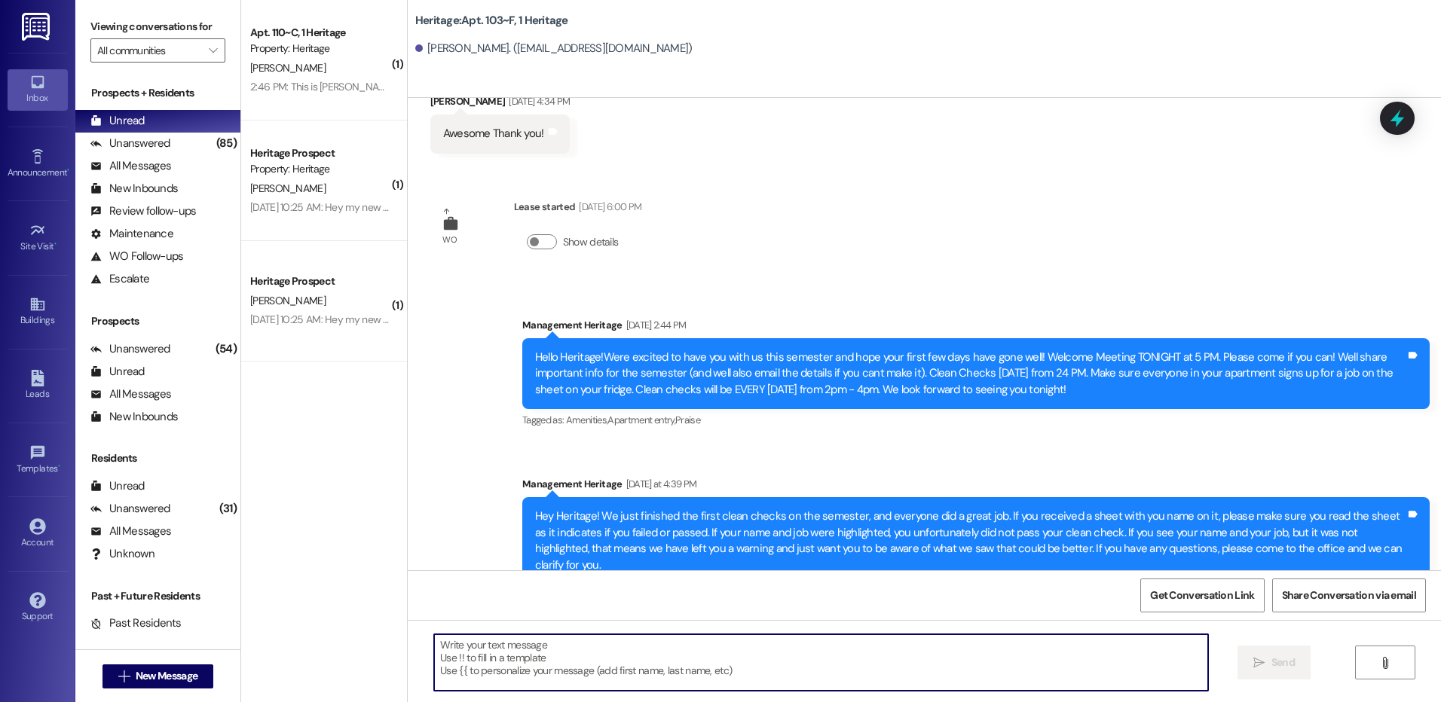
click at [537, 662] on textarea at bounding box center [820, 663] width 773 height 57
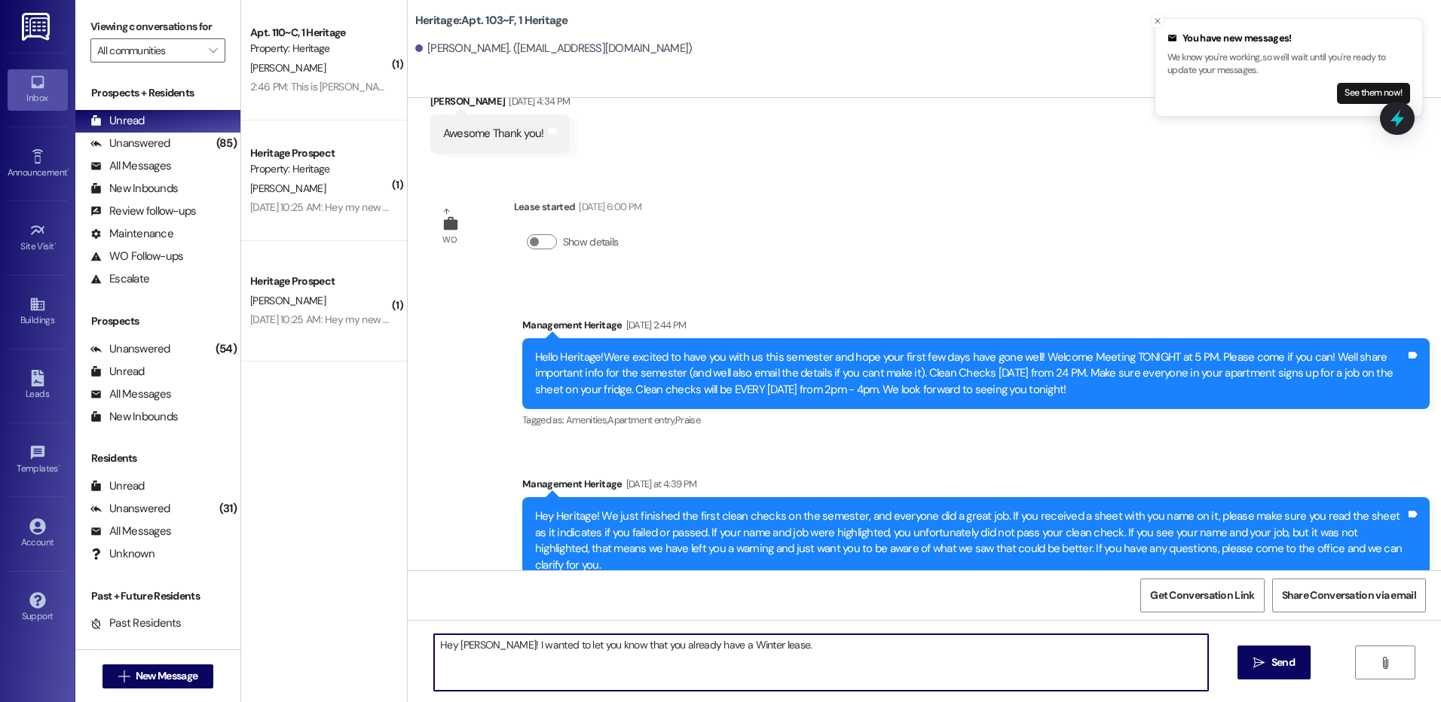
type textarea "Hey Eden! I wanted to let you know that you already have a Winter lease."
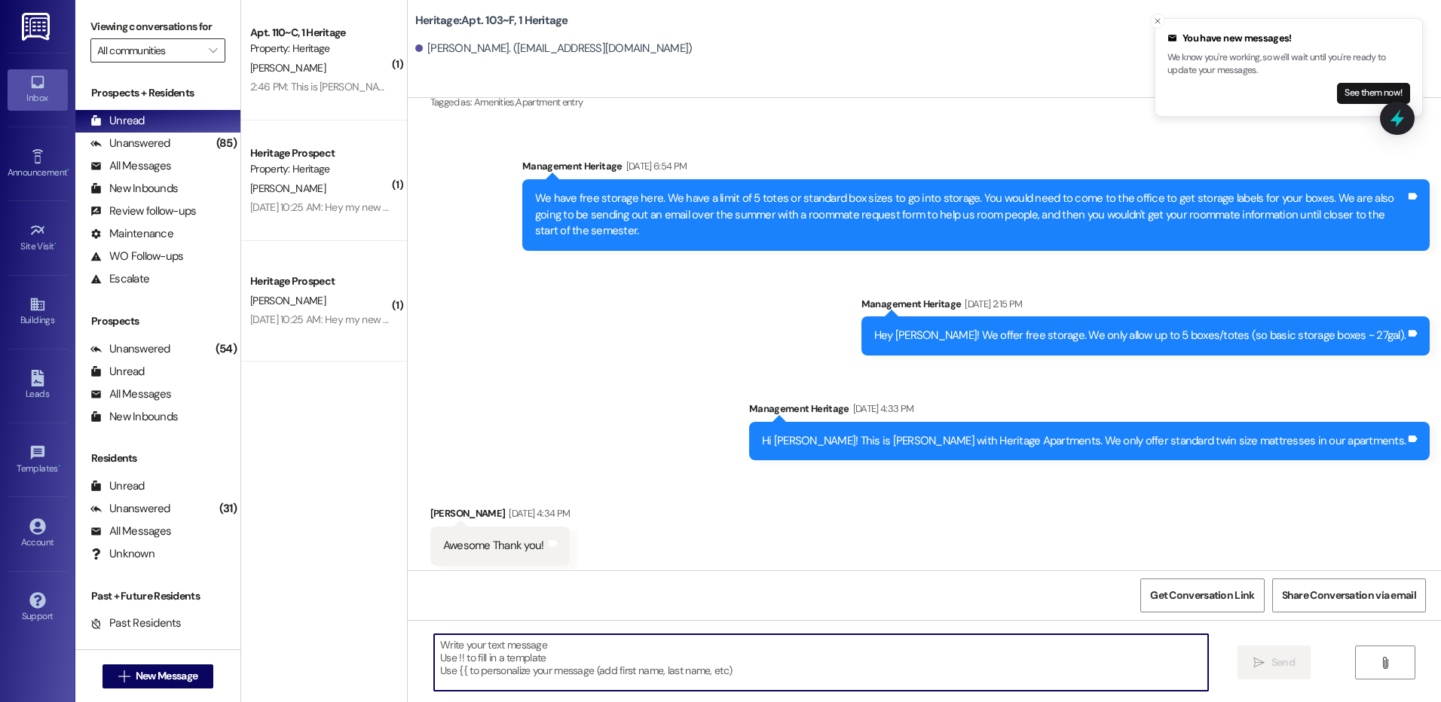
scroll to position [966, 0]
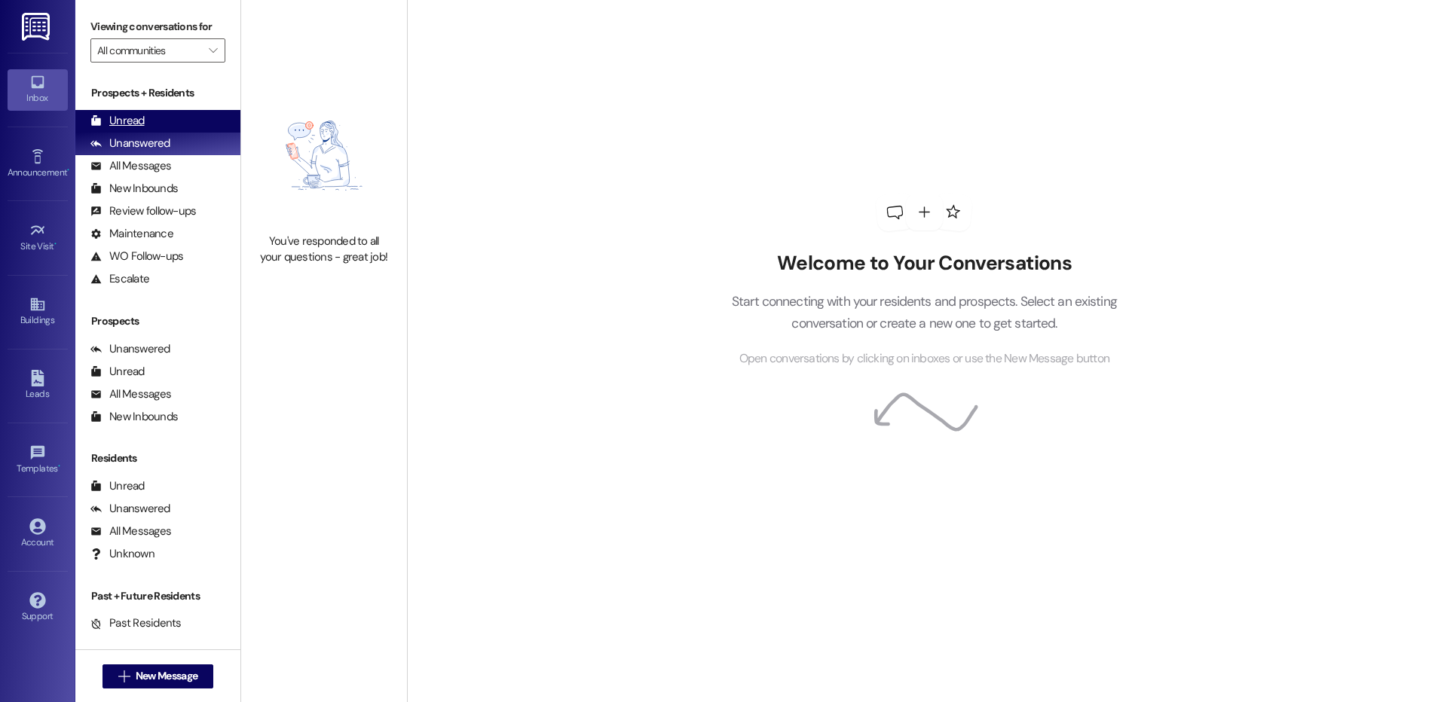
click at [164, 110] on div "Unread (0)" at bounding box center [157, 121] width 165 height 23
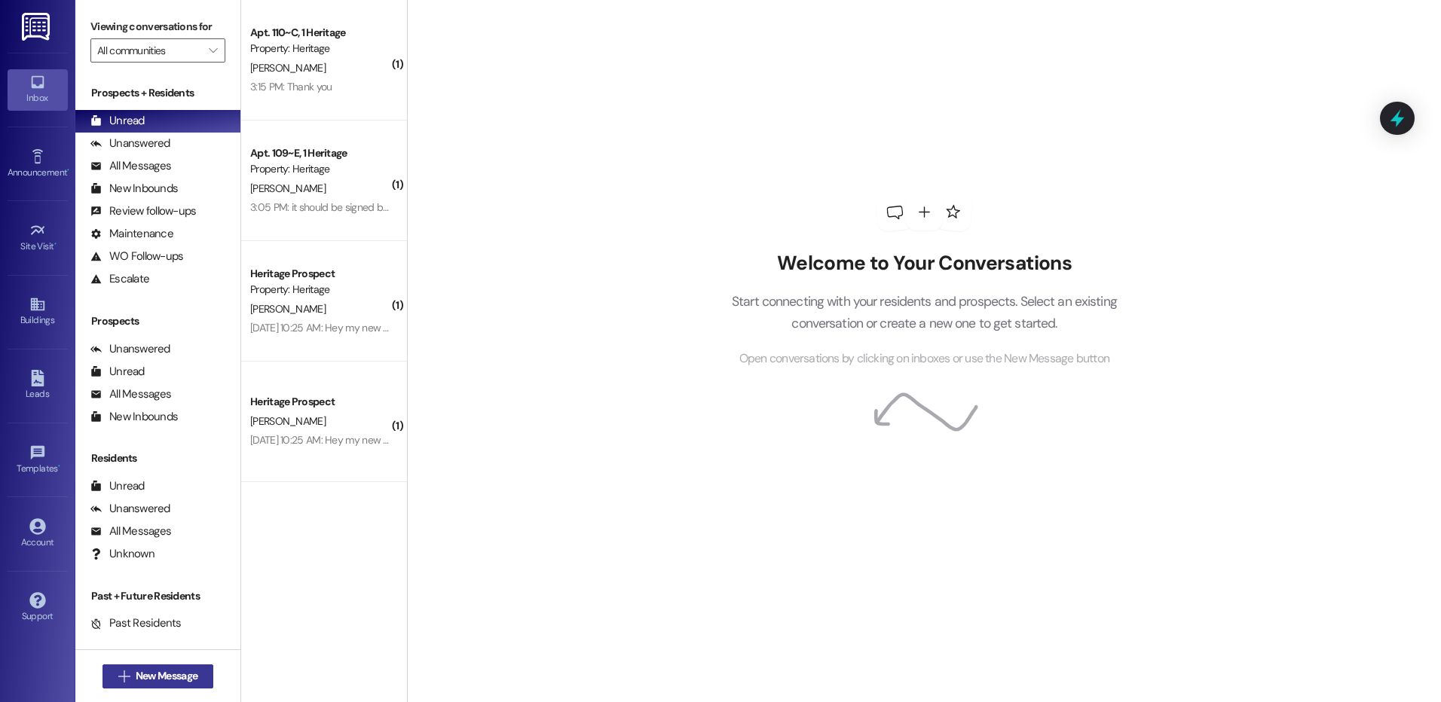
click at [118, 674] on icon "" at bounding box center [123, 677] width 11 height 12
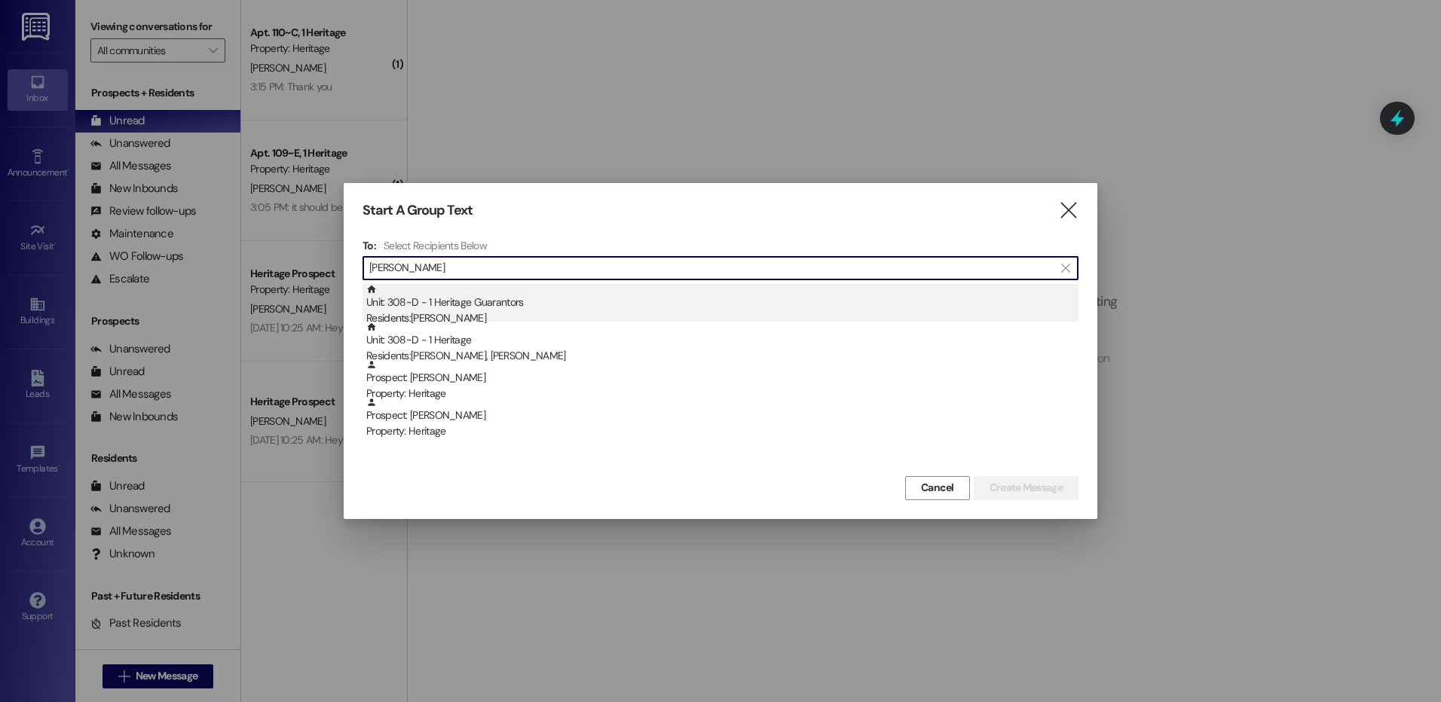
type input "[PERSON_NAME]"
click at [465, 288] on div "Unit: 308~D - 1 Heritage Guarantors Residents: [PERSON_NAME]" at bounding box center [722, 305] width 712 height 43
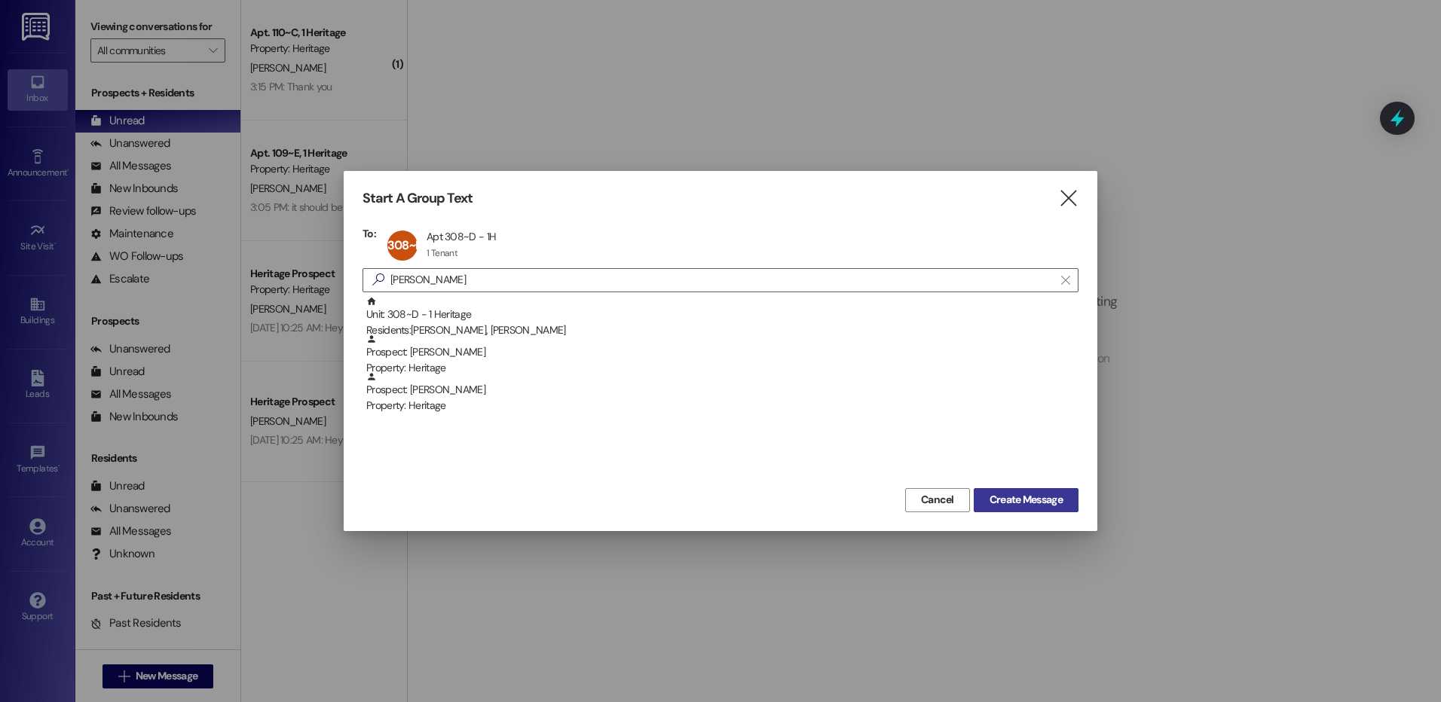
click at [998, 491] on button "Create Message" at bounding box center [1026, 500] width 105 height 24
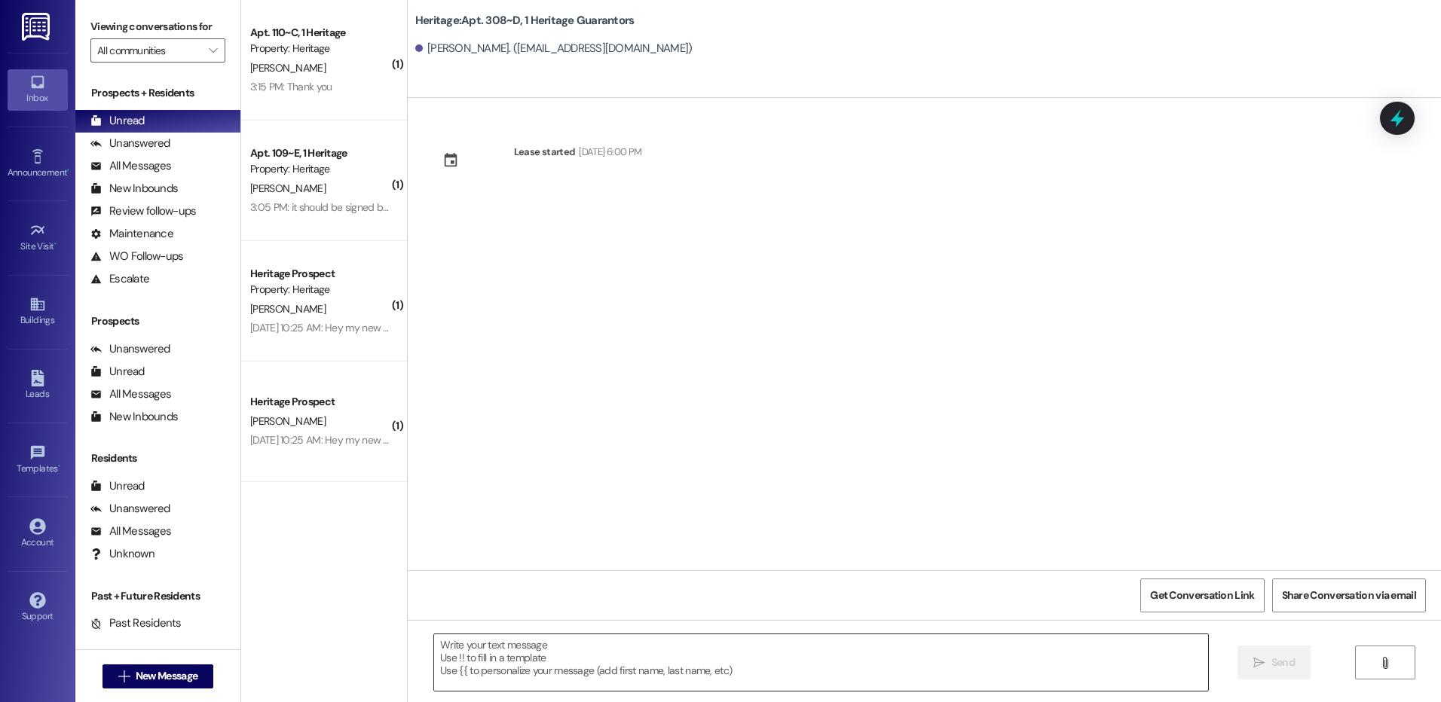
click at [487, 674] on textarea at bounding box center [820, 663] width 773 height 57
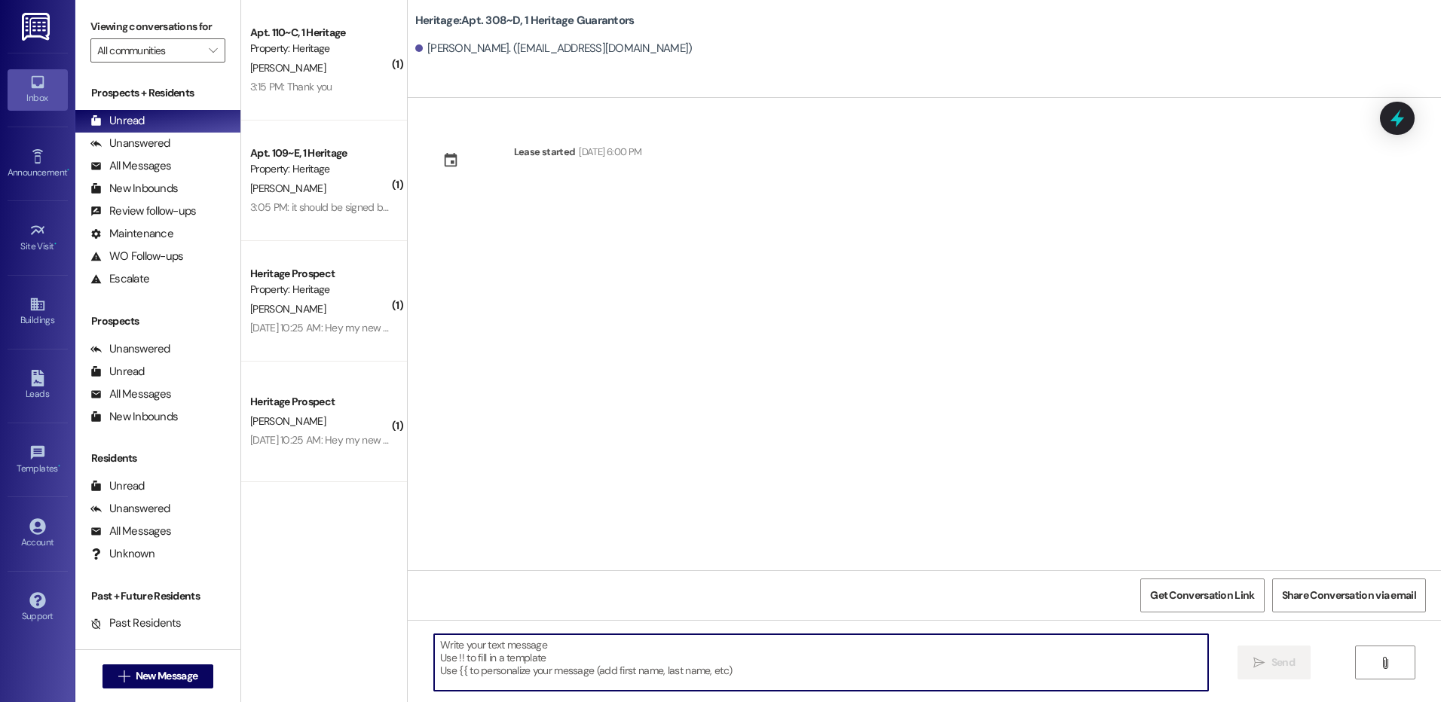
paste textarea "Hi _____! Your _____ renewal lease is ready to sign in your resident portal! Wi…"
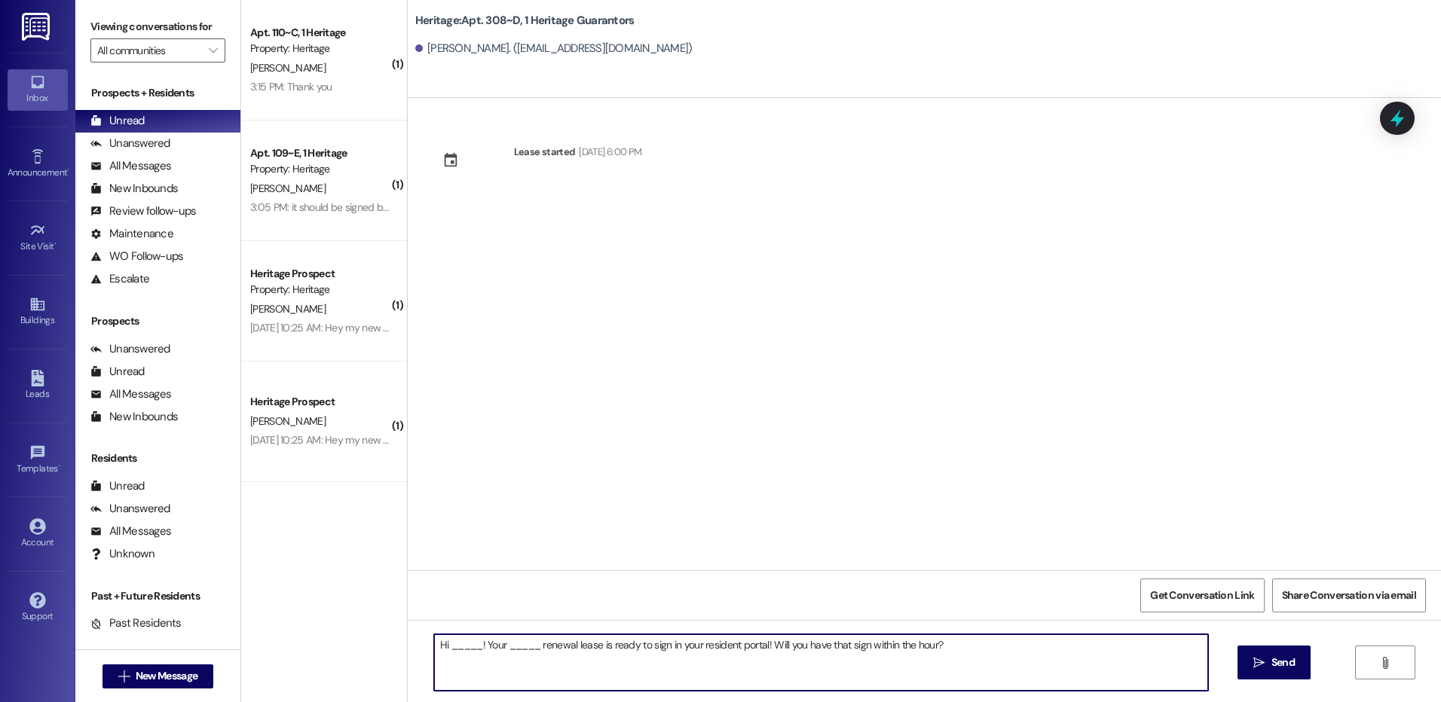
click at [461, 647] on textarea "Hi _____! Your _____ renewal lease is ready to sign in your resident portal! Wi…" at bounding box center [820, 663] width 773 height 57
click at [492, 646] on textarea "Hi [PERSON_NAME]! Your _____ renewal lease is ready to sign in your resident po…" at bounding box center [820, 663] width 773 height 57
click at [492, 646] on textarea "Hi [PERSON_NAME]! Your Winter renewal lease is ready to sign in your resident p…" at bounding box center [820, 663] width 773 height 57
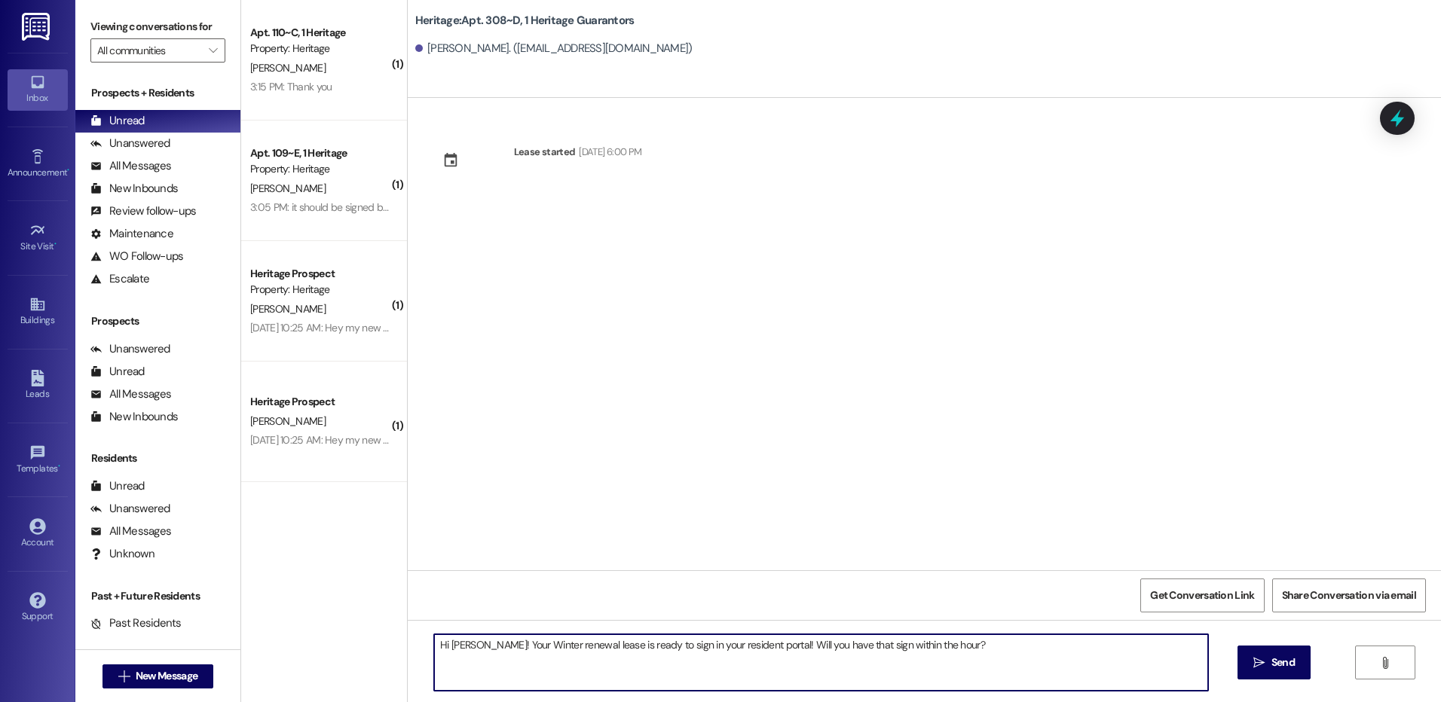
click at [492, 646] on textarea "Hi [PERSON_NAME]! Your Winter renewal lease is ready to sign in your resident p…" at bounding box center [820, 663] width 773 height 57
type textarea "Hi [PERSON_NAME]! Your Winter renewal lease is ready to sign in your resident p…"
click at [1279, 658] on span "Send" at bounding box center [1282, 663] width 23 height 16
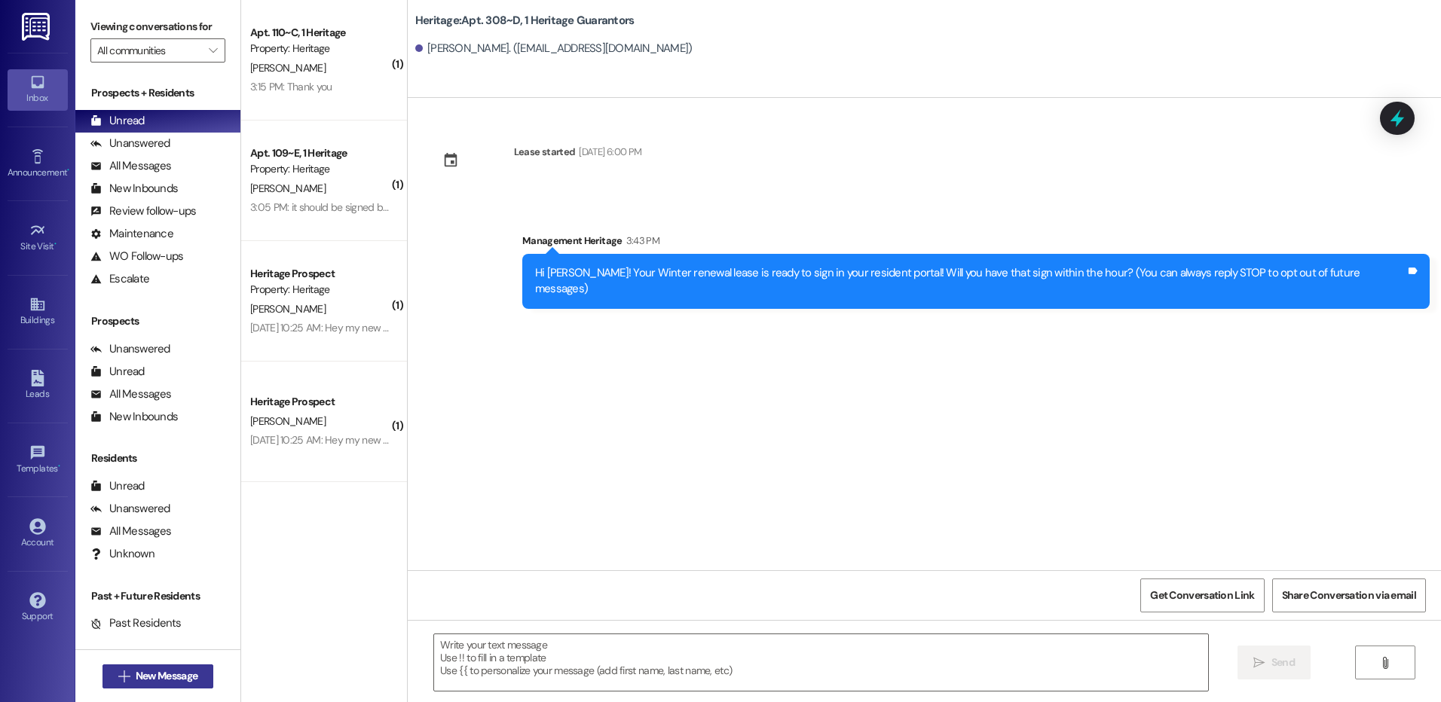
click at [174, 671] on span "New Message" at bounding box center [167, 676] width 62 height 16
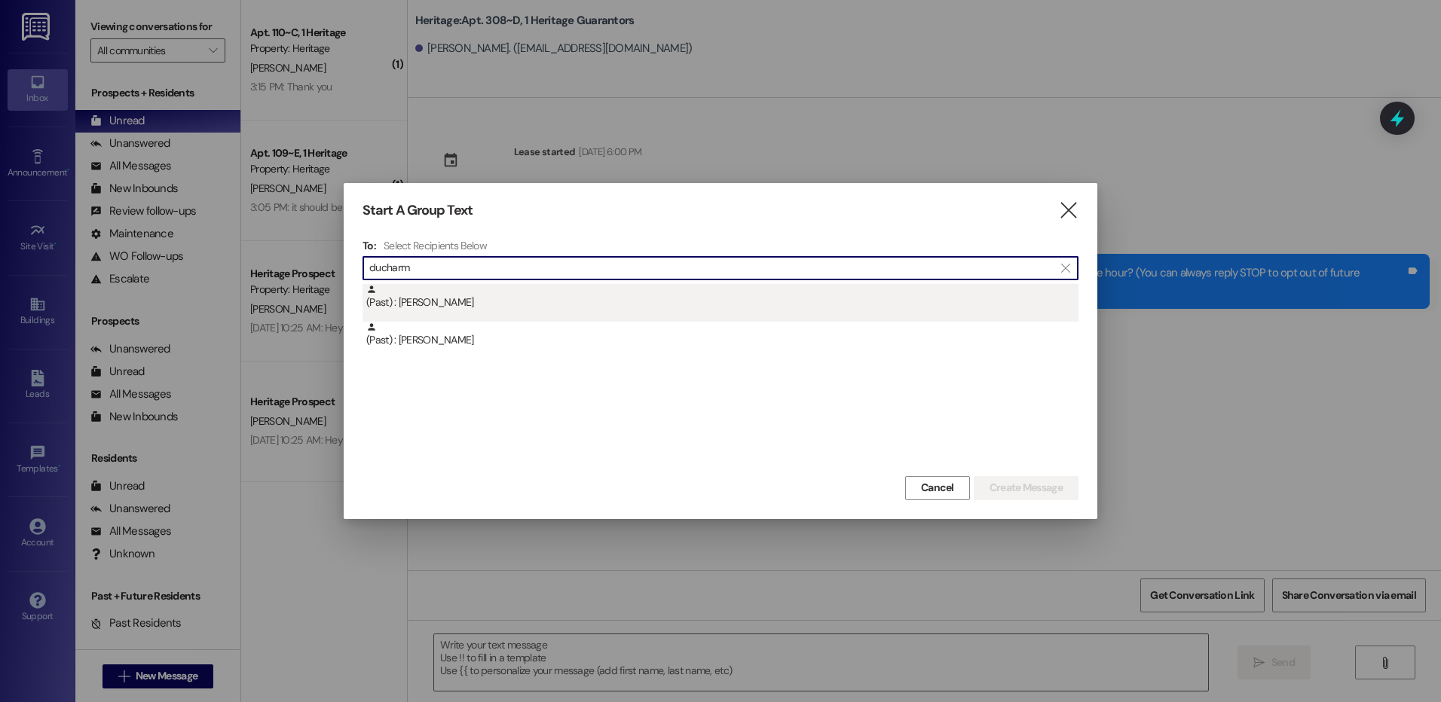
type input "ducharm"
click at [549, 310] on div "(Past) : [PERSON_NAME]" at bounding box center [722, 297] width 712 height 26
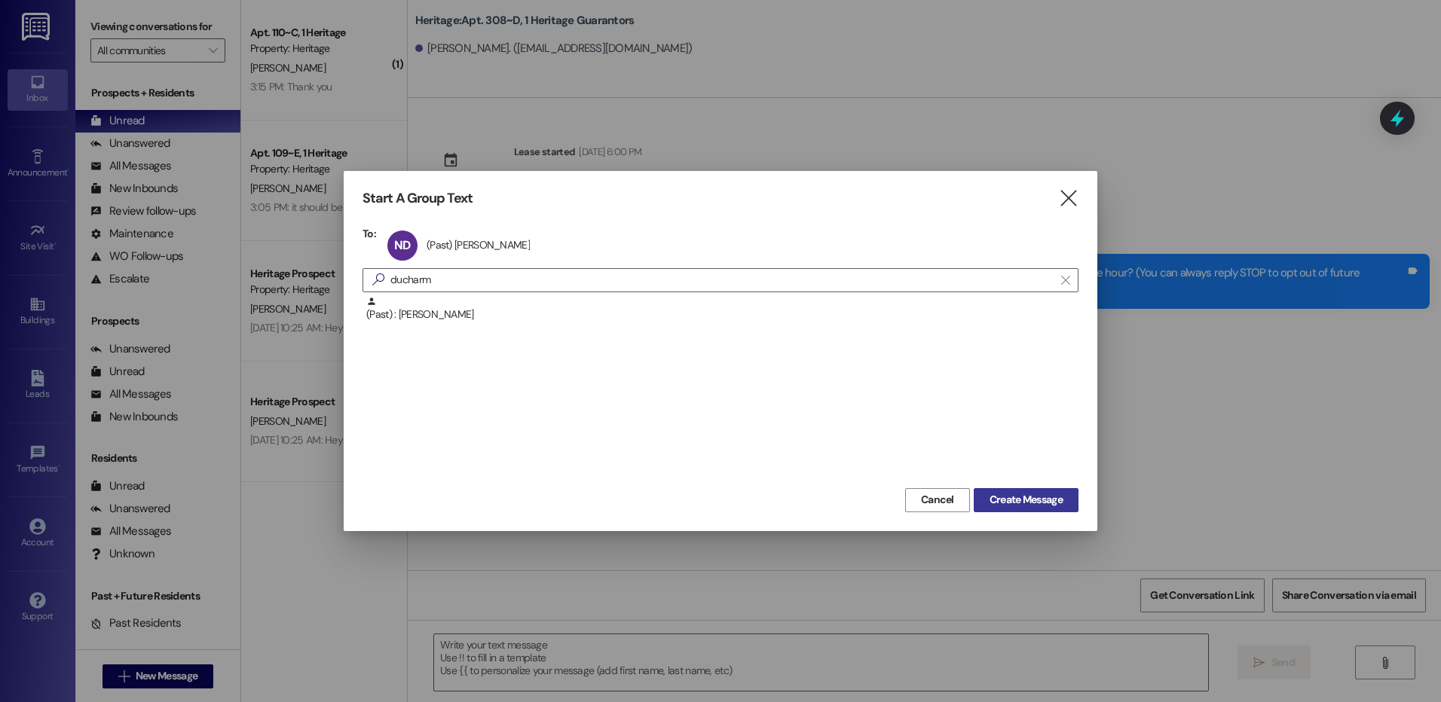
click at [1020, 491] on button "Create Message" at bounding box center [1026, 500] width 105 height 24
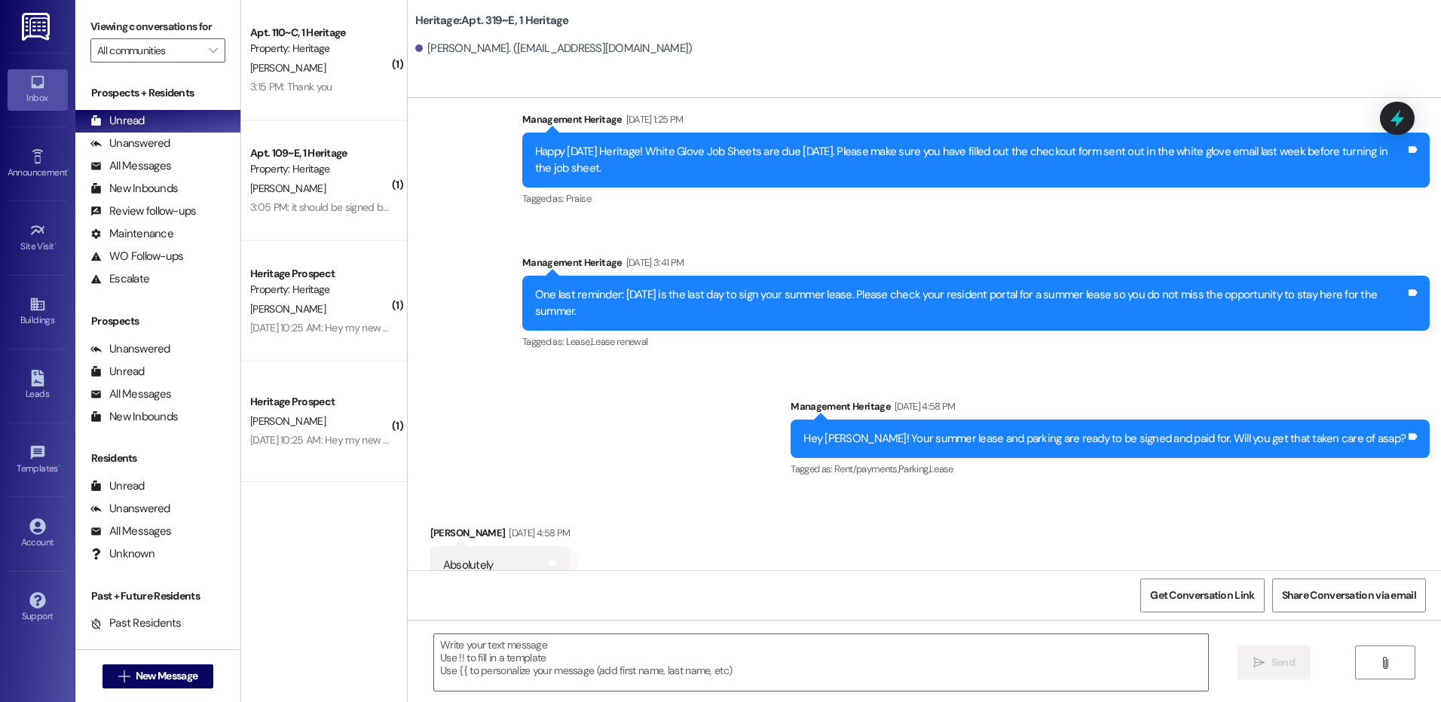
scroll to position [17723, 0]
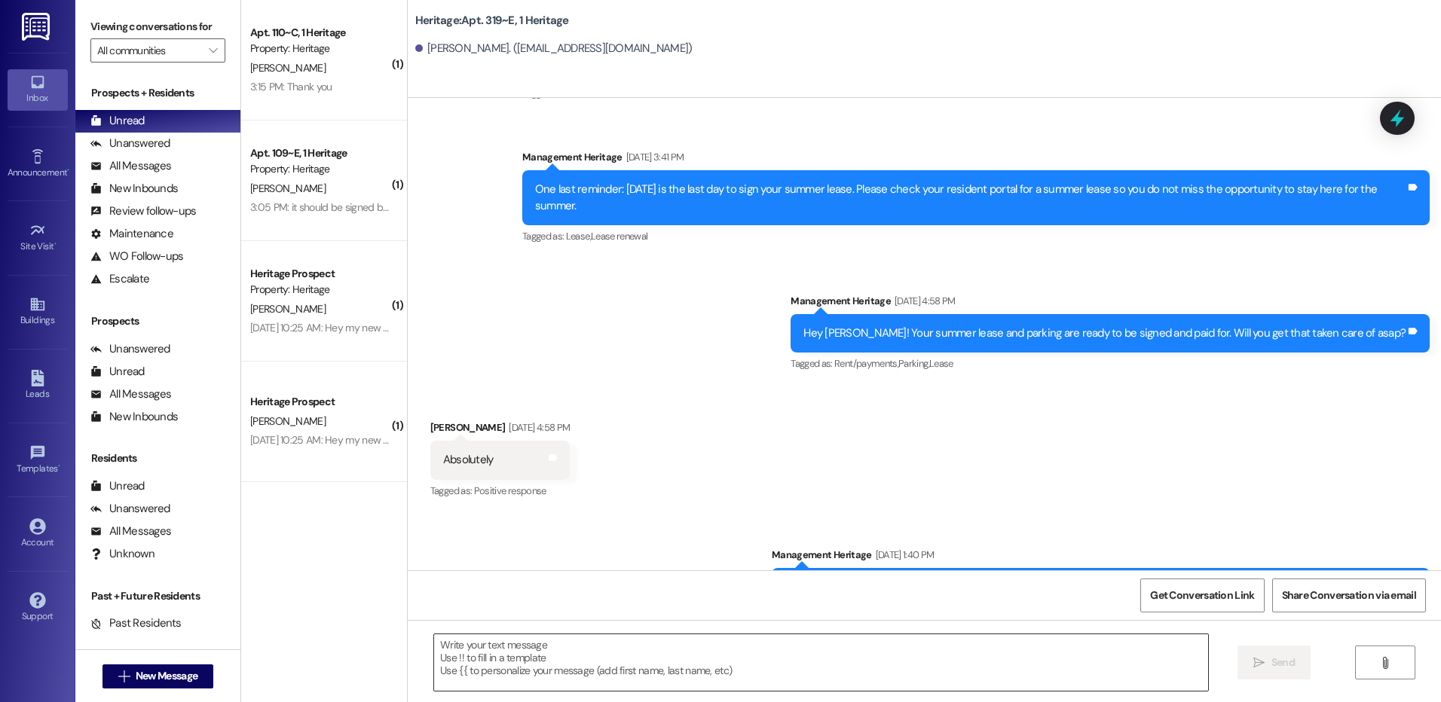
click at [448, 648] on textarea at bounding box center [820, 663] width 773 height 57
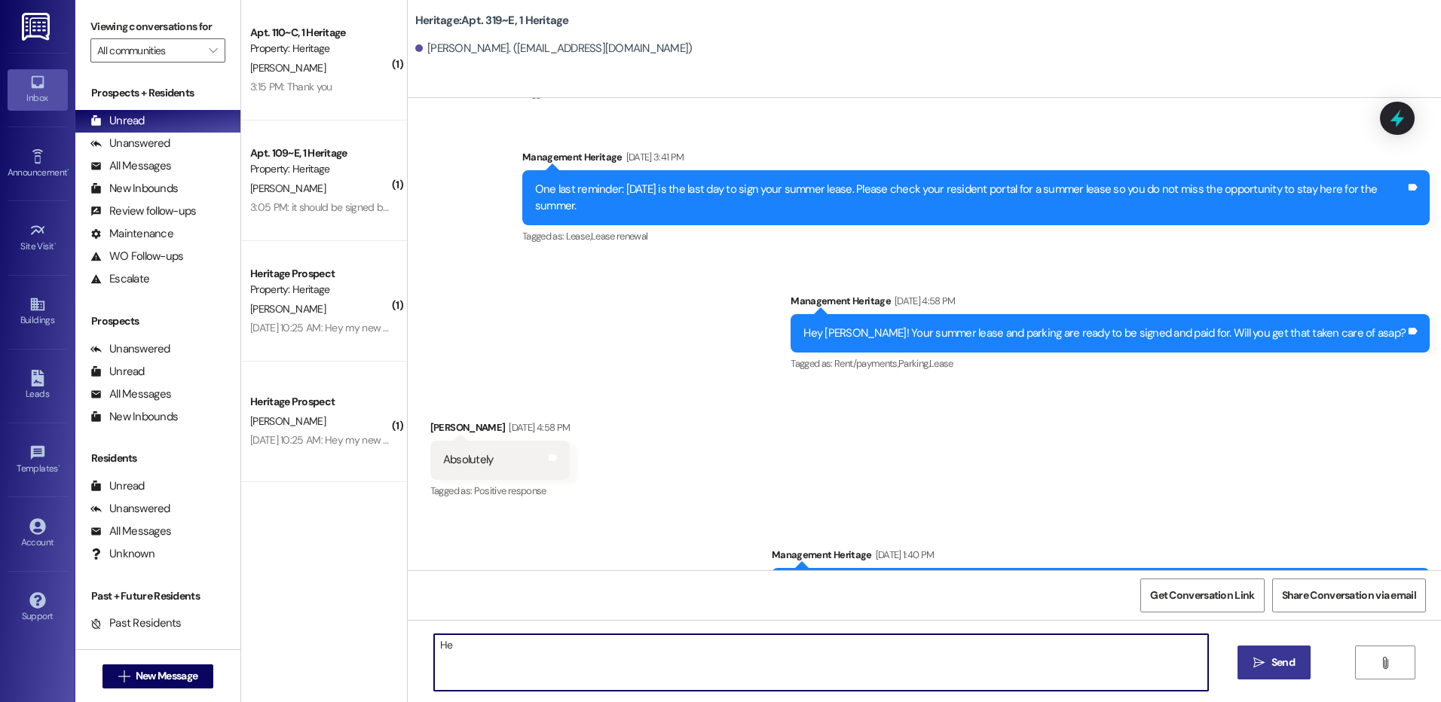
type textarea "H"
click at [469, 695] on div " Send " at bounding box center [924, 676] width 1033 height 113
click at [463, 667] on textarea at bounding box center [820, 663] width 773 height 57
paste textarea "Hi _____! Your _____ renewal lease is ready to sign in your resident portal! Wi…"
click at [454, 645] on textarea "Hi _____! Your _____ renewal lease is ready to sign in your resident portal! Wi…" at bounding box center [820, 663] width 773 height 57
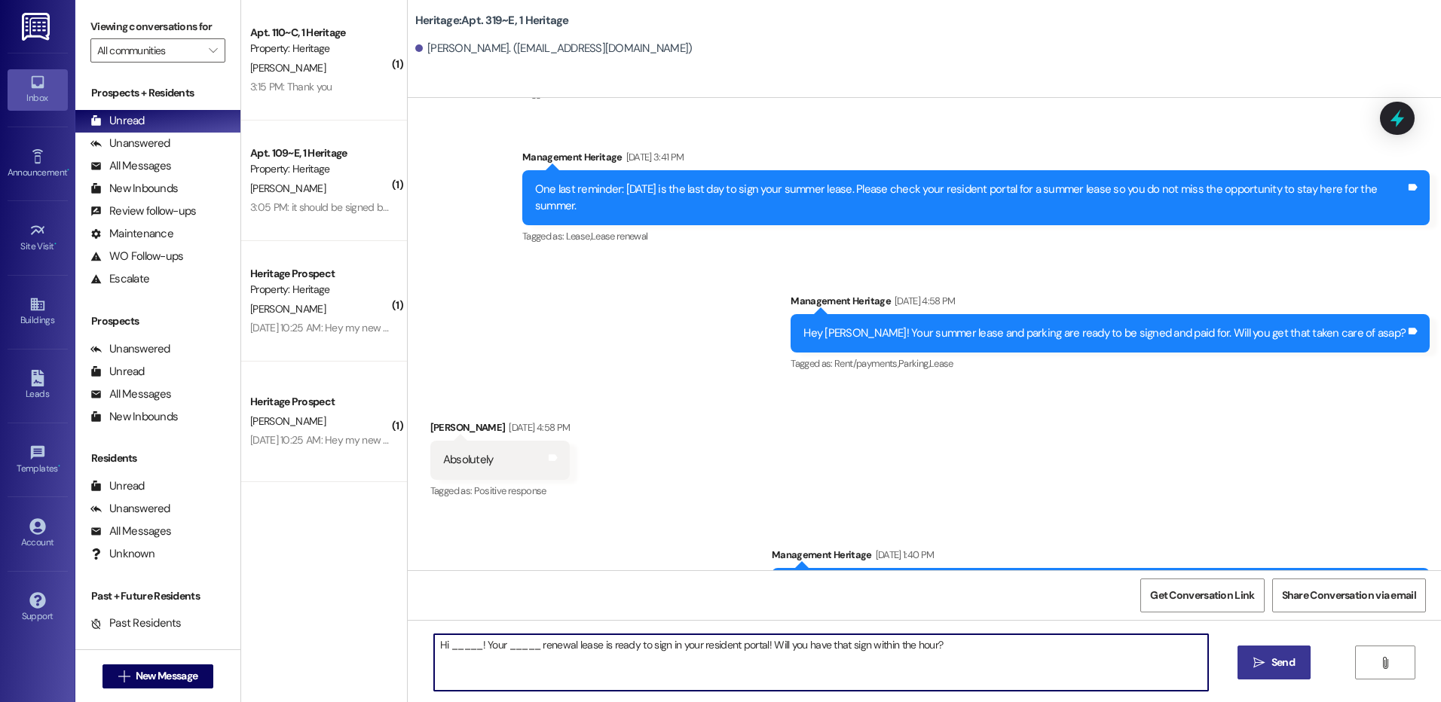
click at [454, 645] on textarea "Hi _____! Your _____ renewal lease is ready to sign in your resident portal! Wi…" at bounding box center [820, 663] width 773 height 57
click at [509, 644] on textarea "Hi [PERSON_NAME]! Your _____ renewal lease is ready to sign in your resident po…" at bounding box center [820, 663] width 773 height 57
click at [509, 644] on textarea "Hi [PERSON_NAME]! Your Winter renewal lease is ready to sign in your resident p…" at bounding box center [820, 663] width 773 height 57
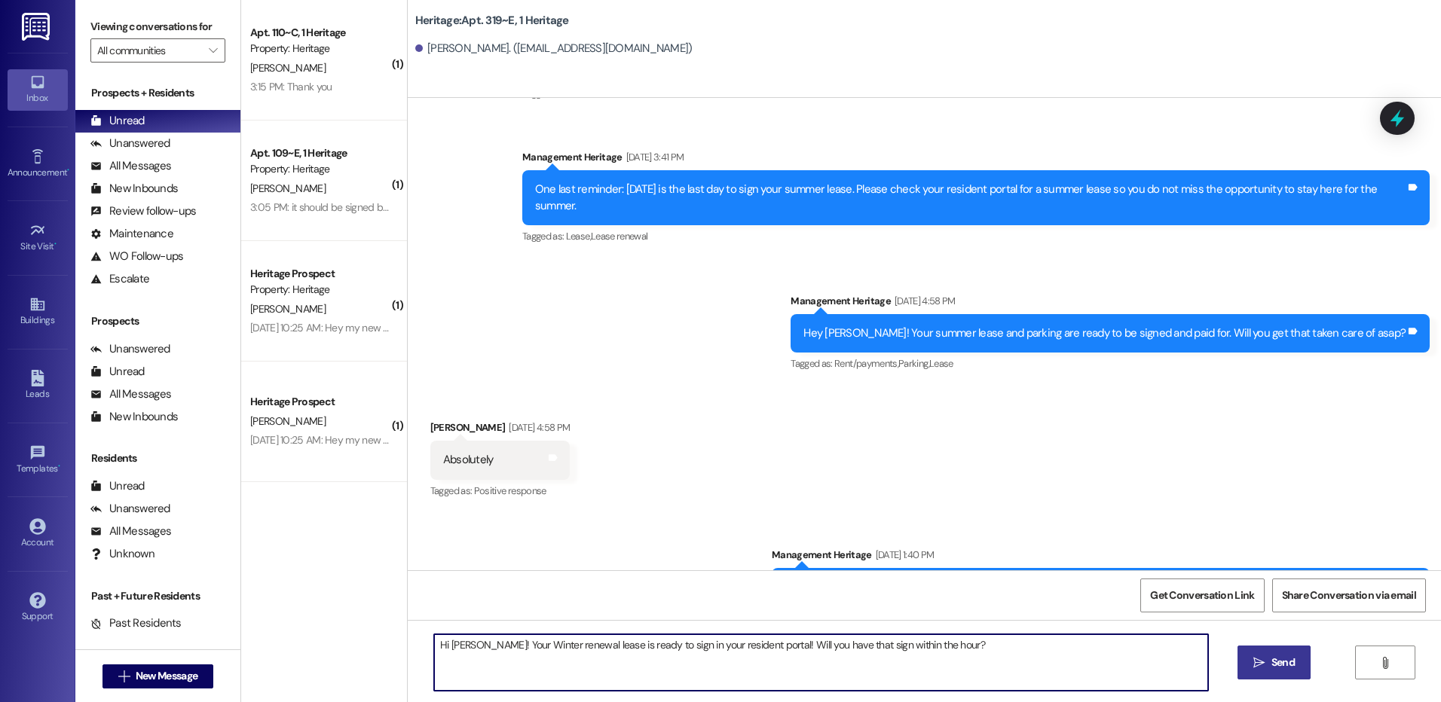
click at [509, 644] on textarea "Hi [PERSON_NAME]! Your Winter renewal lease is ready to sign in your resident p…" at bounding box center [820, 663] width 773 height 57
type textarea "Hi [PERSON_NAME]! Your Winter renewal lease is ready to sign in your resident p…"
click at [1270, 654] on button " Send" at bounding box center [1273, 663] width 73 height 34
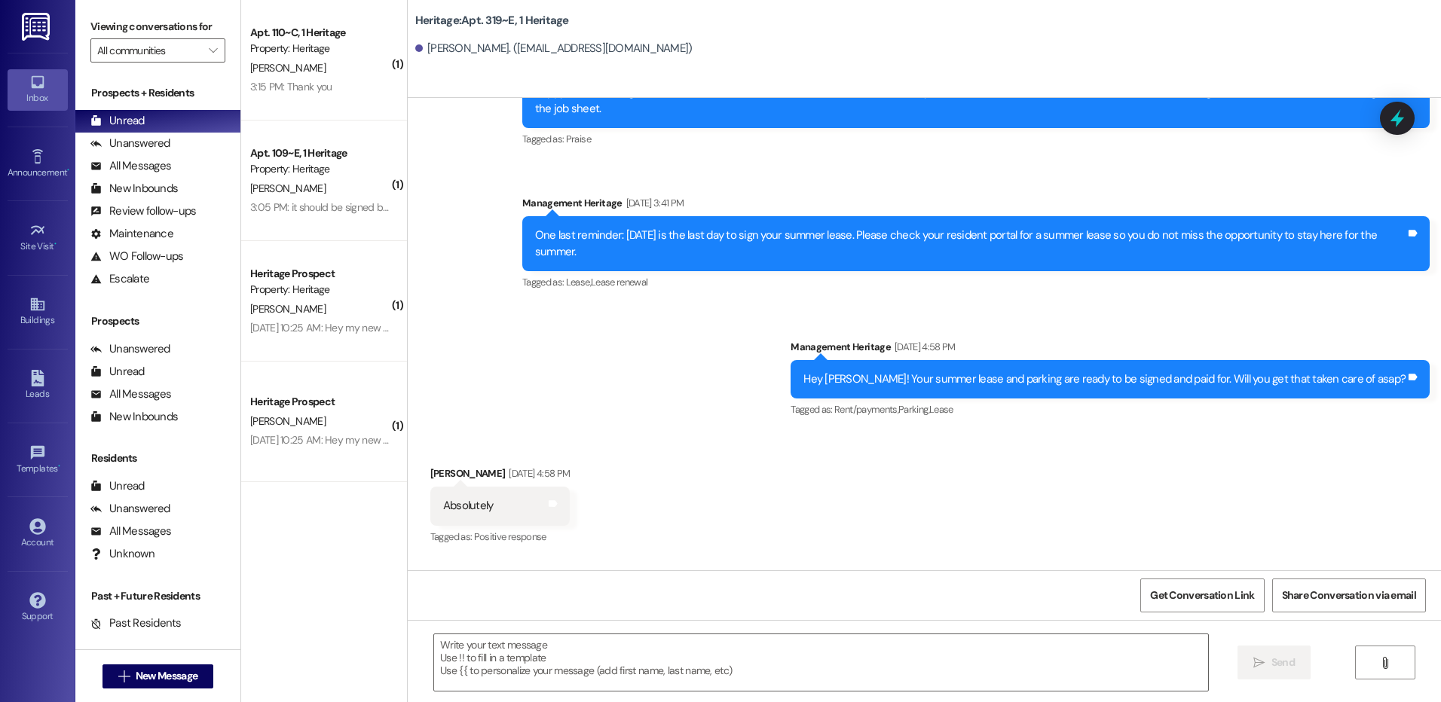
scroll to position [17828, 0]
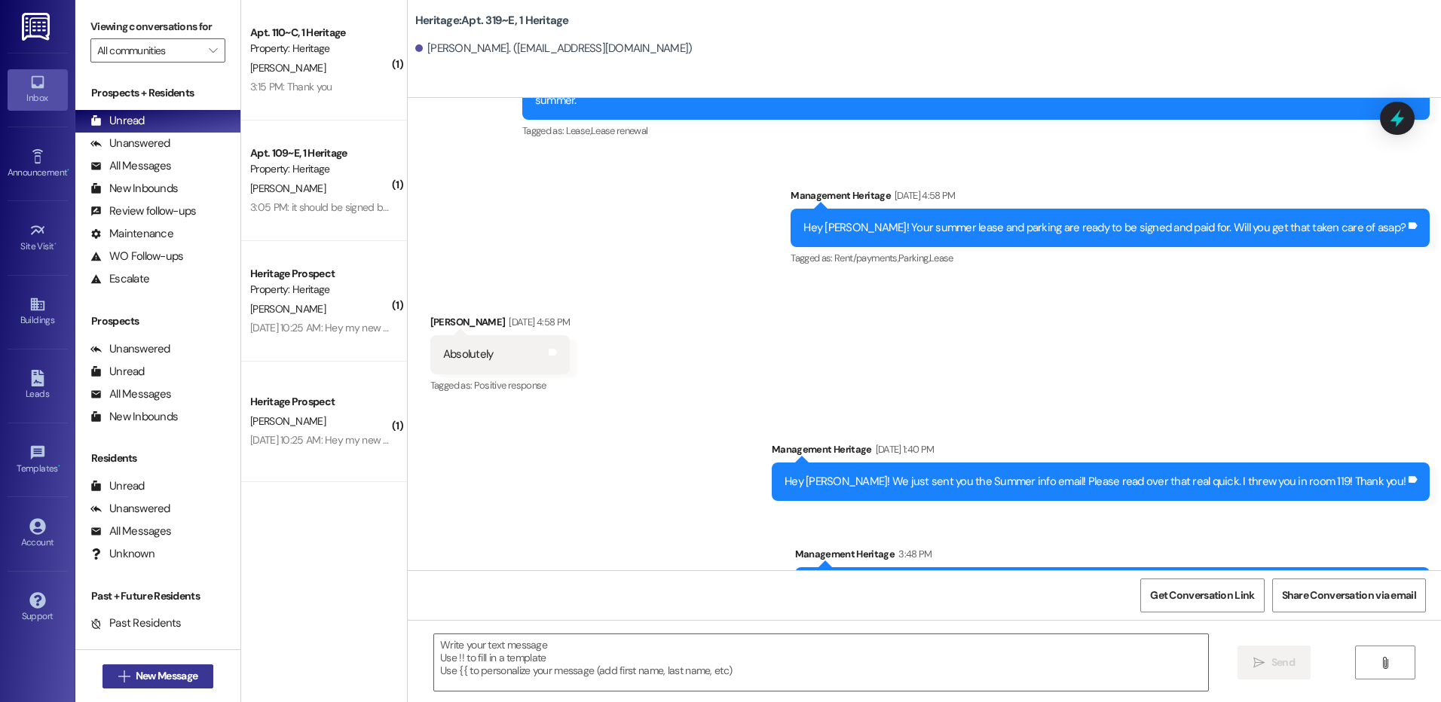
click at [201, 677] on button " New Message" at bounding box center [158, 677] width 112 height 24
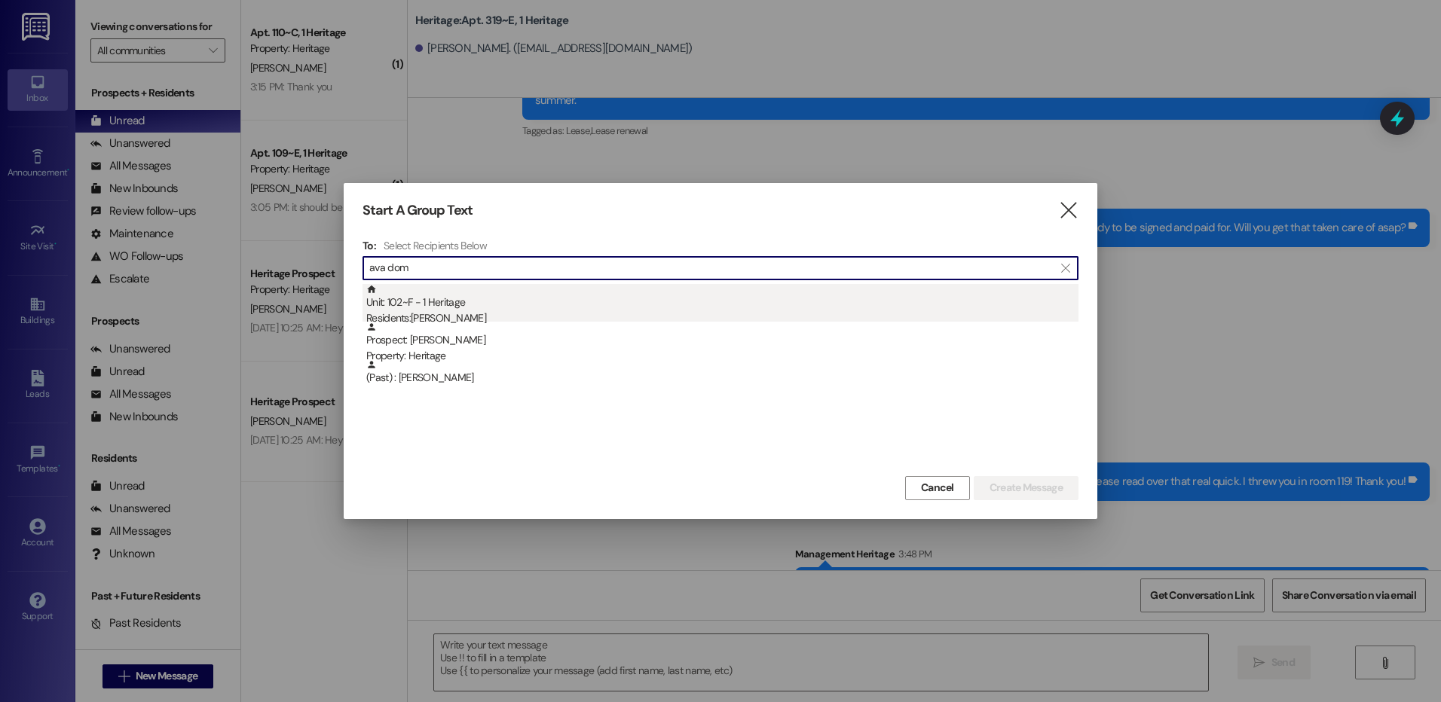
type input "ava dom"
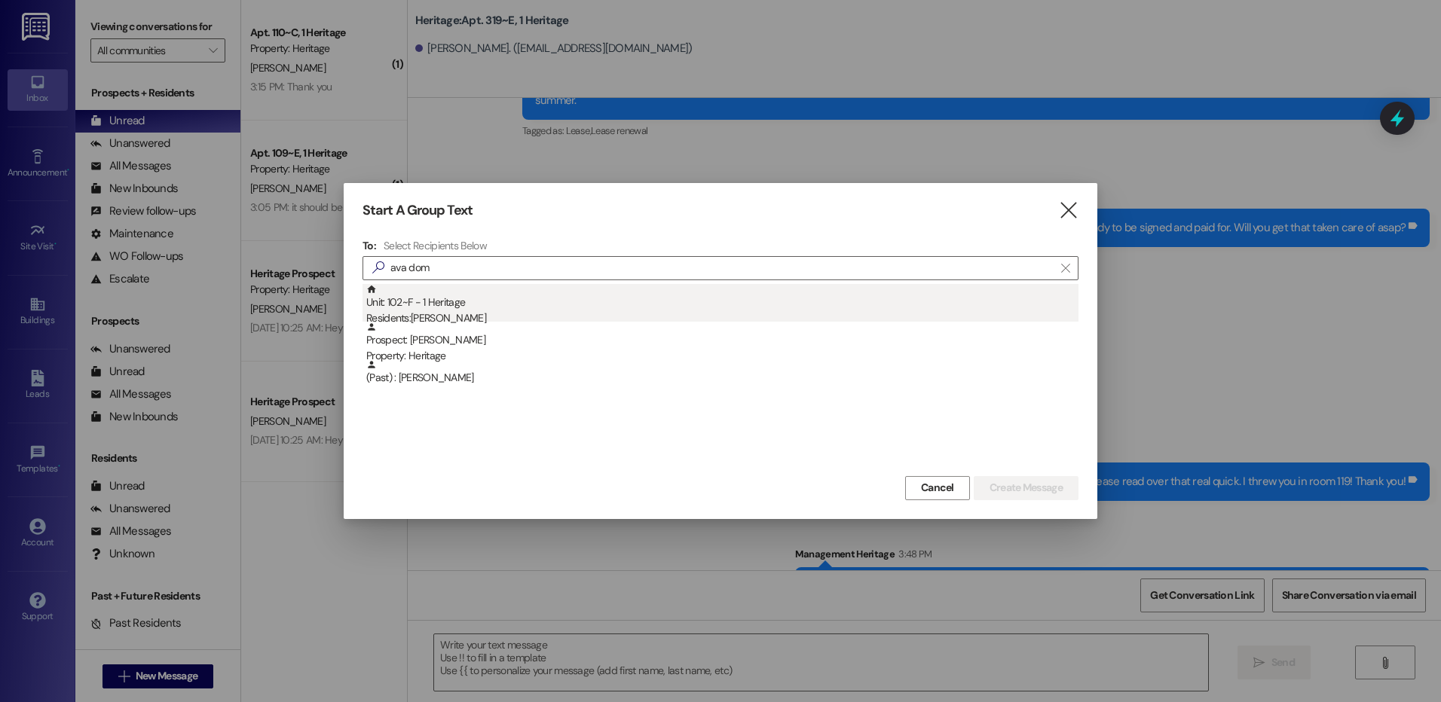
click at [555, 314] on div "Residents: Ava Doman" at bounding box center [722, 318] width 712 height 16
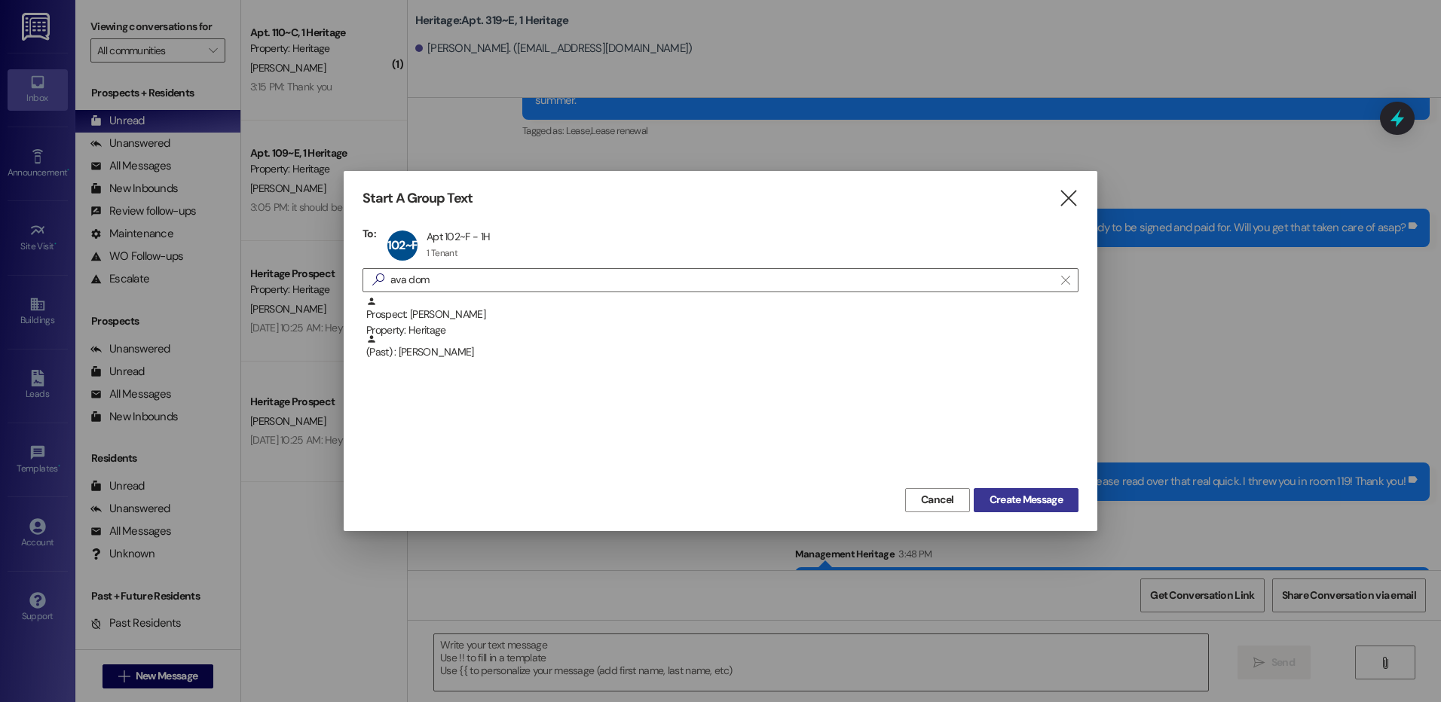
click at [1023, 509] on button "Create Message" at bounding box center [1026, 500] width 105 height 24
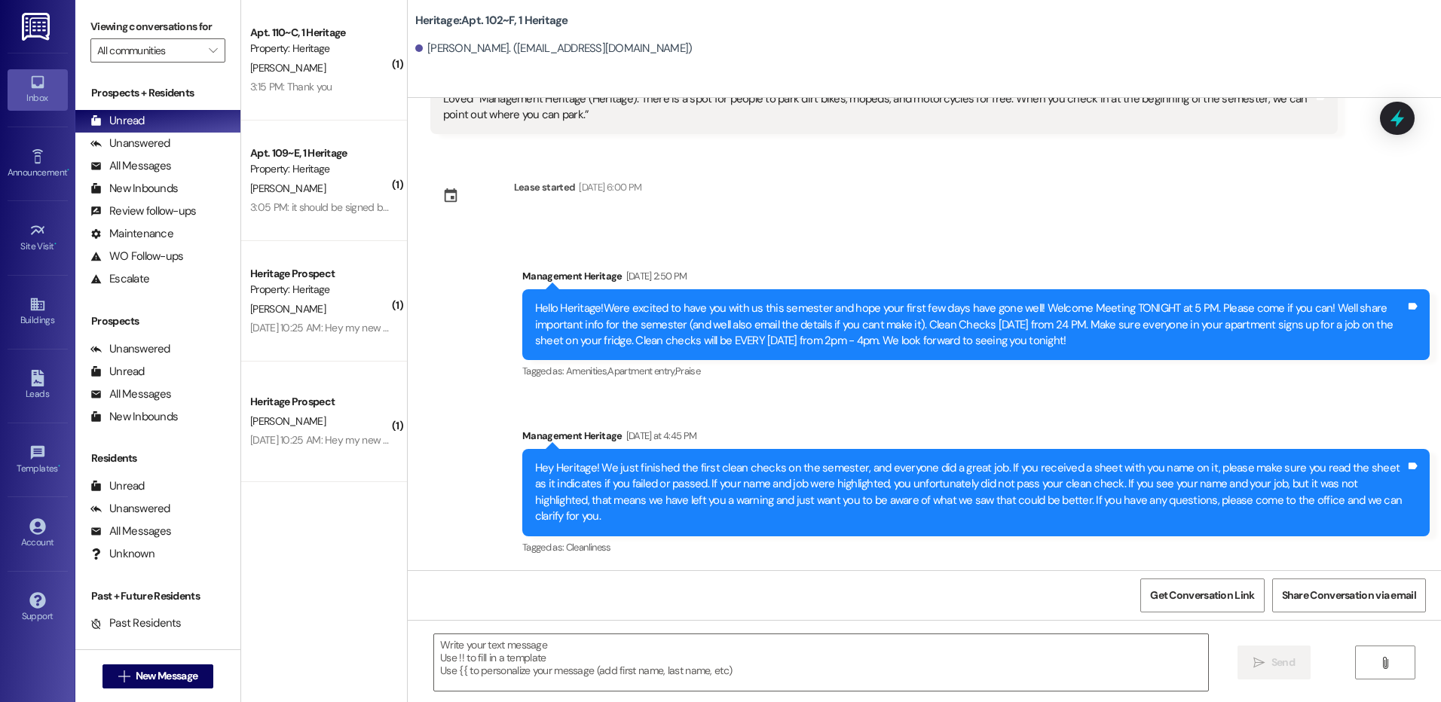
scroll to position [1012, 0]
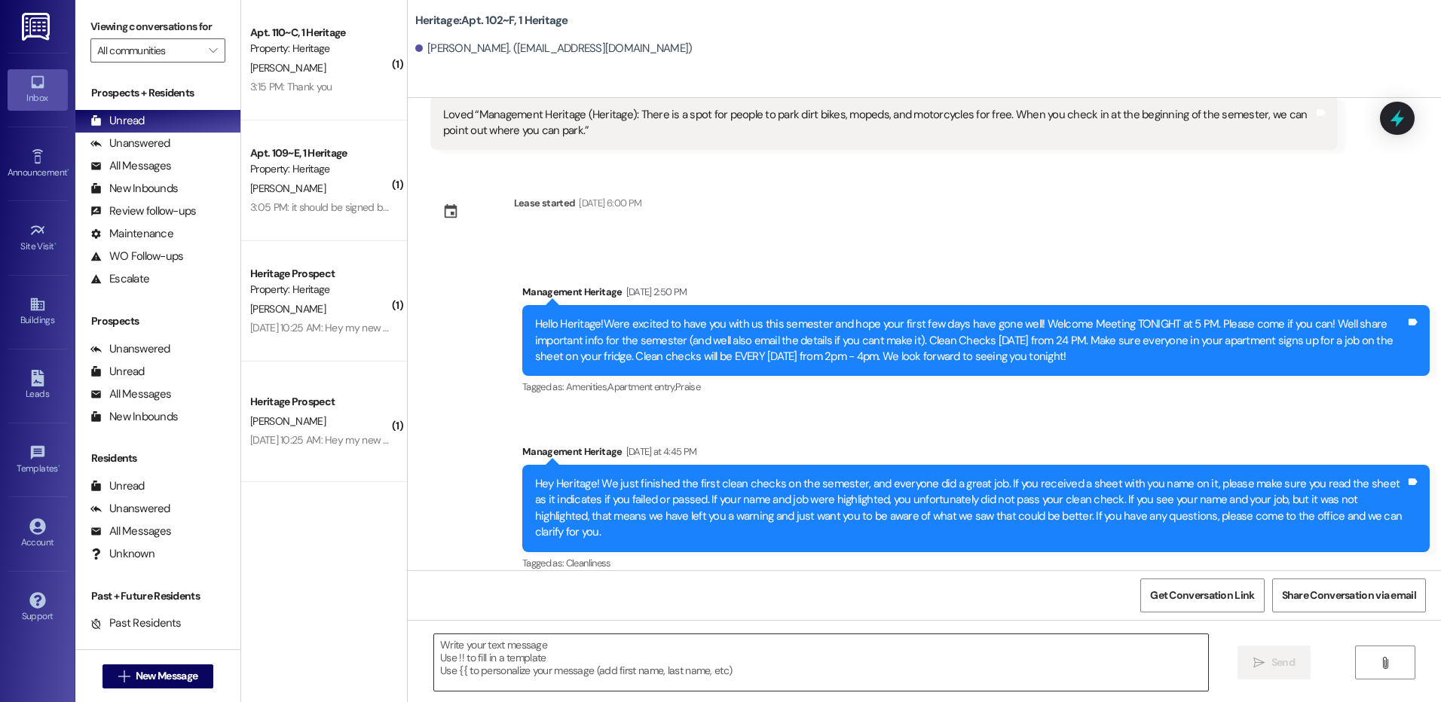
click at [517, 680] on textarea at bounding box center [820, 663] width 773 height 57
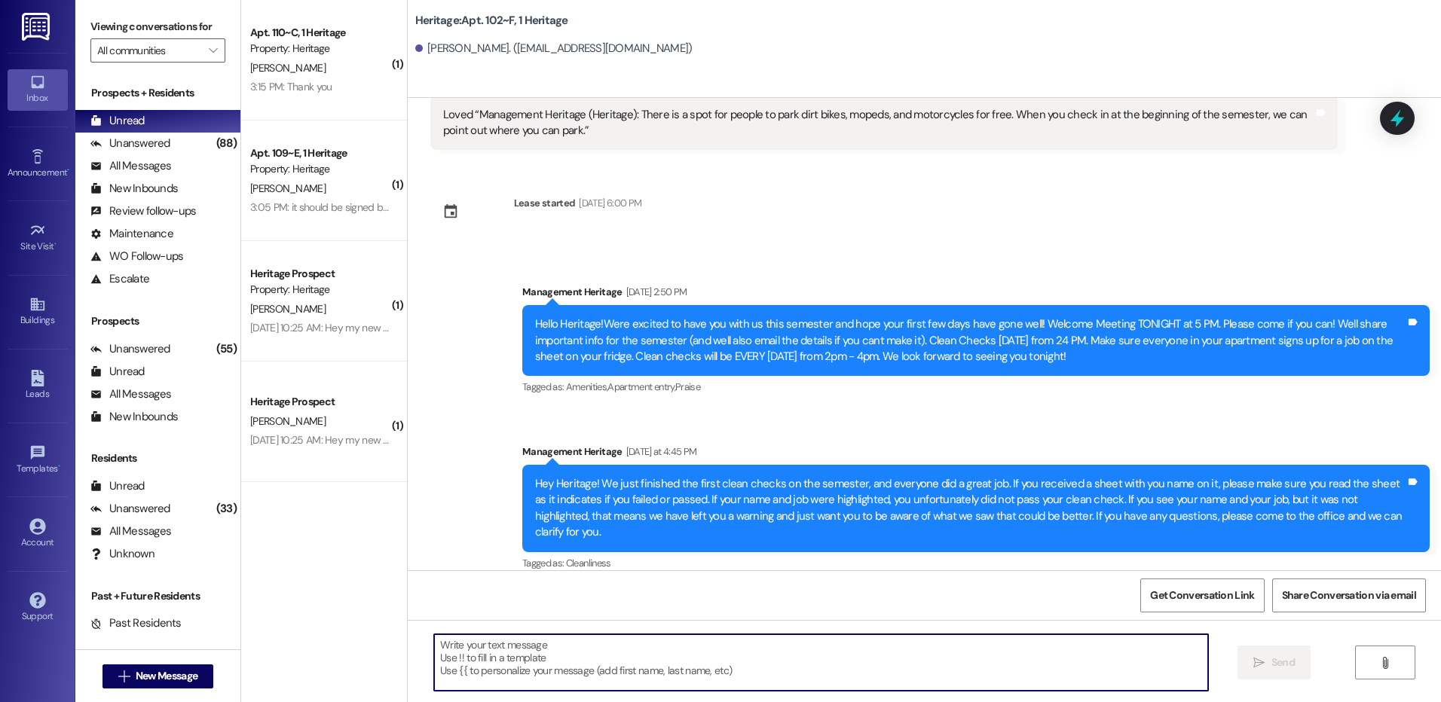
click at [471, 680] on textarea at bounding box center [820, 663] width 773 height 57
paste textarea "Hi _____! Your _____ renewal lease is ready to sign in your resident portal! Wi…"
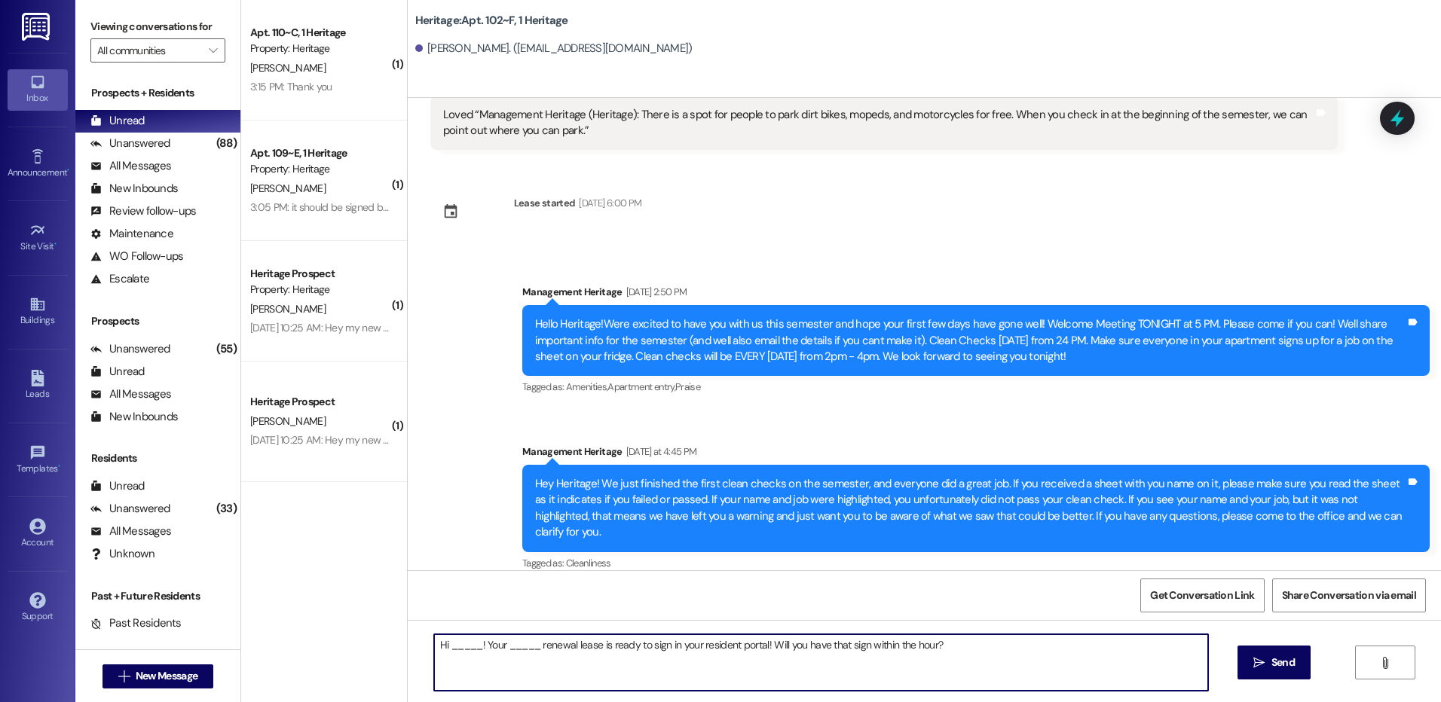
click at [445, 648] on textarea "Hi _____! Your _____ renewal lease is ready to sign in your resident portal! Wi…" at bounding box center [820, 663] width 773 height 57
click at [484, 650] on textarea "Hi Ava! Your _____ renewal lease is ready to sign in your resident portal! Will…" at bounding box center [820, 663] width 773 height 57
click at [491, 652] on textarea "Hi Ava! Your _____ renewal lease is ready to sign in your resident portal! Will…" at bounding box center [820, 663] width 773 height 57
click at [491, 623] on div "Hi Ava! Your _____ renewal lease is ready to sign in your resident portal! Will…" at bounding box center [924, 676] width 1033 height 113
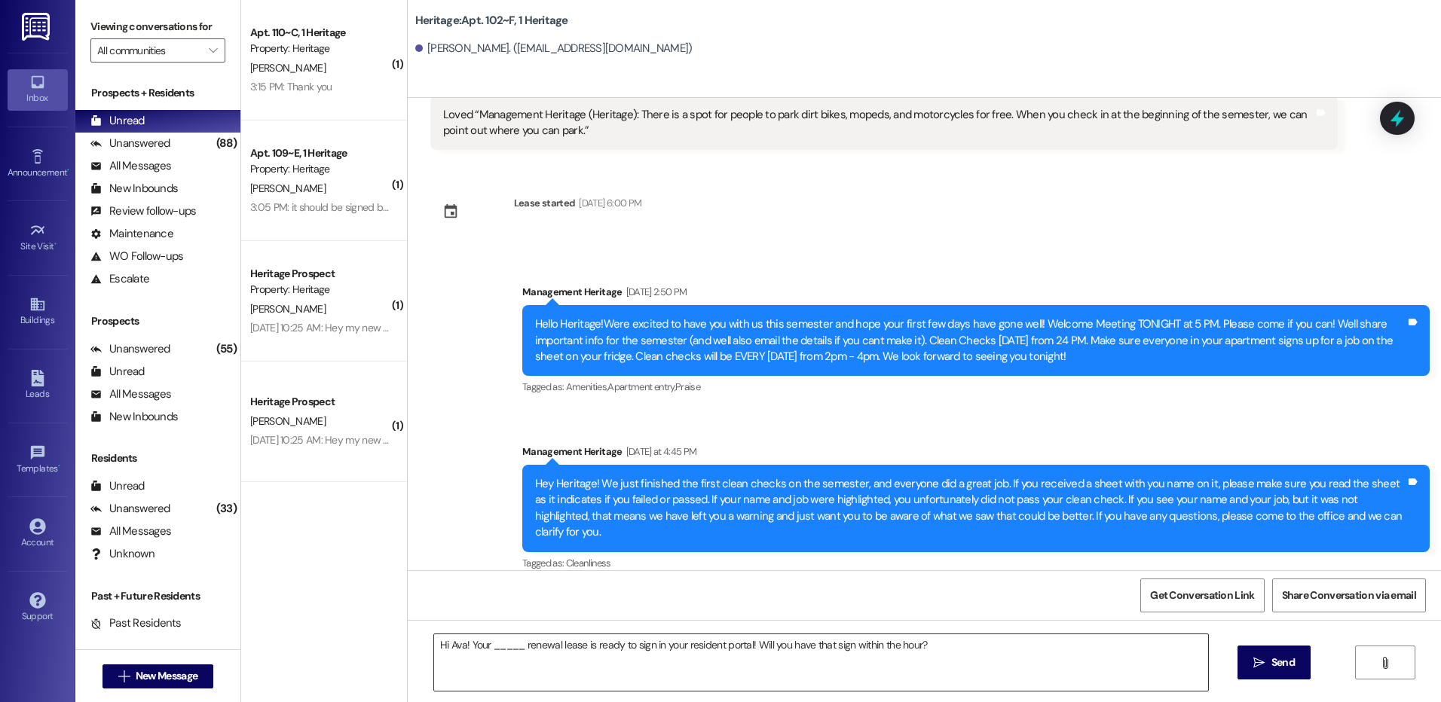
click at [494, 649] on textarea "Hi Ava! Your _____ renewal lease is ready to sign in your resident portal! Will…" at bounding box center [820, 663] width 773 height 57
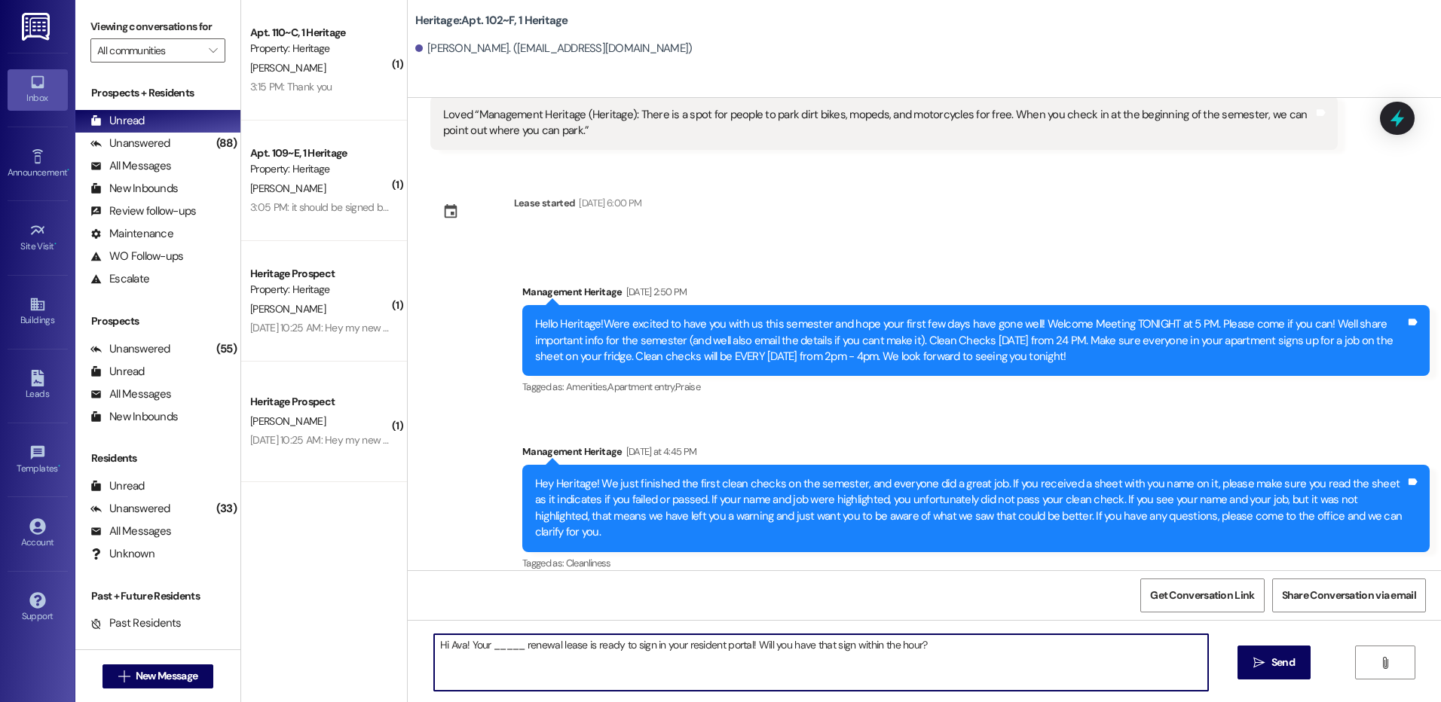
click at [494, 649] on textarea "Hi Ava! Your _____ renewal lease is ready to sign in your resident portal! Will…" at bounding box center [820, 663] width 773 height 57
type textarea "Hi Ava! Your Winter renewal lease is ready to sign in your resident portal! Wil…"
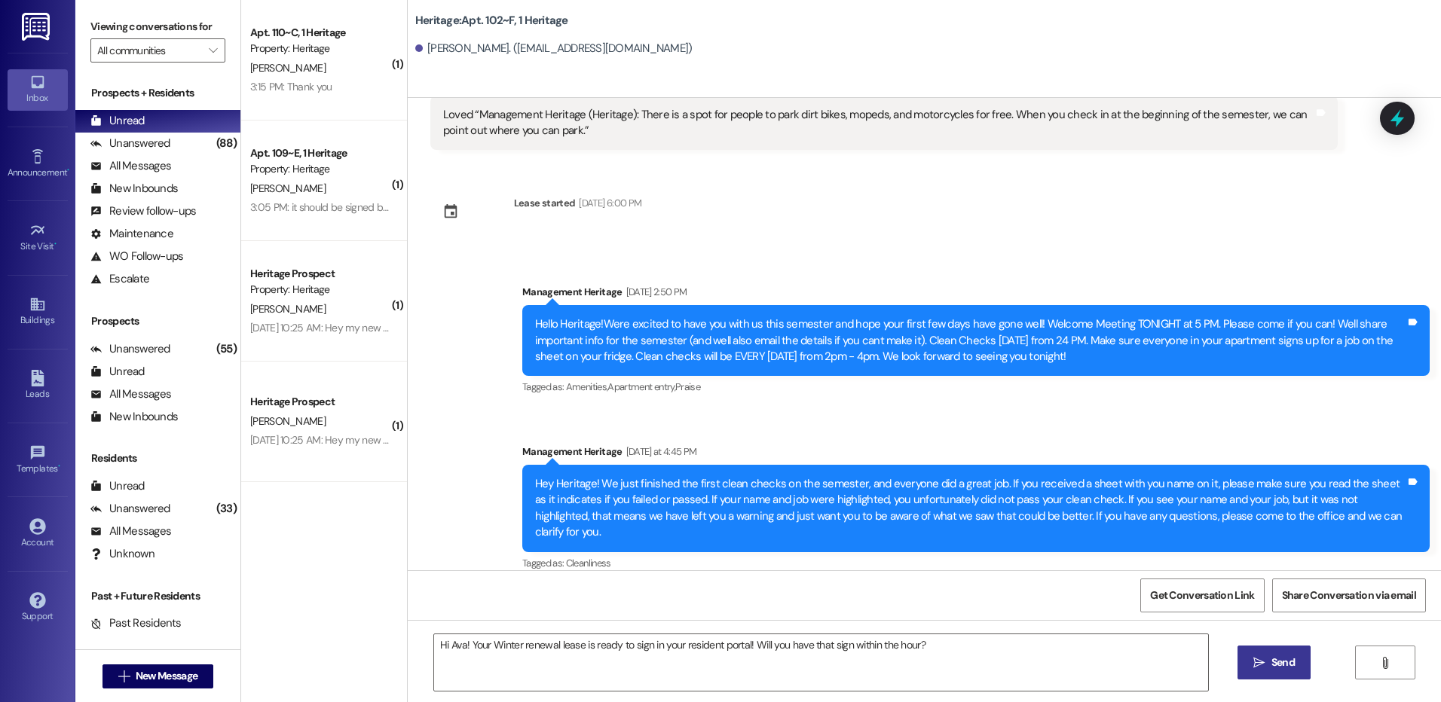
click at [1298, 663] on button " Send" at bounding box center [1273, 663] width 73 height 34
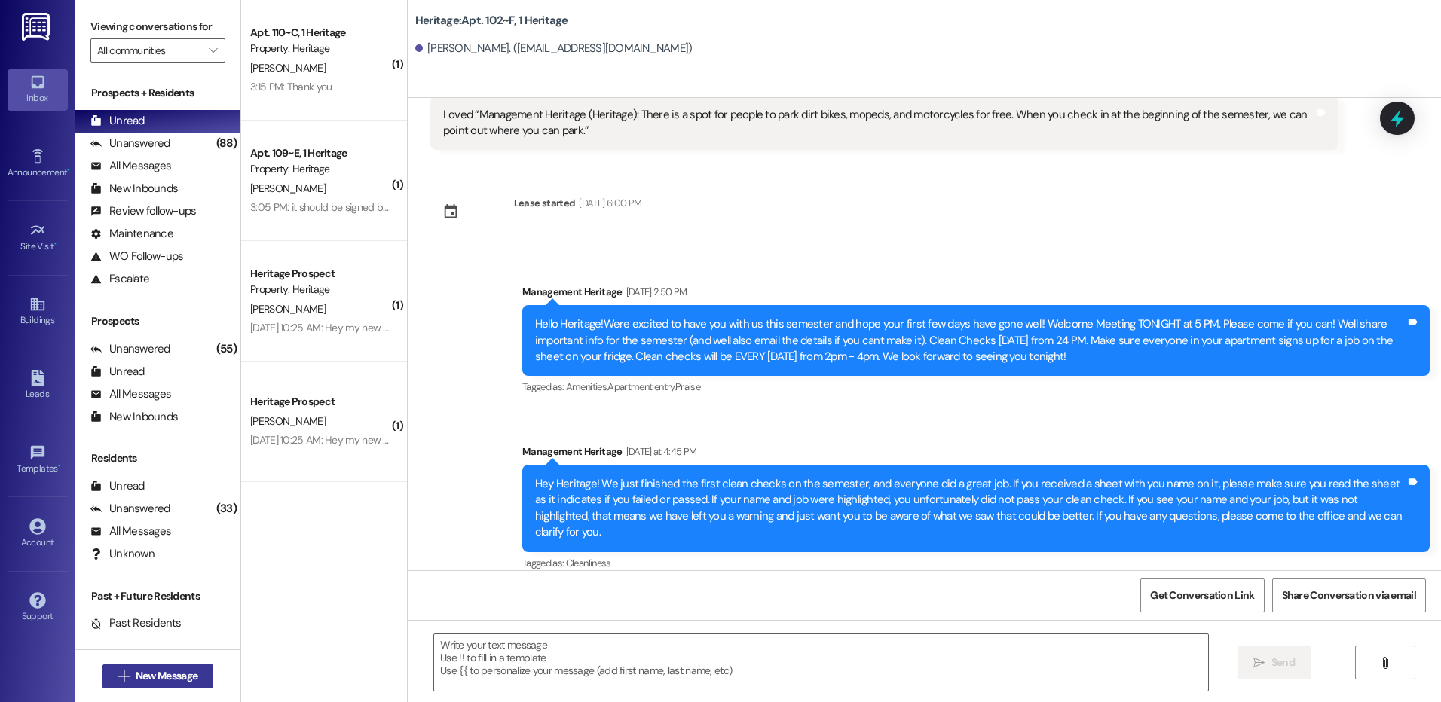
click at [143, 683] on span "New Message" at bounding box center [167, 676] width 62 height 16
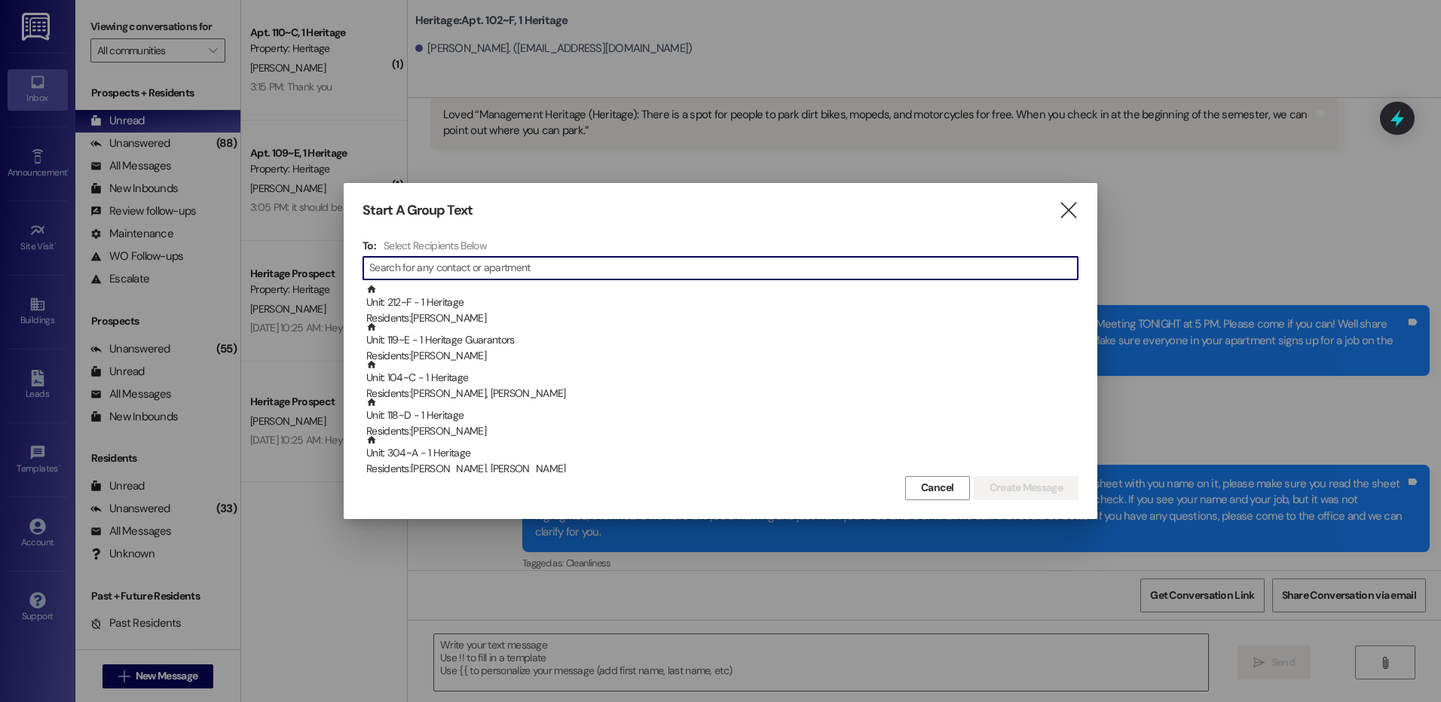
click at [437, 269] on input at bounding box center [723, 268] width 708 height 21
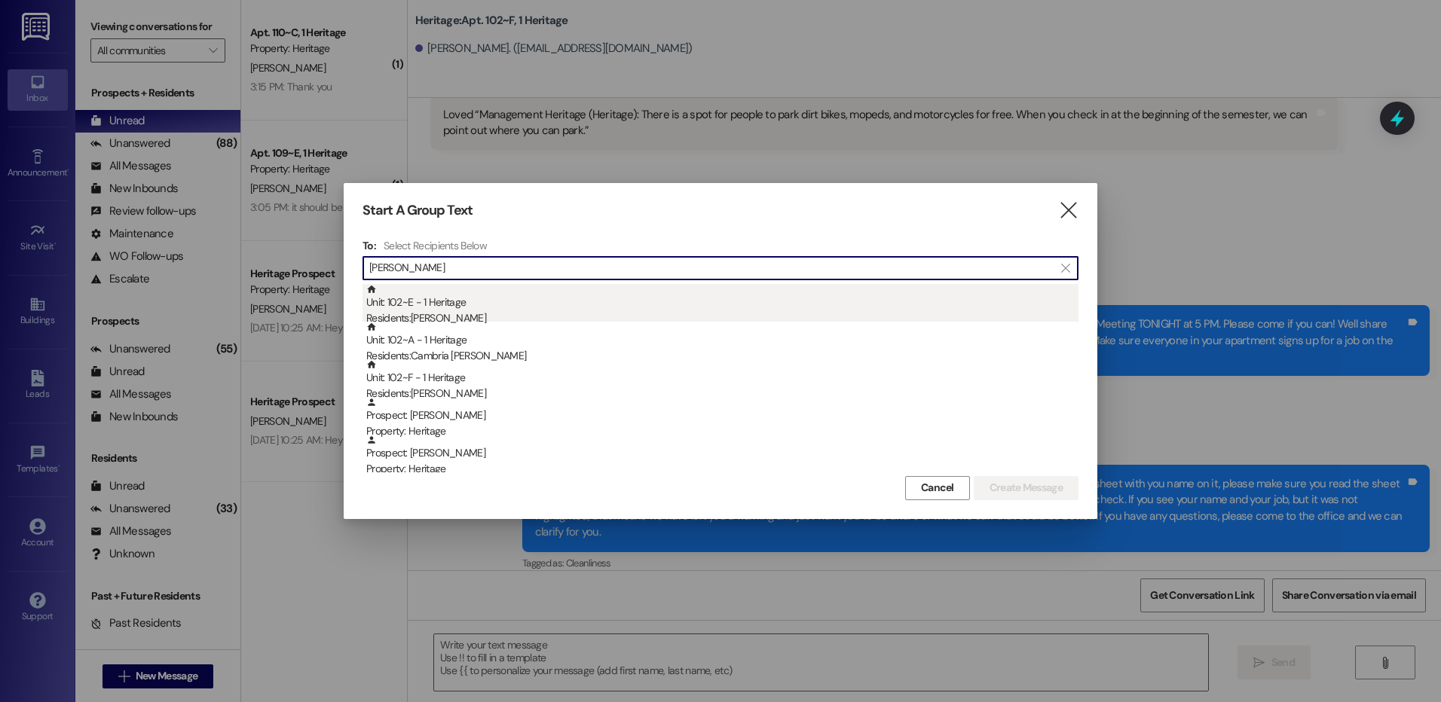
type input "doman"
click at [446, 300] on div "Unit: 102~E - 1 Heritage Residents: Brooke Doman" at bounding box center [722, 305] width 712 height 43
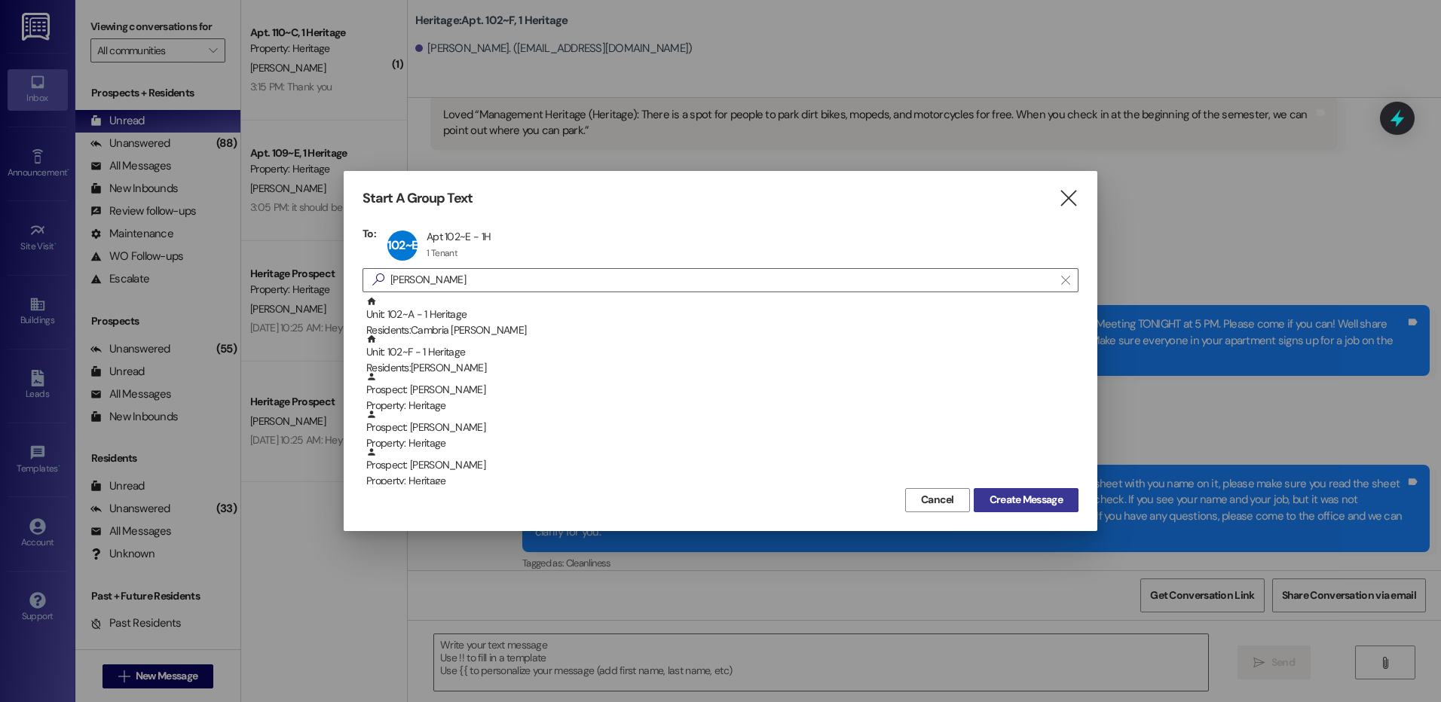
click at [1031, 504] on span "Create Message" at bounding box center [1025, 500] width 73 height 16
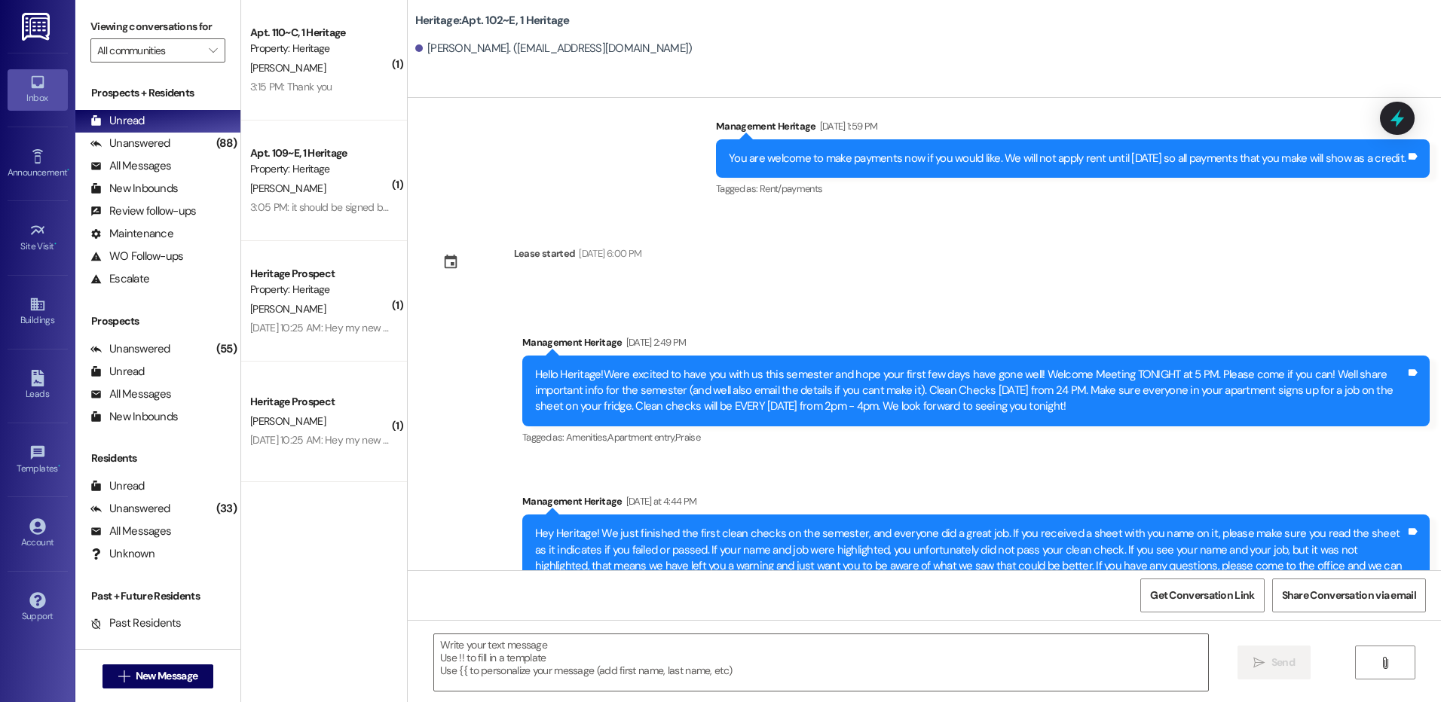
scroll to position [723, 0]
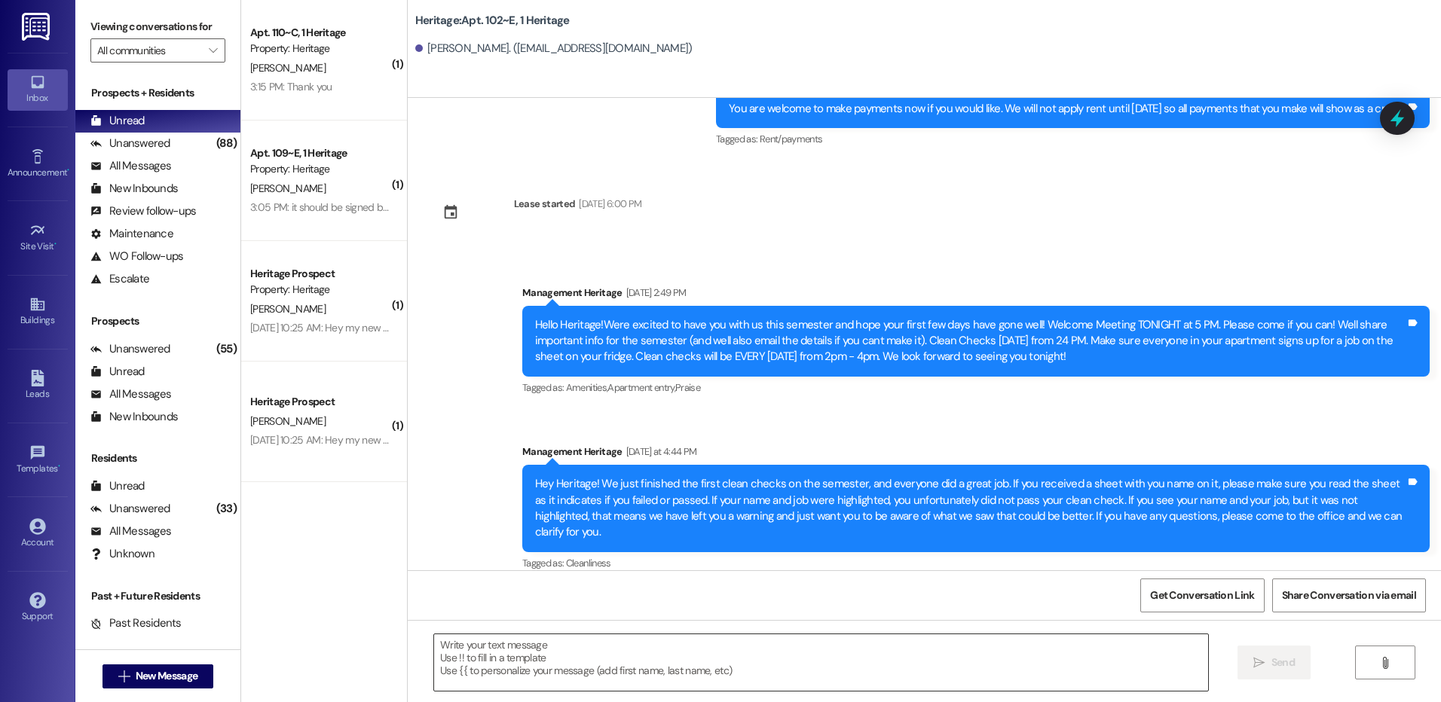
click at [488, 655] on textarea at bounding box center [820, 663] width 773 height 57
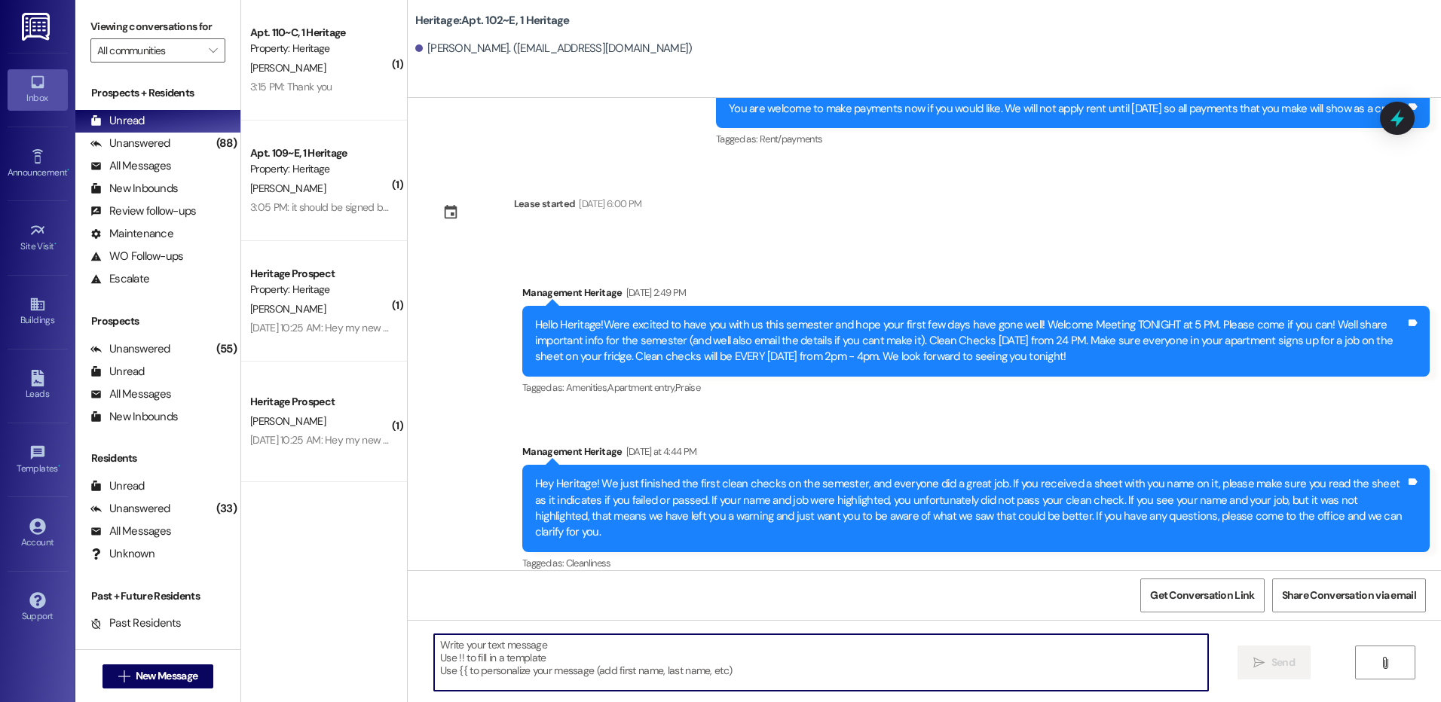
paste textarea "Hi _____! Your _____ renewal lease is ready to sign in your resident portal! Wi…"
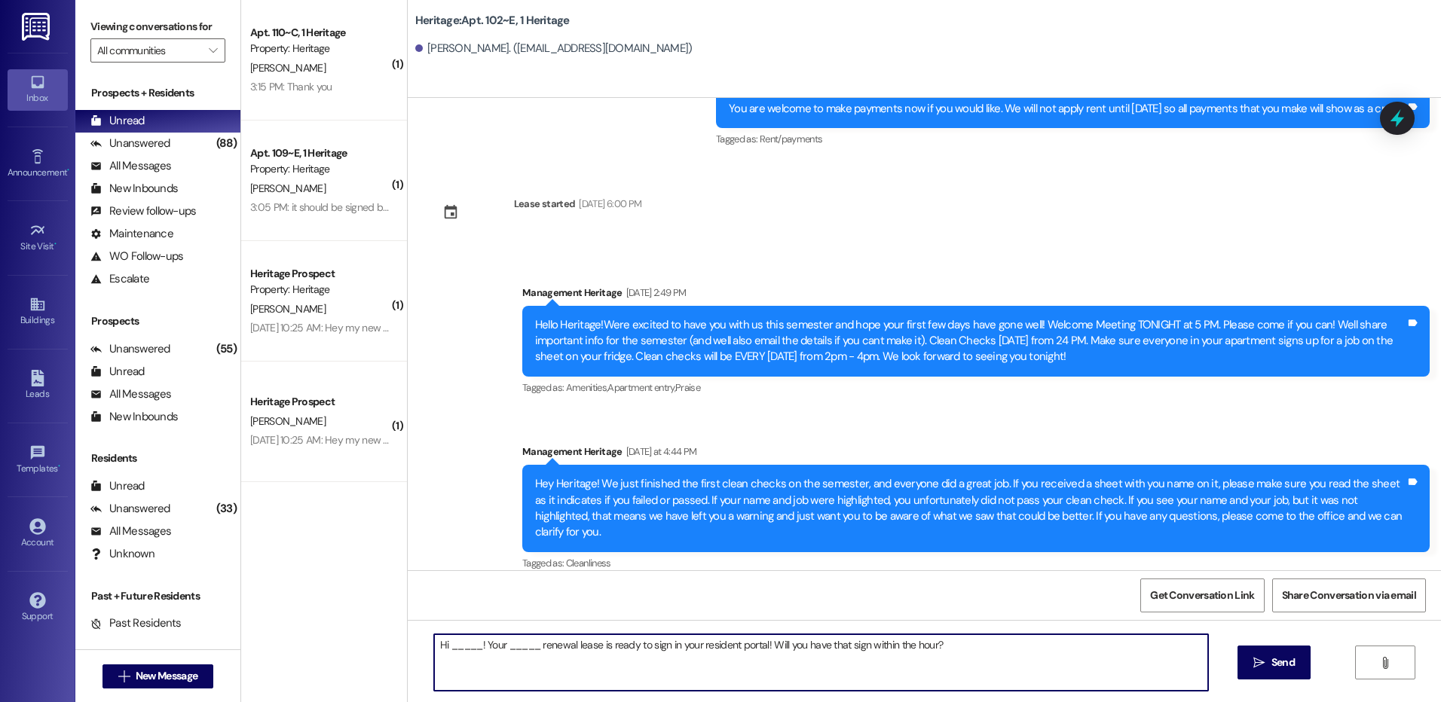
click at [466, 644] on textarea "Hi _____! Your _____ renewal lease is ready to sign in your resident portal! Wi…" at bounding box center [820, 663] width 773 height 57
click at [499, 652] on textarea "Hi Brooke! Your _____ renewal lease is ready to sign in your resident portal! W…" at bounding box center [820, 663] width 773 height 57
type textarea "Hi Brooke! Your Winter renewal lease is ready to sign in your resident portal! …"
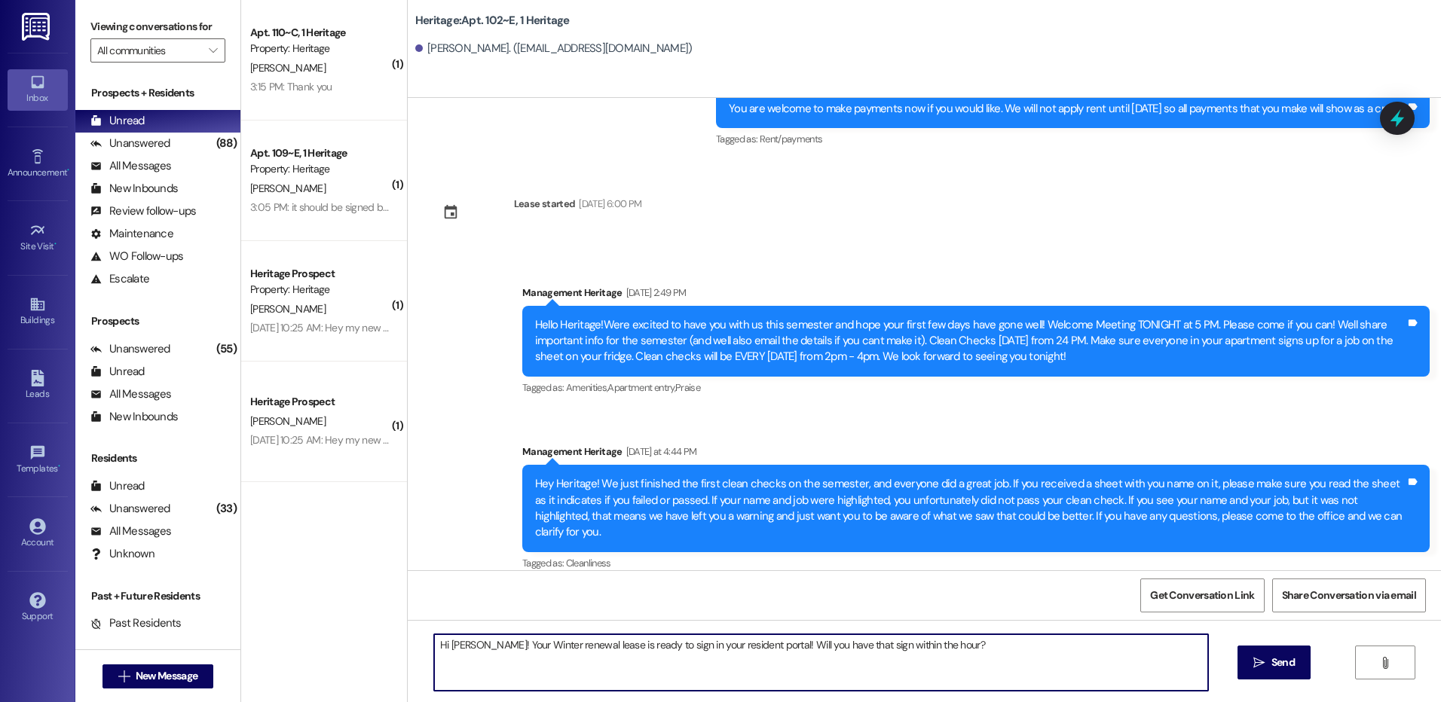
click at [1292, 665] on span "Send" at bounding box center [1282, 663] width 23 height 16
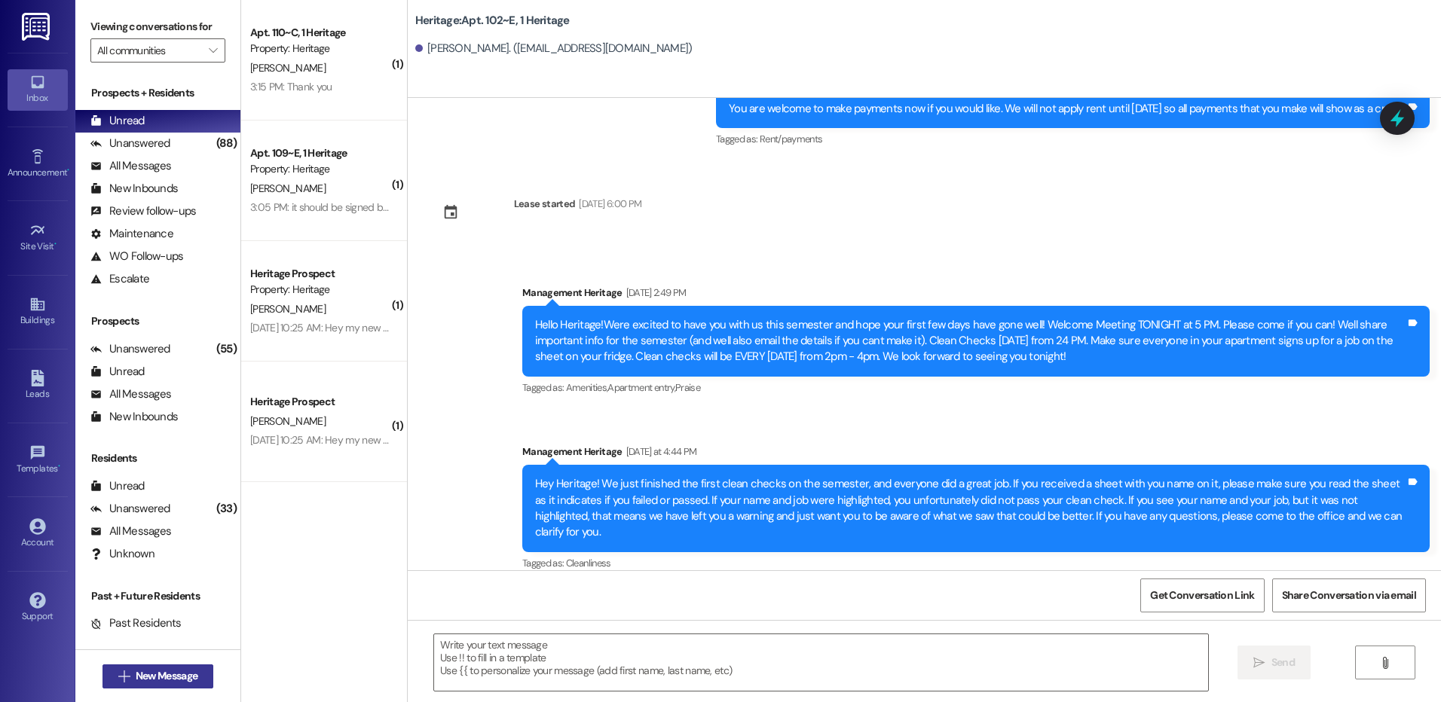
click at [160, 681] on span "New Message" at bounding box center [167, 676] width 62 height 16
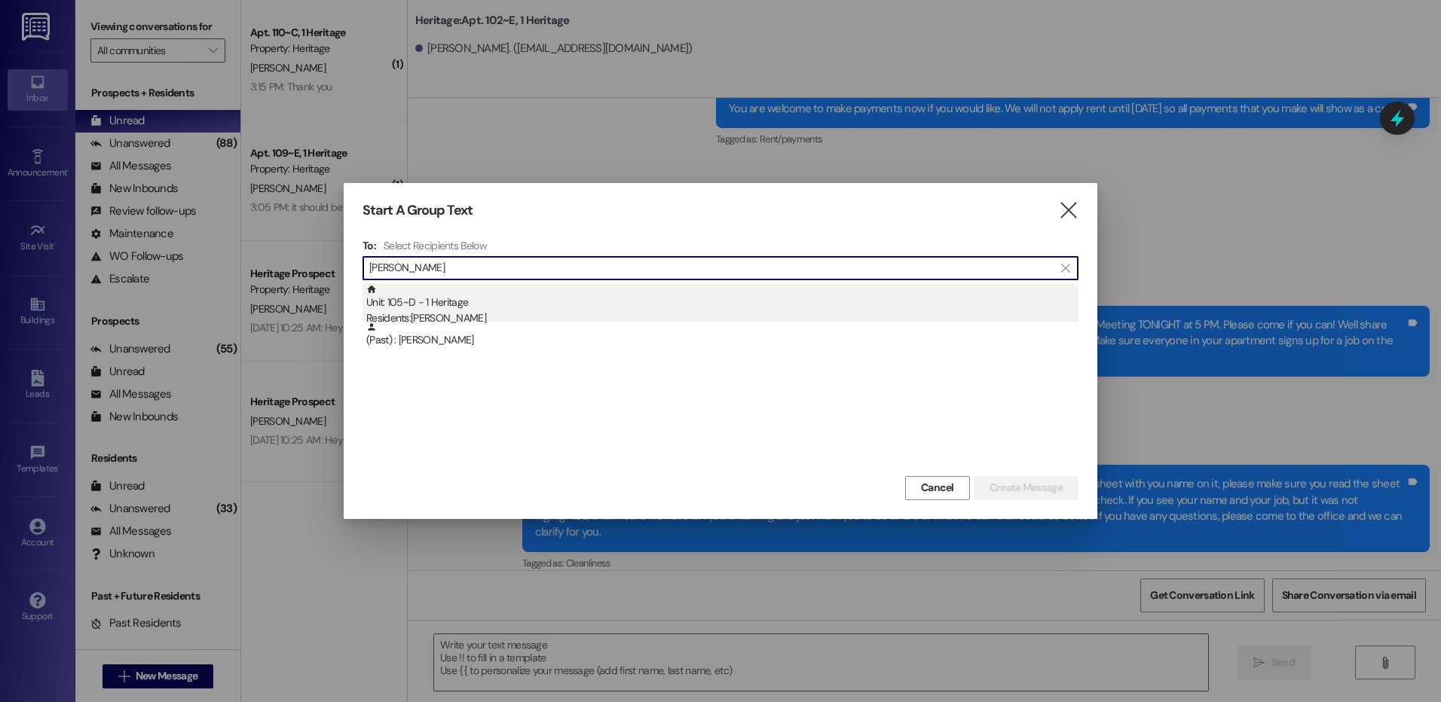
type input "NORA"
click at [540, 301] on div "Unit: 105~D - 1 Heritage Residents: Nora Beard" at bounding box center [722, 305] width 712 height 43
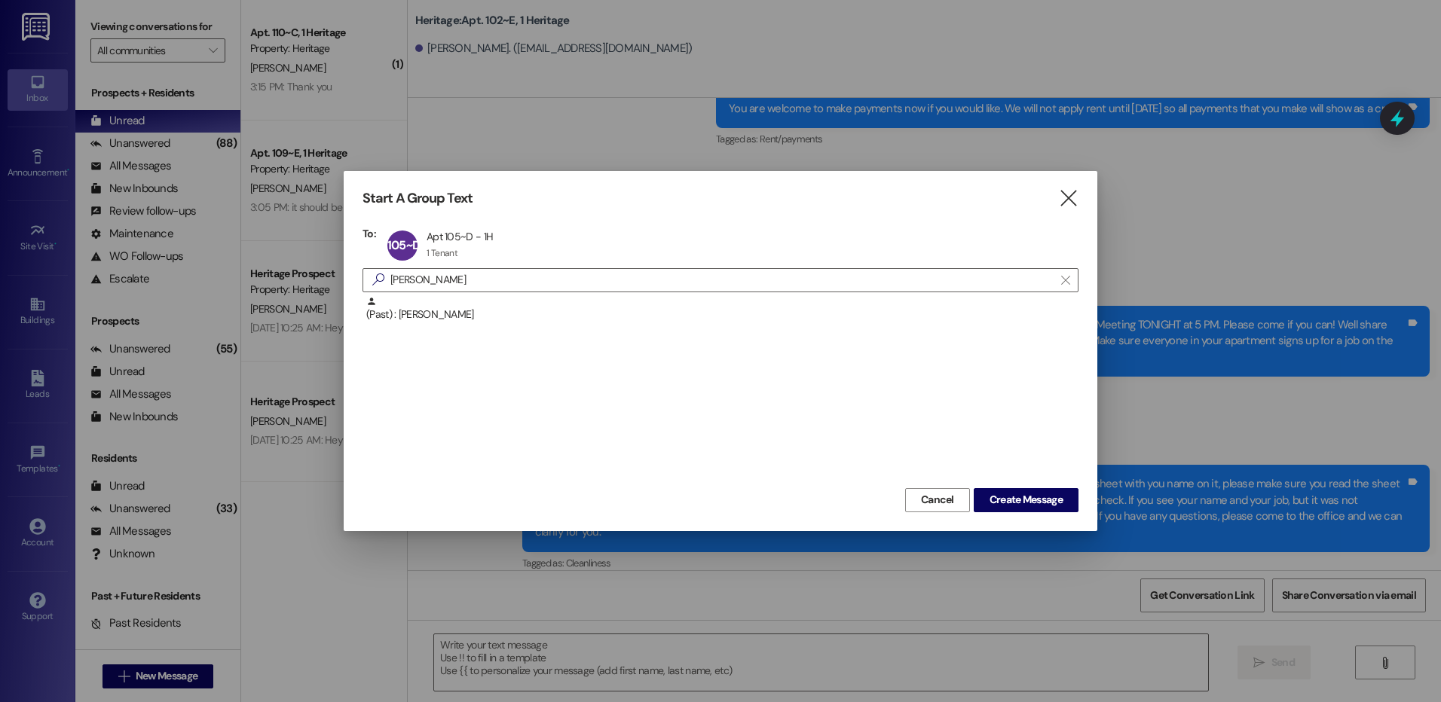
click at [1044, 485] on div "Cancel Create Message" at bounding box center [720, 499] width 716 height 28
click at [1044, 492] on span "Create Message" at bounding box center [1025, 500] width 73 height 16
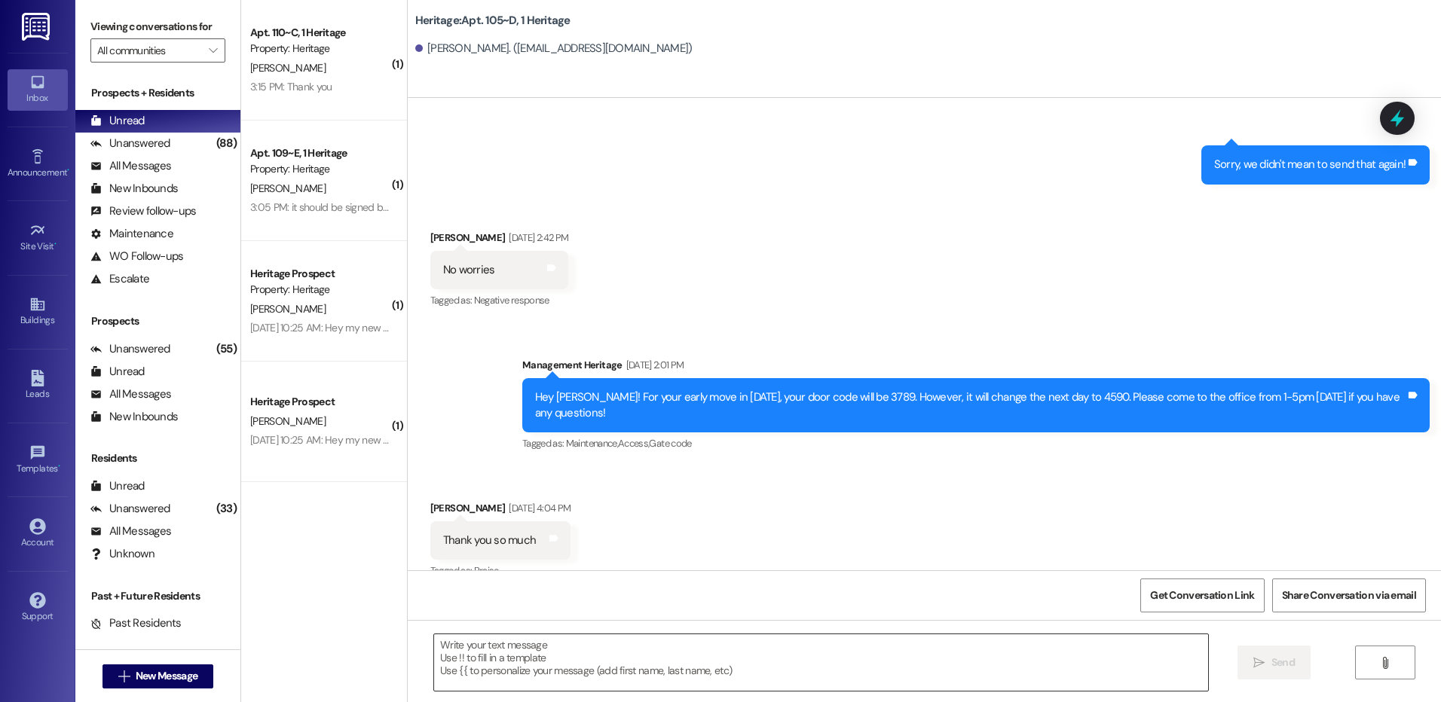
scroll to position [2379, 0]
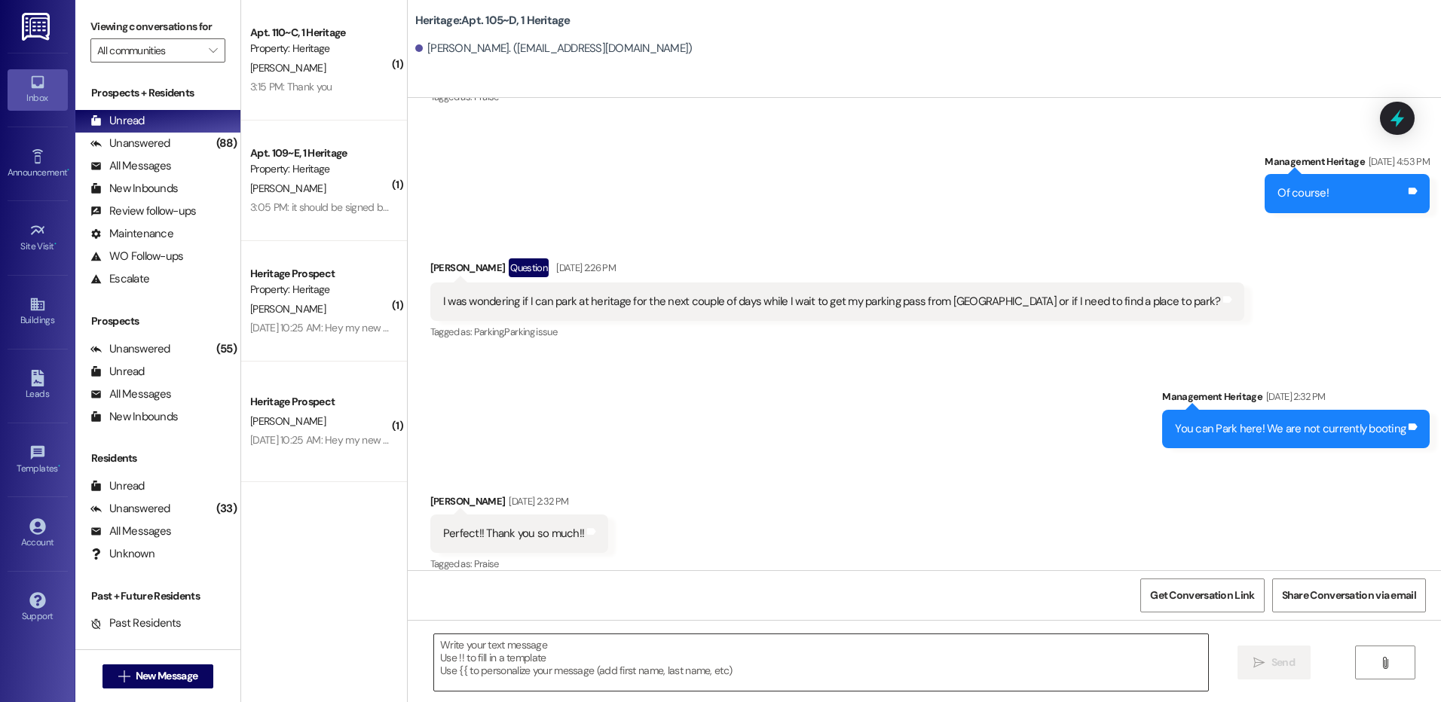
click at [531, 652] on textarea at bounding box center [820, 663] width 773 height 57
paste textarea "Hi _____! Your _____ renewal lease is ready to sign in your resident portal! Wi…"
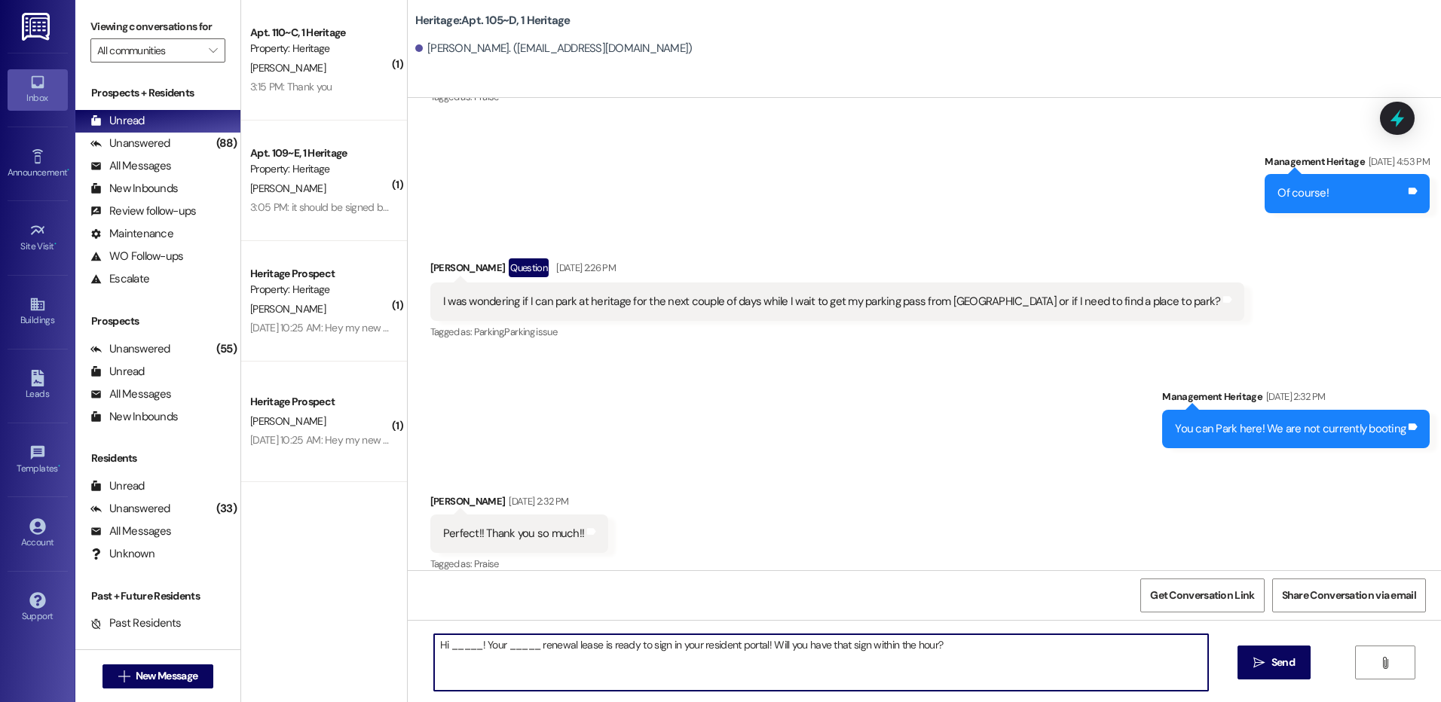
click at [458, 653] on textarea "Hi _____! Your _____ renewal lease is ready to sign in your resident portal! Wi…" at bounding box center [820, 663] width 773 height 57
click at [500, 646] on textarea "Hi Nora! Your _____ renewal lease is ready to sign in your resident portal! Wil…" at bounding box center [820, 663] width 773 height 57
type textarea "Hi Nora! Your Winter renewal lease is ready to sign in your resident portal! Wi…"
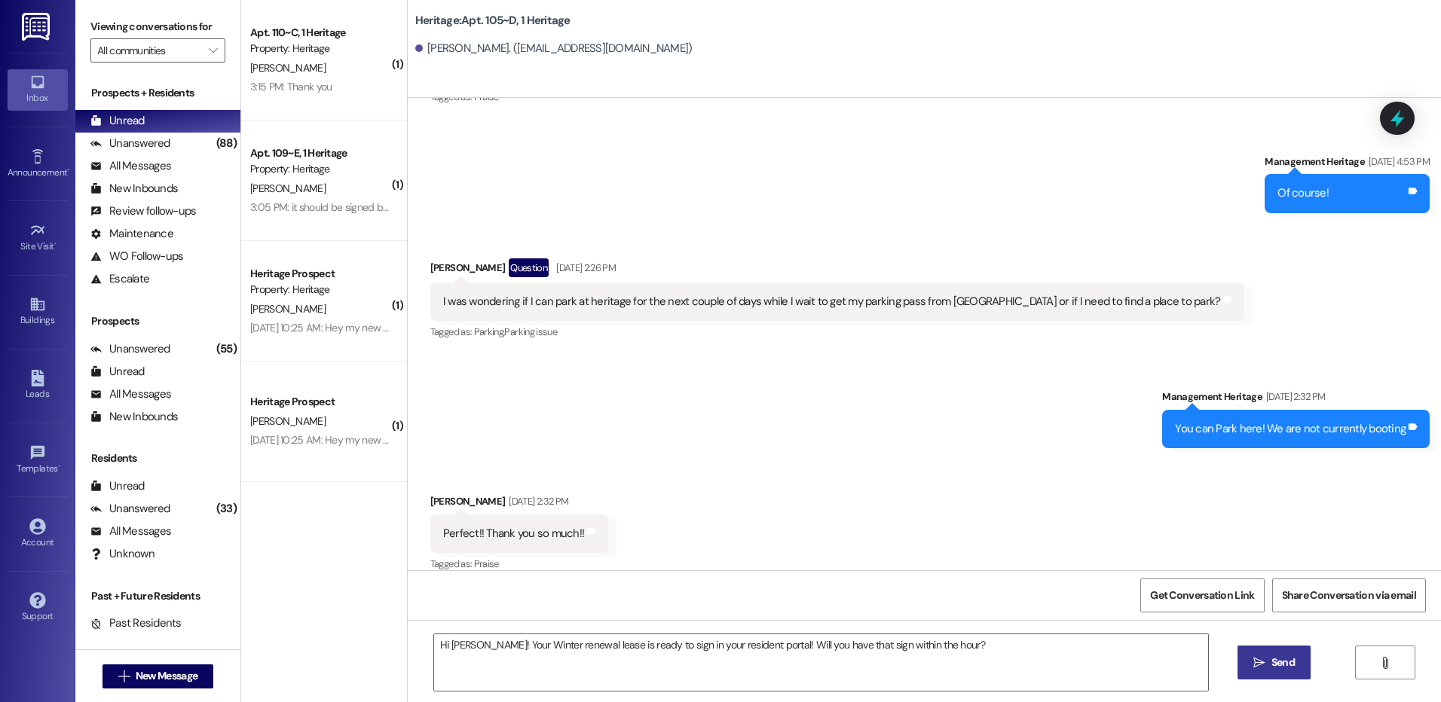
click at [1253, 662] on icon "" at bounding box center [1258, 663] width 11 height 12
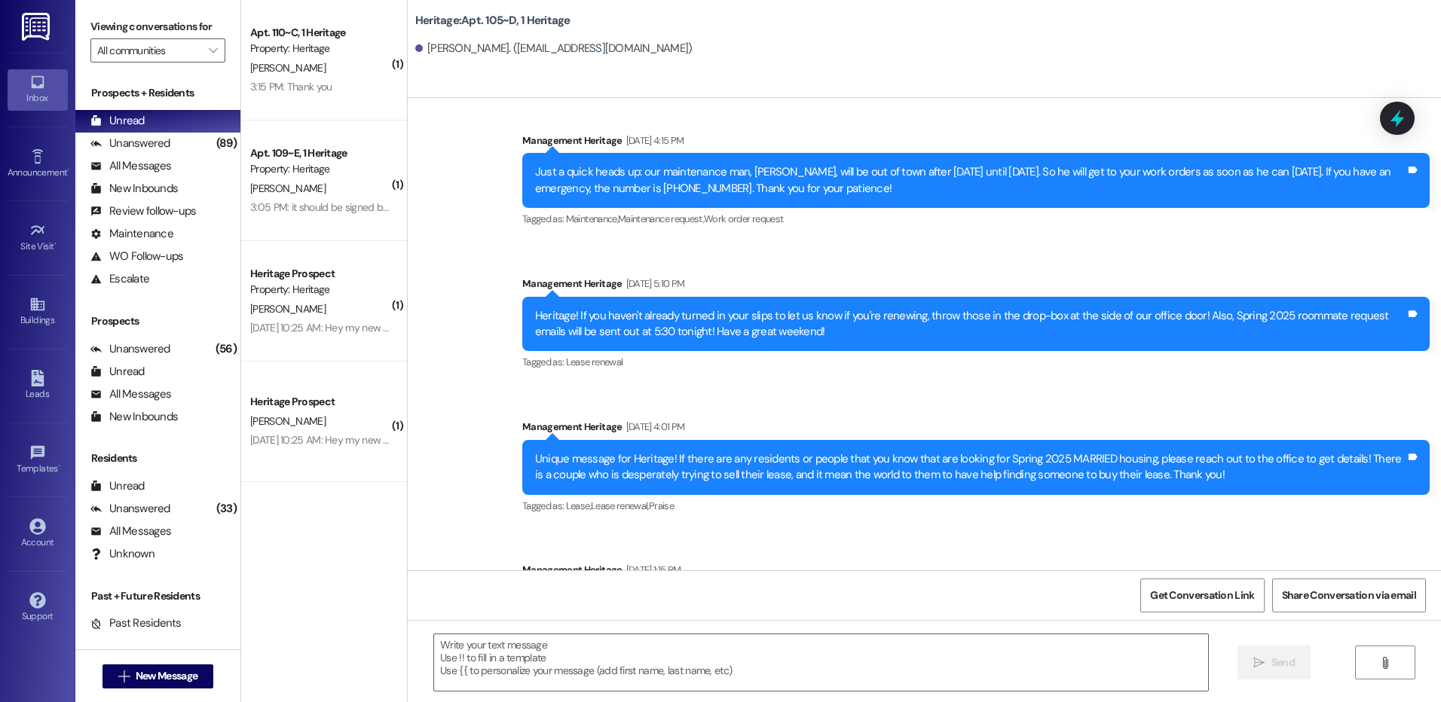
scroll to position [12326, 0]
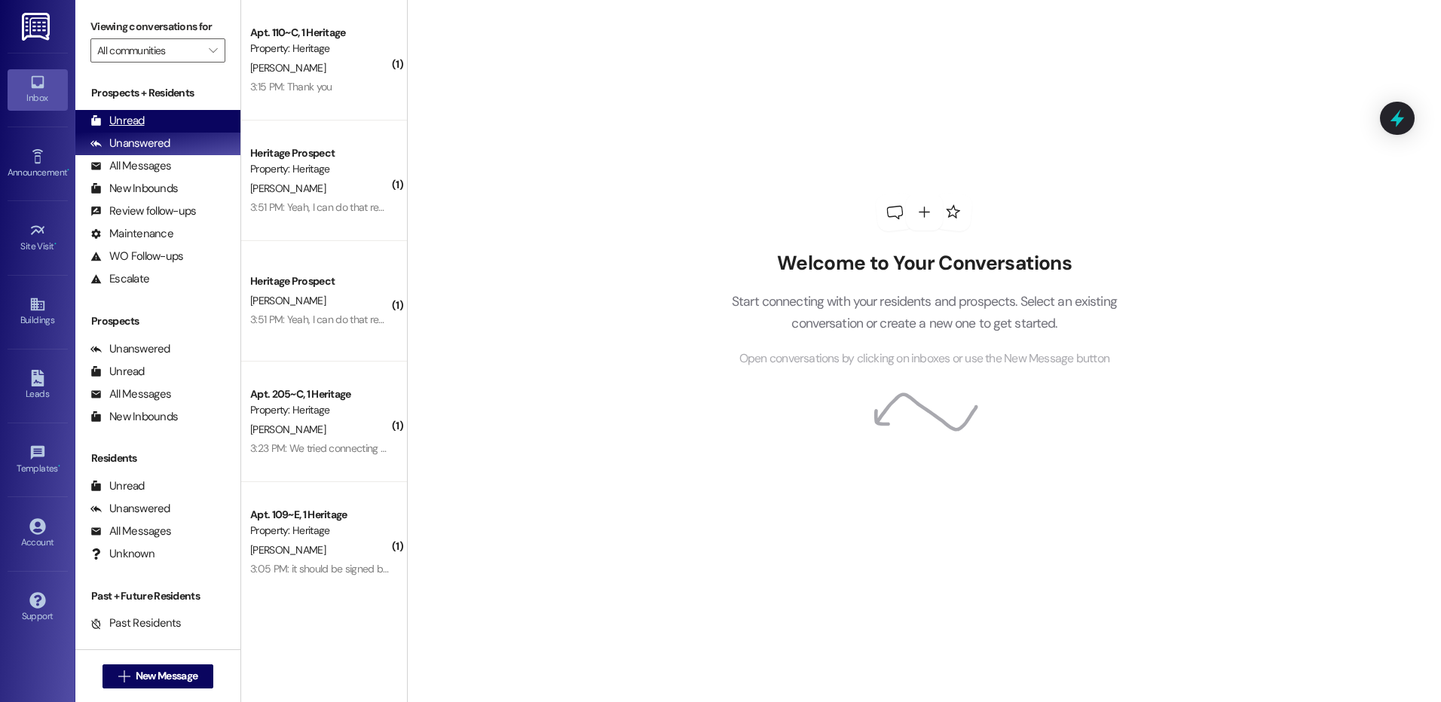
click at [148, 110] on div "Unread (0)" at bounding box center [157, 121] width 165 height 23
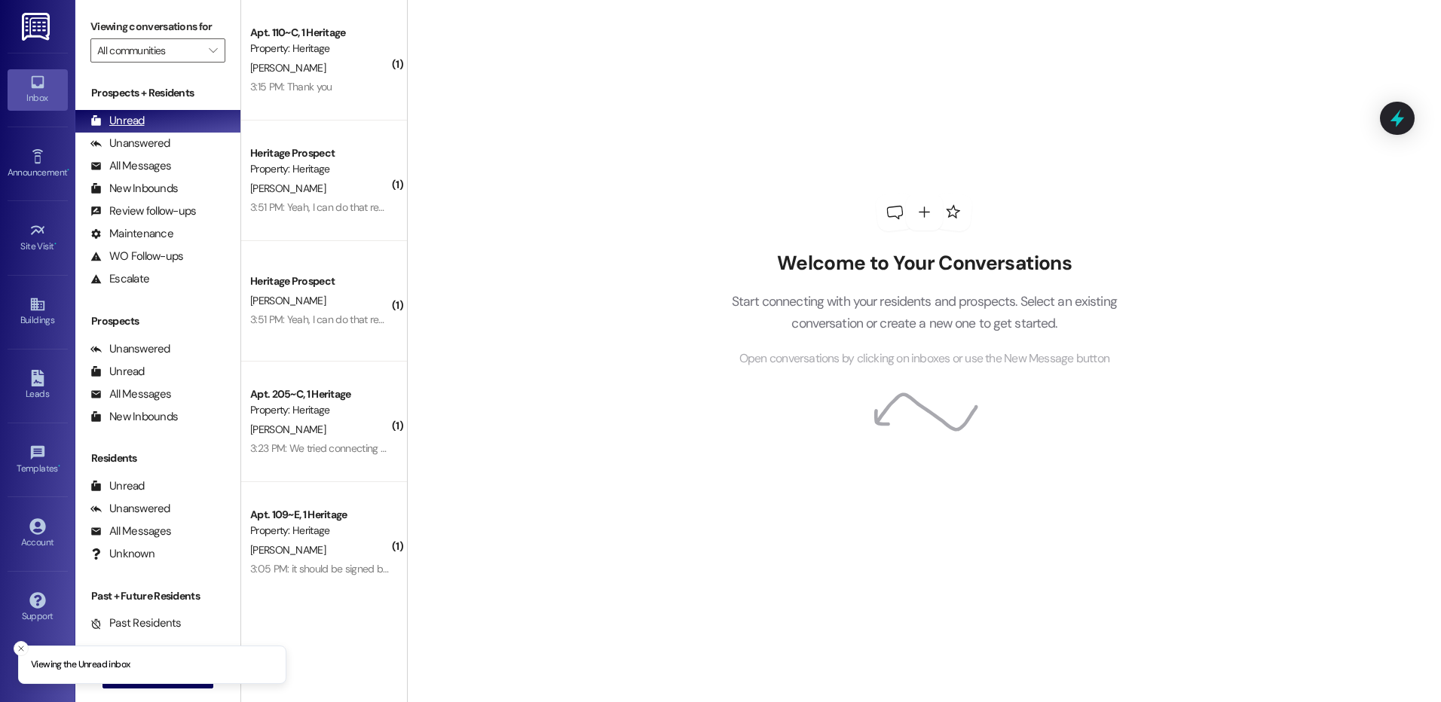
click at [148, 118] on div "Unread (0)" at bounding box center [157, 121] width 165 height 23
click at [291, 327] on div "3:51 PM: Yeah, I can do that really quick 3:51 PM: Yeah, I can do that really q…" at bounding box center [320, 319] width 142 height 19
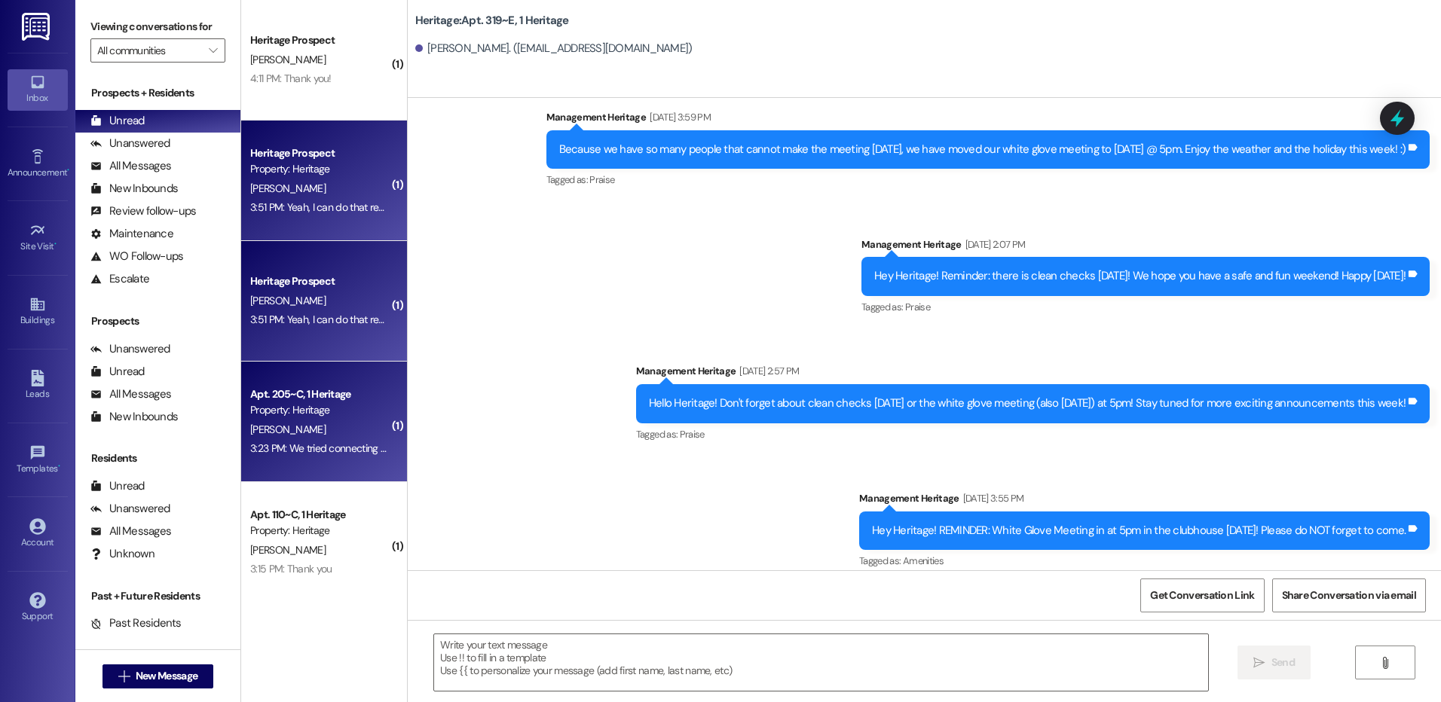
scroll to position [17977, 0]
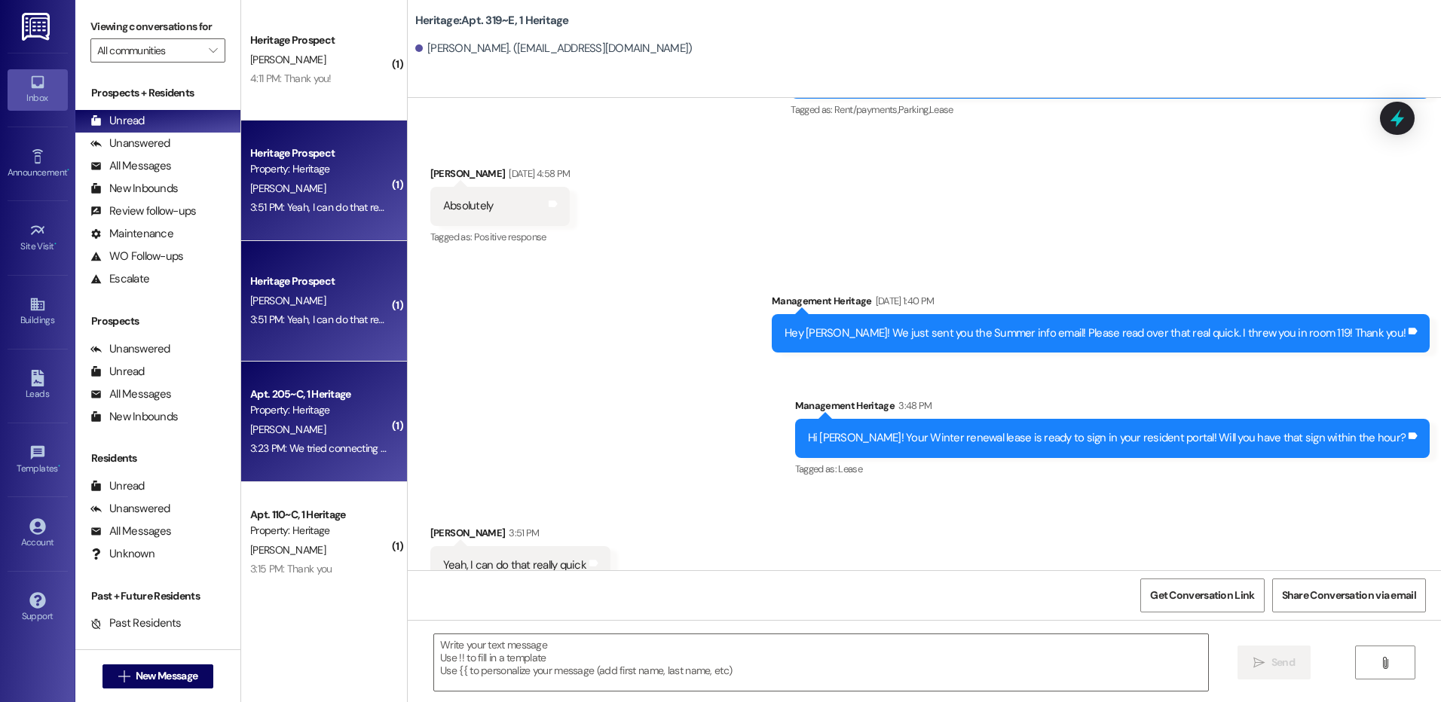
click at [325, 449] on div "3:23 PM: We tried connecting to some of the other WiFi's around us and it's bee…" at bounding box center [463, 449] width 427 height 14
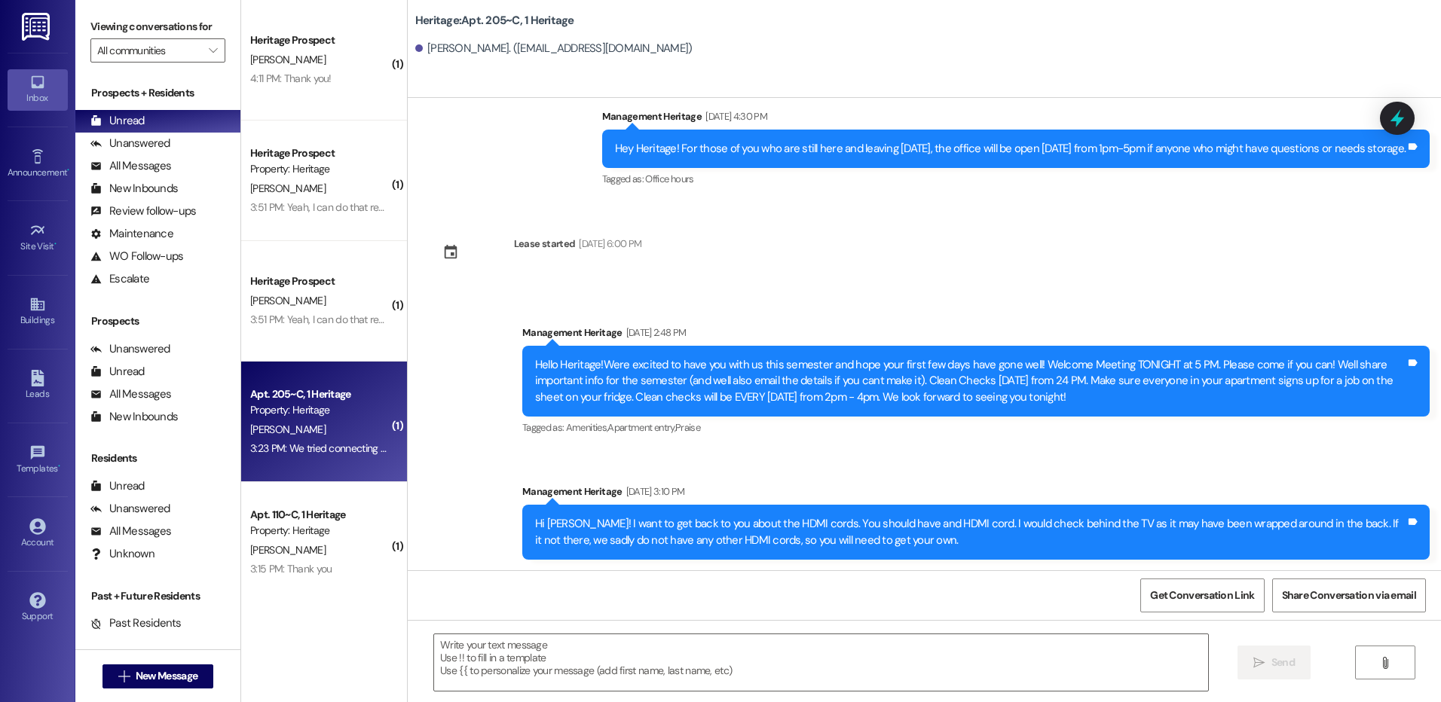
scroll to position [22568, 0]
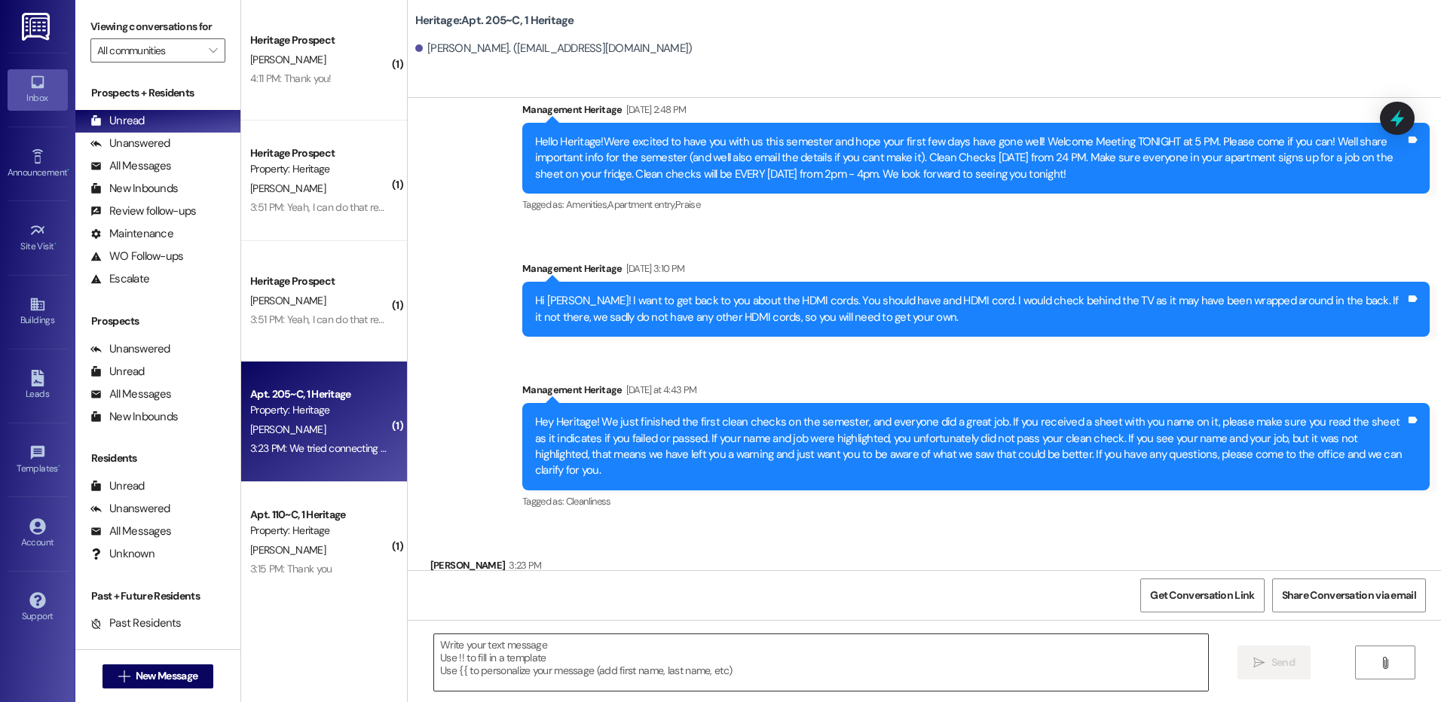
click at [683, 649] on textarea at bounding box center [820, 663] width 773 height 57
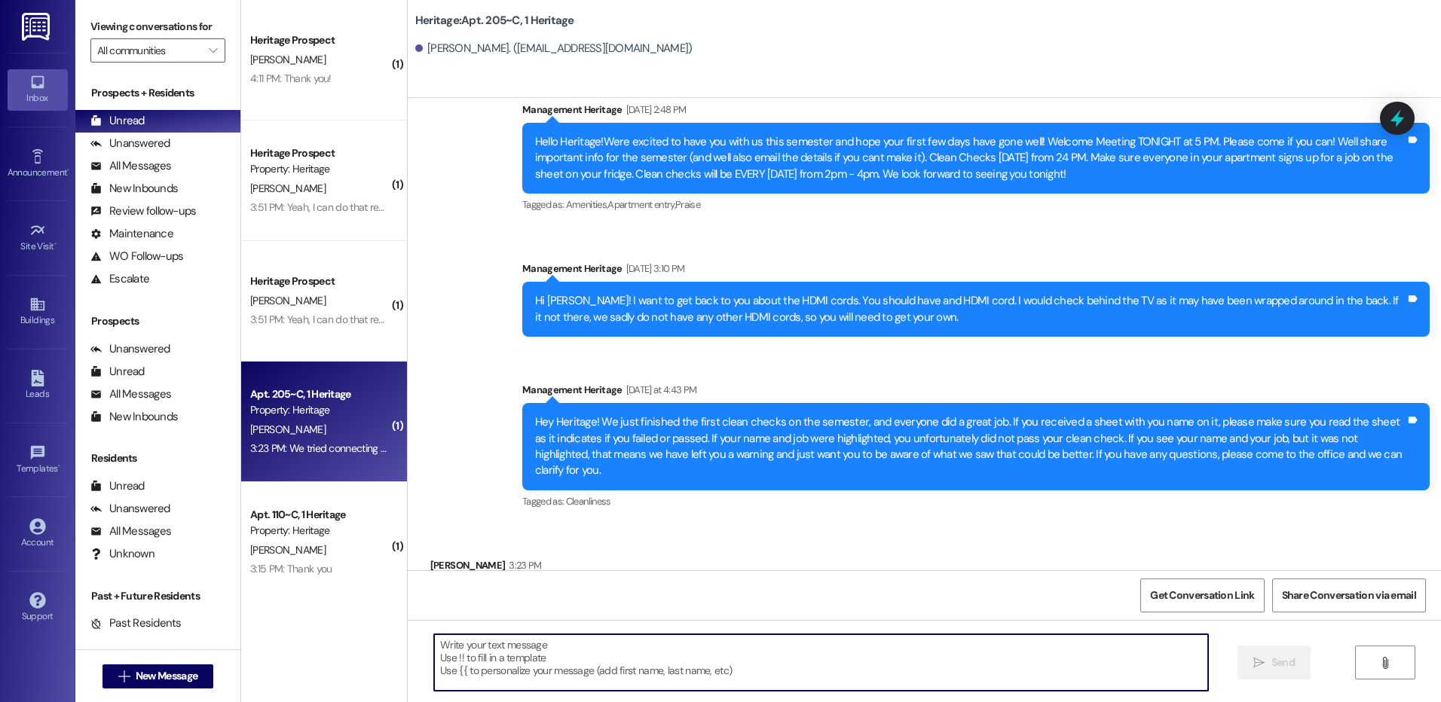
click at [670, 664] on textarea at bounding box center [820, 663] width 773 height 57
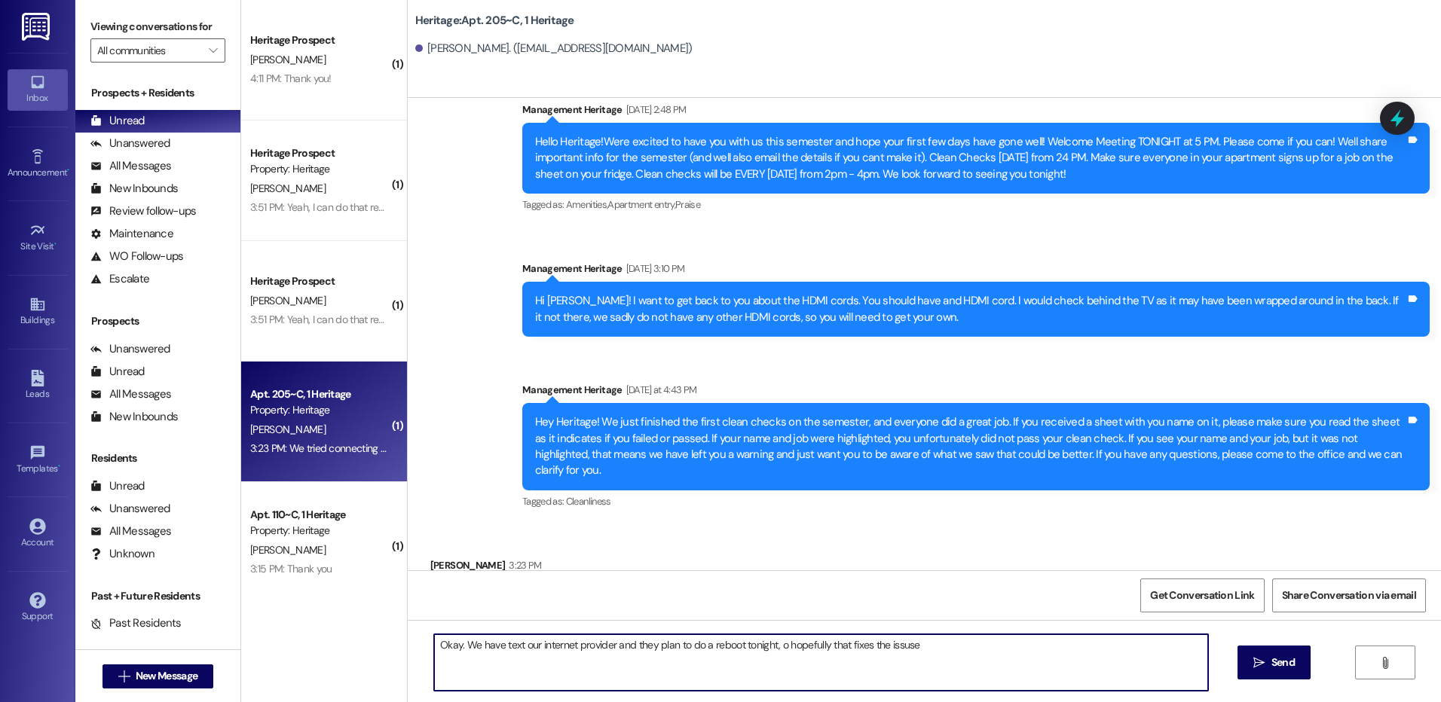
click at [769, 644] on textarea "Okay. We have text our internet provider and they plan to do a reboot tonight, …" at bounding box center [820, 663] width 773 height 57
type textarea "Okay. We have text our internet provider and they plan to do a reboot tonight, …"
click at [1257, 659] on icon "" at bounding box center [1258, 663] width 11 height 12
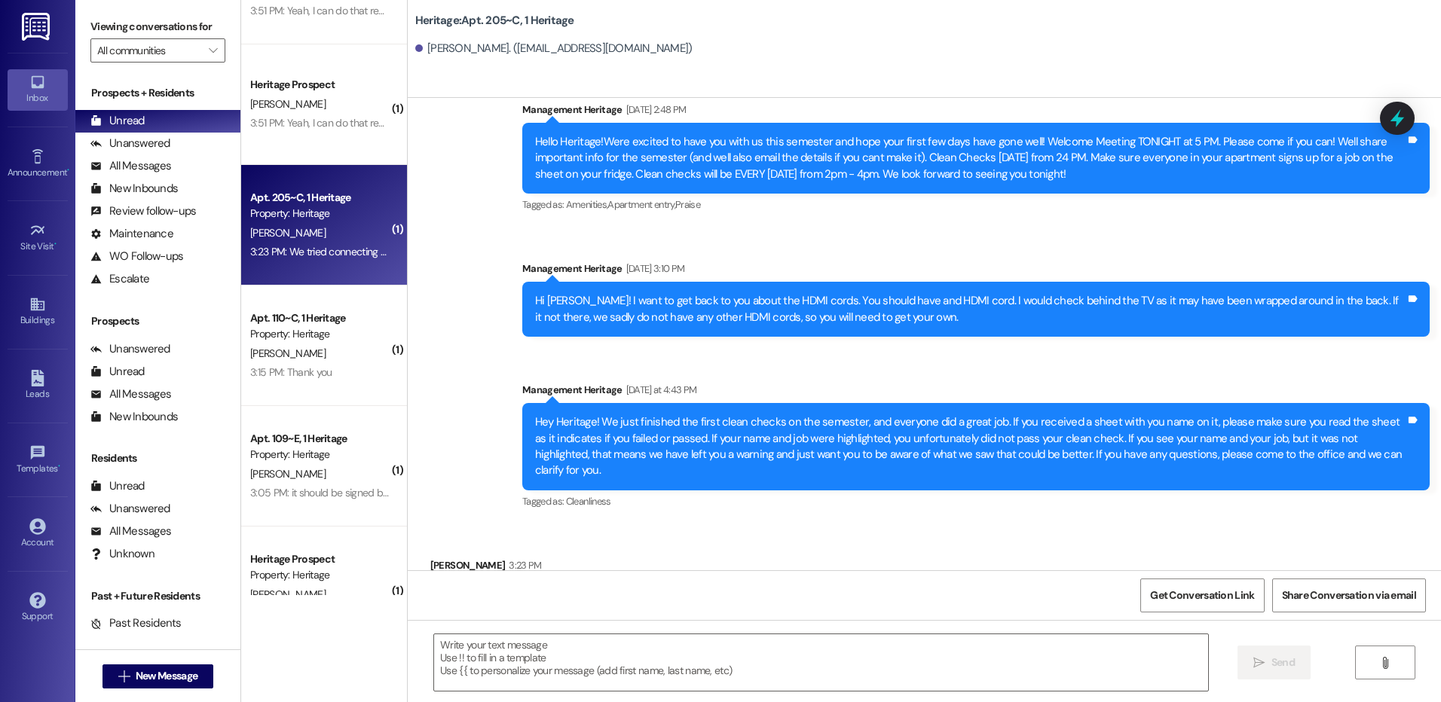
scroll to position [226, 0]
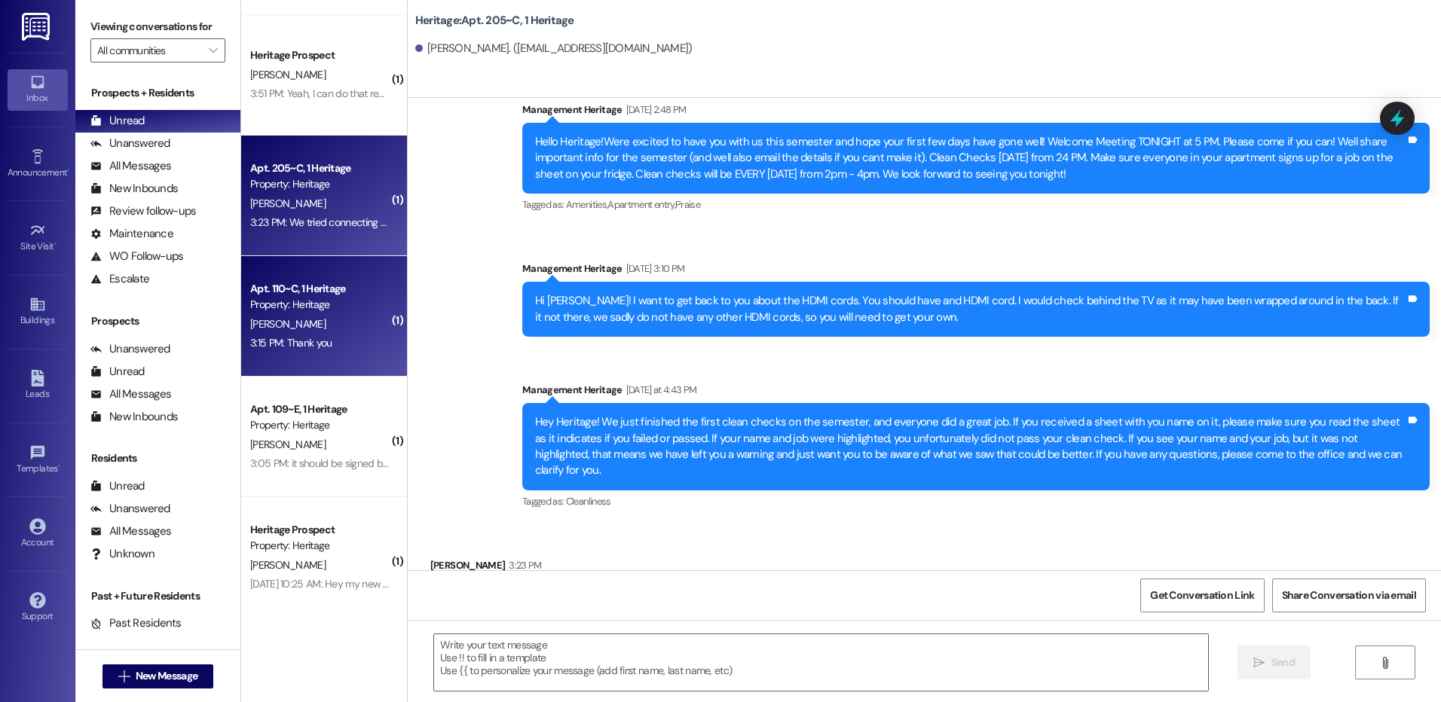
click at [317, 347] on div "3:15 PM: Thank you 3:15 PM: Thank you" at bounding box center [290, 343] width 81 height 14
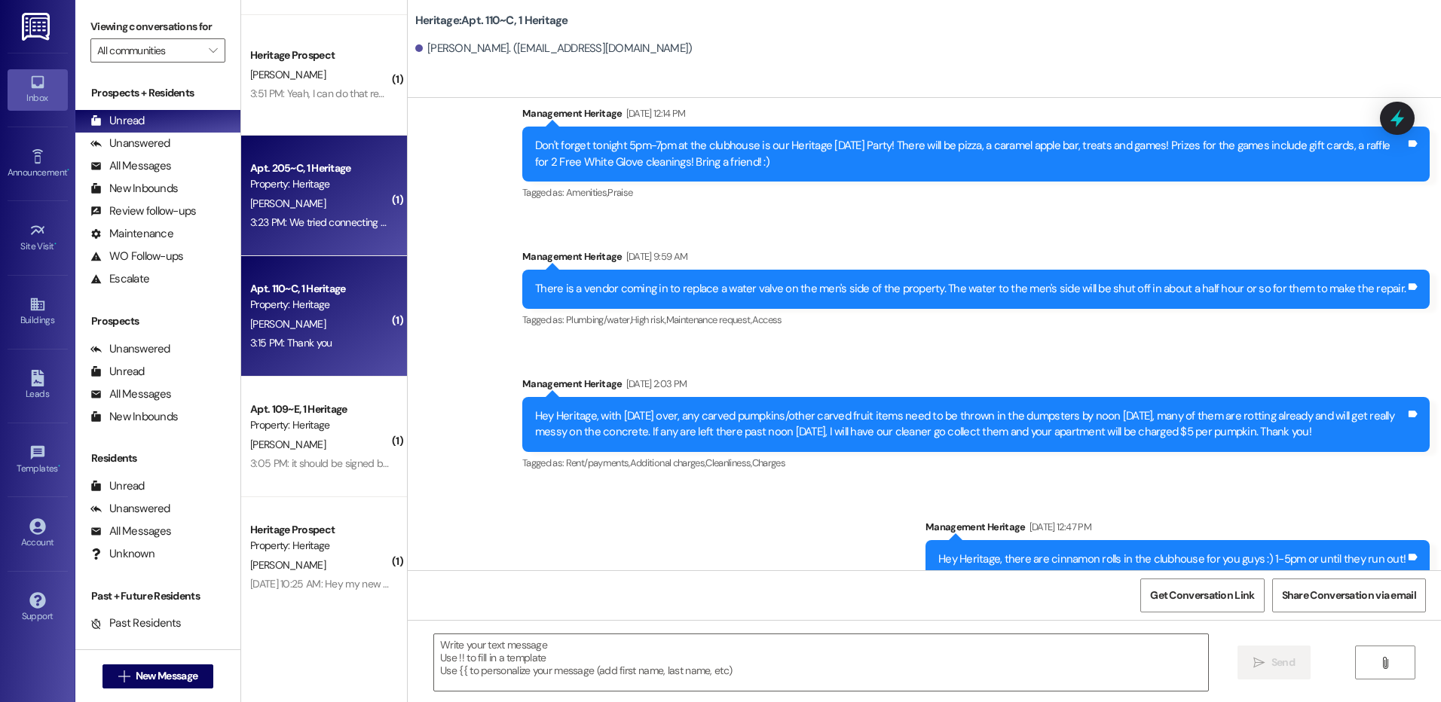
scroll to position [1882, 0]
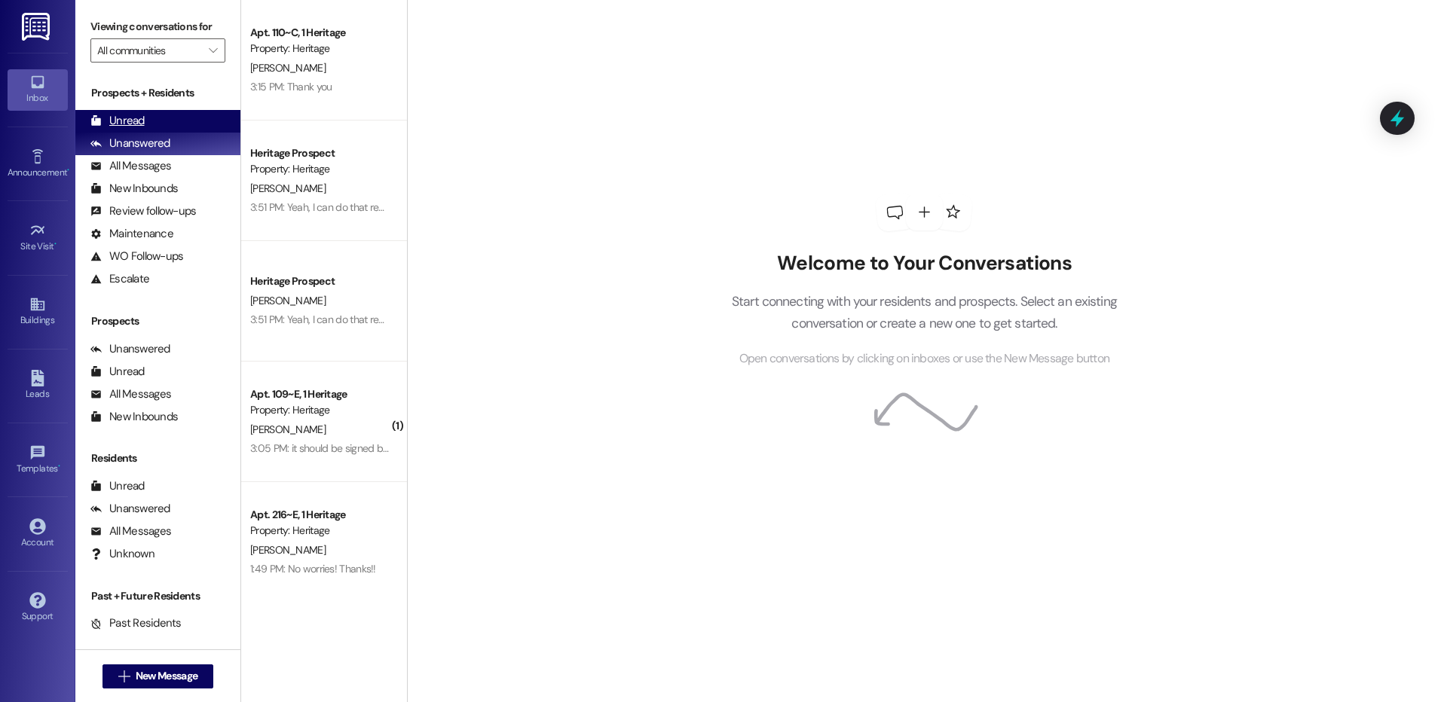
click at [138, 127] on div "Unread" at bounding box center [117, 121] width 54 height 16
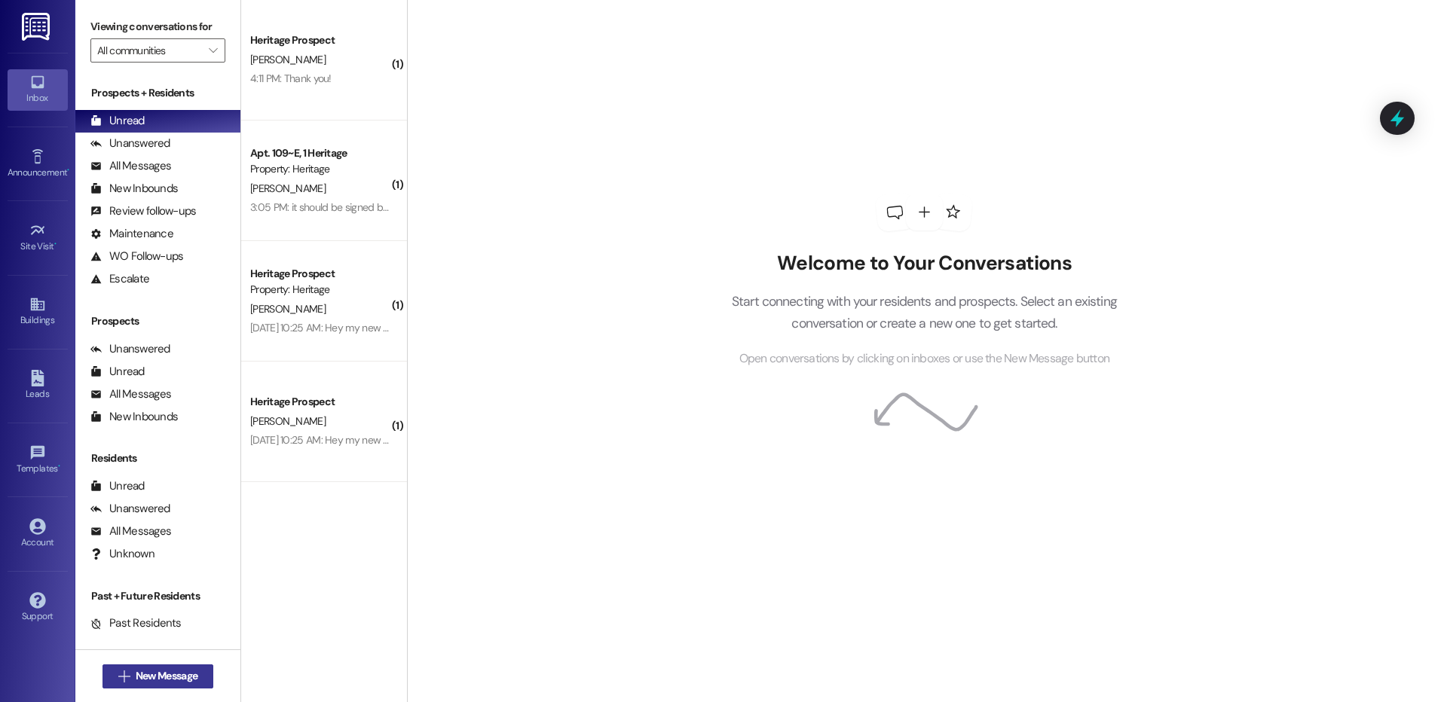
click at [199, 668] on button " New Message" at bounding box center [158, 677] width 112 height 24
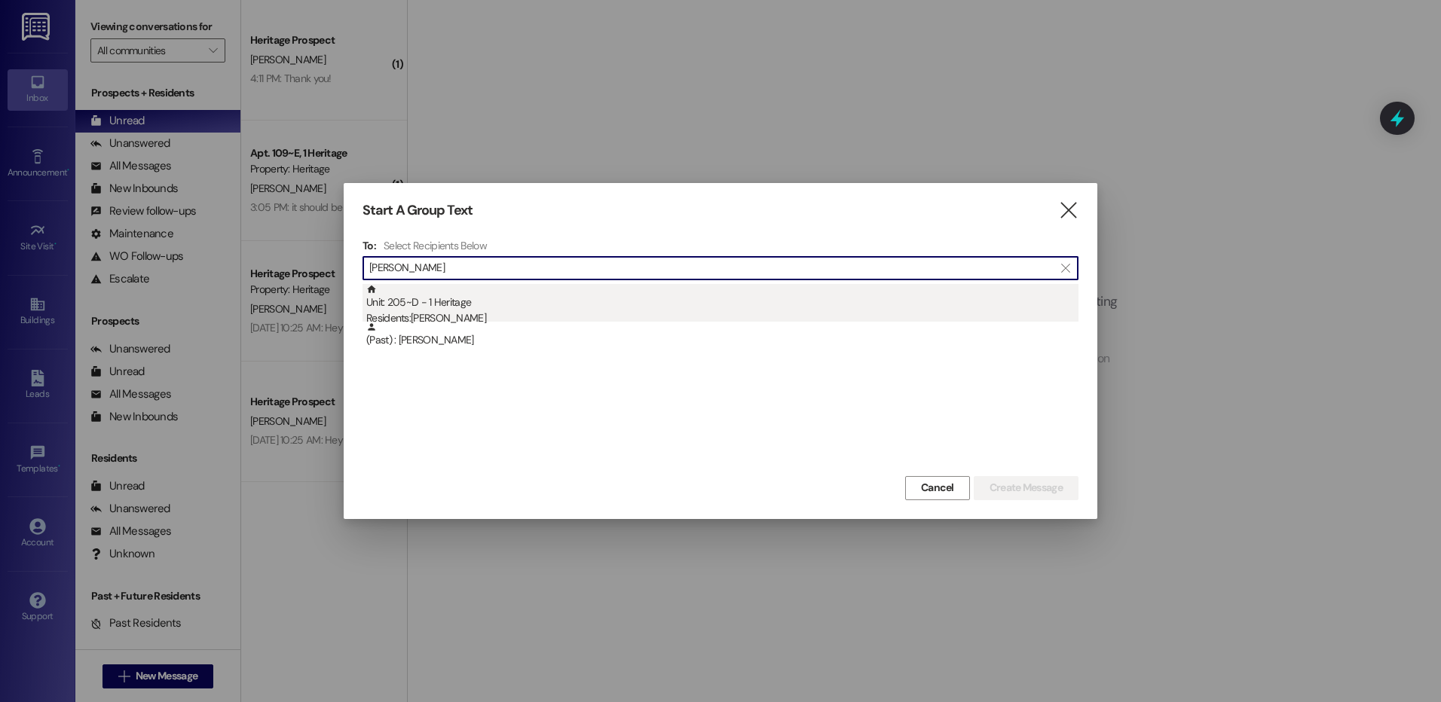
type input "[PERSON_NAME]"
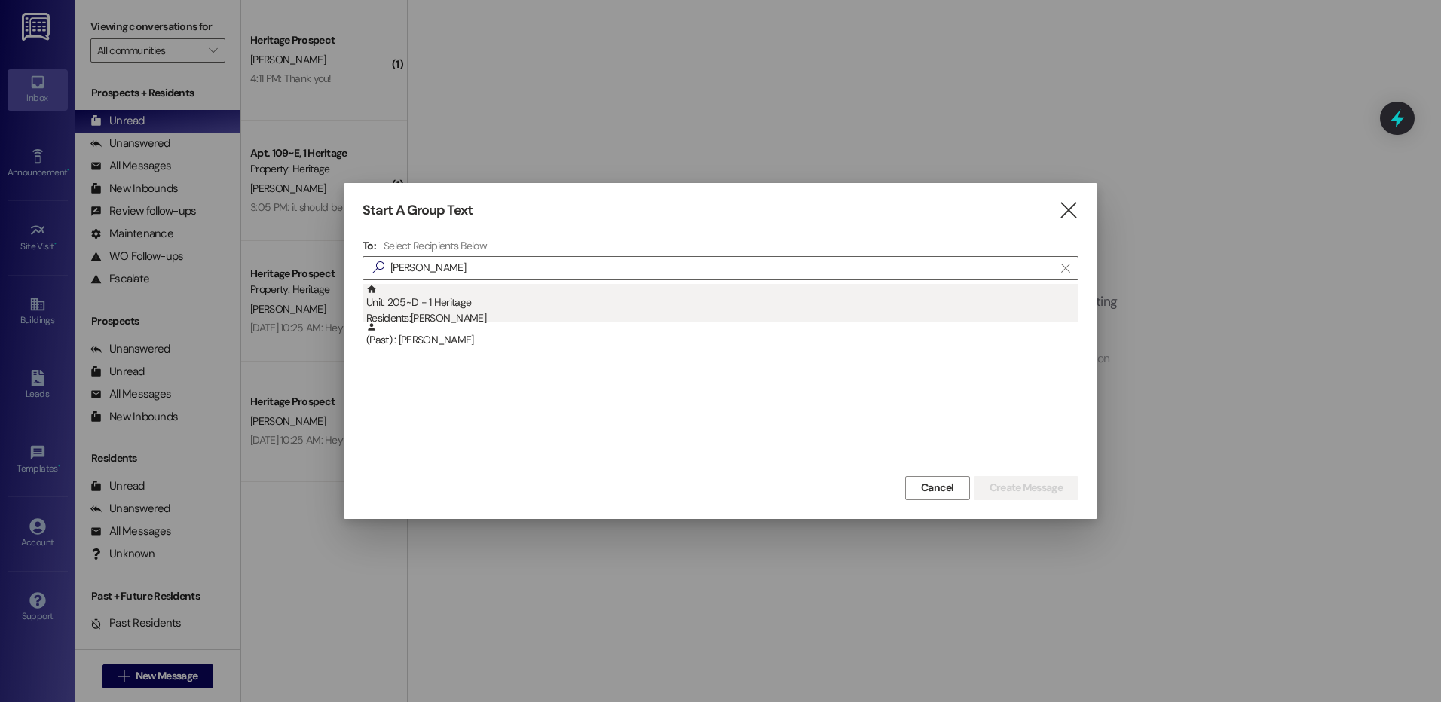
click at [599, 313] on div "Residents: [PERSON_NAME]" at bounding box center [722, 318] width 712 height 16
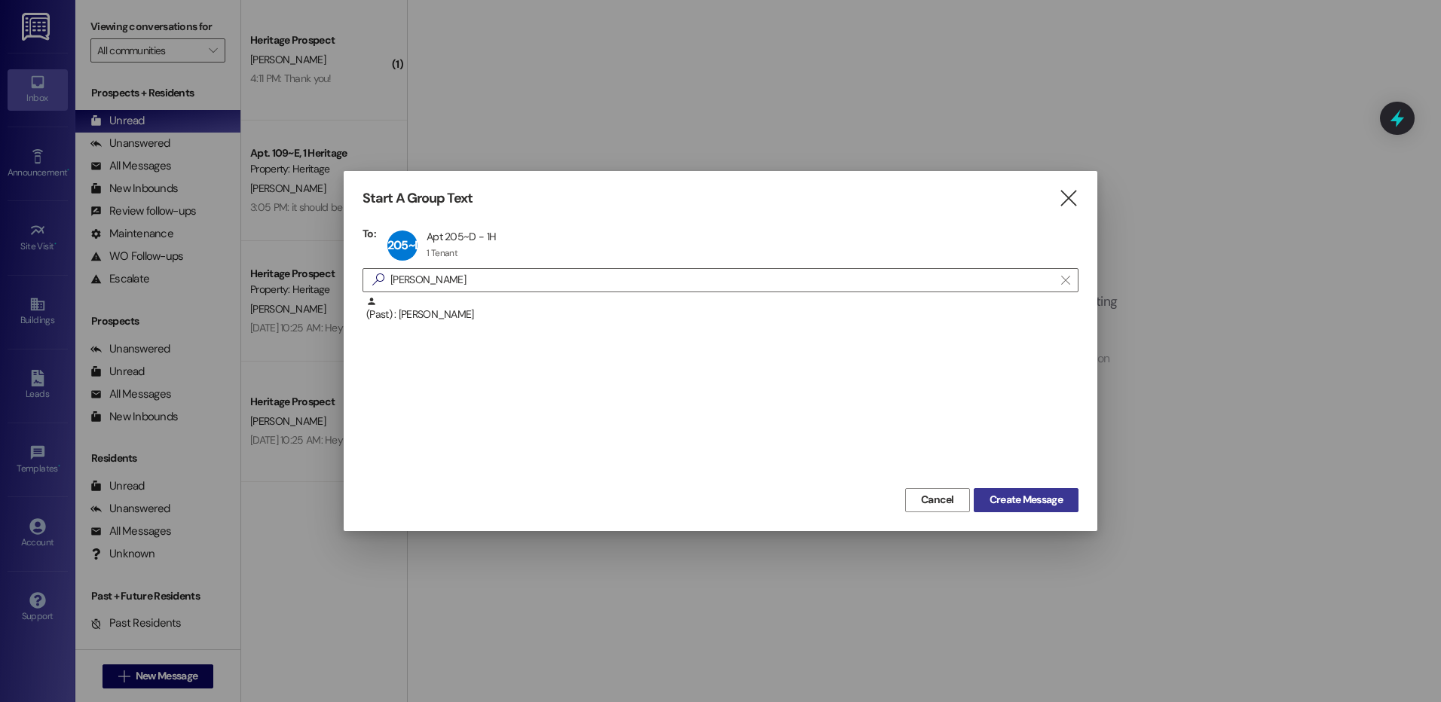
click at [998, 498] on span "Create Message" at bounding box center [1025, 500] width 73 height 16
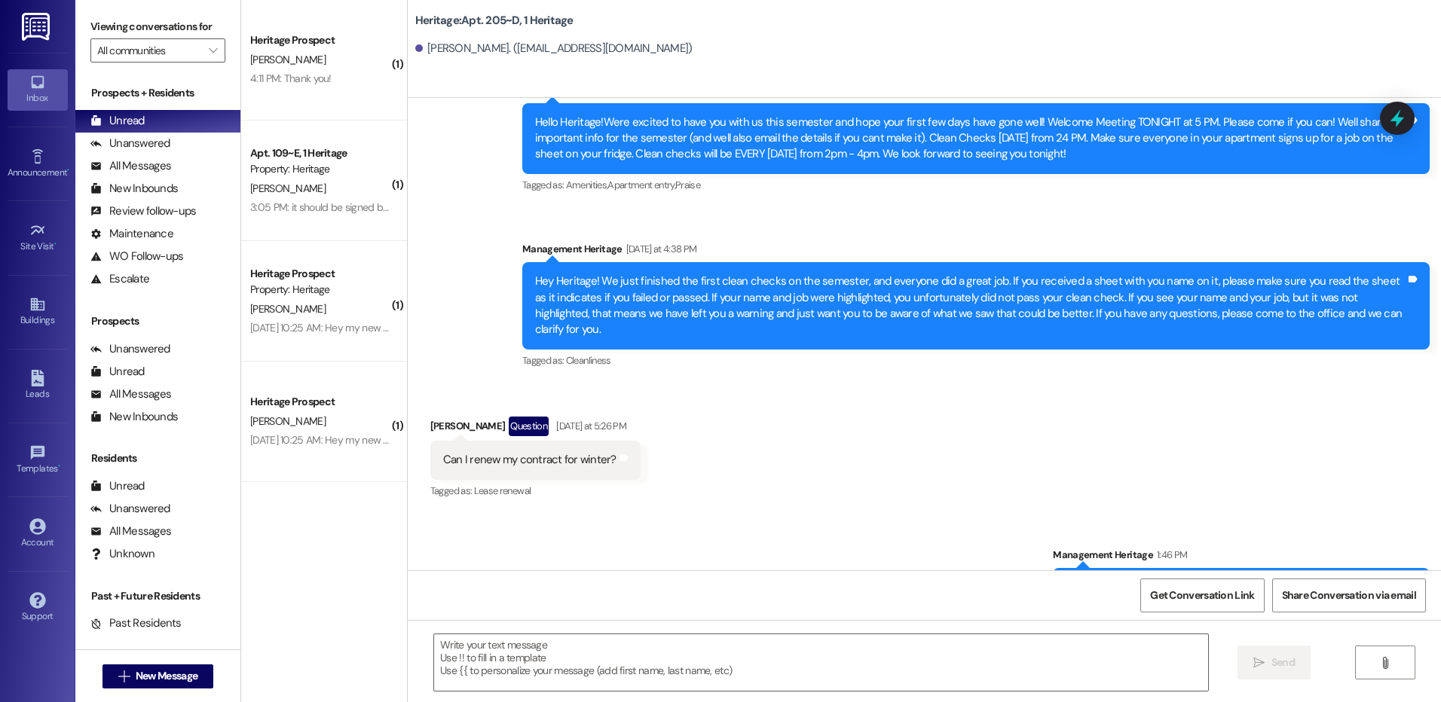
scroll to position [24545, 0]
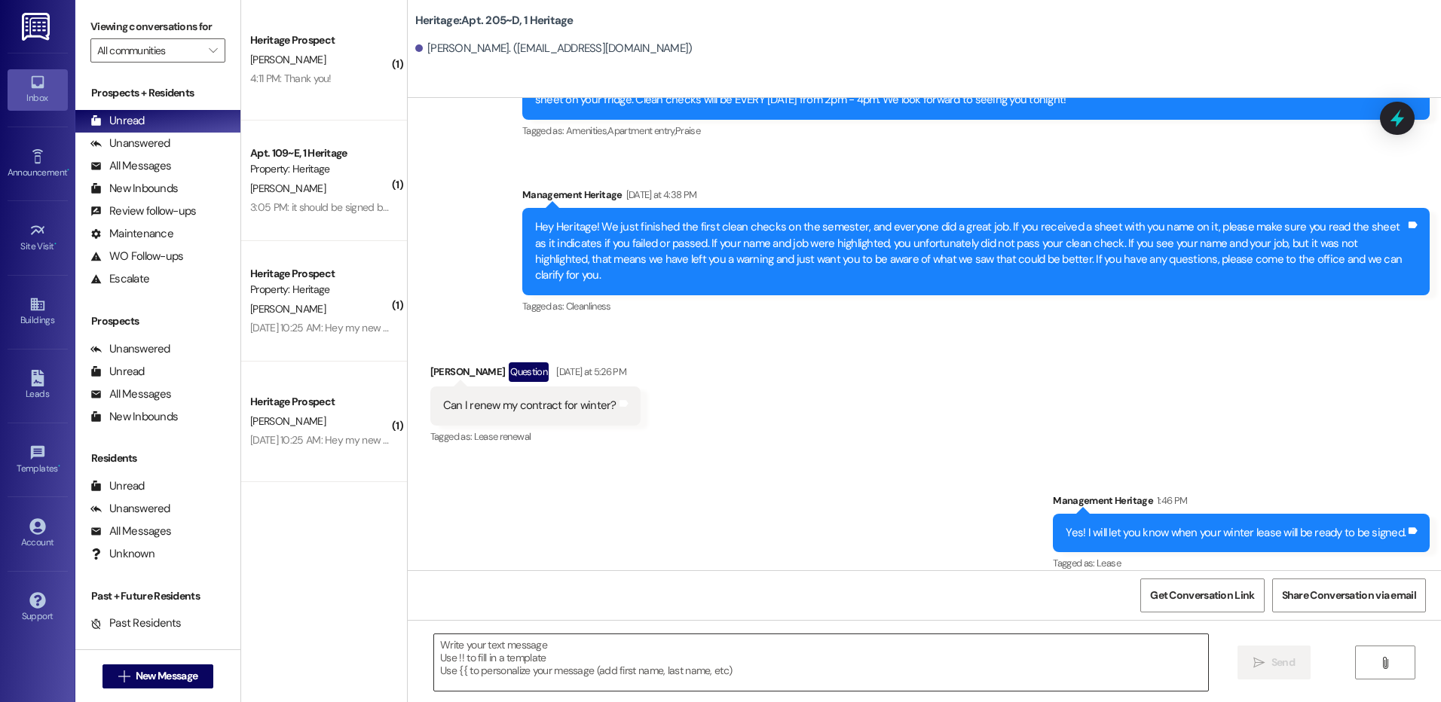
click at [552, 672] on textarea at bounding box center [820, 663] width 773 height 57
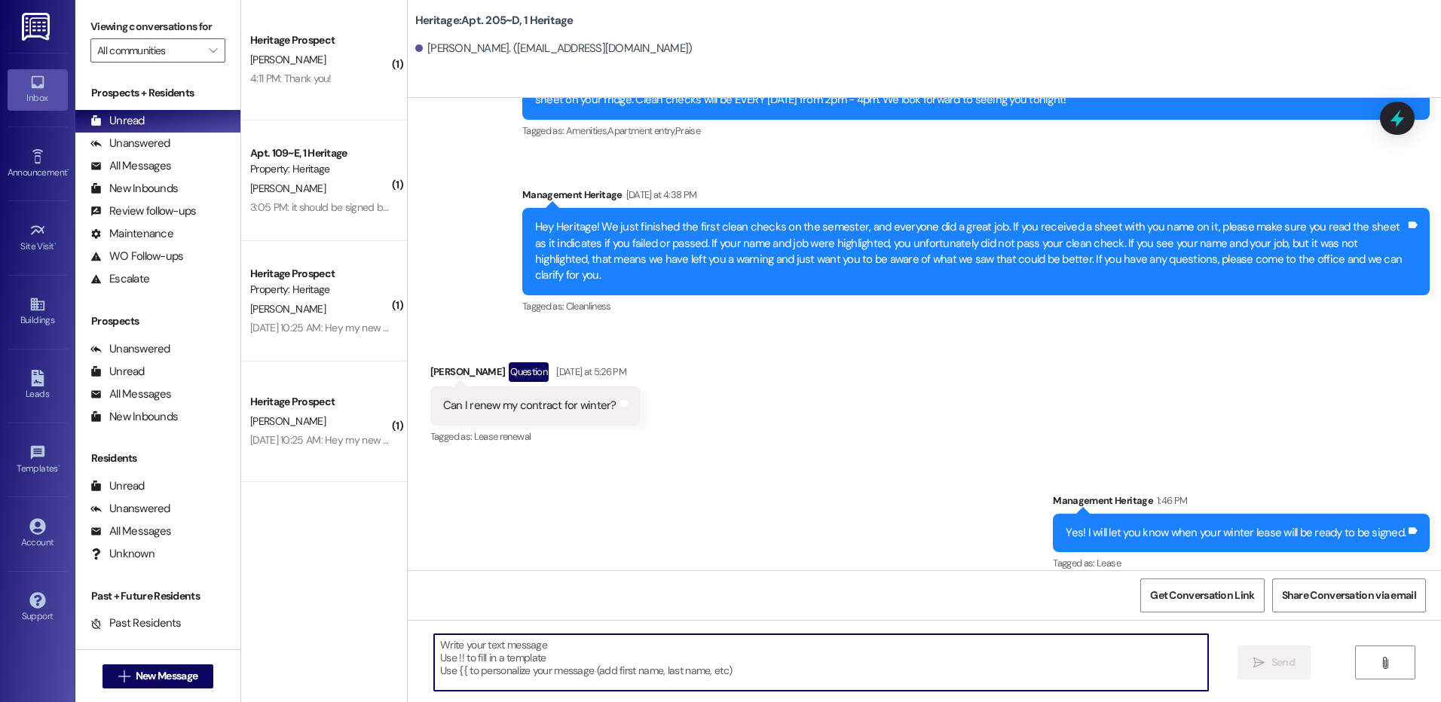
paste textarea "Hi _____! Your _____ renewal lease is ready to sign in your resident portal! Wi…"
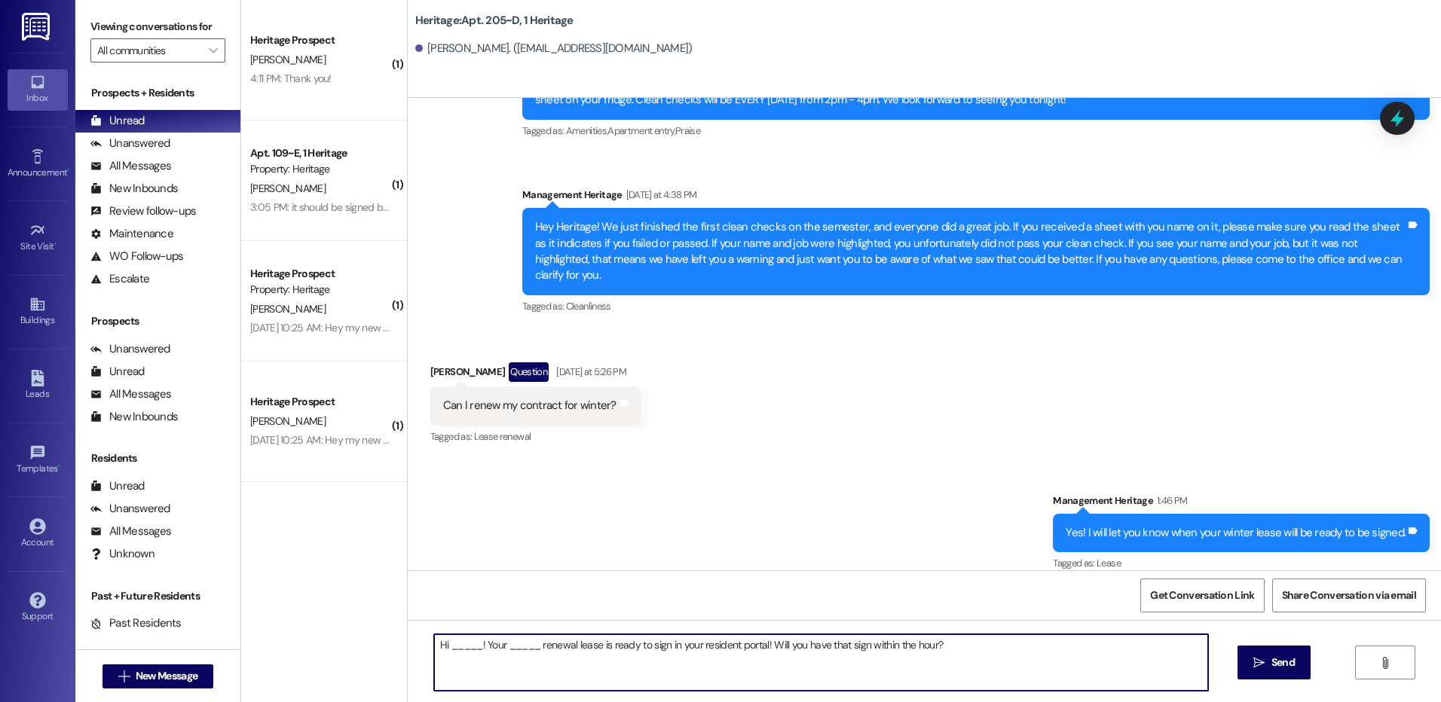
click at [449, 644] on textarea "Hi _____! Your _____ renewal lease is ready to sign in your resident portal! Wi…" at bounding box center [820, 663] width 773 height 57
click at [518, 653] on textarea "Hi [PERSON_NAME]! Your _____ renewal lease is ready to sign in your resident po…" at bounding box center [820, 663] width 773 height 57
type textarea "Hi [PERSON_NAME]! Your Winter renewal lease is ready to sign in your resident p…"
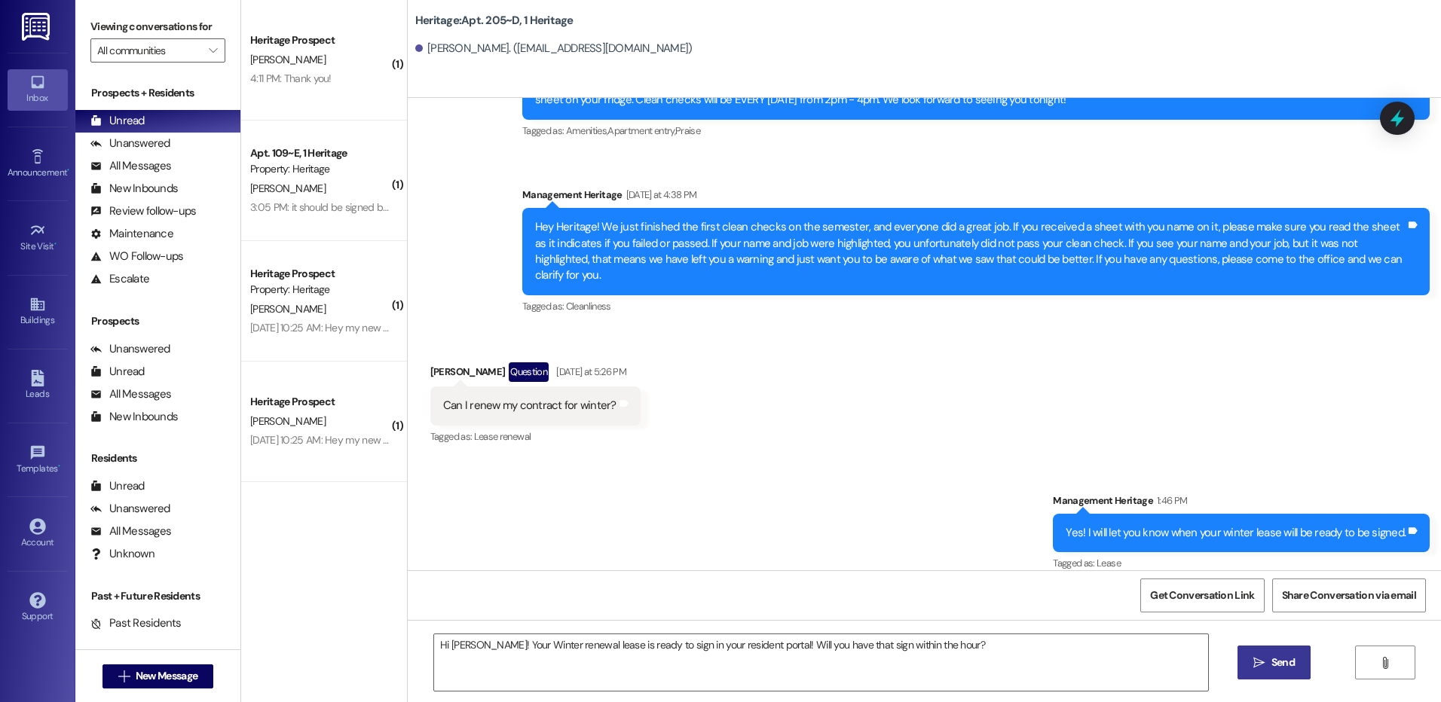
click at [1255, 667] on icon "" at bounding box center [1258, 663] width 11 height 12
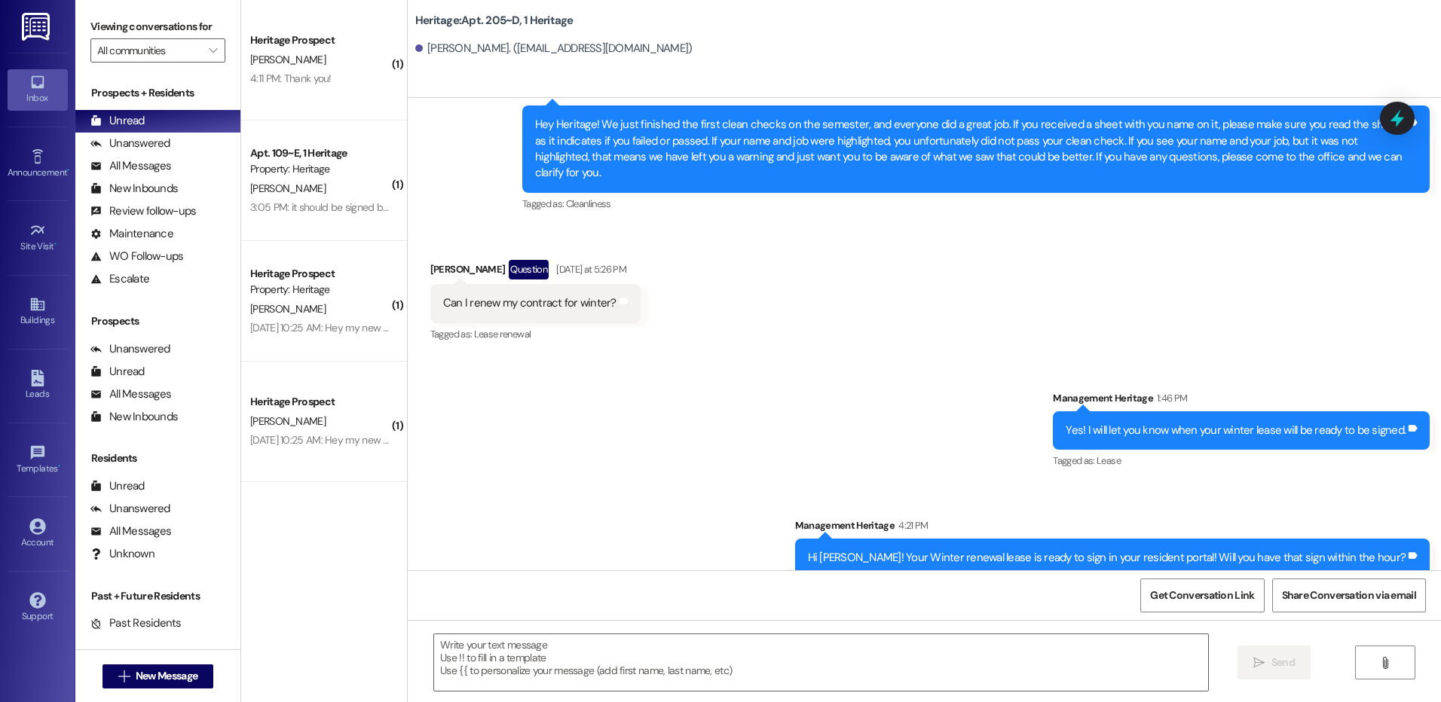
scroll to position [24650, 0]
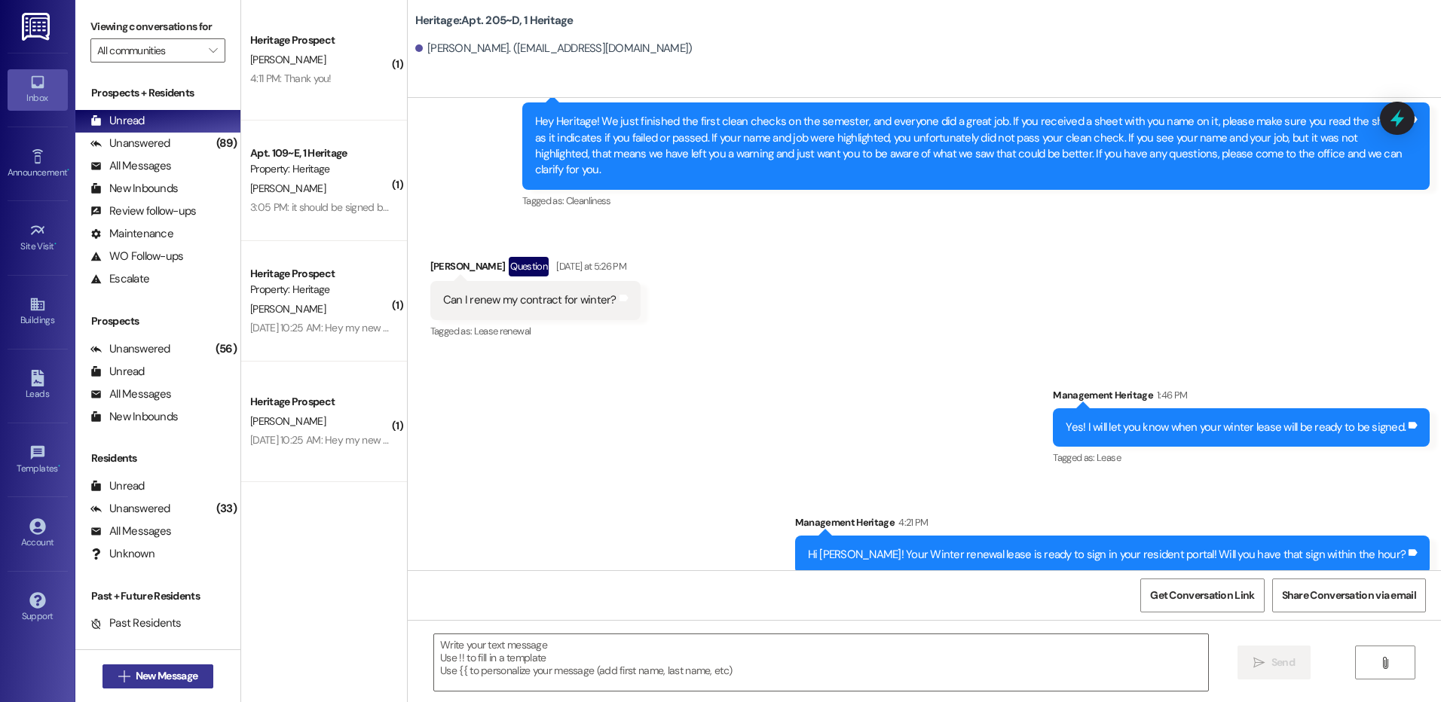
click at [167, 673] on span "New Message" at bounding box center [167, 676] width 62 height 16
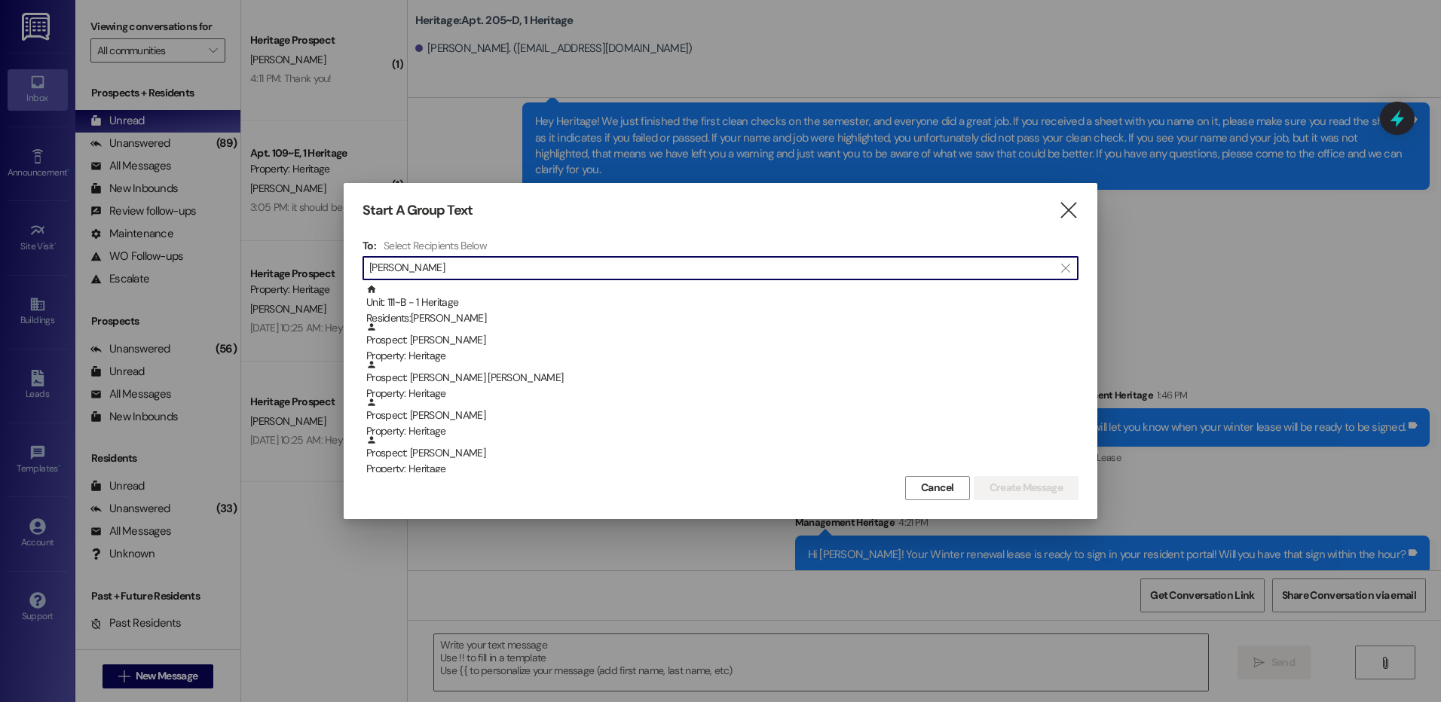
type input "stephanie"
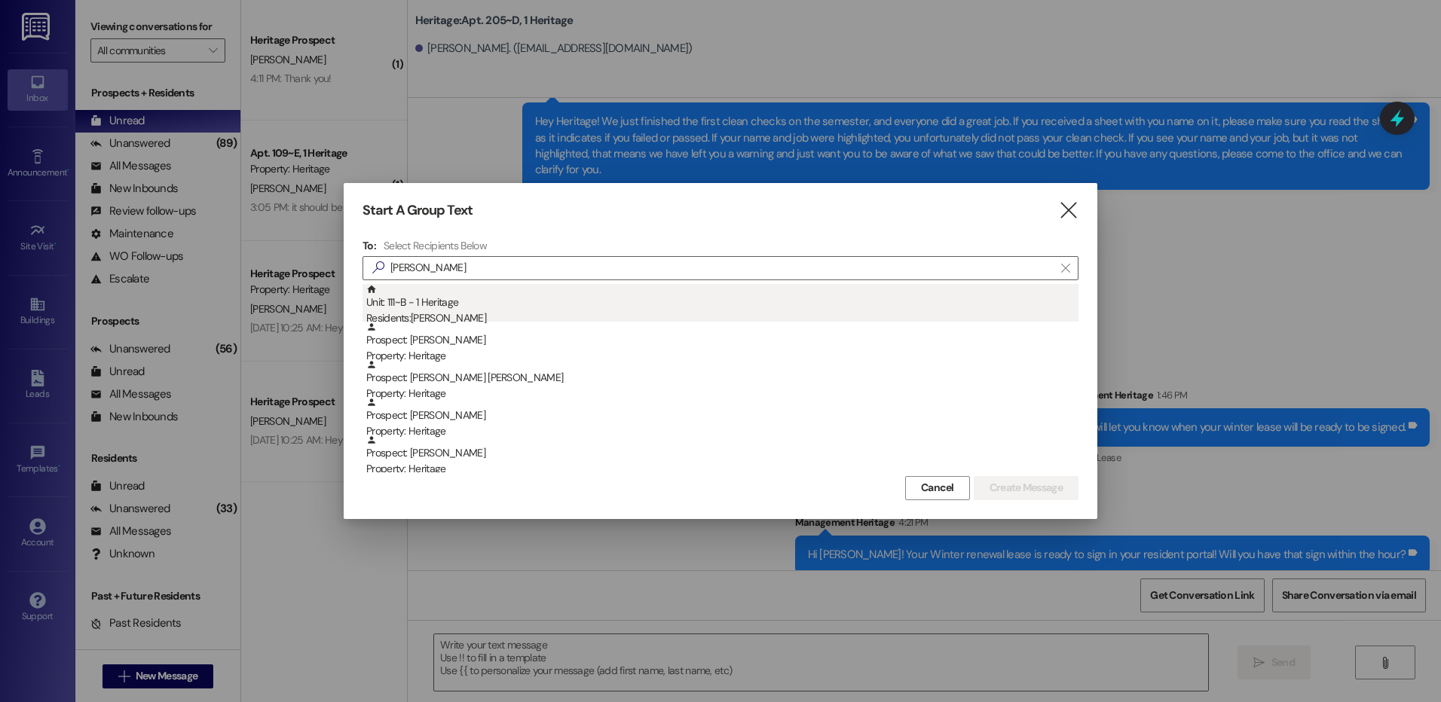
click at [524, 310] on div "Residents: Stephanie Hedden" at bounding box center [722, 318] width 712 height 16
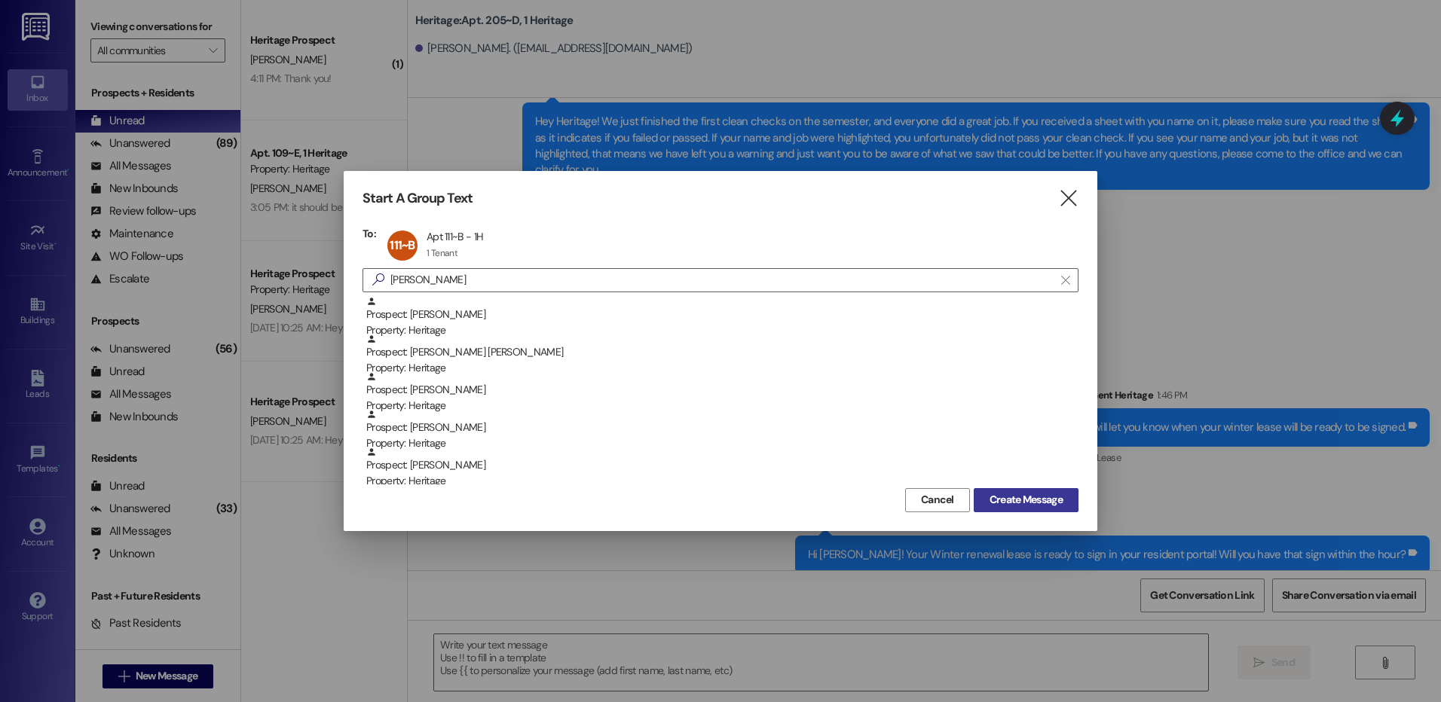
click at [1044, 492] on span "Create Message" at bounding box center [1025, 500] width 73 height 16
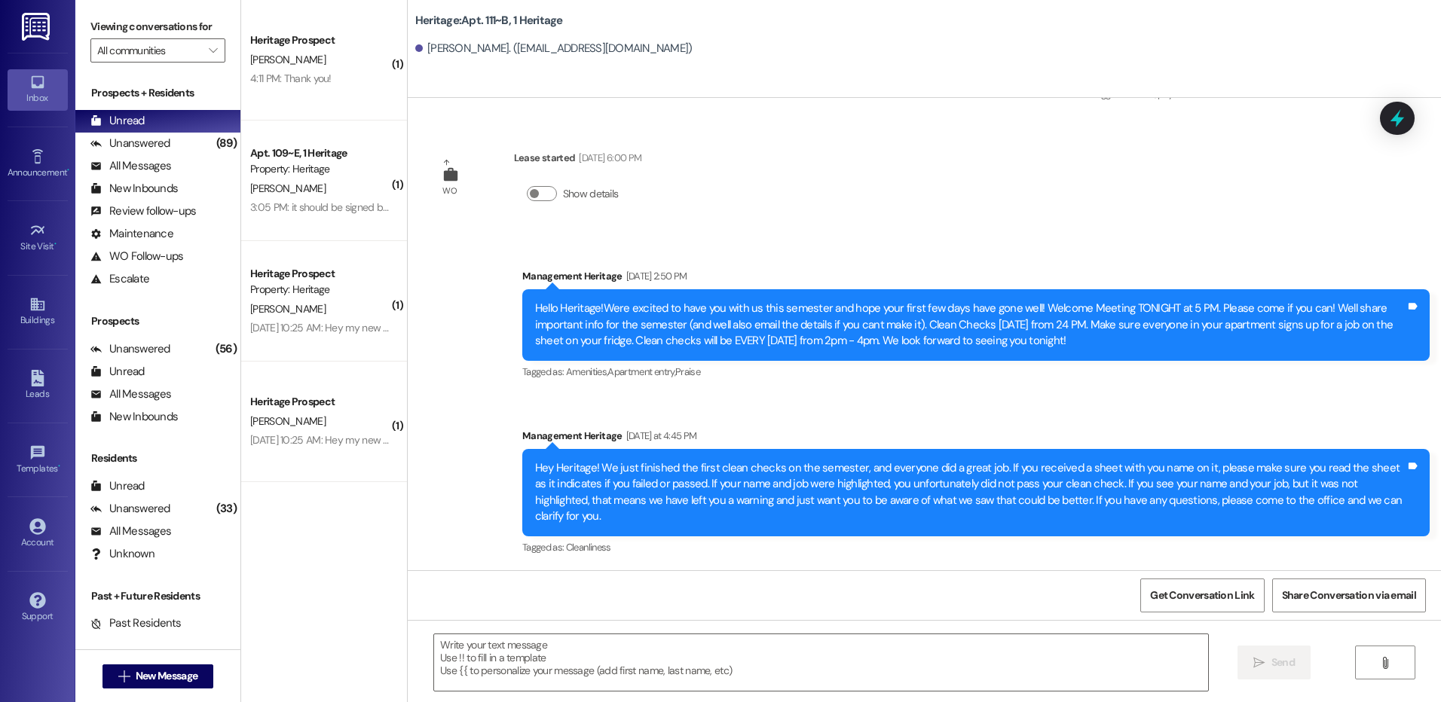
scroll to position [1416, 0]
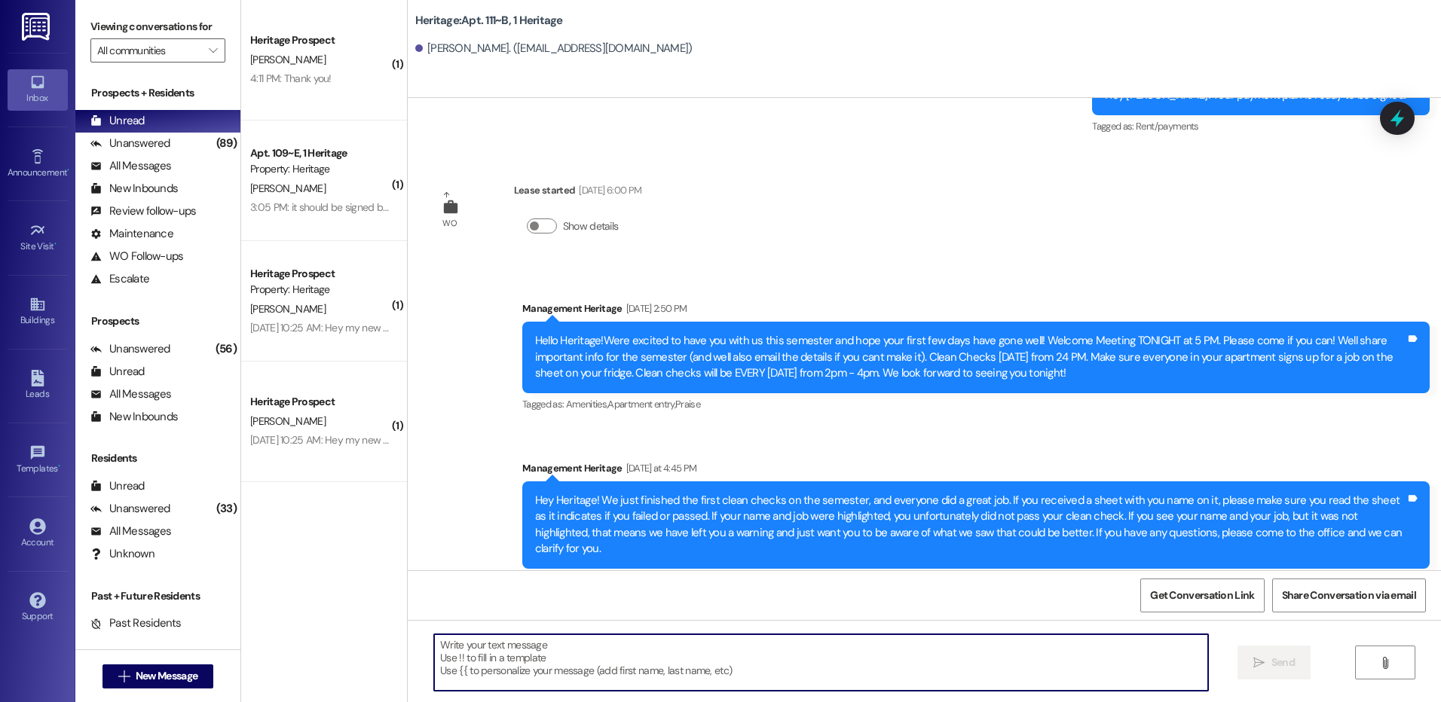
click at [501, 635] on textarea at bounding box center [820, 663] width 773 height 57
paste textarea "Hi _____! Your _____ renewal lease is ready to sign in your resident portal! Wi…"
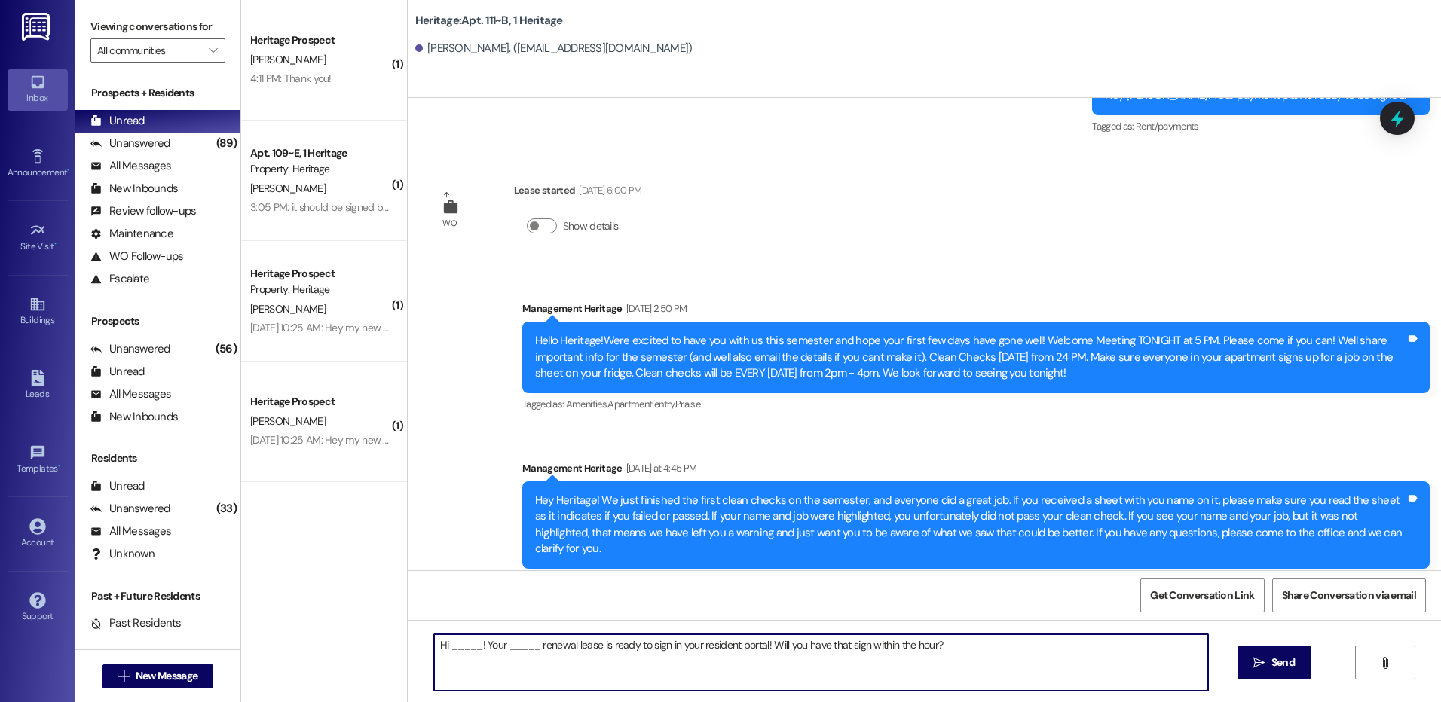
click at [460, 645] on textarea "Hi _____! Your _____ renewal lease is ready to sign in your resident portal! Wi…" at bounding box center [820, 663] width 773 height 57
click at [475, 656] on textarea "Hi _____! Your _____ renewal lease is ready to sign in your resident portal! Wi…" at bounding box center [820, 663] width 773 height 57
click at [463, 647] on textarea "Hi _____! Your _____ renewal lease is ready to sign in your resident portal! Wi…" at bounding box center [820, 663] width 773 height 57
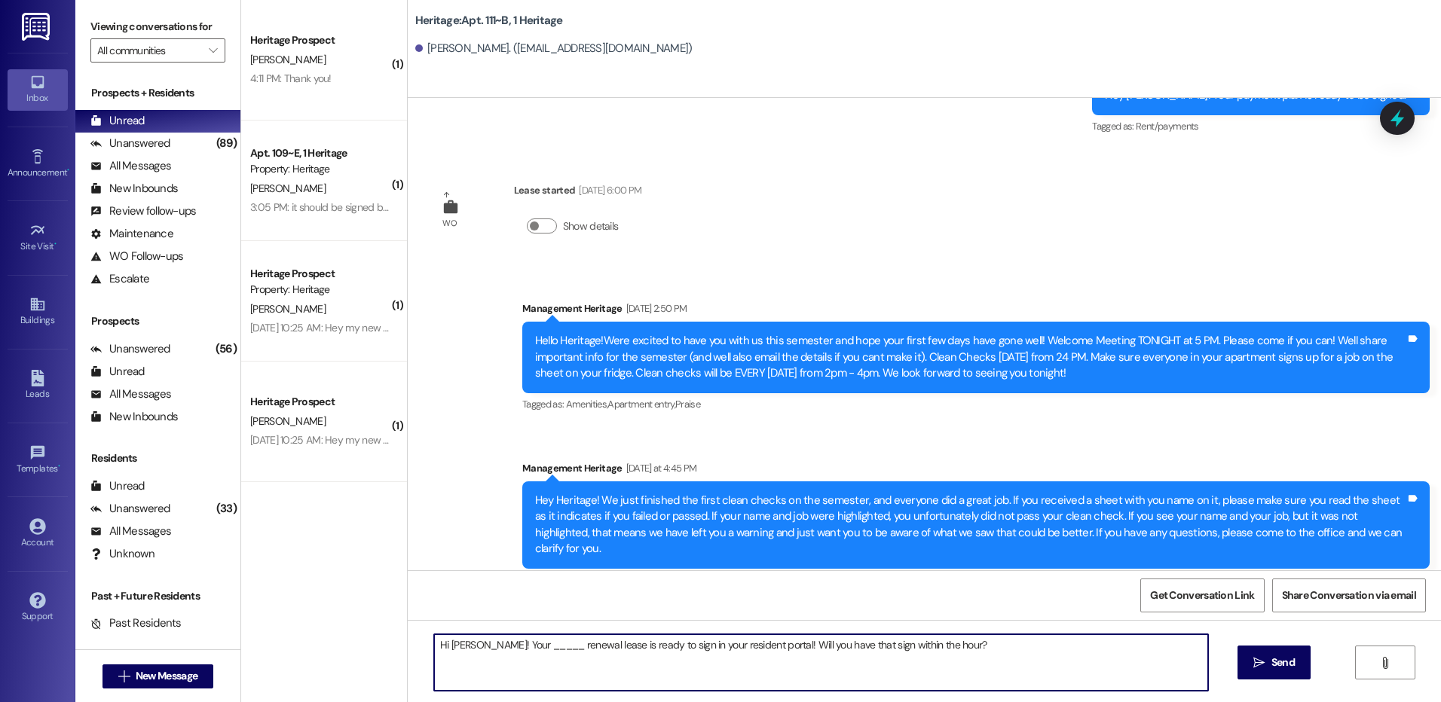
click at [514, 645] on textarea "Hi Stephanie! Your _____ renewal lease is ready to sign in your resident portal…" at bounding box center [820, 663] width 773 height 57
type textarea "Hi Stephanie! Your Winter renewal lease is ready to sign in your resident porta…"
click at [1297, 665] on button " Send" at bounding box center [1273, 663] width 73 height 34
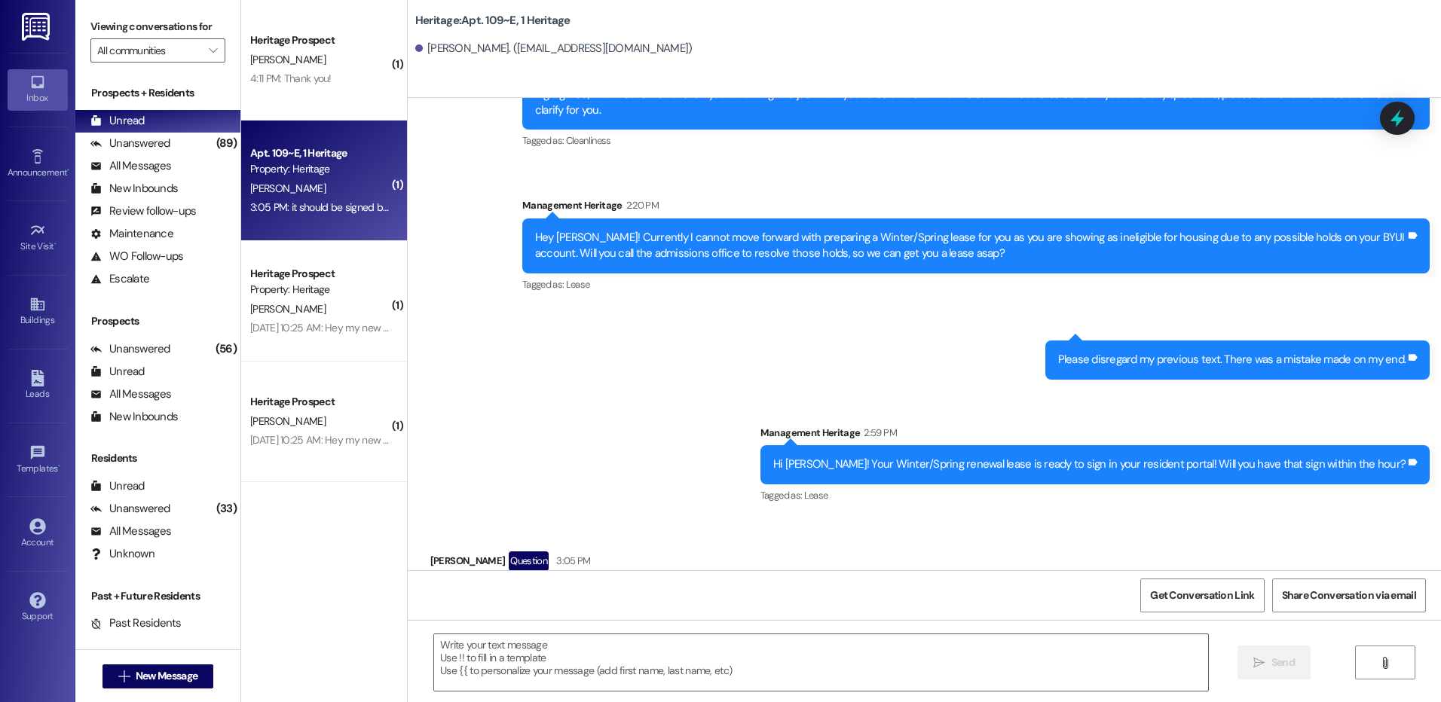
scroll to position [1737, 0]
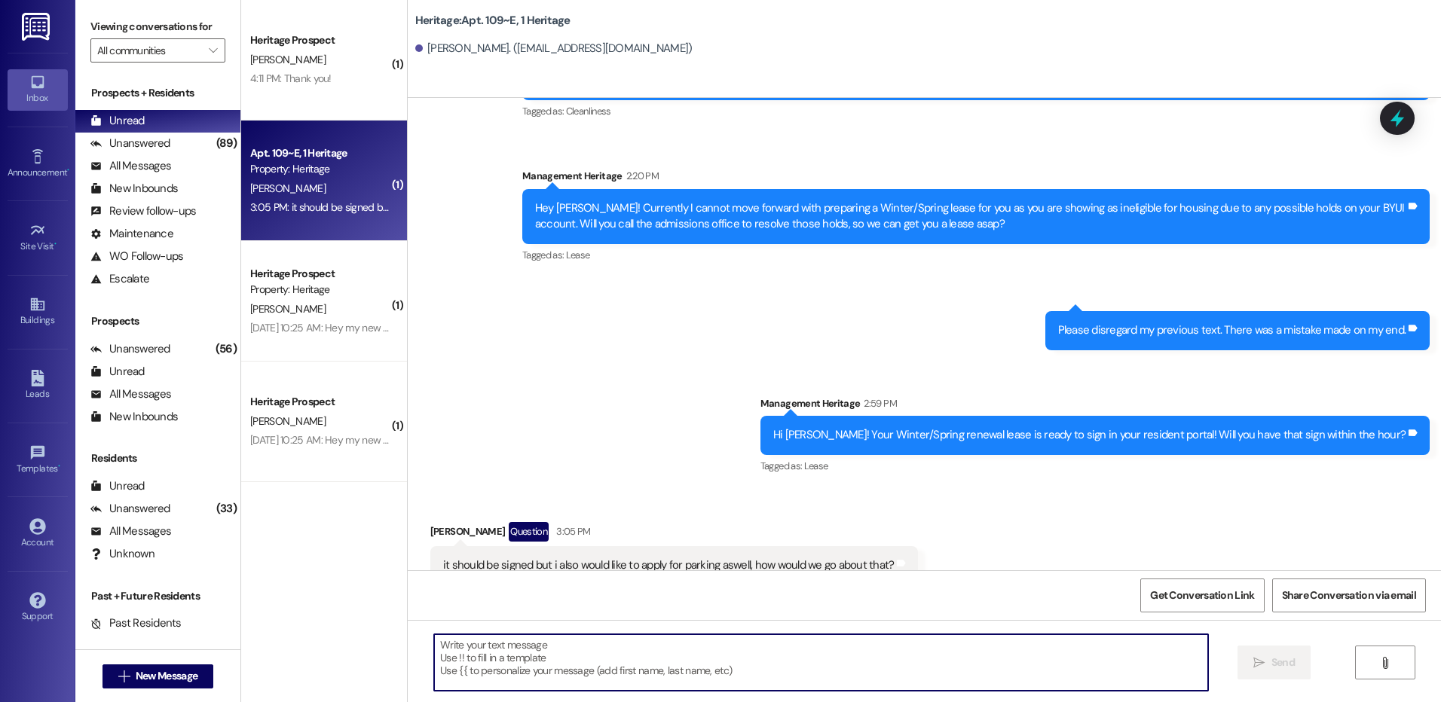
click at [592, 660] on textarea at bounding box center [820, 663] width 773 height 57
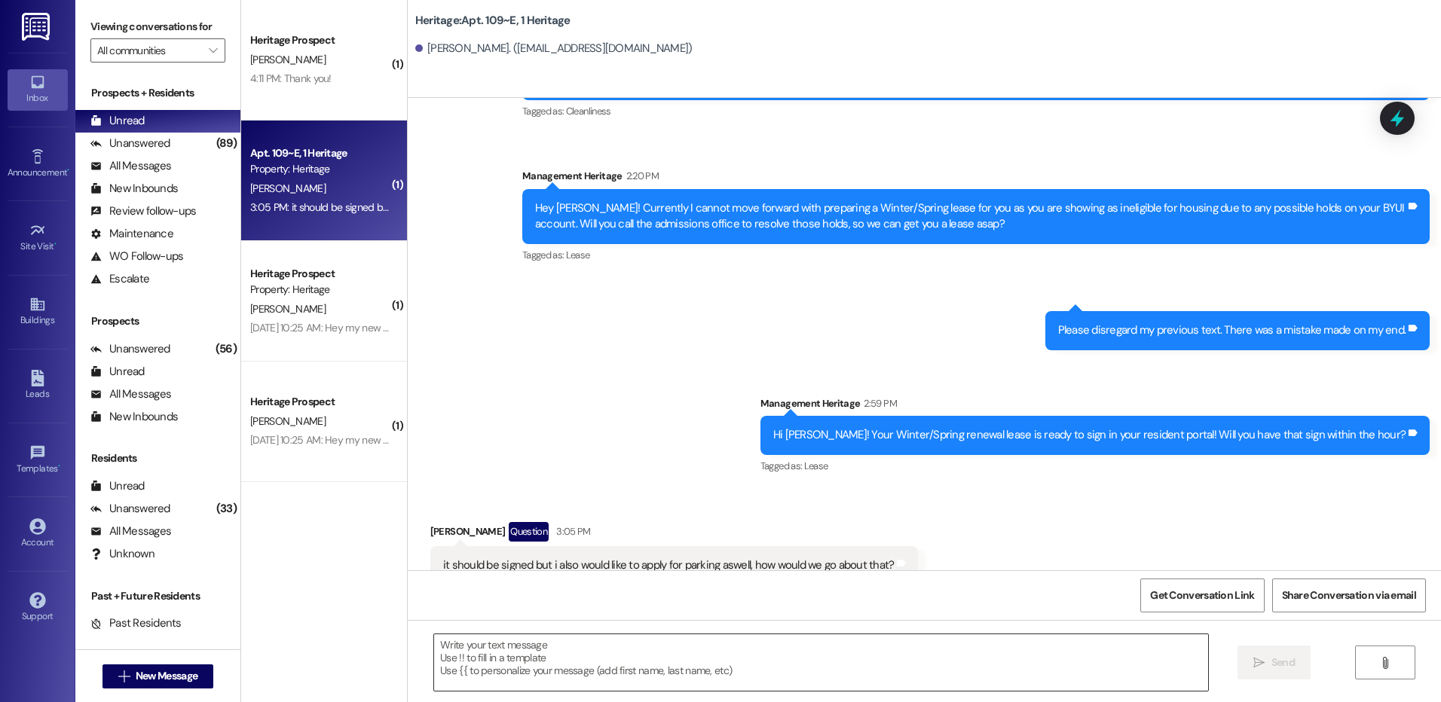
click at [470, 666] on textarea at bounding box center [820, 663] width 773 height 57
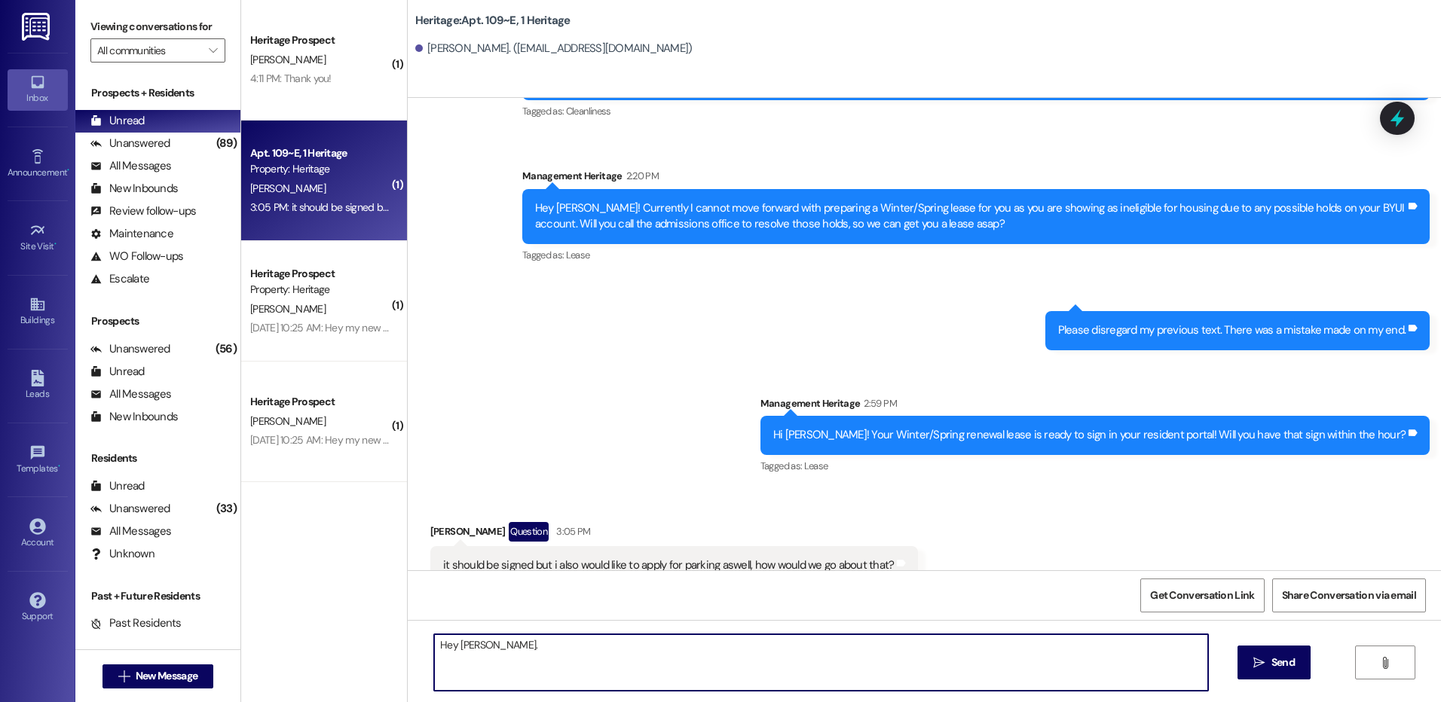
click at [491, 656] on textarea "Hey Lucille." at bounding box center [820, 663] width 773 height 57
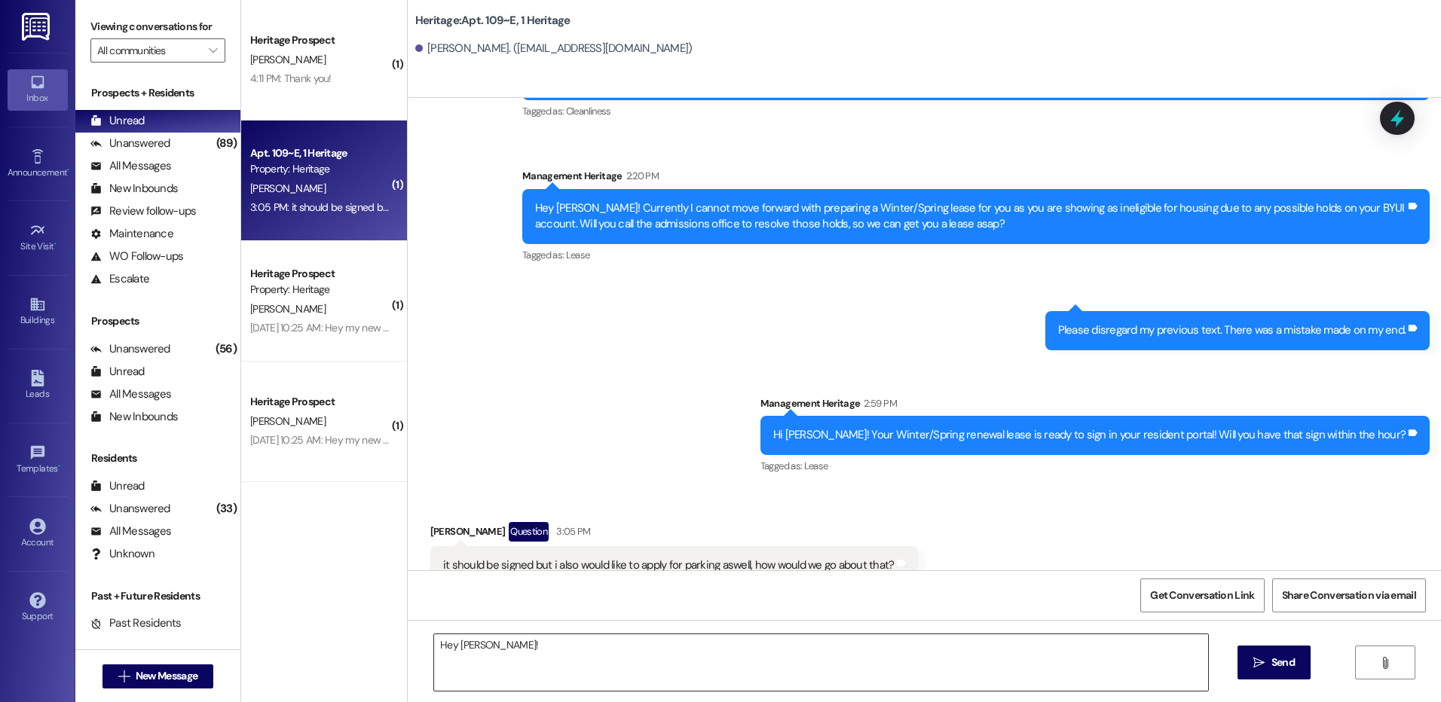
click at [515, 644] on textarea "Hey Lucille!" at bounding box center [820, 663] width 773 height 57
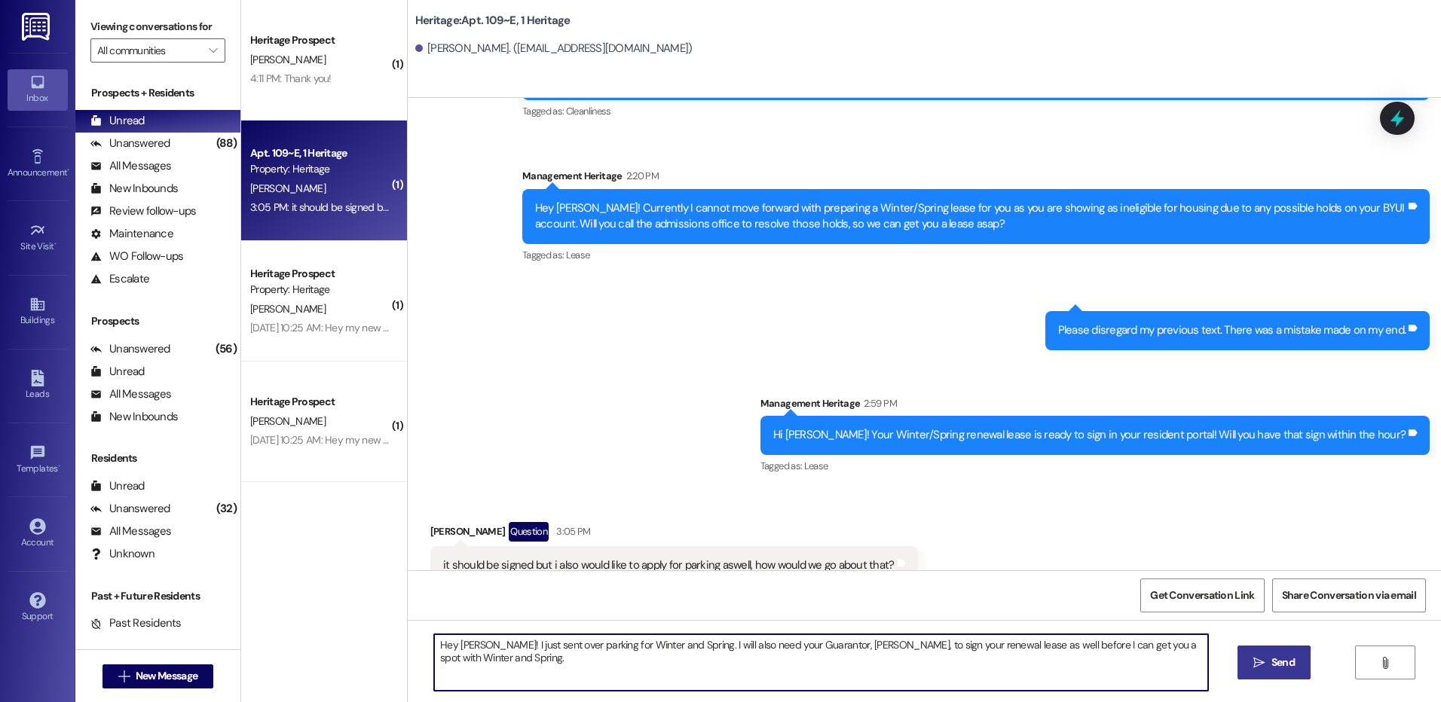
type textarea "Hey Lucille! I just sent over parking for Winter and Spring. I will also need y…"
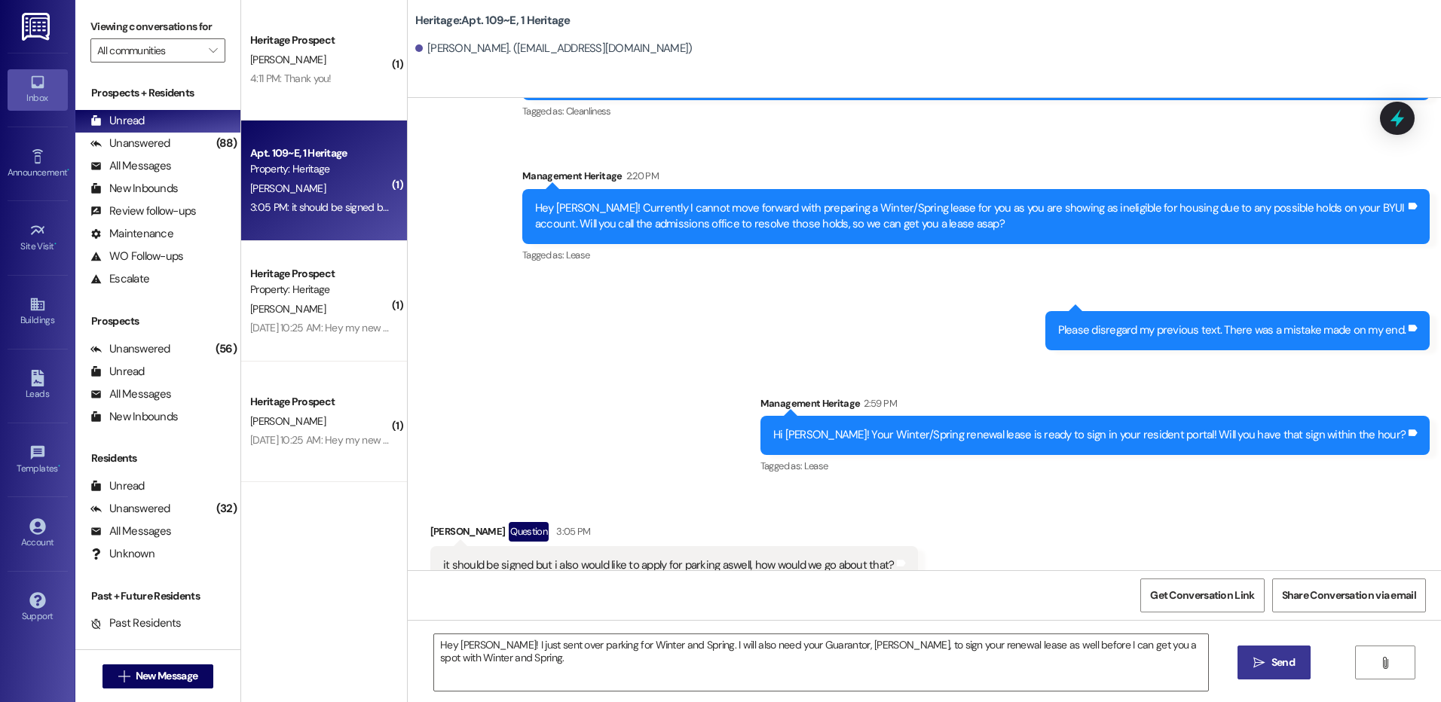
click at [1281, 655] on span "Send" at bounding box center [1282, 663] width 23 height 16
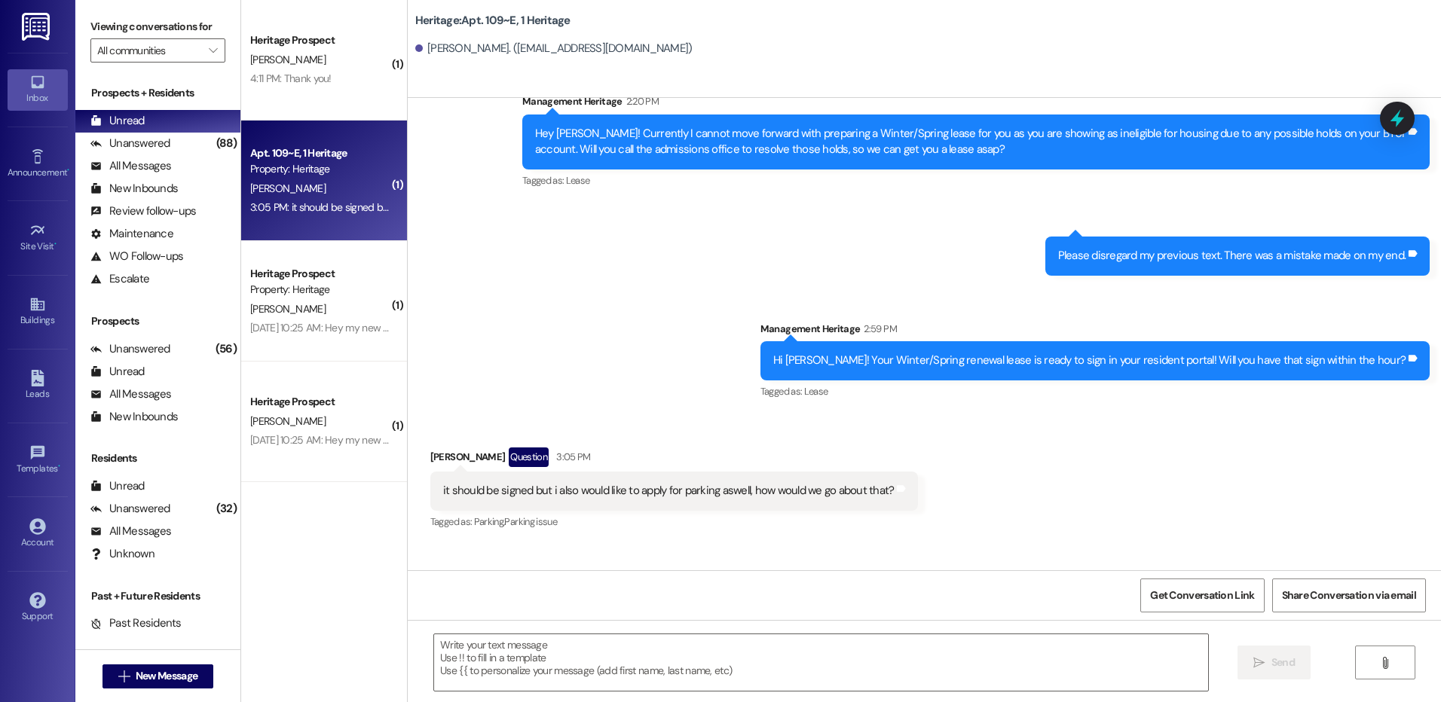
scroll to position [1842, 0]
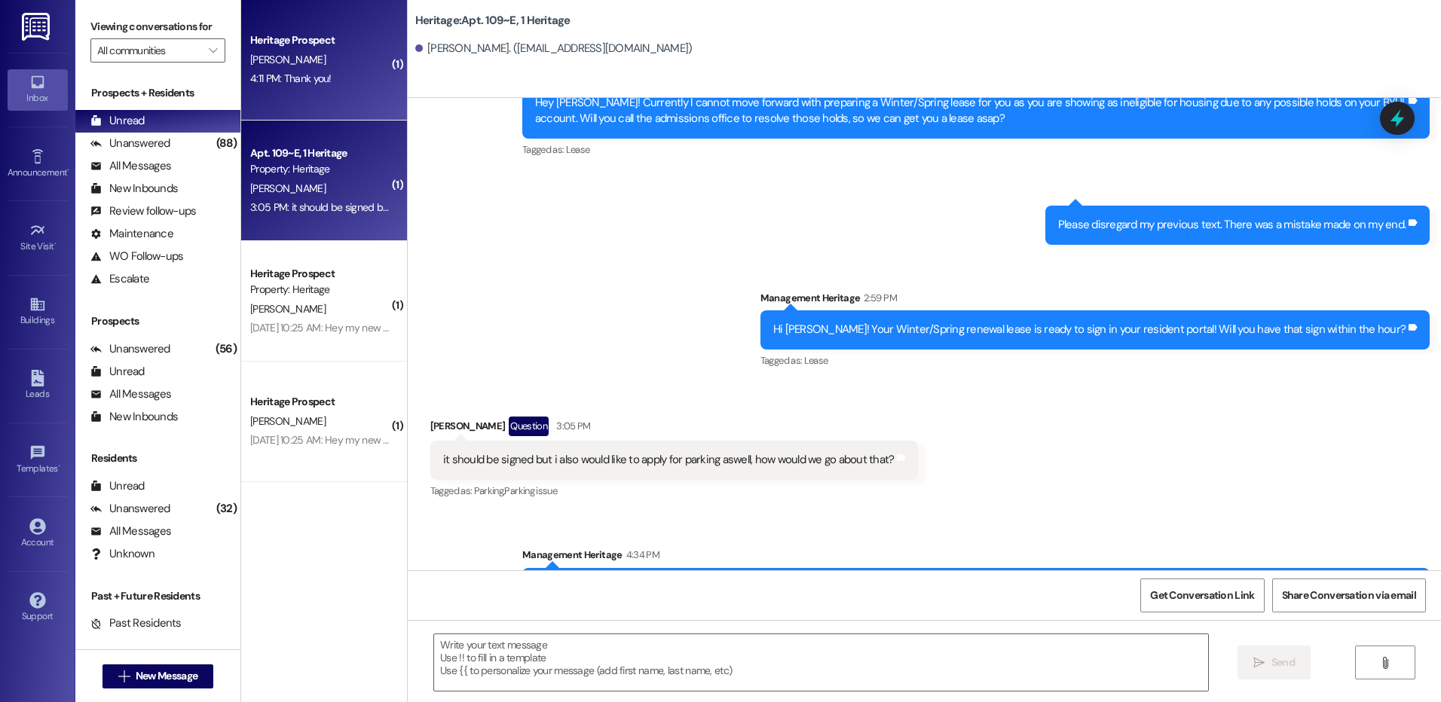
click at [317, 75] on div "4:11 PM: Thank you! 4:11 PM: Thank you!" at bounding box center [290, 79] width 81 height 14
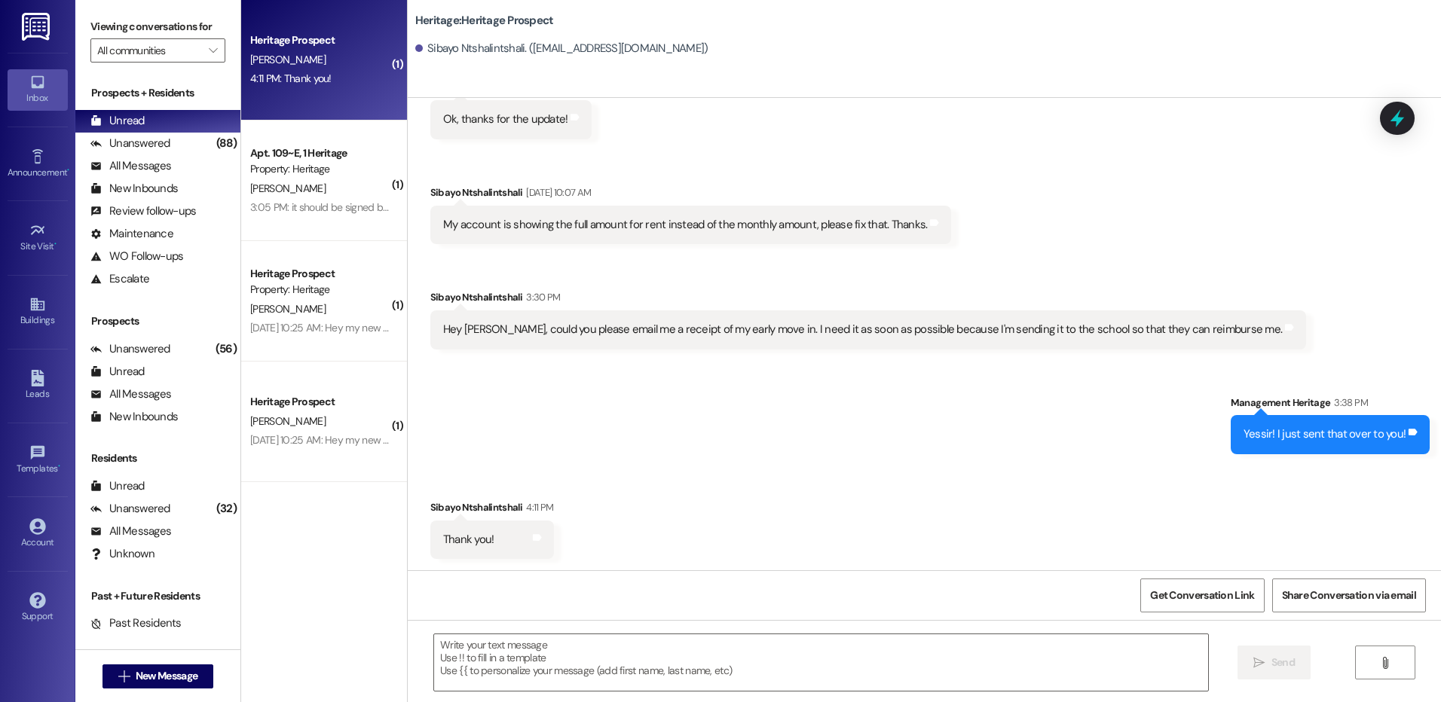
scroll to position [3755, 0]
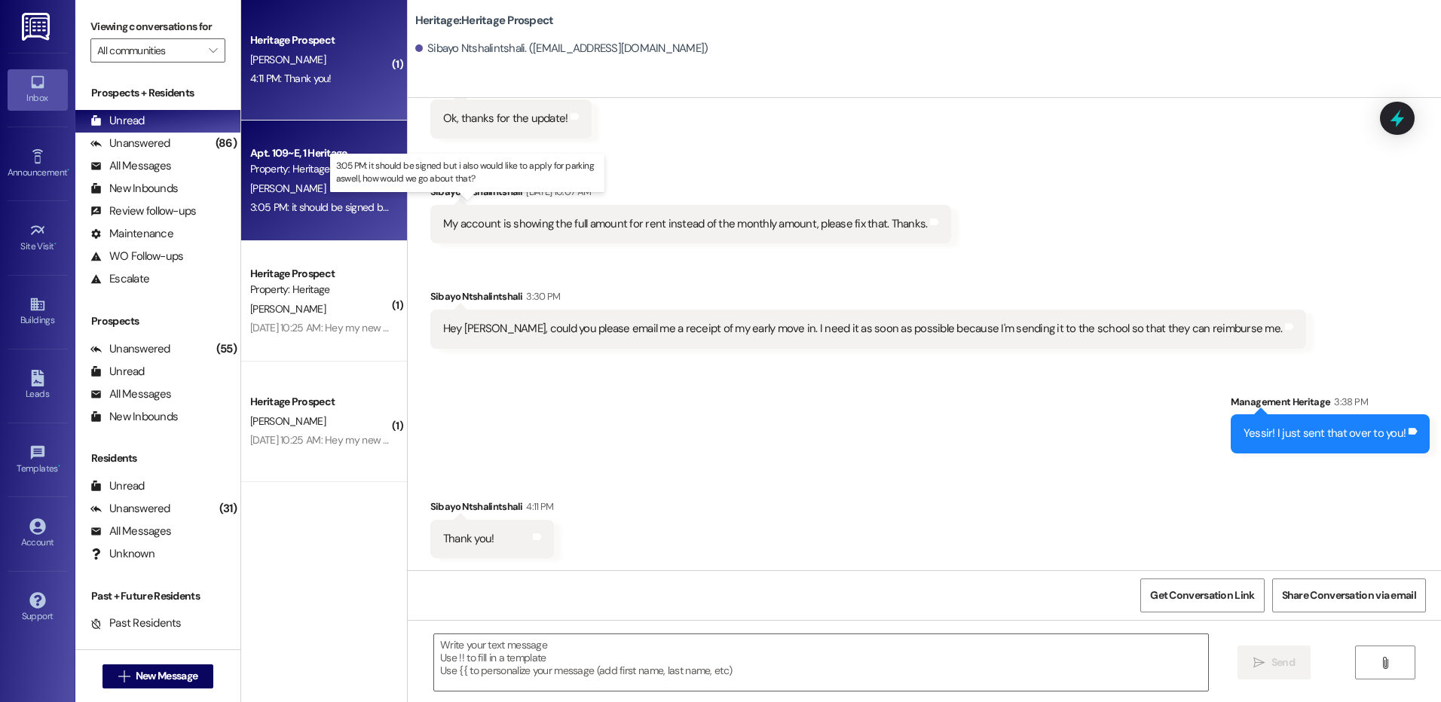
click at [355, 207] on div "3:05 PM: it should be signed but i also would like to apply for parking aswell,…" at bounding box center [481, 207] width 463 height 14
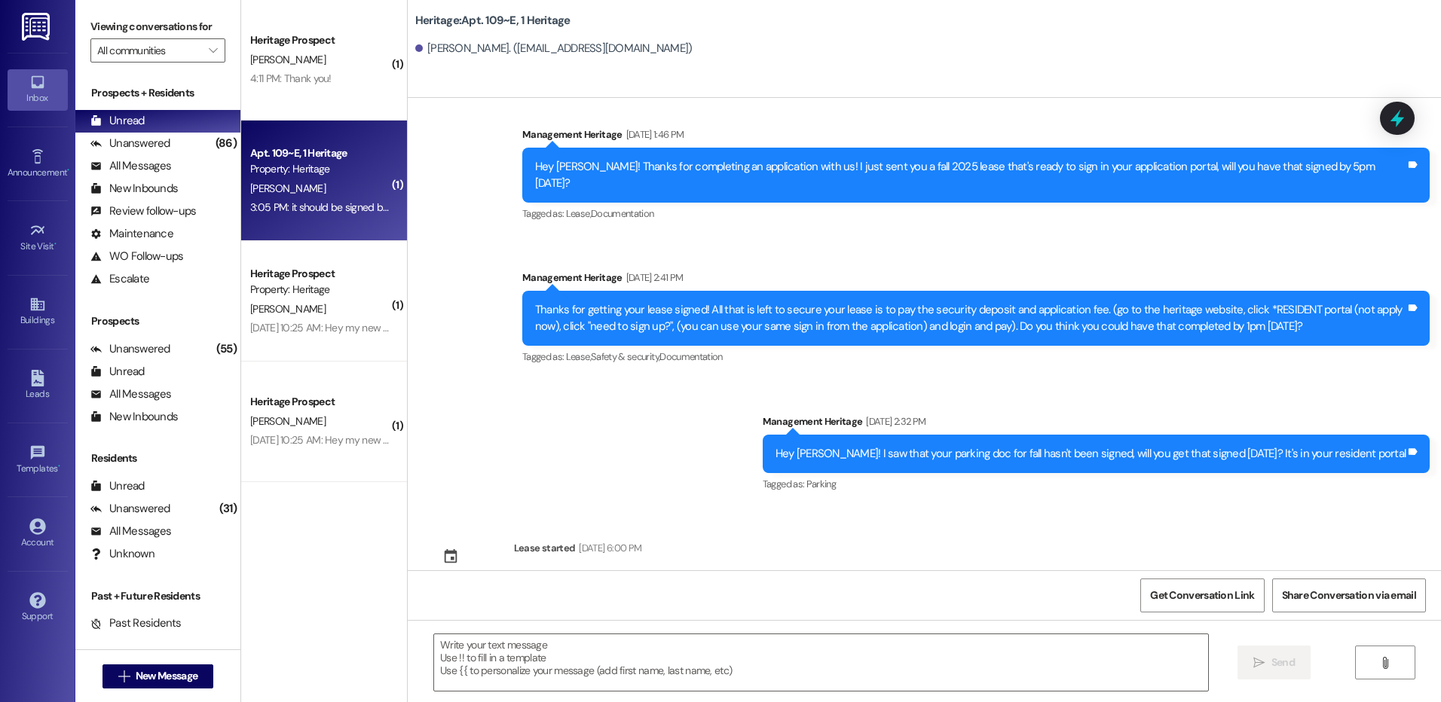
scroll to position [1574, 0]
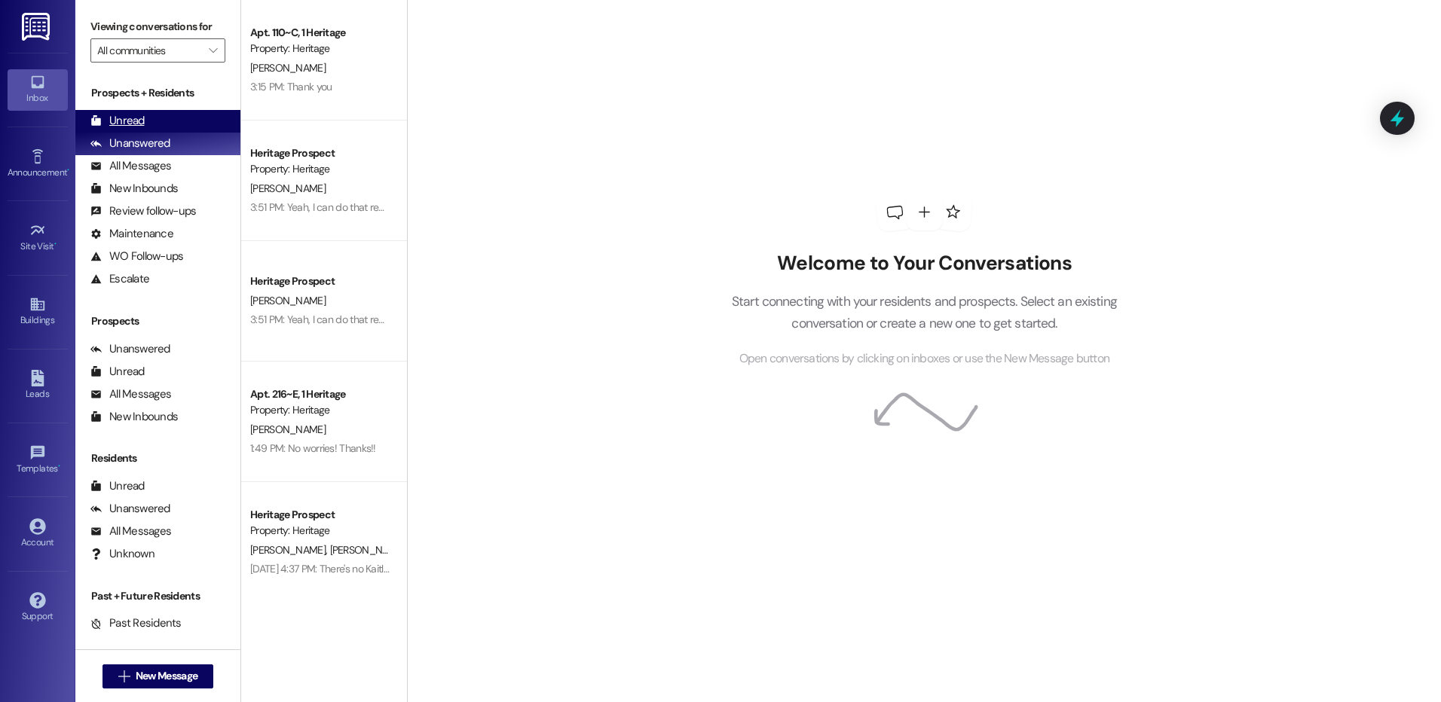
click at [149, 123] on div "Unread (0)" at bounding box center [157, 121] width 165 height 23
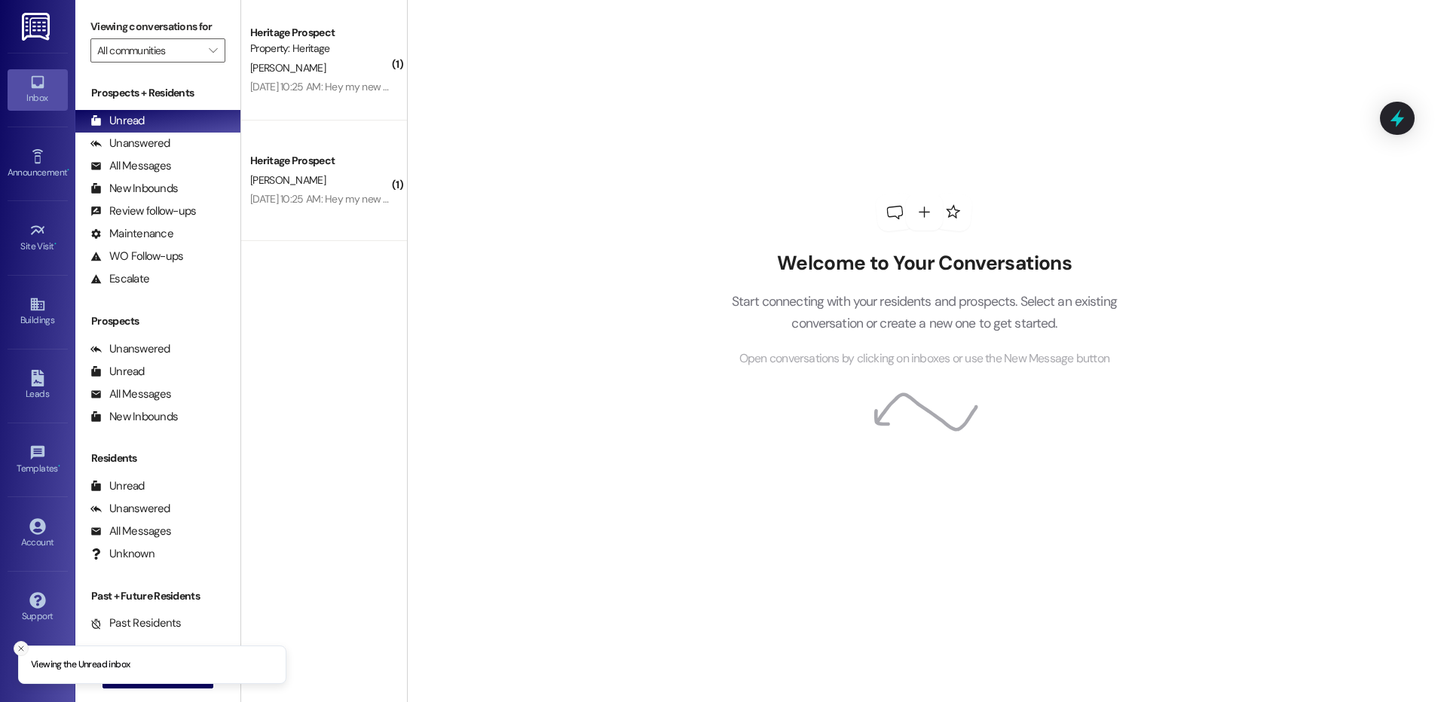
click at [23, 648] on icon "Close toast" at bounding box center [21, 648] width 9 height 9
click at [136, 680] on span "New Message" at bounding box center [167, 676] width 62 height 16
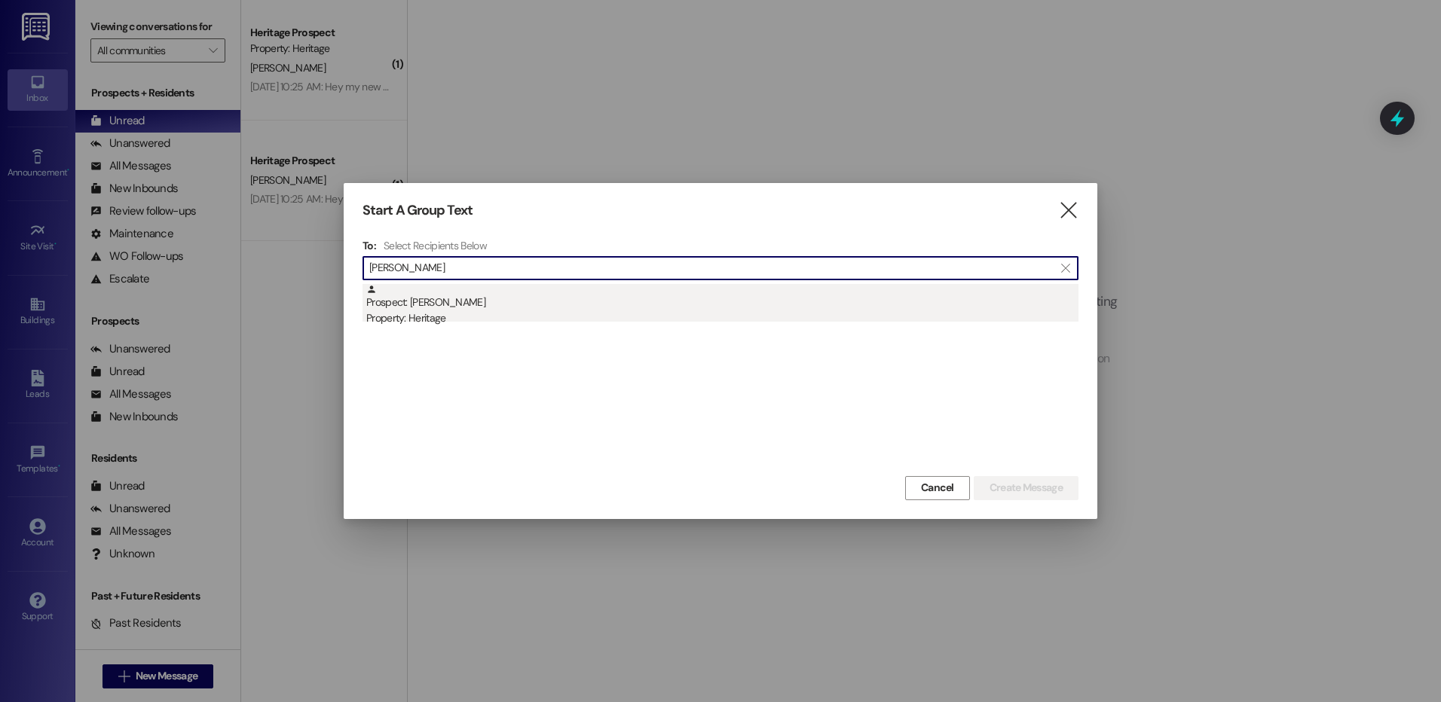
type input "[PERSON_NAME]"
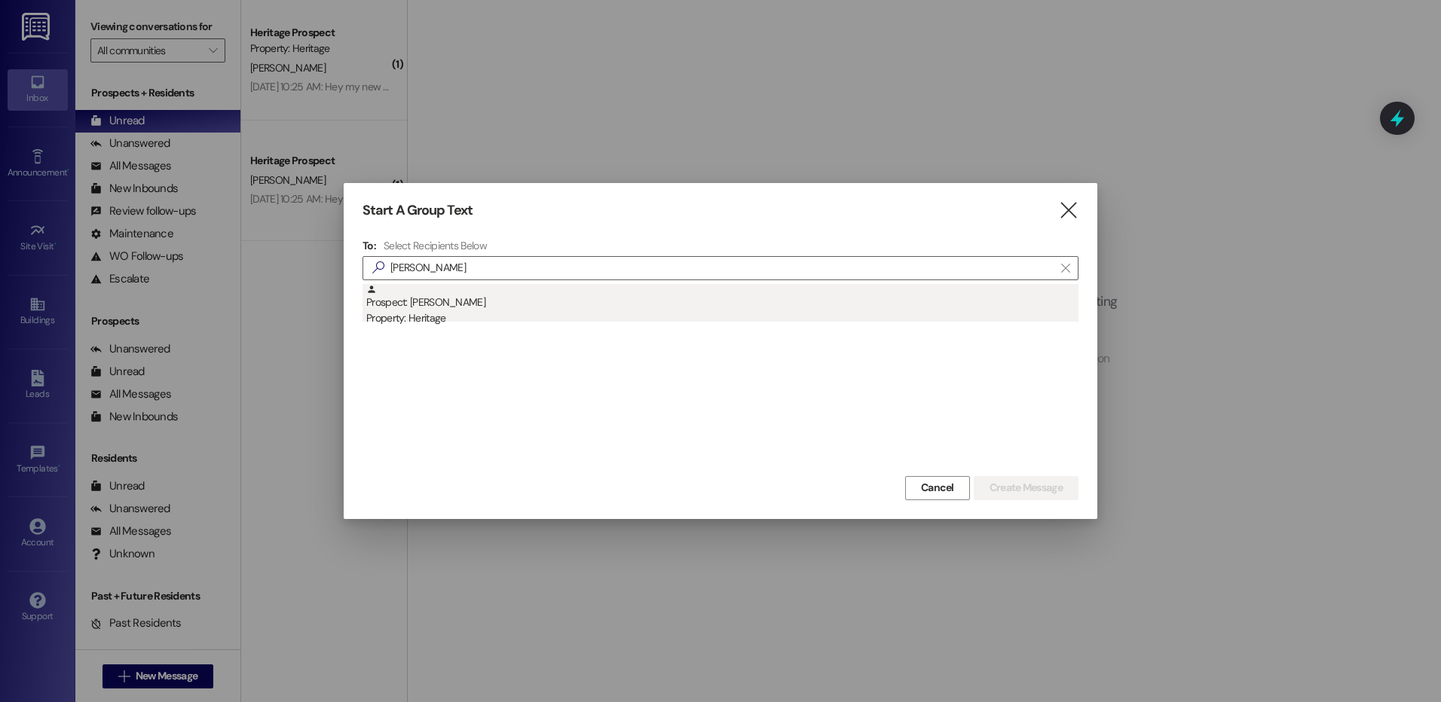
click at [589, 306] on div "Prospect: [PERSON_NAME] Property: Heritage" at bounding box center [722, 305] width 712 height 43
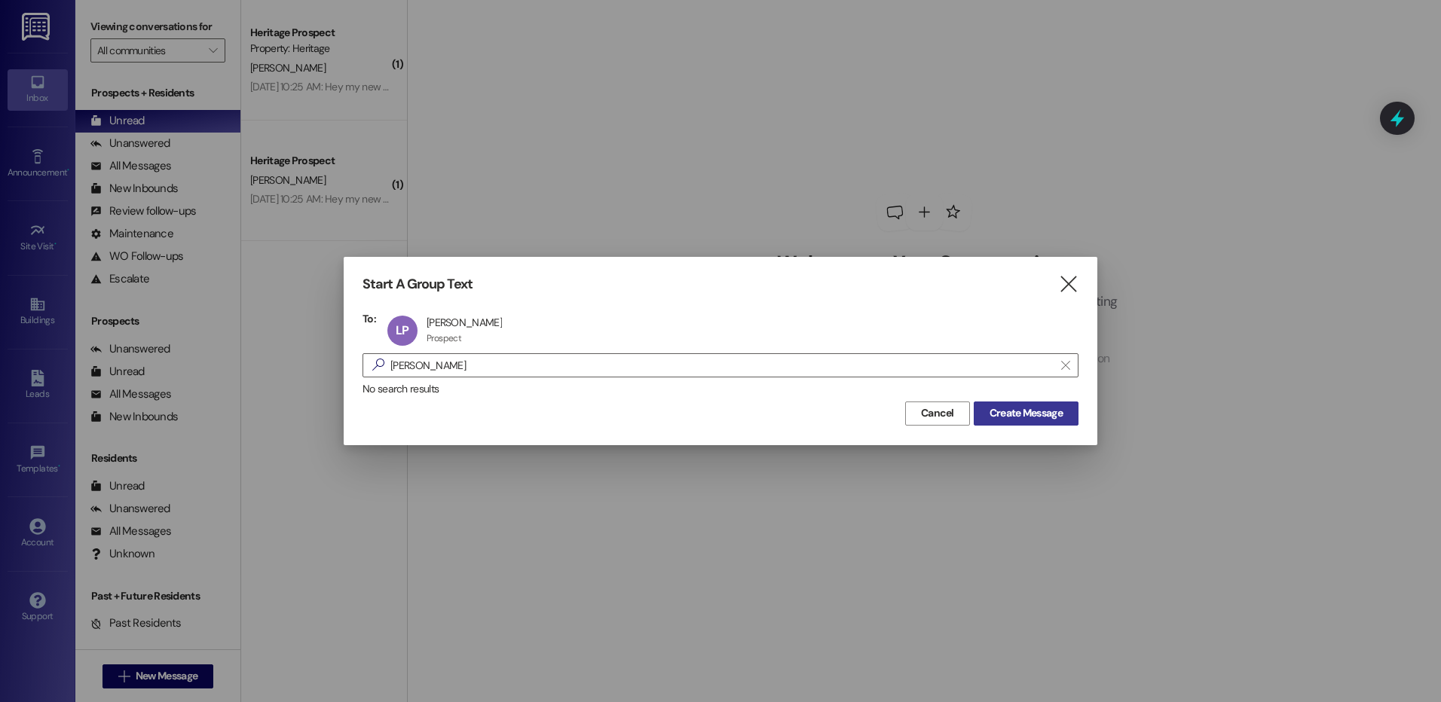
click at [1039, 420] on span "Create Message" at bounding box center [1025, 413] width 73 height 16
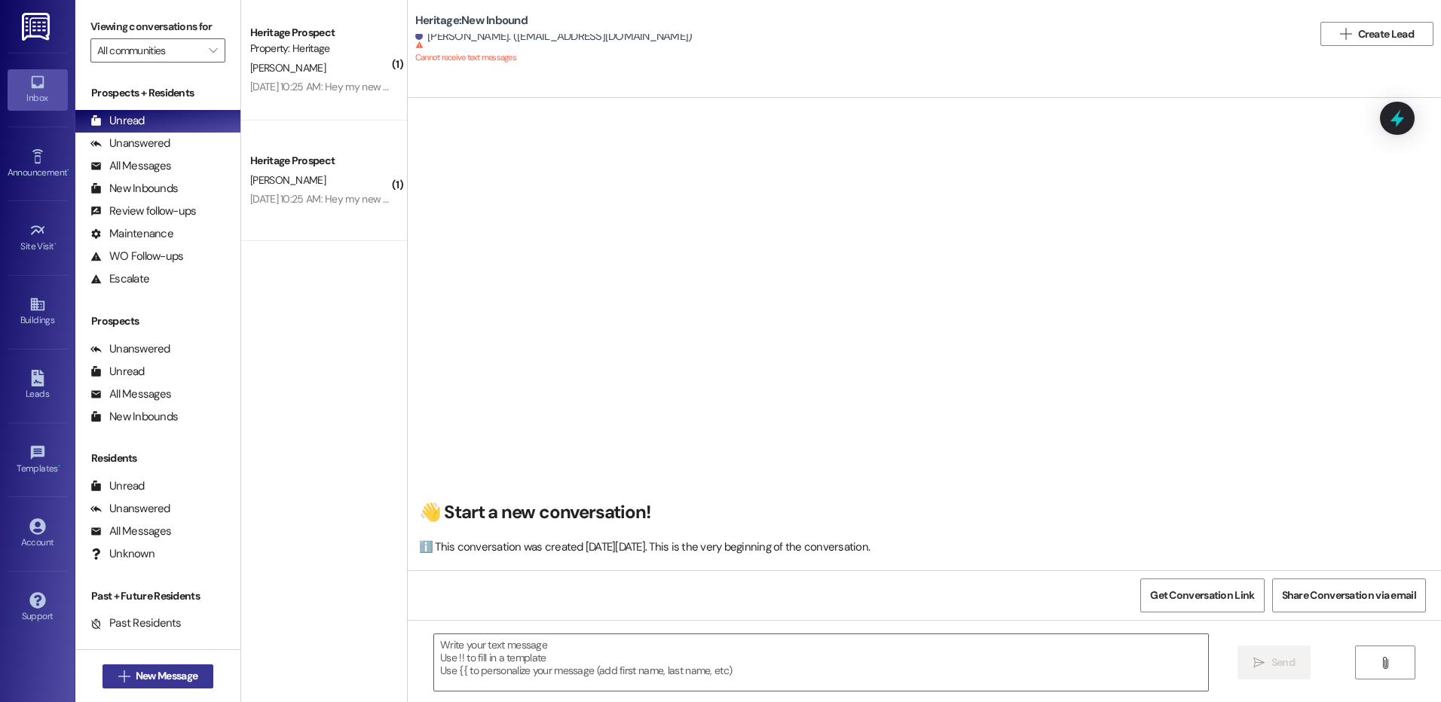
click at [152, 677] on span "New Message" at bounding box center [167, 676] width 62 height 16
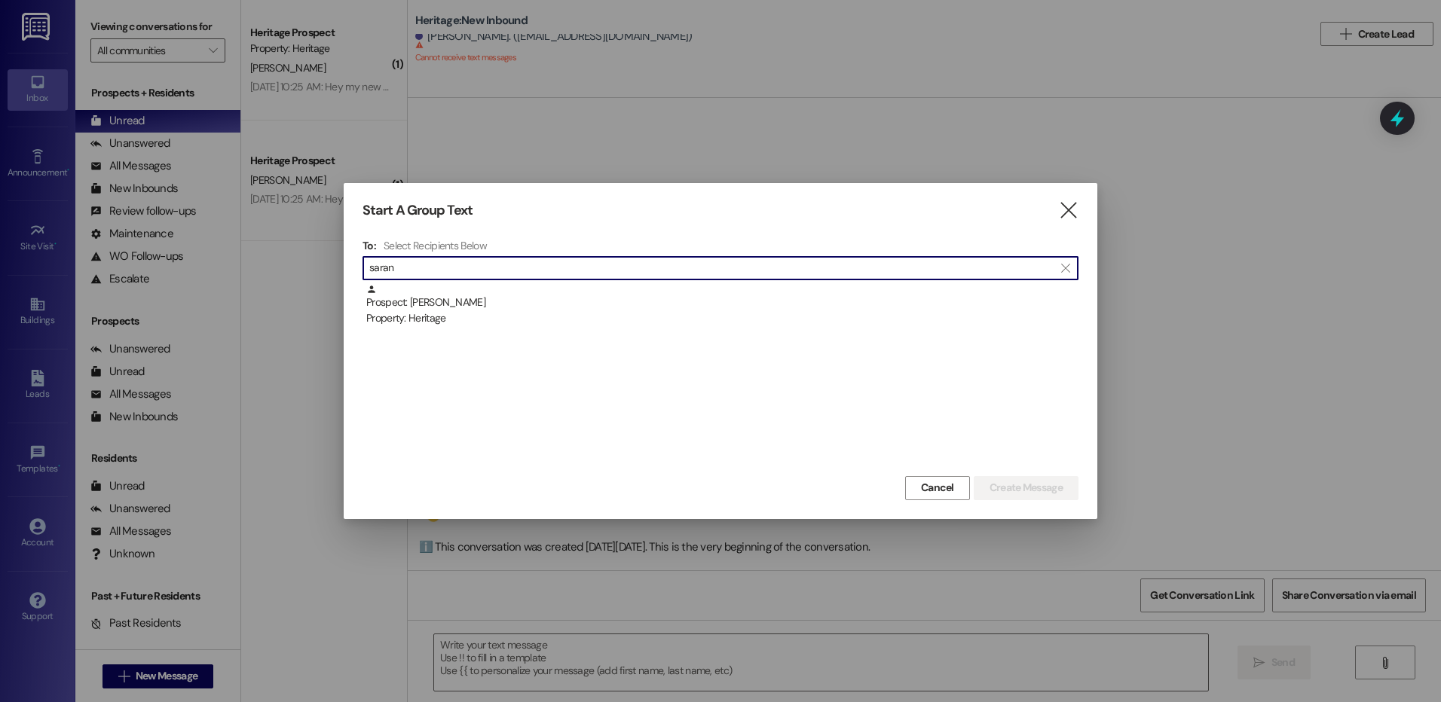
type input "saran"
click at [565, 328] on div "Prospect: [PERSON_NAME] Property: Heritage" at bounding box center [720, 378] width 716 height 188
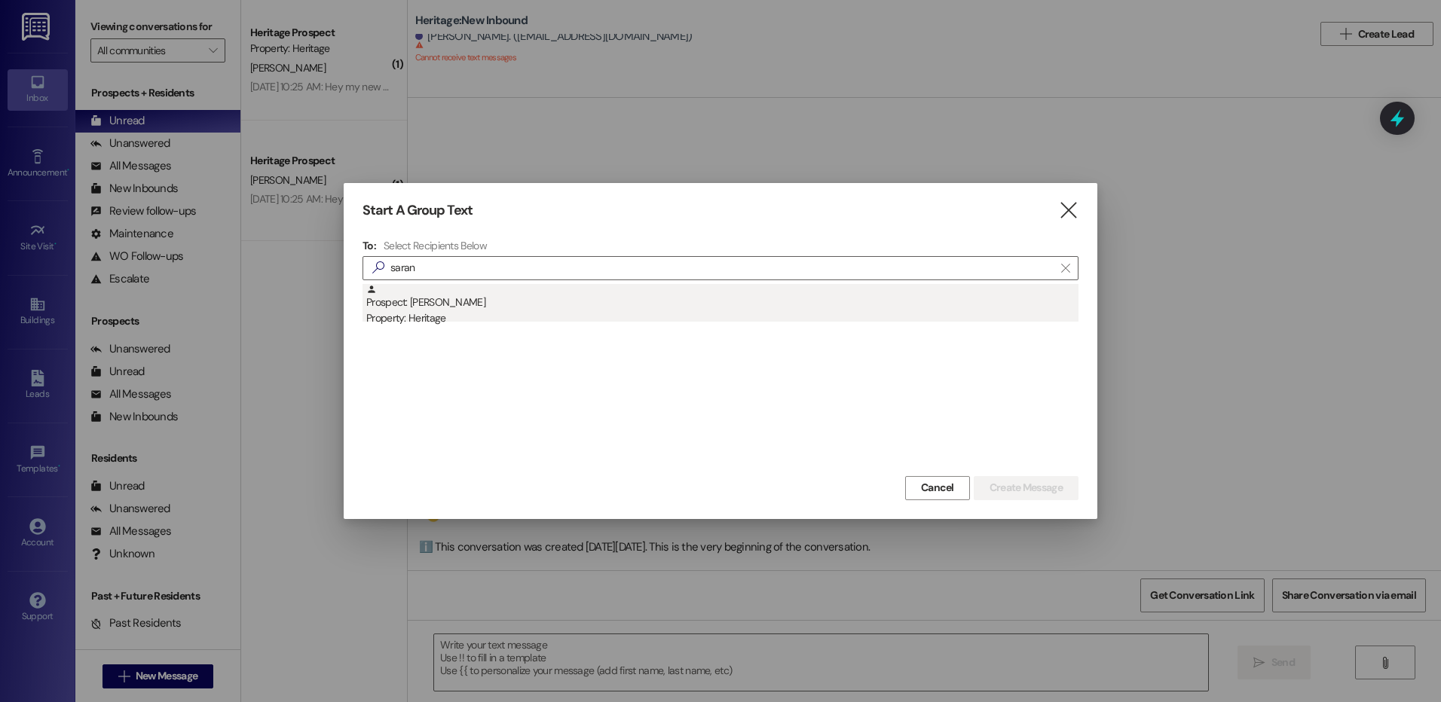
click at [647, 314] on div "Property: Heritage" at bounding box center [722, 318] width 712 height 16
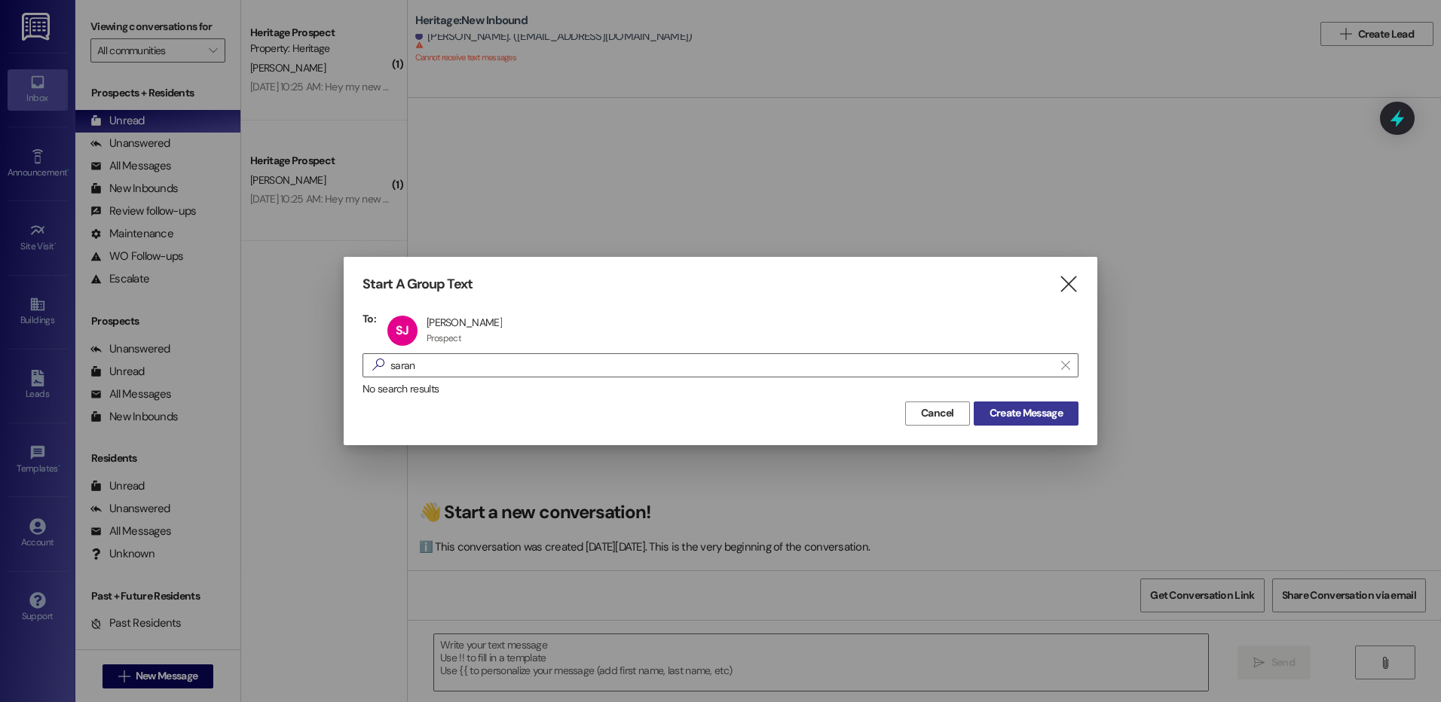
click at [1061, 420] on span "Create Message" at bounding box center [1025, 413] width 73 height 16
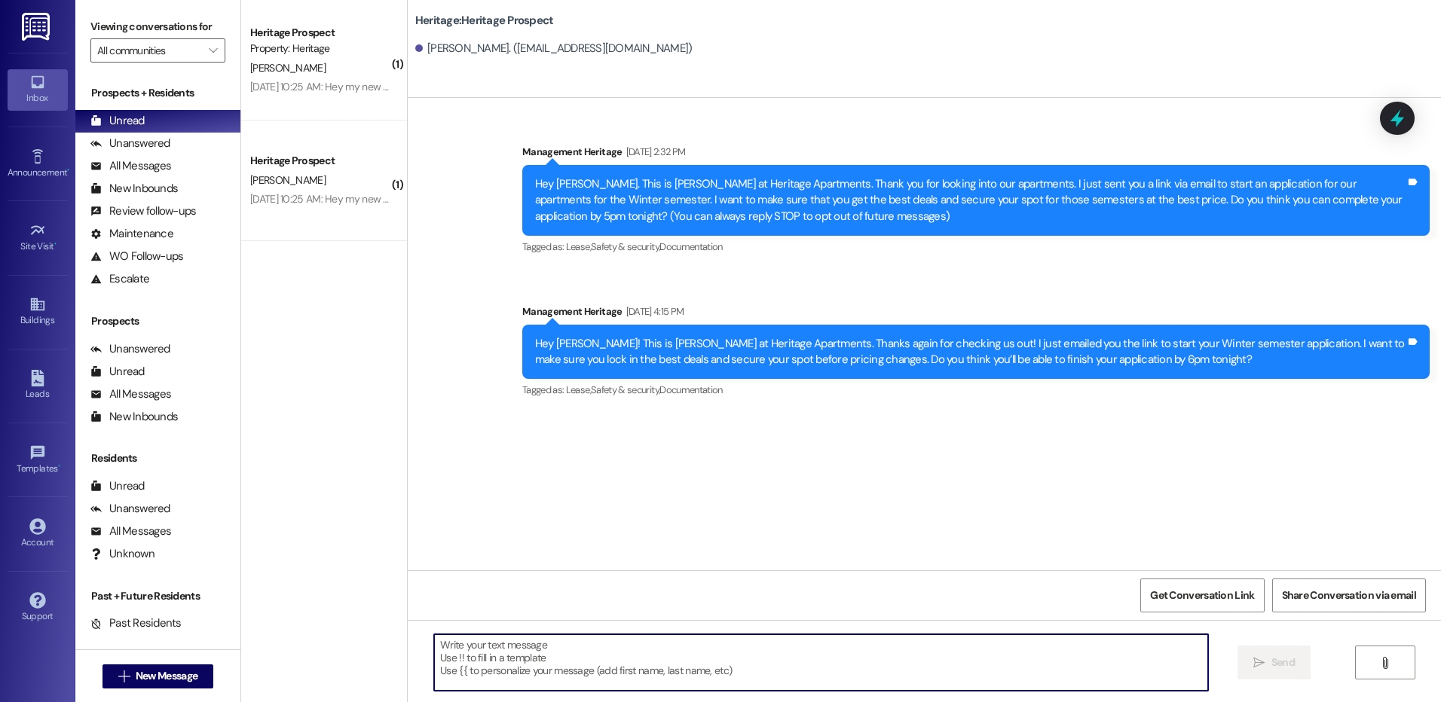
click at [477, 686] on textarea at bounding box center [820, 663] width 773 height 57
paste textarea "Hey ___! It’s Paige at [GEOGRAPHIC_DATA]. It looks like you started an applicat…"
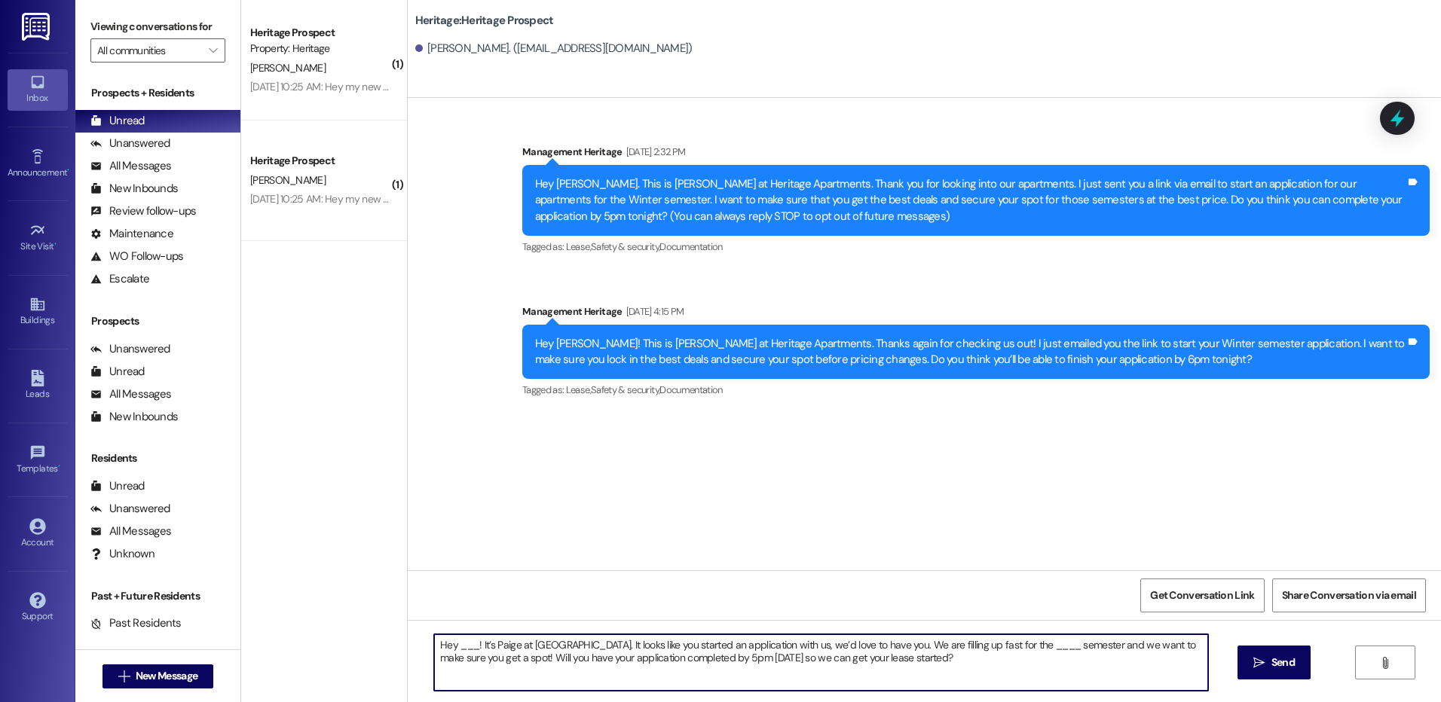
click at [458, 649] on textarea "Hey ___! It’s Paige at [GEOGRAPHIC_DATA]. It looks like you started an applicat…" at bounding box center [820, 663] width 773 height 57
click at [459, 649] on textarea "Hey ___! It’s Paige at [GEOGRAPHIC_DATA]. It looks like you started an applicat…" at bounding box center [820, 663] width 773 height 57
click at [1047, 641] on textarea "Hey [PERSON_NAME]! It’s Paige at [GEOGRAPHIC_DATA]. It looks like you started a…" at bounding box center [820, 663] width 773 height 57
click at [1042, 635] on textarea "Hey [PERSON_NAME]! It’s Paige at [GEOGRAPHIC_DATA]. It looks like you started a…" at bounding box center [820, 663] width 773 height 57
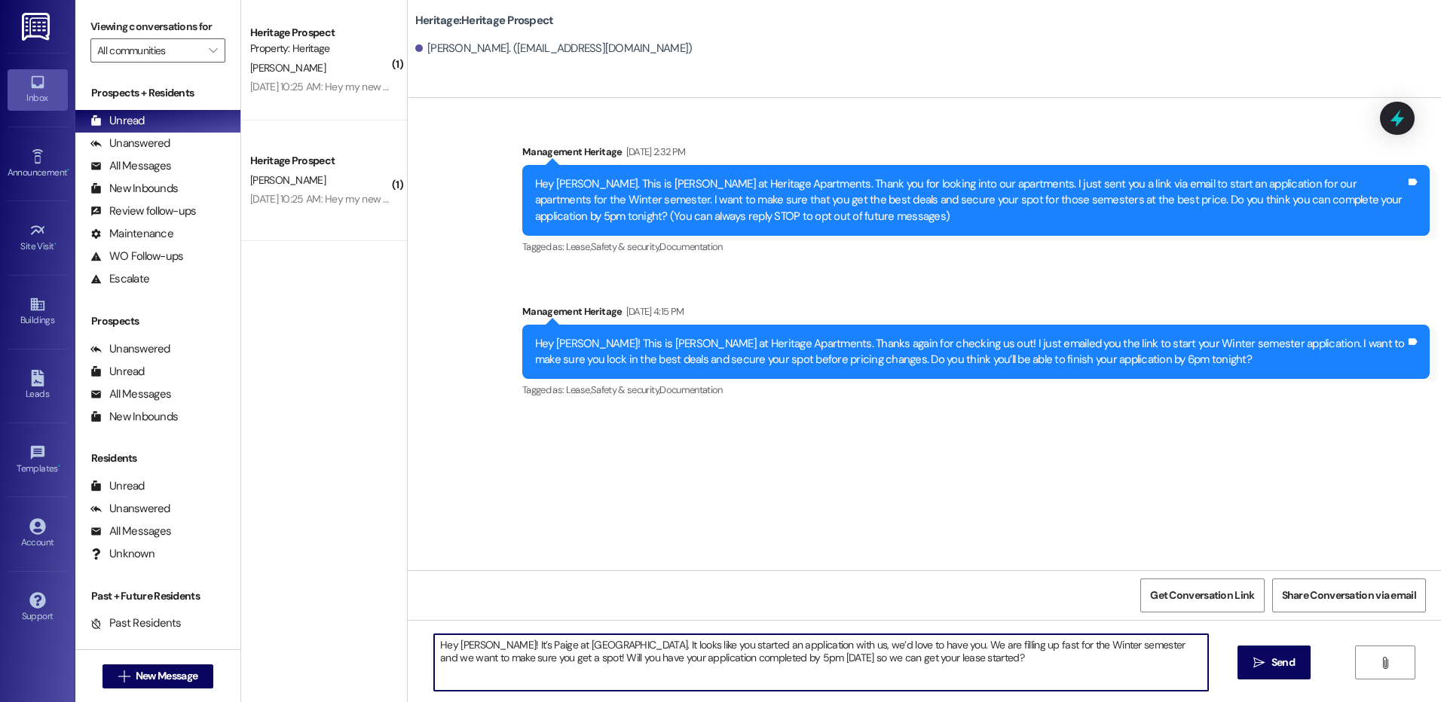
click at [1042, 635] on textarea "Hey [PERSON_NAME]! It’s Paige at [GEOGRAPHIC_DATA]. It looks like you started a…" at bounding box center [820, 663] width 773 height 57
click at [754, 663] on textarea "Hey [PERSON_NAME]! It’s Paige at [GEOGRAPHIC_DATA]. It looks like you started a…" at bounding box center [820, 663] width 773 height 57
click at [737, 659] on textarea "Hey [PERSON_NAME]! It’s Paige at [GEOGRAPHIC_DATA]. It looks like you started a…" at bounding box center [820, 663] width 773 height 57
click at [745, 653] on textarea "Hey [PERSON_NAME]! It’s Paige at [GEOGRAPHIC_DATA]. It looks like you started a…" at bounding box center [820, 663] width 773 height 57
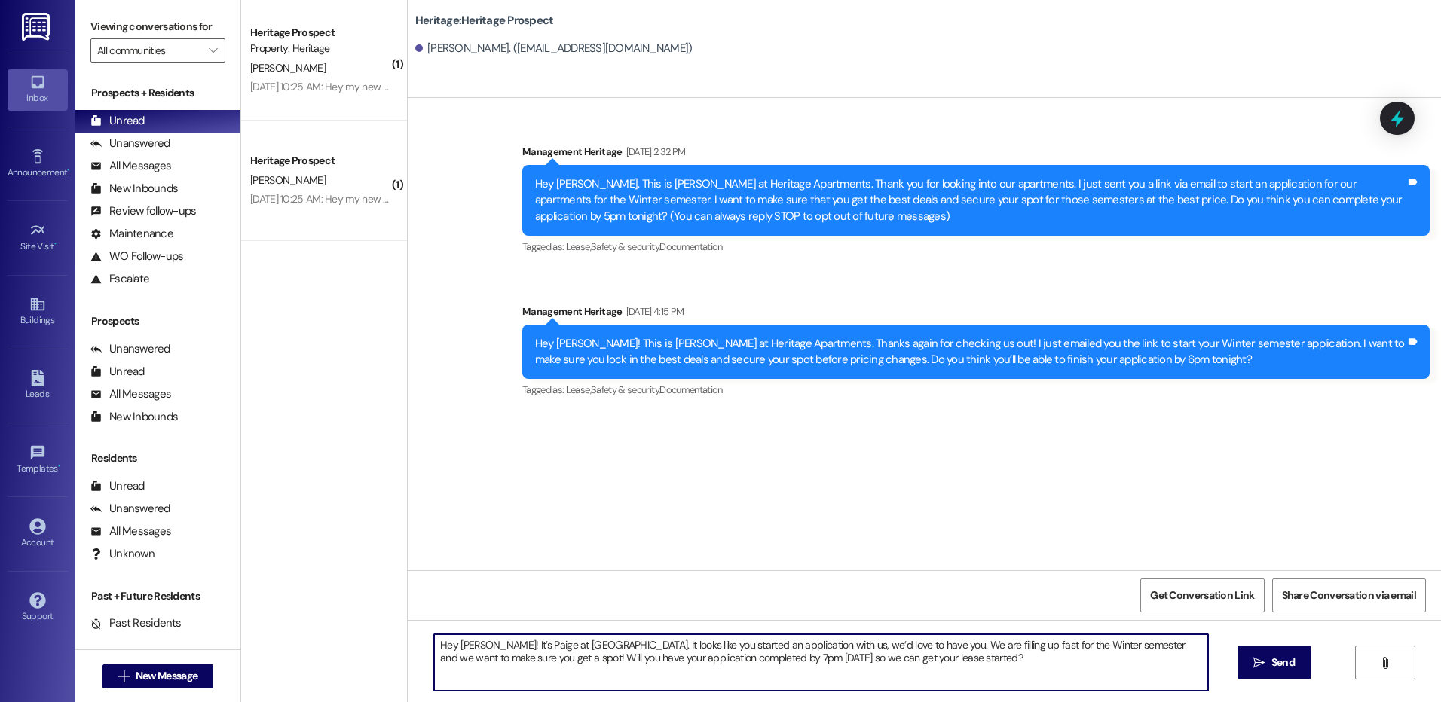
click at [725, 653] on textarea "Hey [PERSON_NAME]! It’s Paige at [GEOGRAPHIC_DATA]. It looks like you started a…" at bounding box center [820, 663] width 773 height 57
click at [726, 653] on textarea "Hey [PERSON_NAME]! It’s Paige at [GEOGRAPHIC_DATA]. It looks like you started a…" at bounding box center [820, 663] width 773 height 57
type textarea "Hey [PERSON_NAME]! It’s Paige at [GEOGRAPHIC_DATA]. It looks like you started a…"
click at [1284, 665] on span "Send" at bounding box center [1282, 663] width 23 height 16
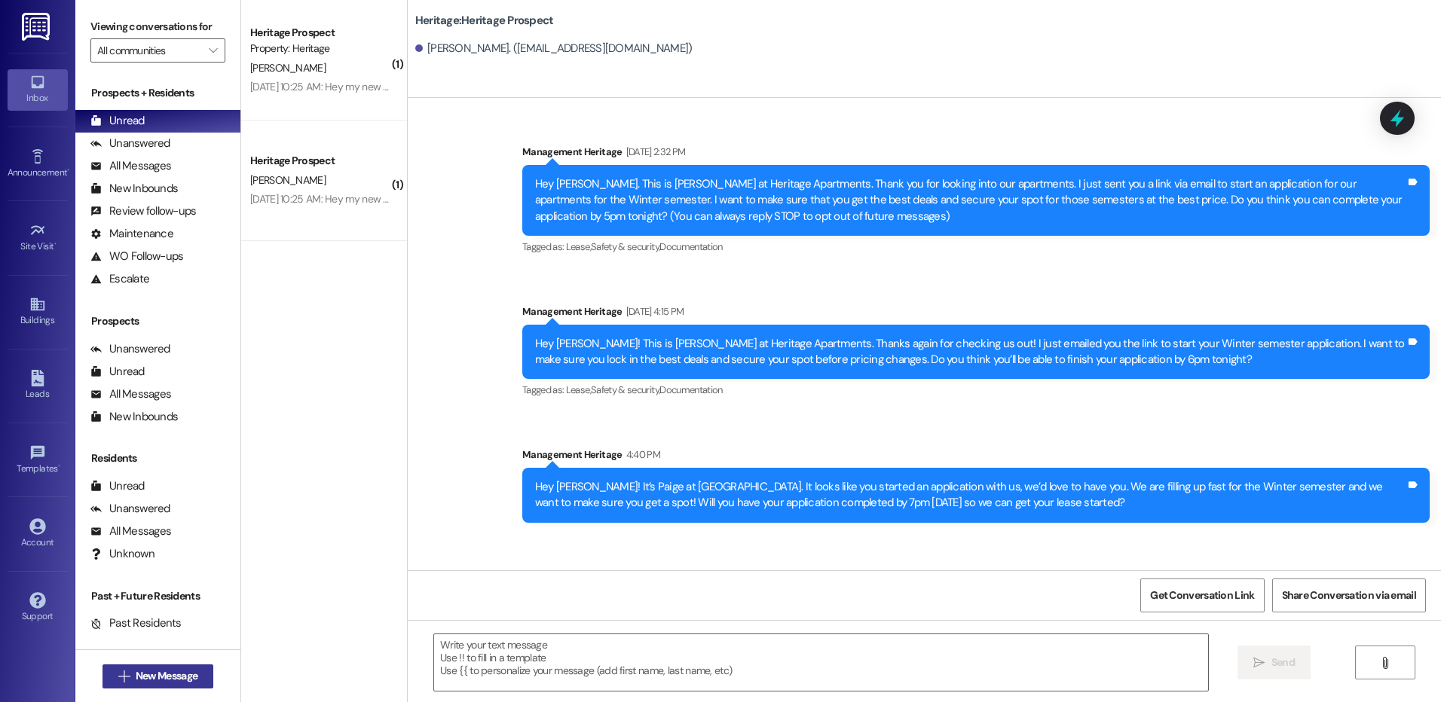
click at [176, 679] on span "New Message" at bounding box center [167, 676] width 62 height 16
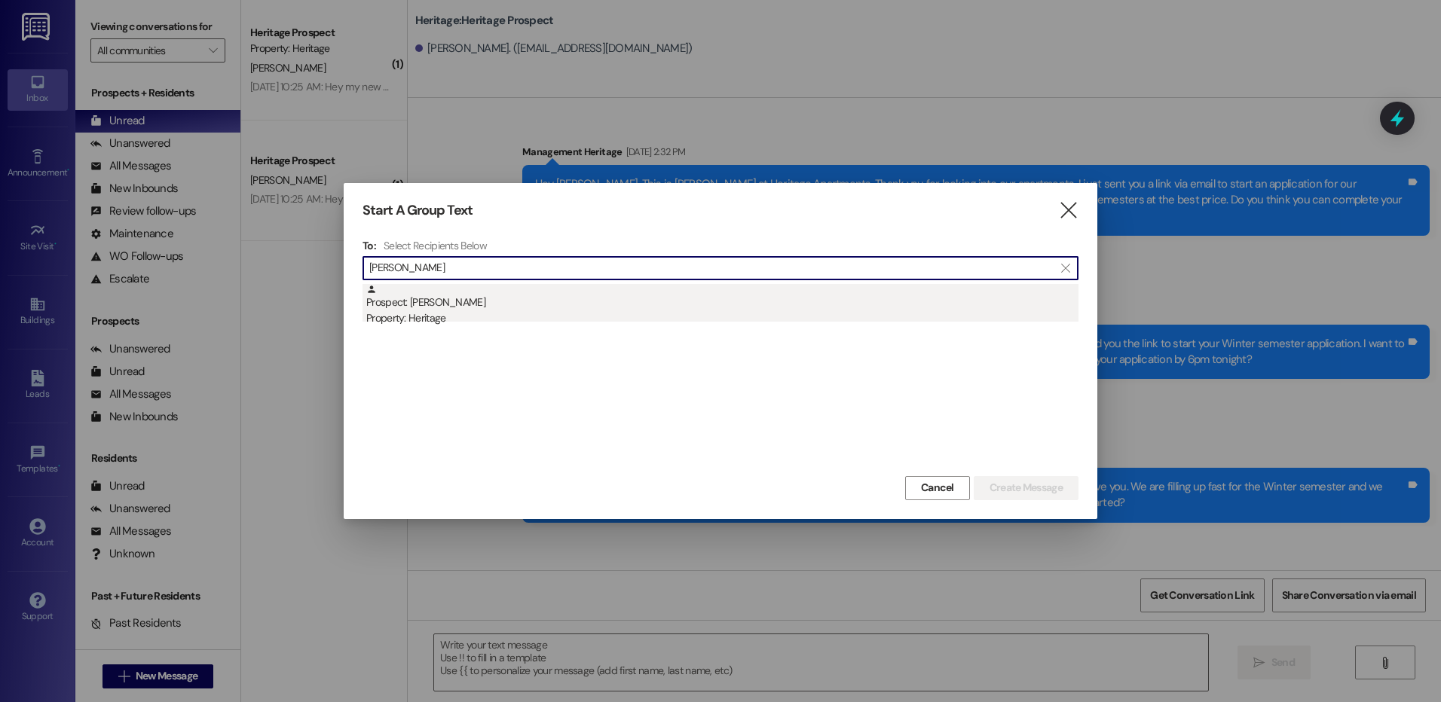
type input "[PERSON_NAME]"
click at [561, 309] on div "Prospect: [PERSON_NAME] Property: Heritage" at bounding box center [722, 305] width 712 height 43
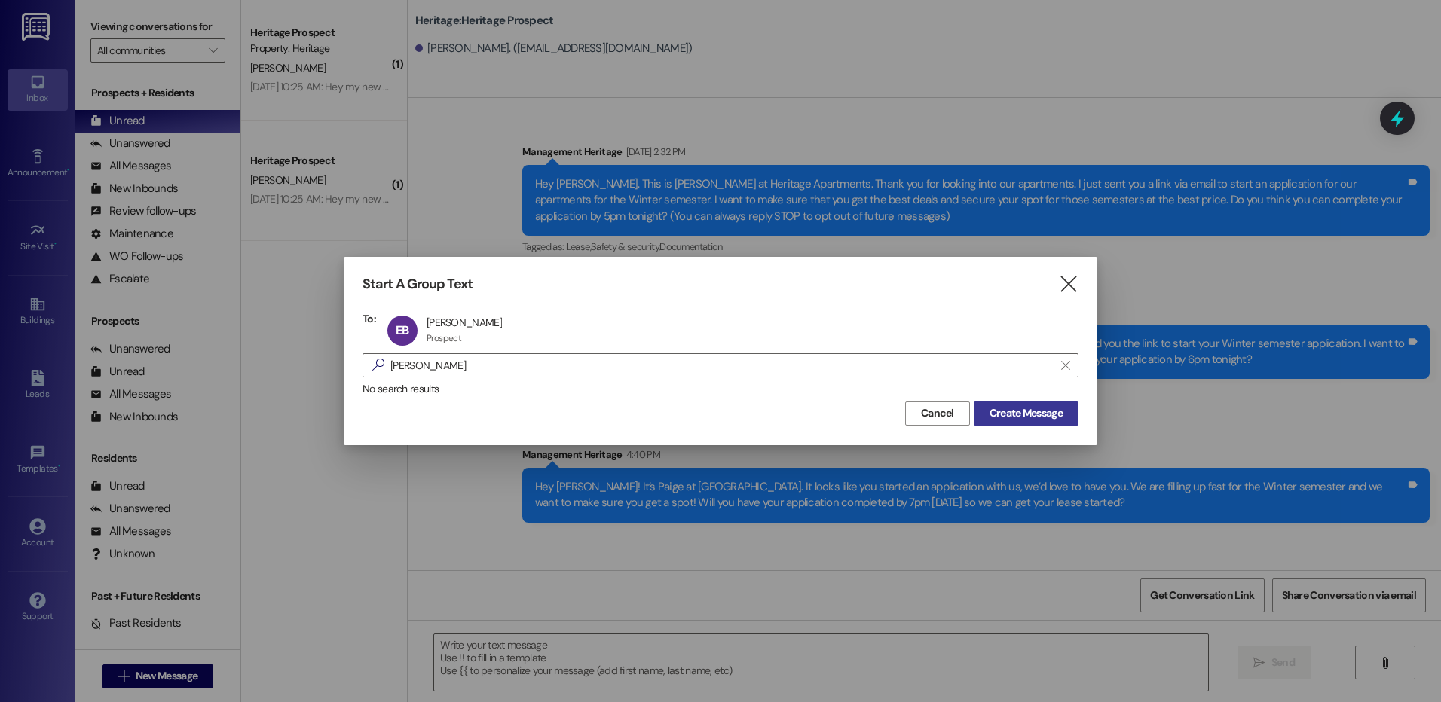
click at [1028, 414] on span "Create Message" at bounding box center [1025, 413] width 73 height 16
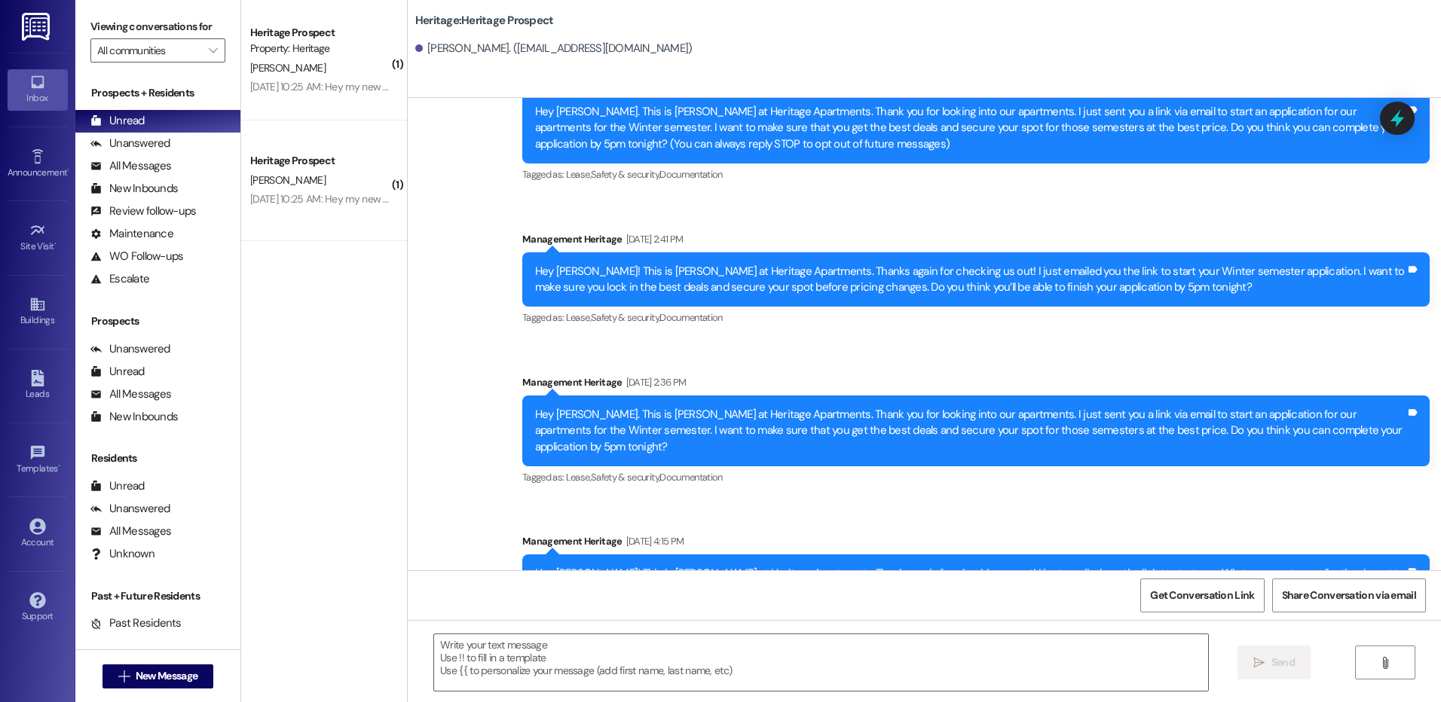
scroll to position [130, 0]
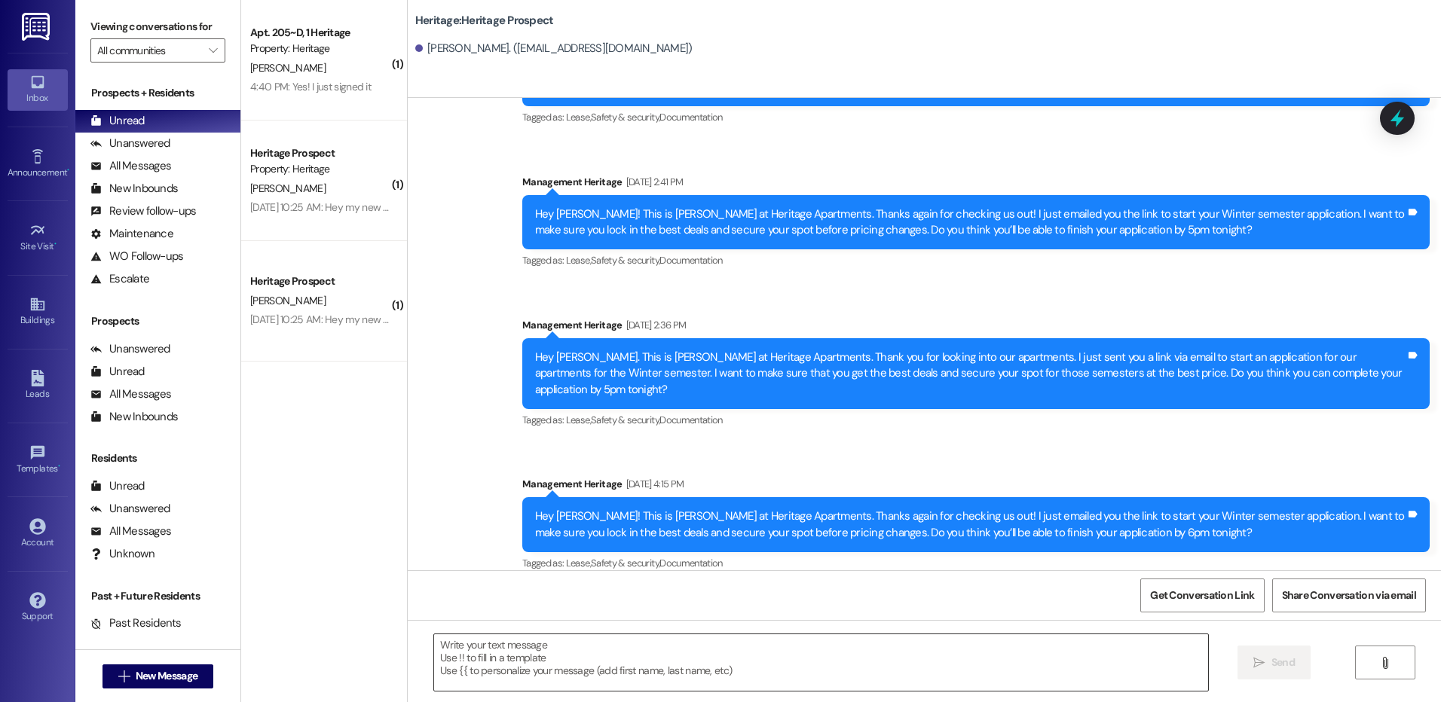
click at [529, 641] on textarea at bounding box center [820, 663] width 773 height 57
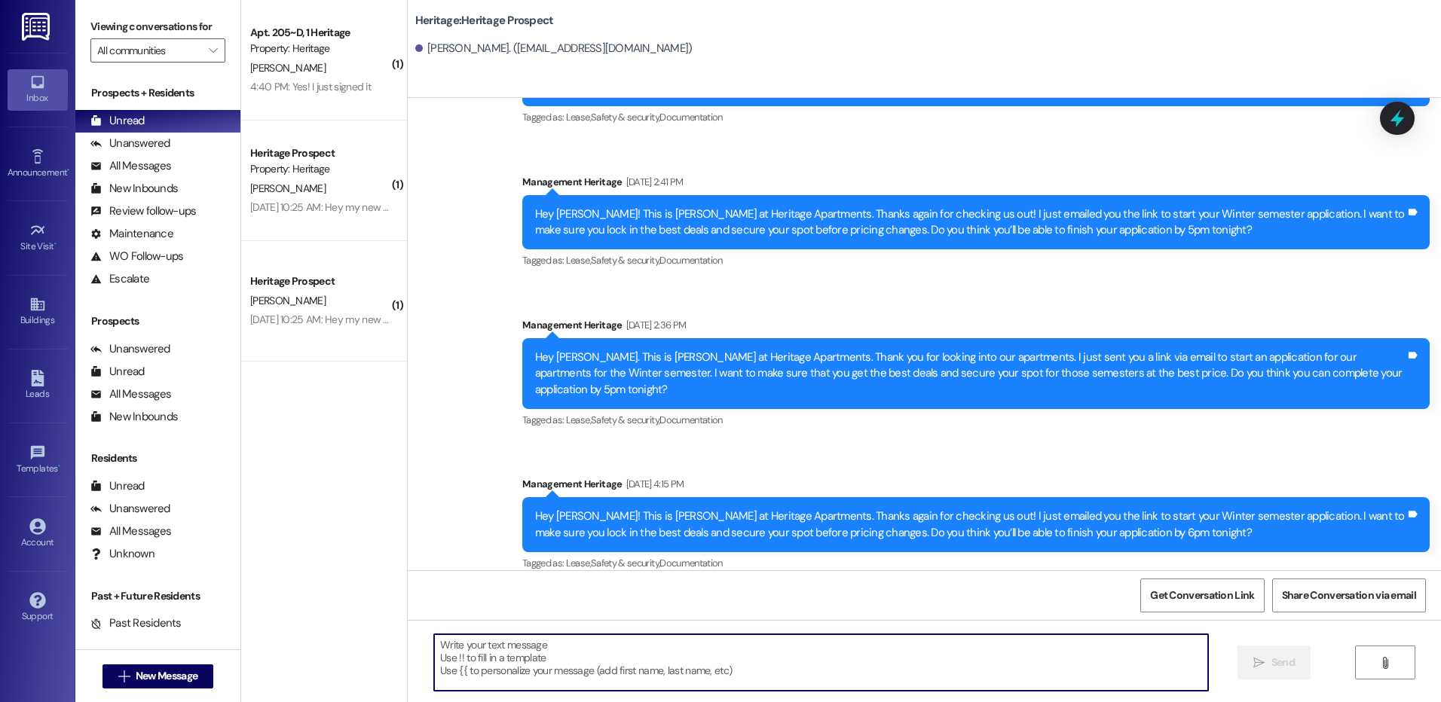
click at [529, 641] on textarea at bounding box center [820, 663] width 773 height 57
paste textarea "Hey _____! This is [PERSON_NAME] at Heritage Apartments. Thanks again for check…"
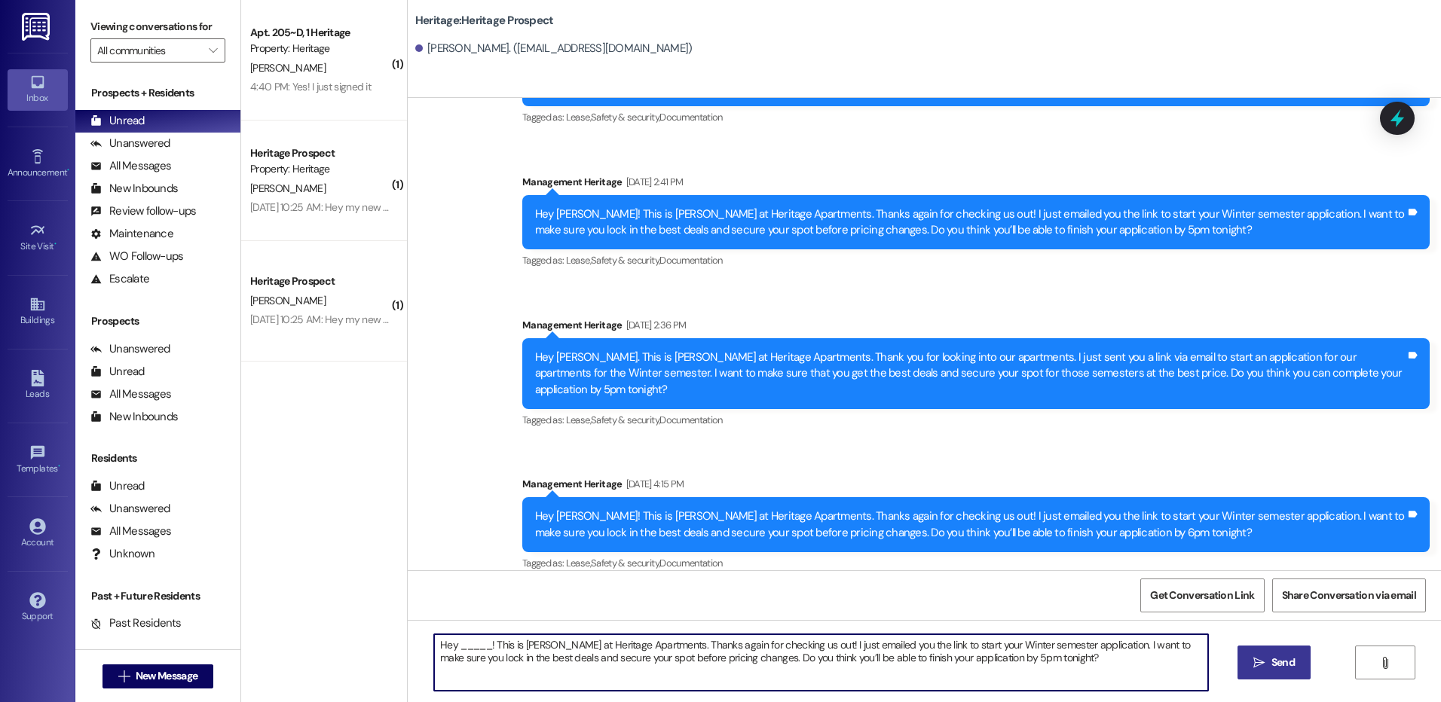
click at [460, 643] on textarea "Hey _____! This is [PERSON_NAME] at Heritage Apartments. Thanks again for check…" at bounding box center [820, 663] width 773 height 57
click at [460, 643] on textarea "Hey [PERSON_NAME]! This is [PERSON_NAME] at Heritage Apartments. Thanks again f…" at bounding box center [820, 663] width 773 height 57
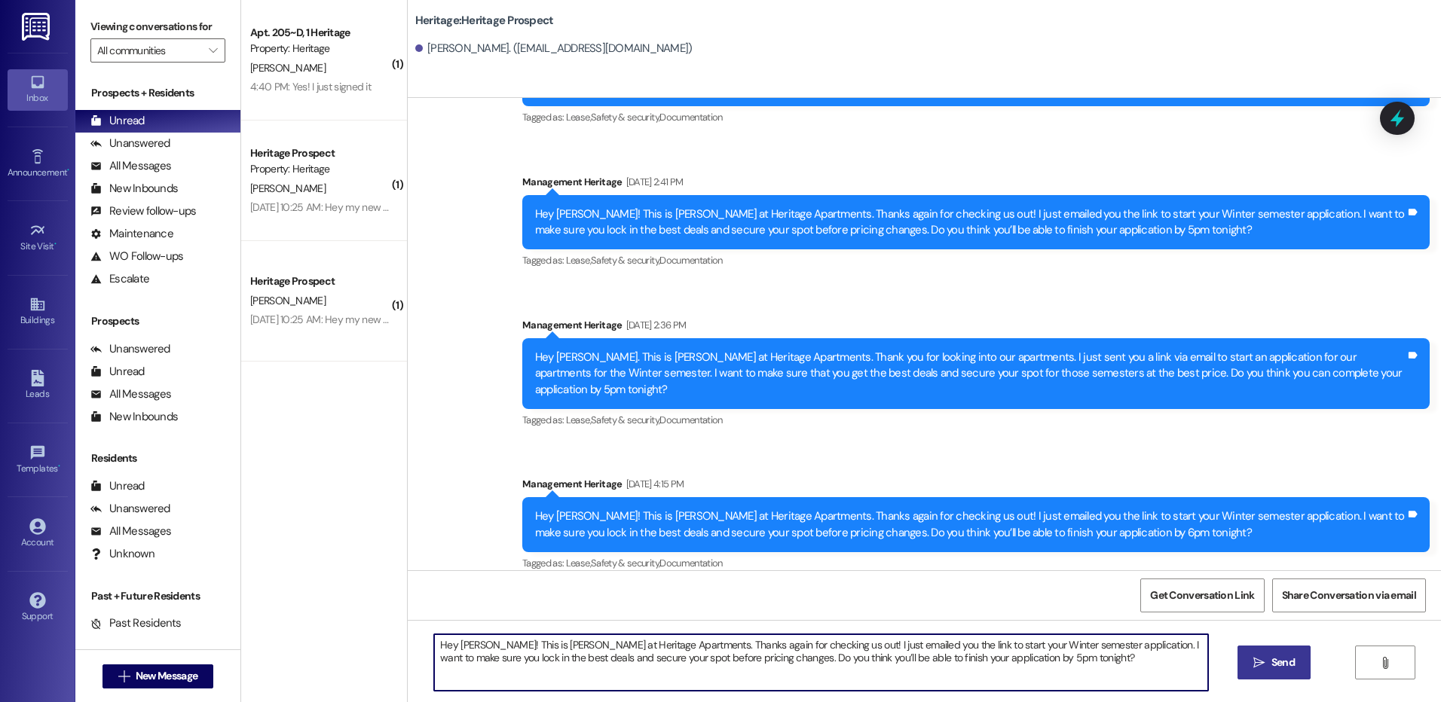
click at [980, 666] on textarea "Hey [PERSON_NAME]! This is [PERSON_NAME] at Heritage Apartments. Thanks again f…" at bounding box center [820, 663] width 773 height 57
click at [968, 659] on textarea "Hey [PERSON_NAME]! This is [PERSON_NAME] at Heritage Apartments. Thanks again f…" at bounding box center [820, 663] width 773 height 57
click at [965, 659] on textarea "Hey [PERSON_NAME]! This is [PERSON_NAME] at Heritage Apartments. Thanks again f…" at bounding box center [820, 663] width 773 height 57
click at [967, 659] on textarea "Hey [PERSON_NAME]! This is [PERSON_NAME] at Heritage Apartments. Thanks again f…" at bounding box center [820, 663] width 773 height 57
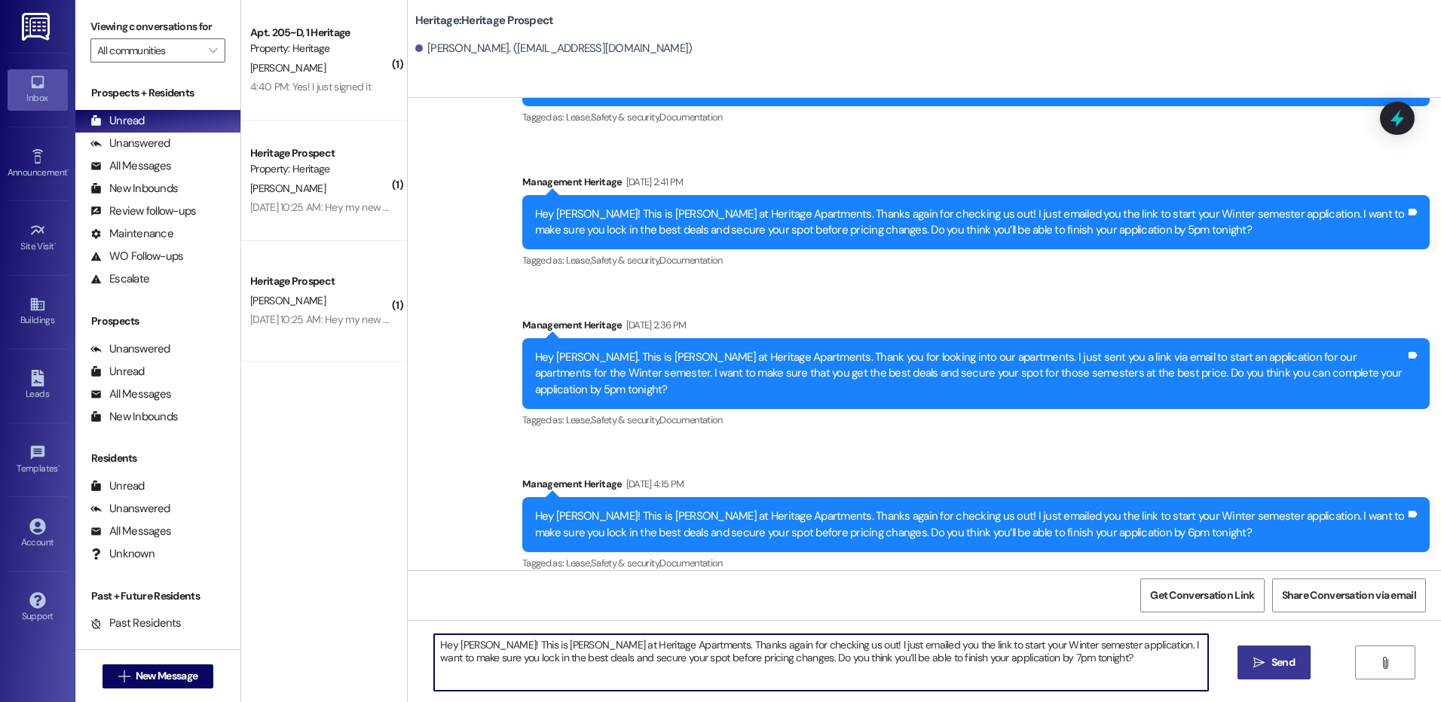
click at [967, 659] on textarea "Hey [PERSON_NAME]! This is [PERSON_NAME] at Heritage Apartments. Thanks again f…" at bounding box center [820, 663] width 773 height 57
type textarea "Hey [PERSON_NAME]! This is [PERSON_NAME] at Heritage Apartments. Thanks again f…"
click at [1251, 657] on span " Send" at bounding box center [1273, 663] width 47 height 16
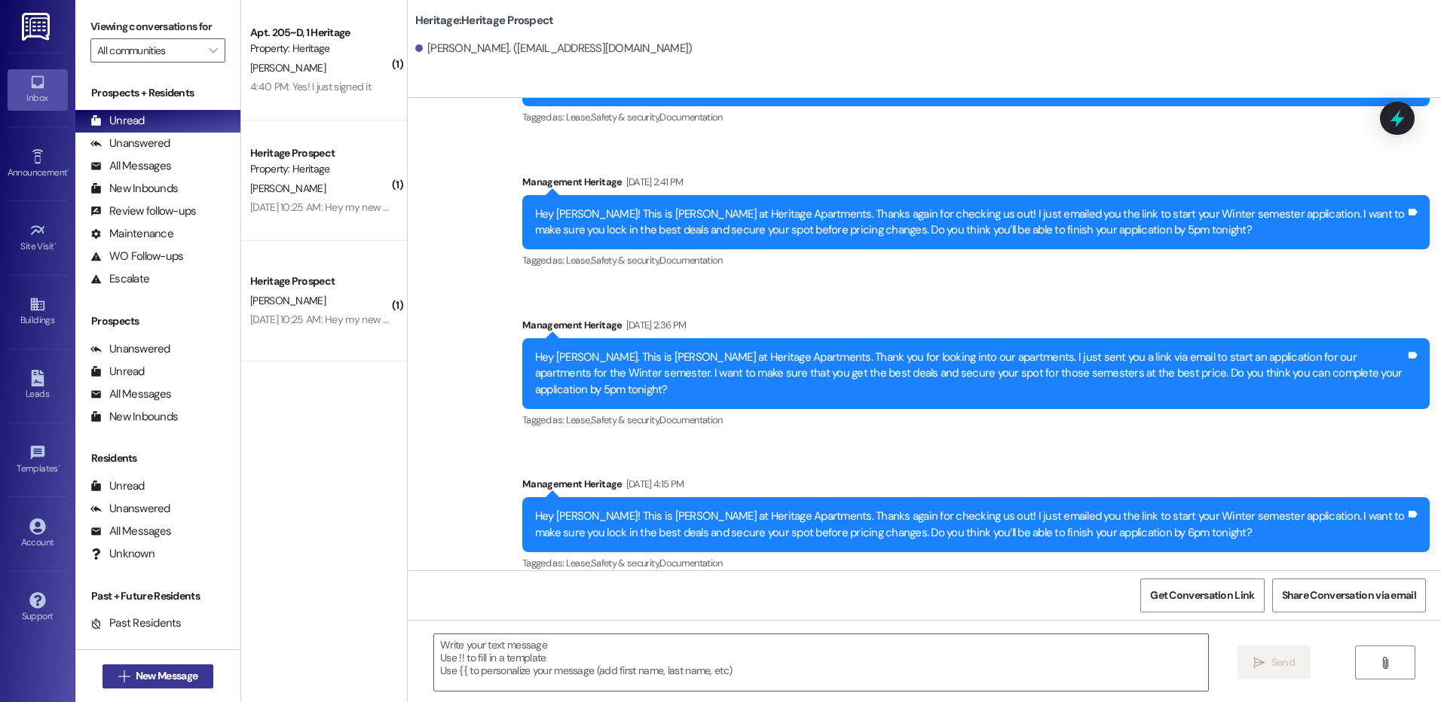
click at [119, 681] on icon "" at bounding box center [123, 677] width 11 height 12
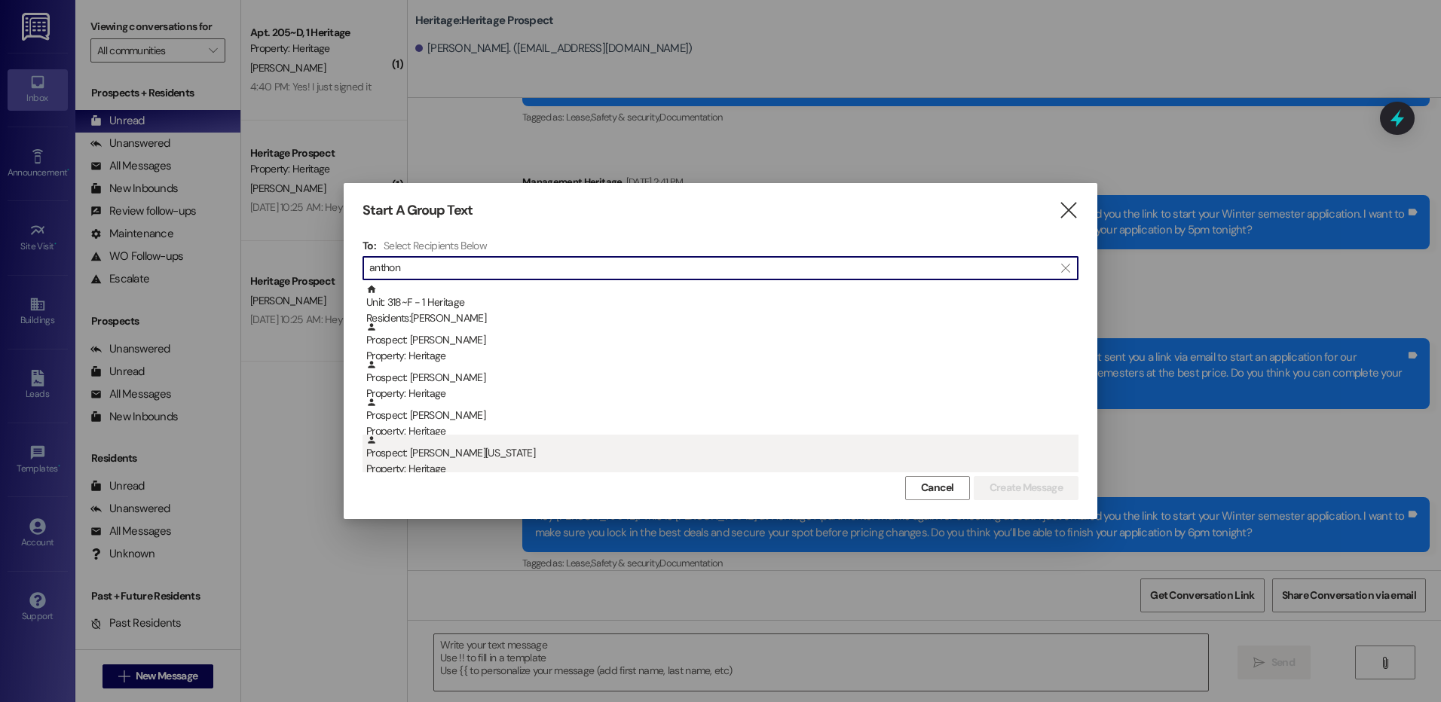
type input "anthon"
click at [482, 461] on div "Prospect: [PERSON_NAME][US_STATE] Property: Heritage" at bounding box center [722, 456] width 712 height 43
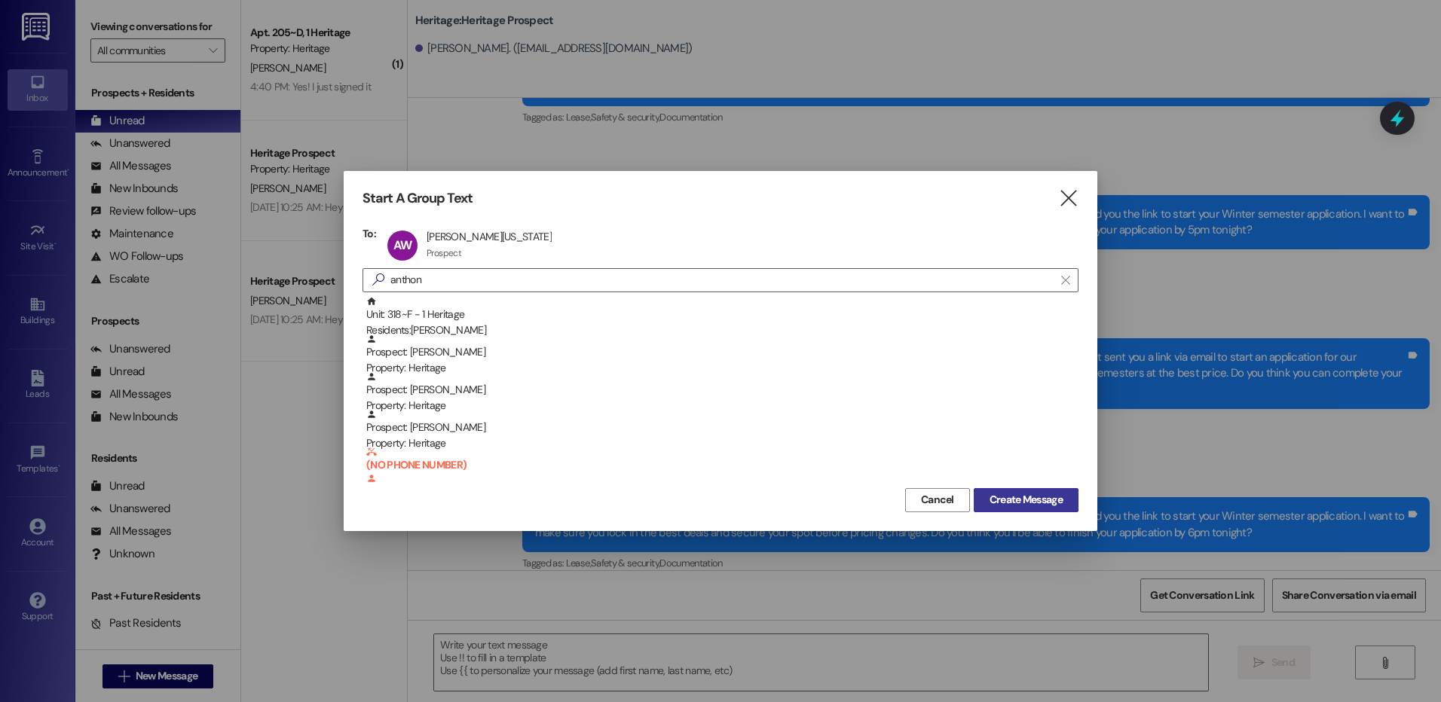
click at [1045, 505] on span "Create Message" at bounding box center [1025, 500] width 73 height 16
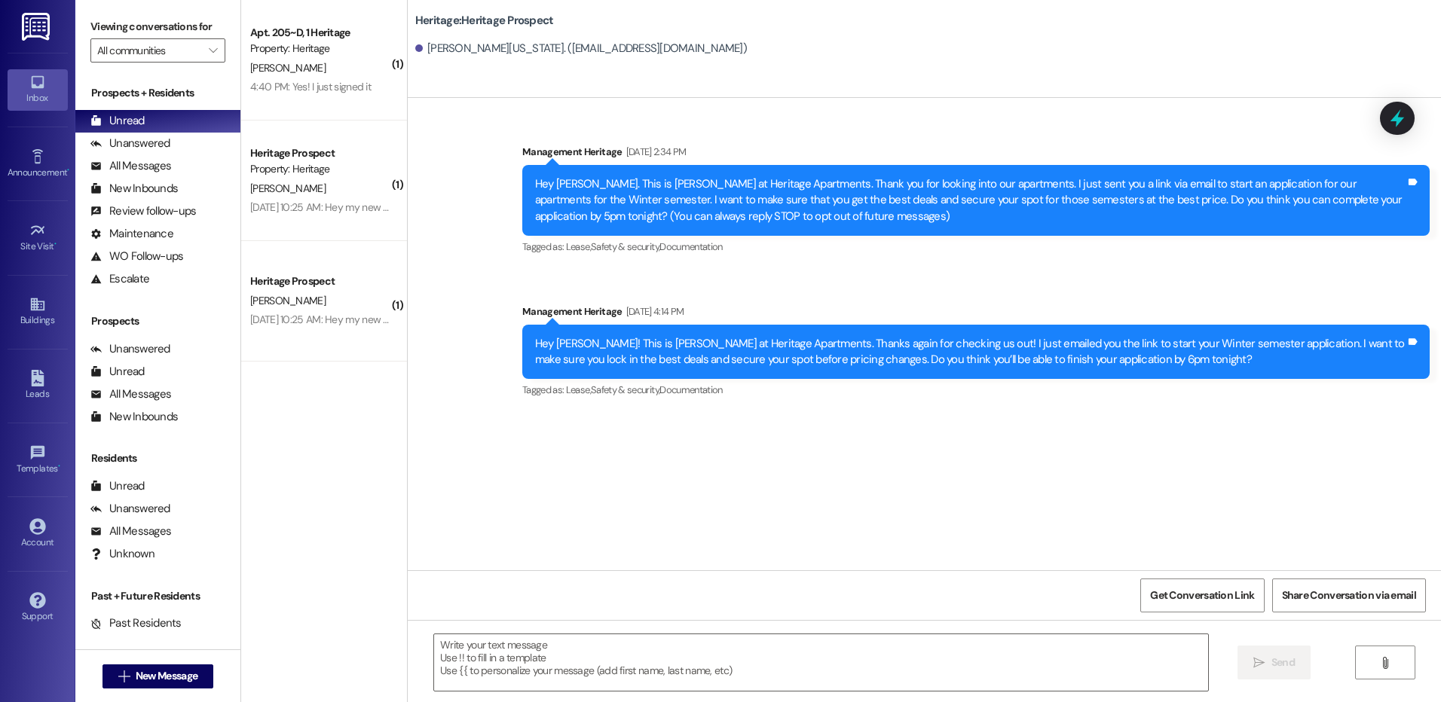
scroll to position [0, 0]
click at [560, 663] on textarea at bounding box center [820, 663] width 773 height 57
paste textarea "Hey [PERSON_NAME]! This is [PERSON_NAME] at Heritage Apartments. Thanks again f…"
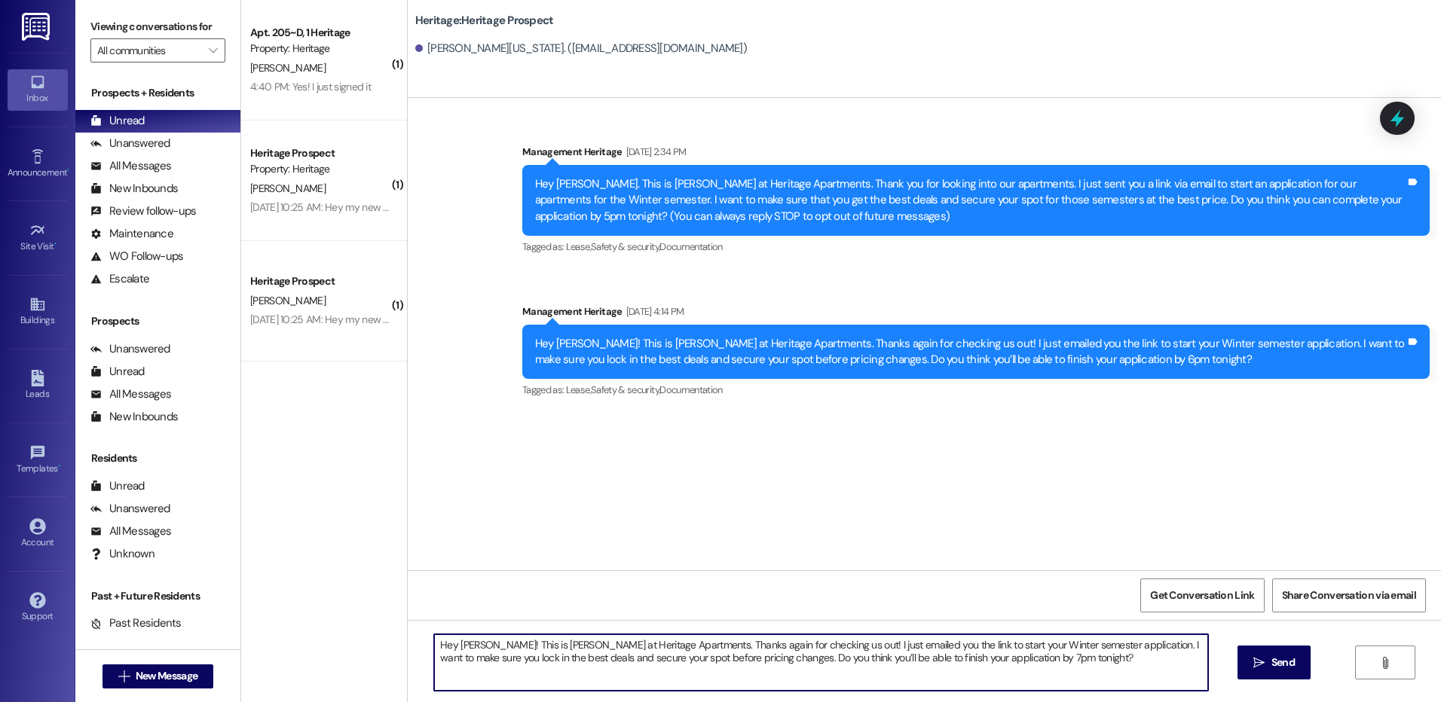
click at [454, 637] on textarea "Hey [PERSON_NAME]! This is [PERSON_NAME] at Heritage Apartments. Thanks again f…" at bounding box center [820, 663] width 773 height 57
click at [612, 650] on textarea "Hey [PERSON_NAME]! This is [PERSON_NAME] at Heritage Apartments. Thanks again f…" at bounding box center [820, 663] width 773 height 57
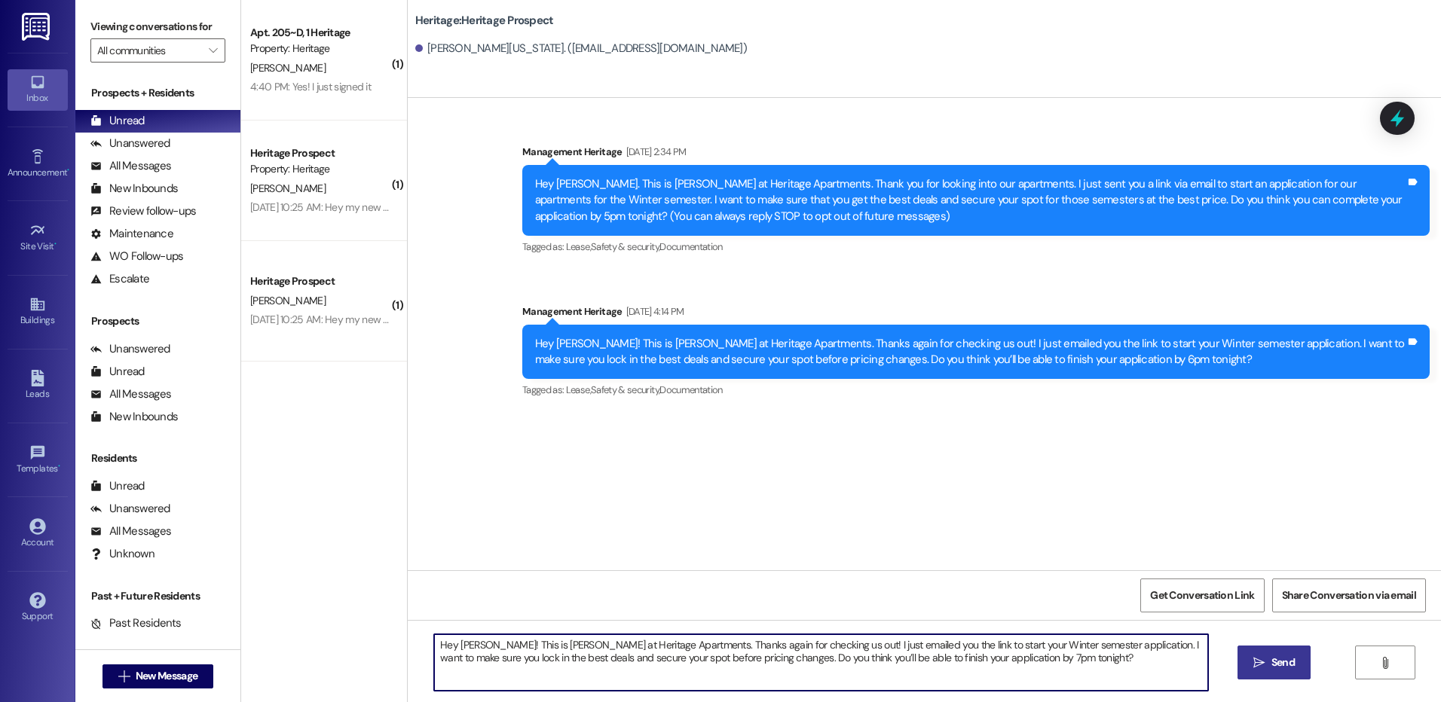
type textarea "Hey [PERSON_NAME]! This is [PERSON_NAME] at Heritage Apartments. Thanks again f…"
click at [1279, 667] on span "Send" at bounding box center [1282, 663] width 23 height 16
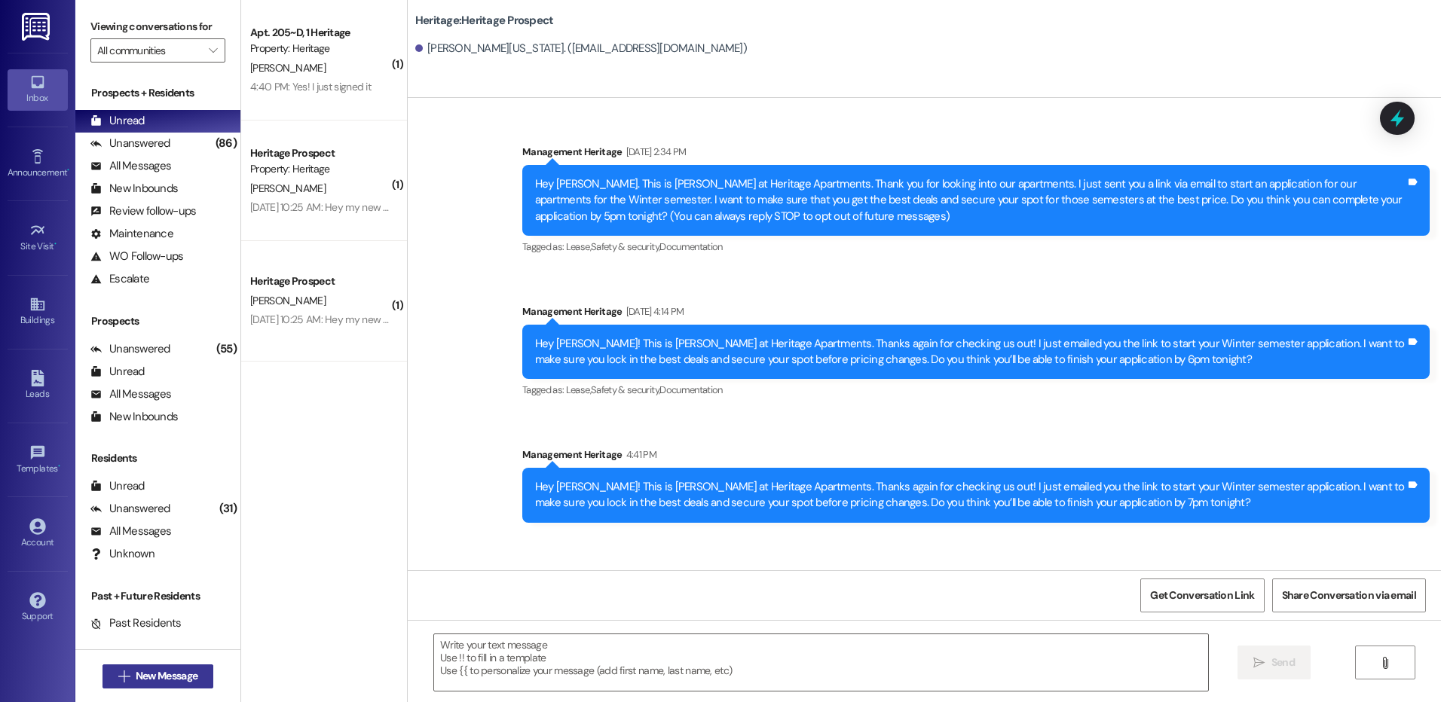
click at [115, 677] on span " New Message" at bounding box center [158, 676] width 86 height 16
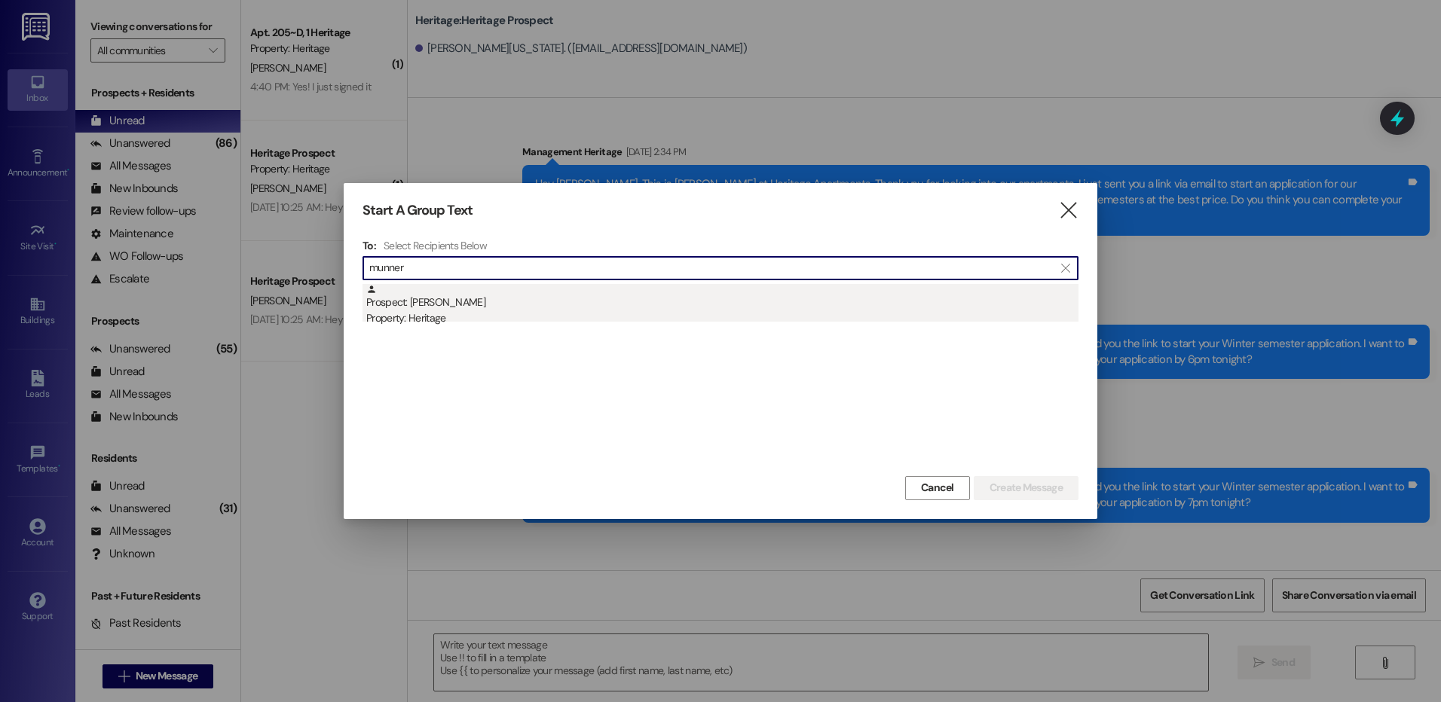
type input "munner"
click at [631, 298] on div "Prospect: [PERSON_NAME] Property: Heritage" at bounding box center [722, 305] width 712 height 43
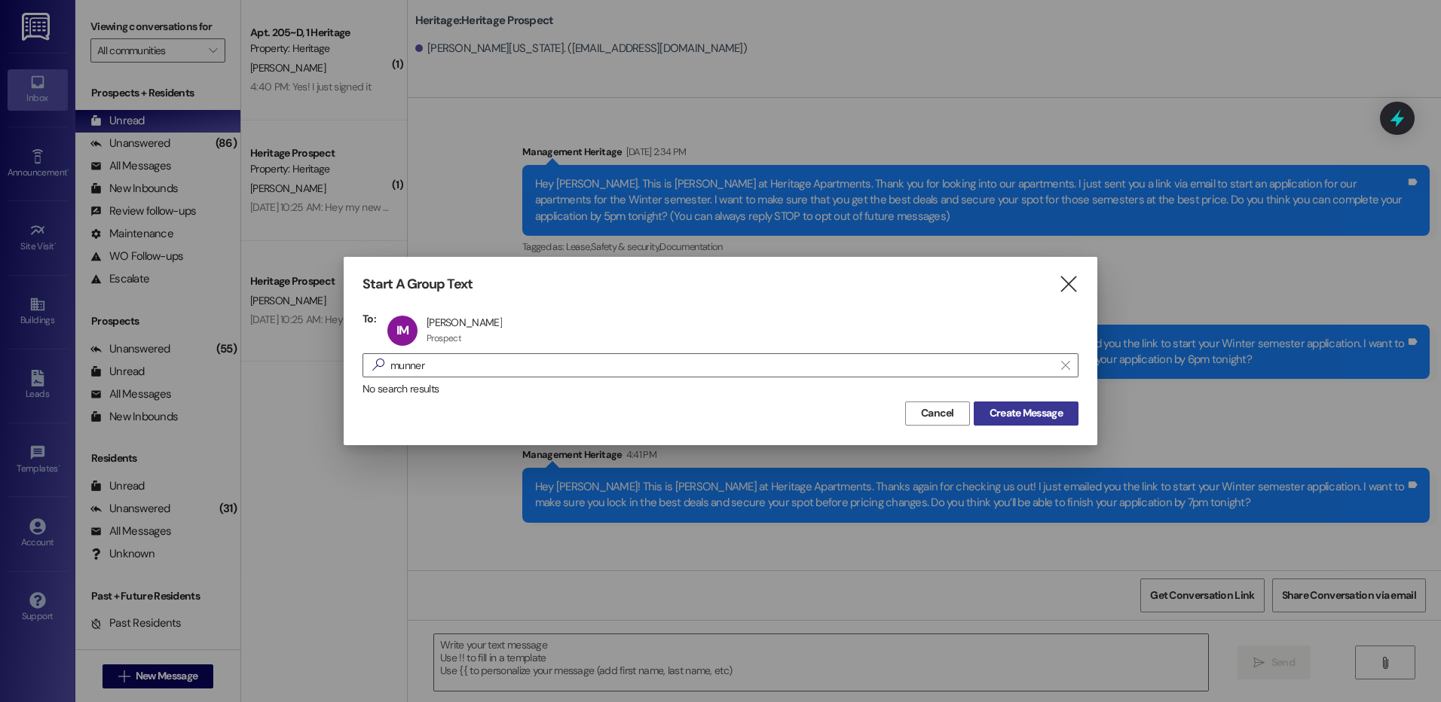
click at [1062, 417] on span "Create Message" at bounding box center [1025, 413] width 73 height 16
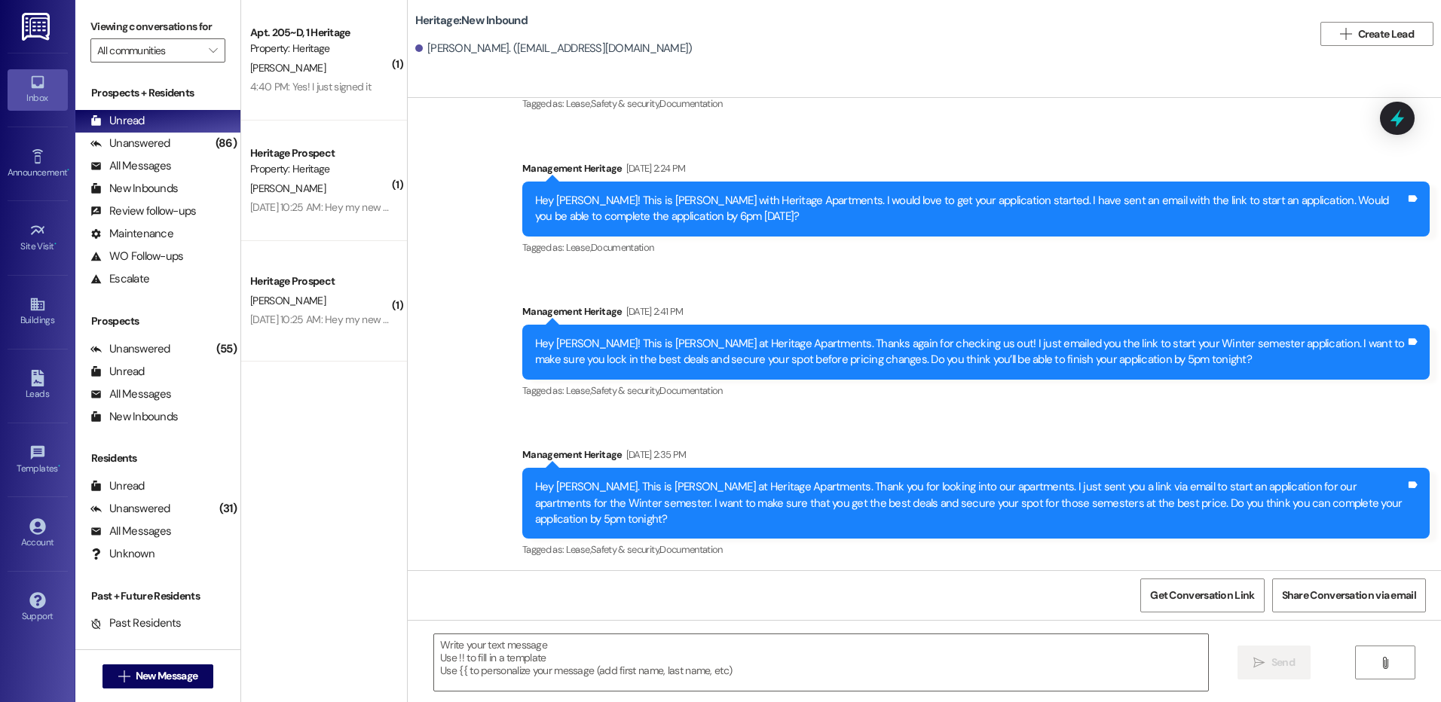
scroll to position [417, 0]
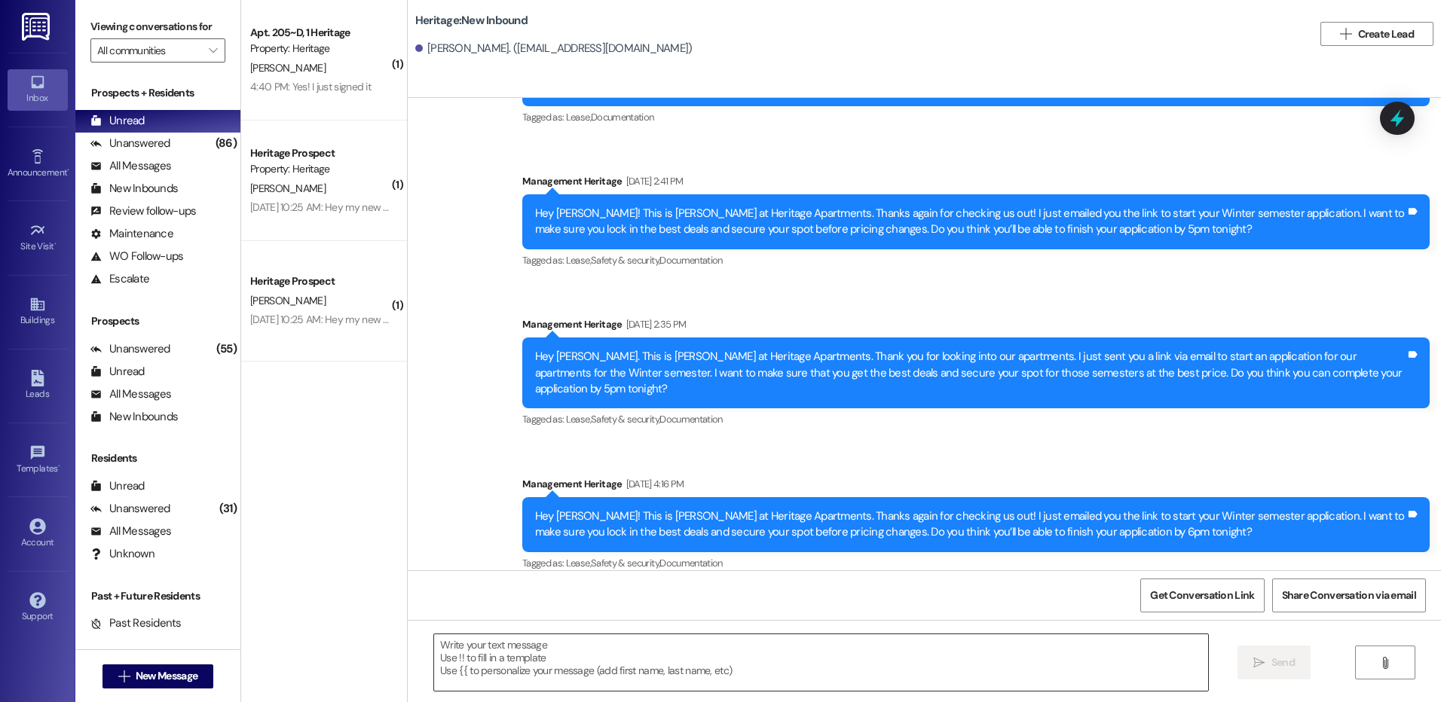
click at [527, 657] on textarea at bounding box center [820, 663] width 773 height 57
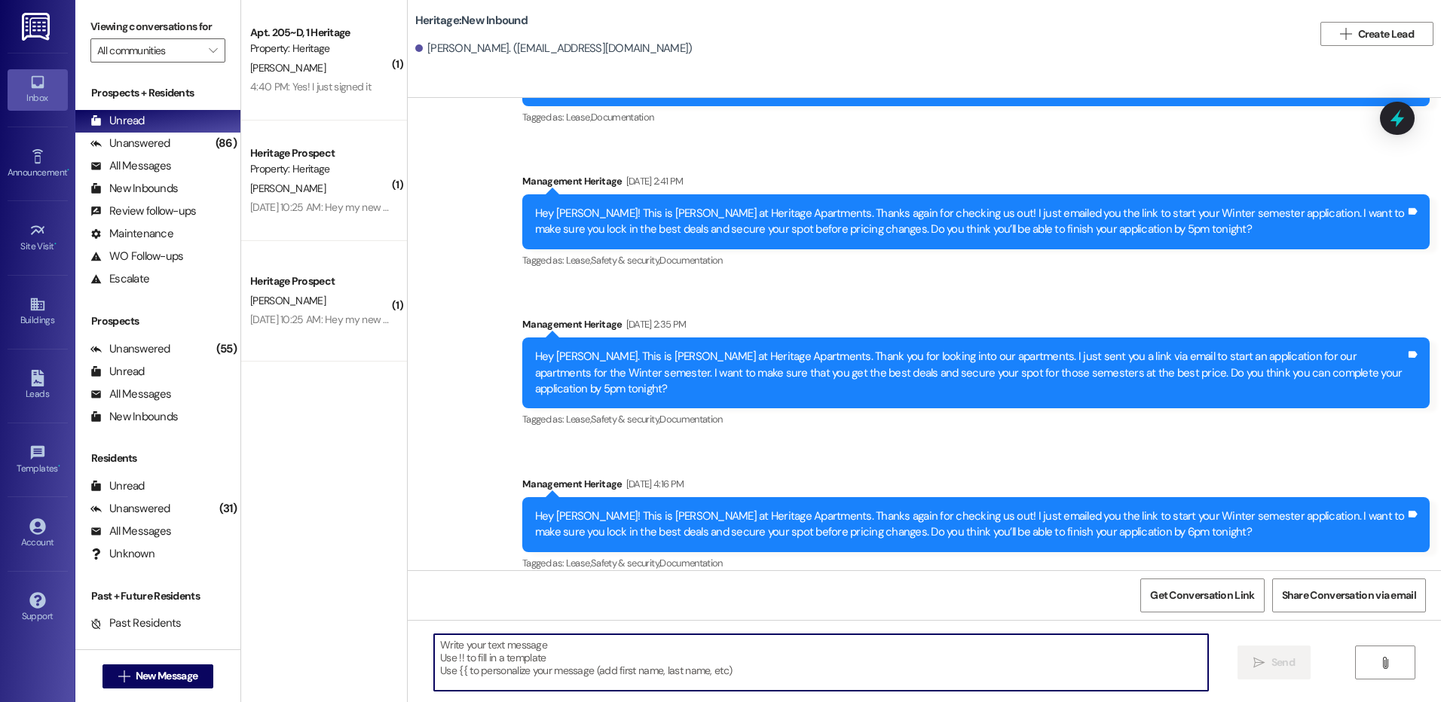
paste textarea "Hey [PERSON_NAME]! This is [PERSON_NAME] at Heritage Apartments. Thanks again f…"
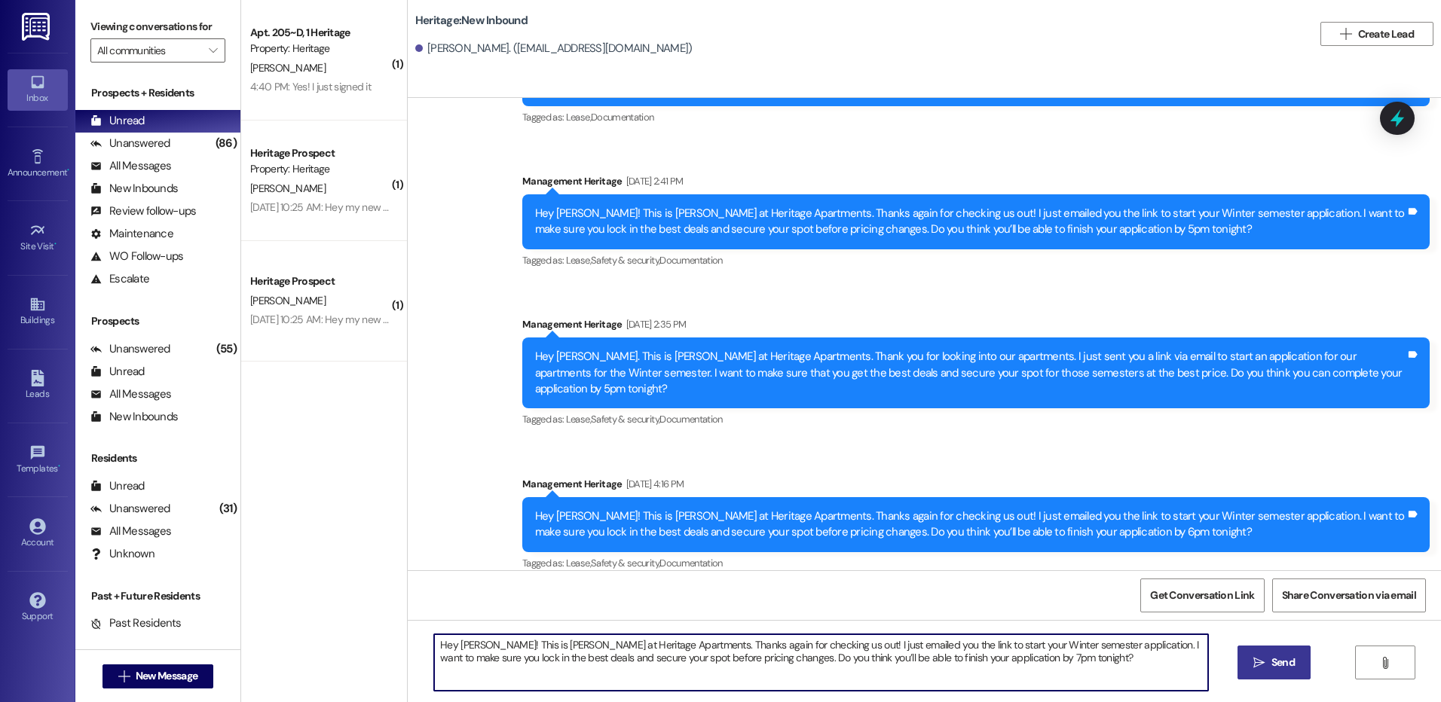
click at [470, 644] on textarea "Hey [PERSON_NAME]! This is [PERSON_NAME] at Heritage Apartments. Thanks again f…" at bounding box center [820, 663] width 773 height 57
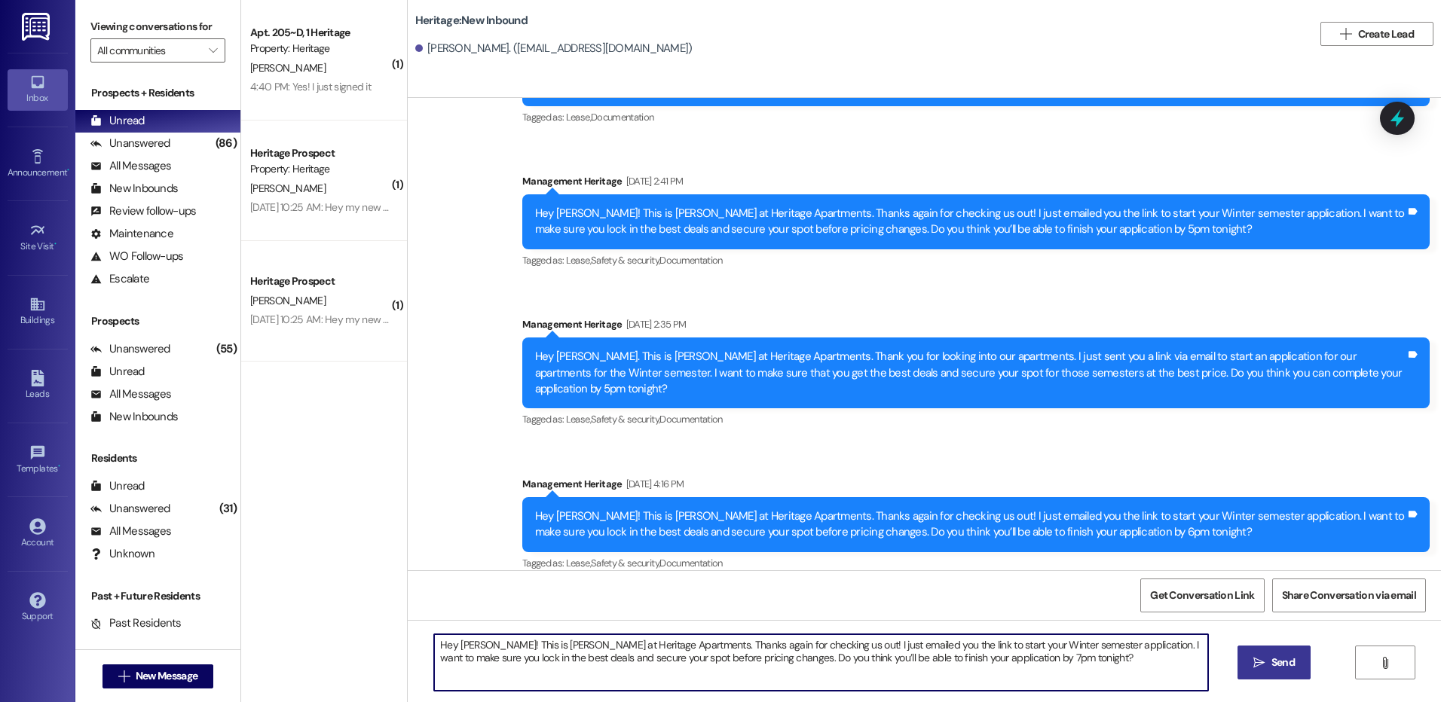
type textarea "Hey [PERSON_NAME]! This is [PERSON_NAME] at Heritage Apartments. Thanks again f…"
click at [1261, 675] on button " Send" at bounding box center [1273, 663] width 73 height 34
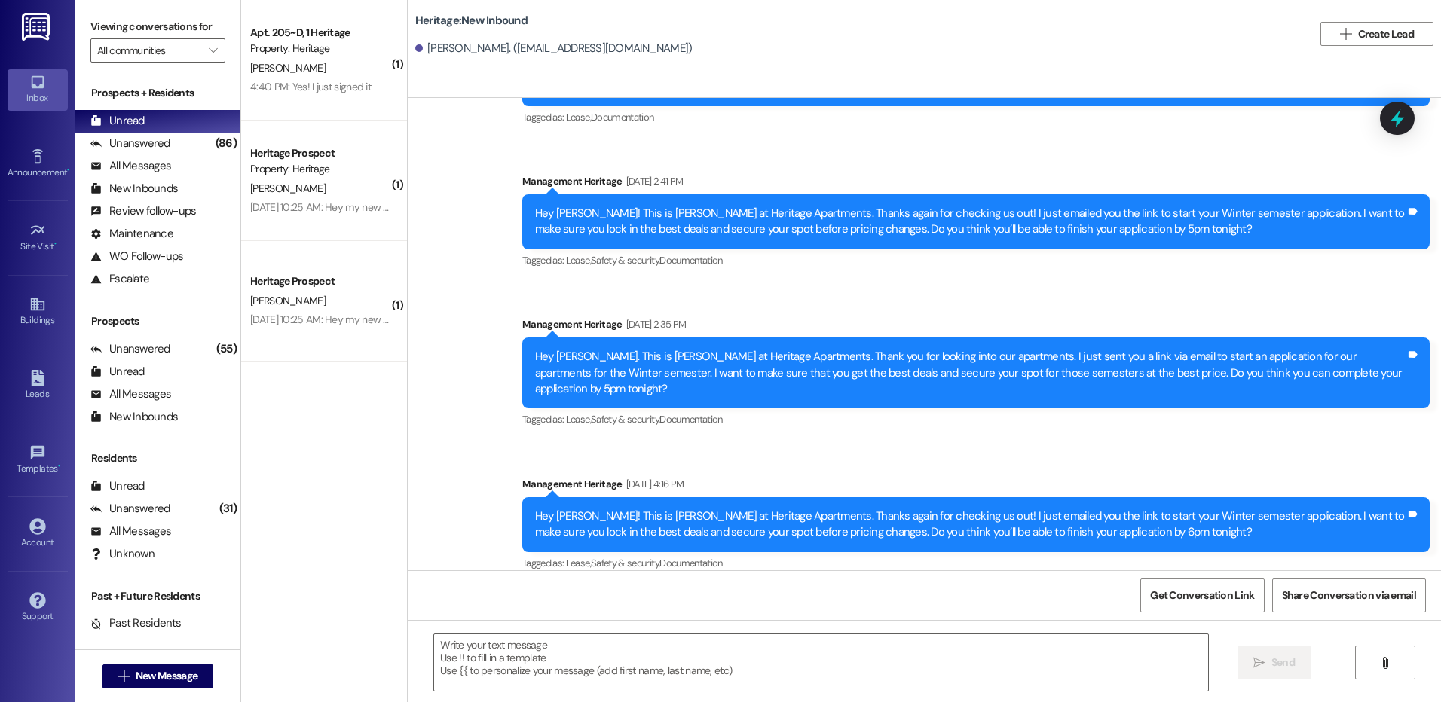
scroll to position [537, 0]
